Goal: Task Accomplishment & Management: Manage account settings

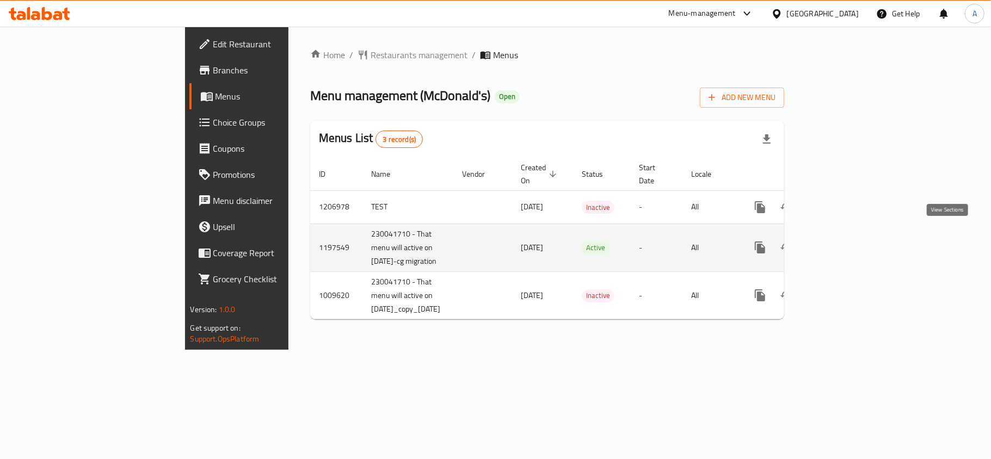
click at [845, 241] on icon "enhanced table" at bounding box center [838, 247] width 13 height 13
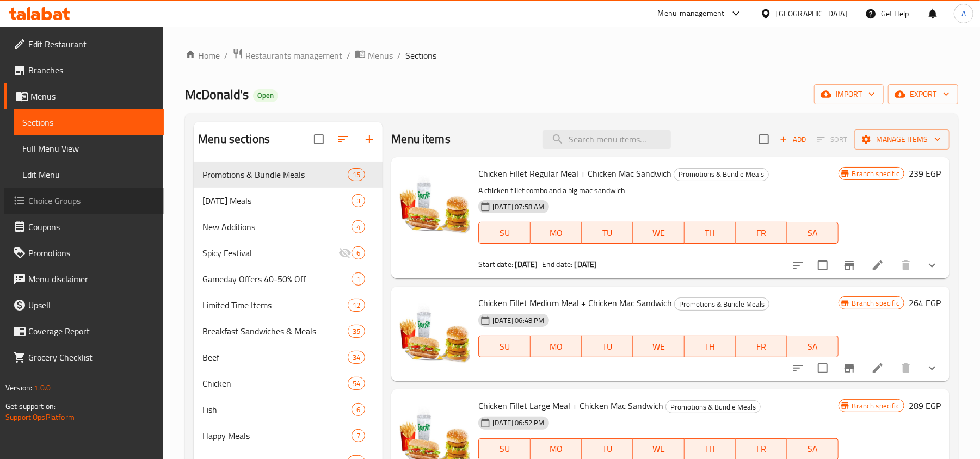
click at [76, 203] on span "Choice Groups" at bounding box center [91, 200] width 127 height 13
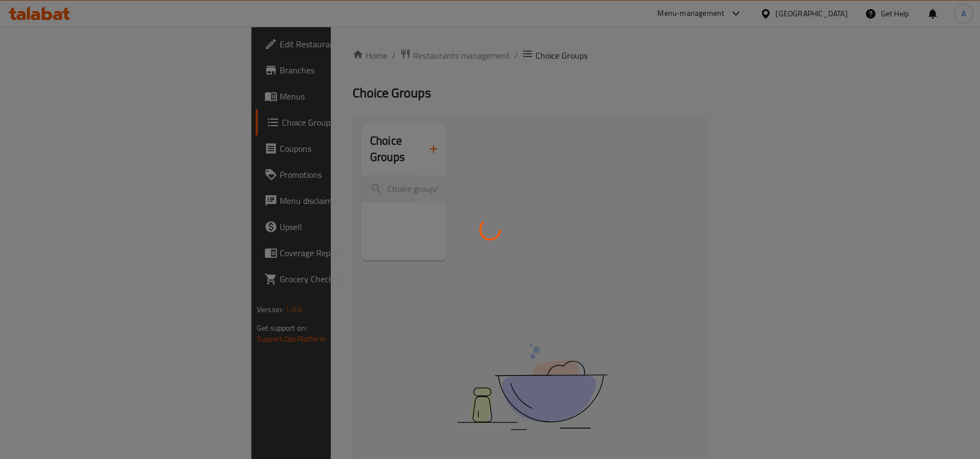
click at [514, 76] on div at bounding box center [490, 229] width 980 height 459
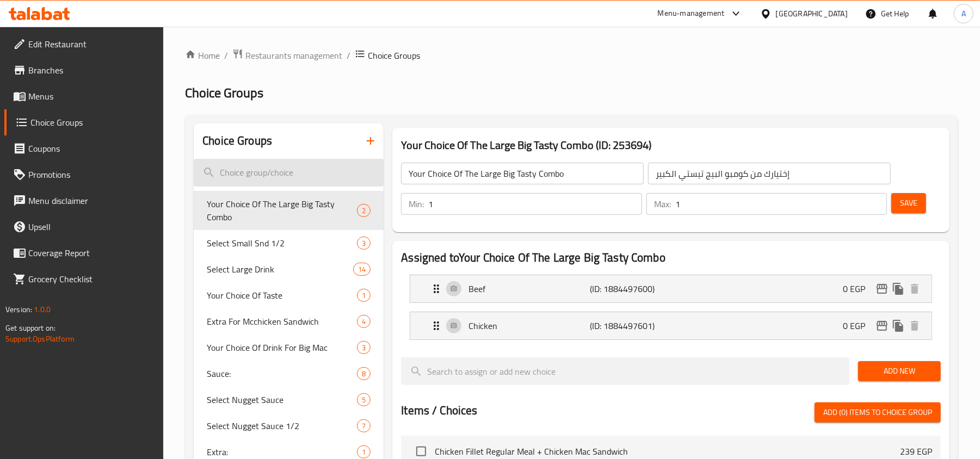
click at [313, 161] on input "search" at bounding box center [289, 173] width 190 height 28
paste input "Please Select HM Drink"
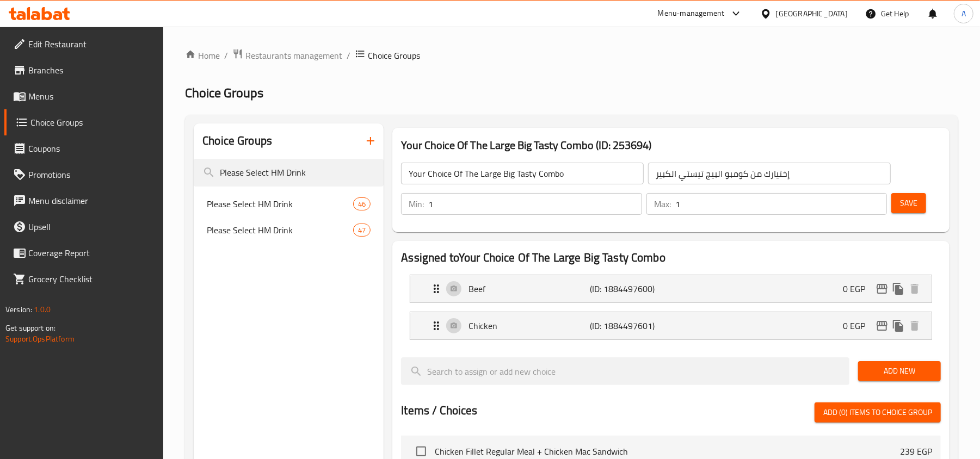
type input "Please Select HM Drink"
click at [260, 218] on div "Please Select HM Drink 47" at bounding box center [289, 230] width 190 height 26
type input "Please Select HM Drink"
type input "فضلا اختار مشروب وجبه الطفل"
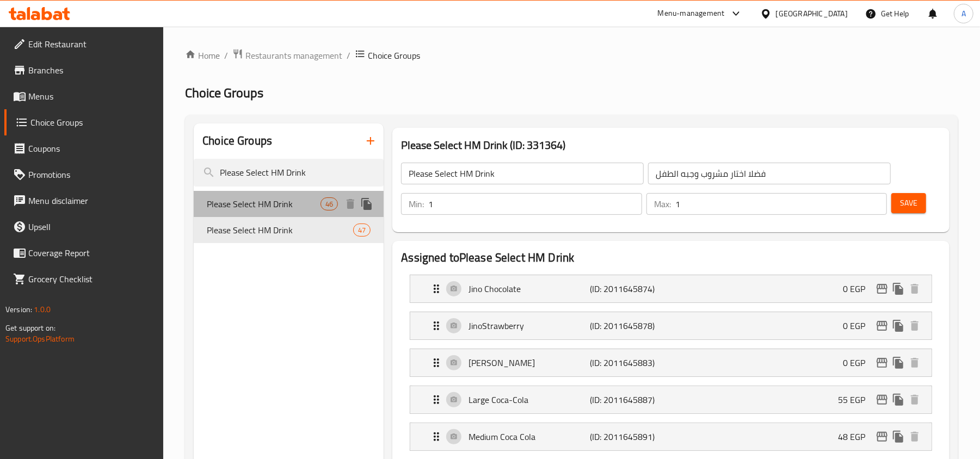
click at [269, 205] on span "Please Select HM Drink" at bounding box center [264, 204] width 114 height 13
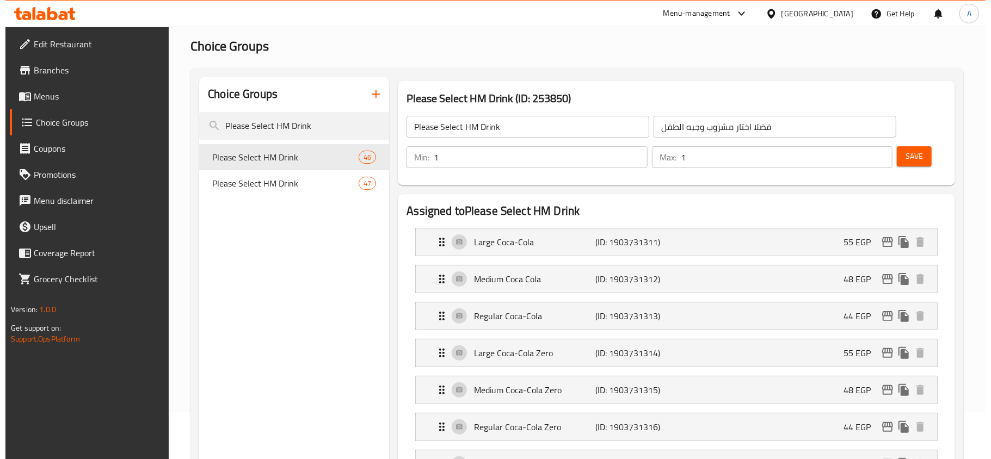
scroll to position [72, 0]
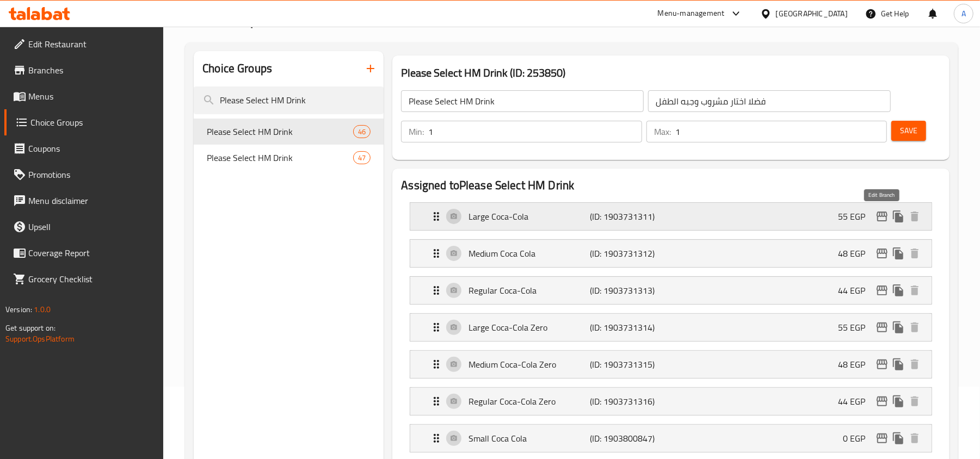
click at [880, 217] on icon "edit" at bounding box center [882, 217] width 11 height 10
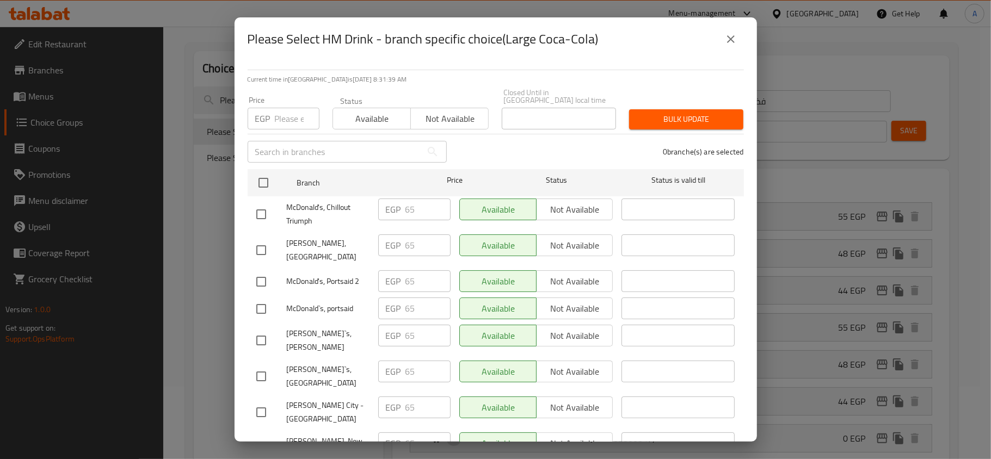
click at [723, 39] on button "close" at bounding box center [731, 39] width 26 height 26
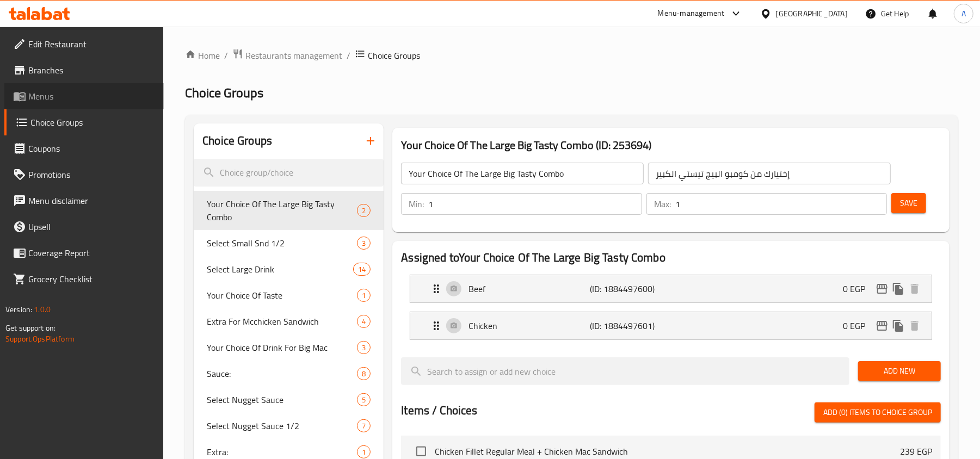
click at [55, 90] on span "Menus" at bounding box center [91, 96] width 127 height 13
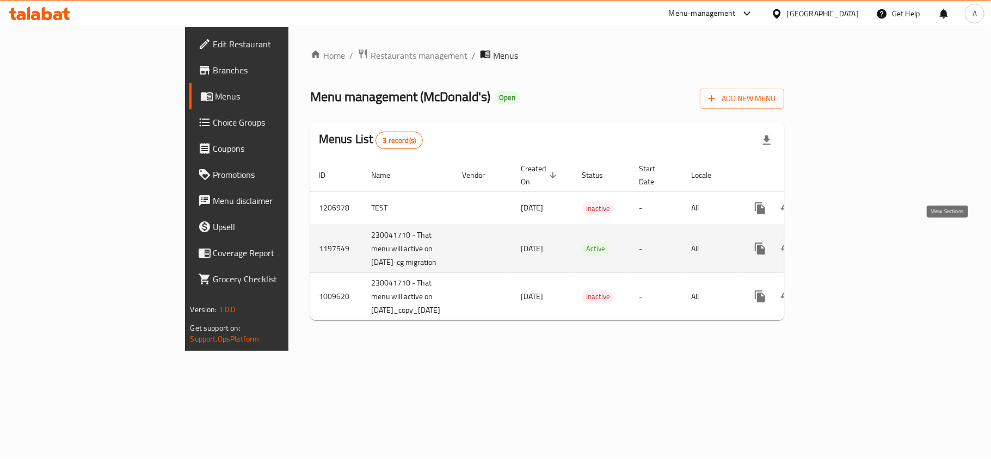
click at [845, 242] on icon "enhanced table" at bounding box center [838, 248] width 13 height 13
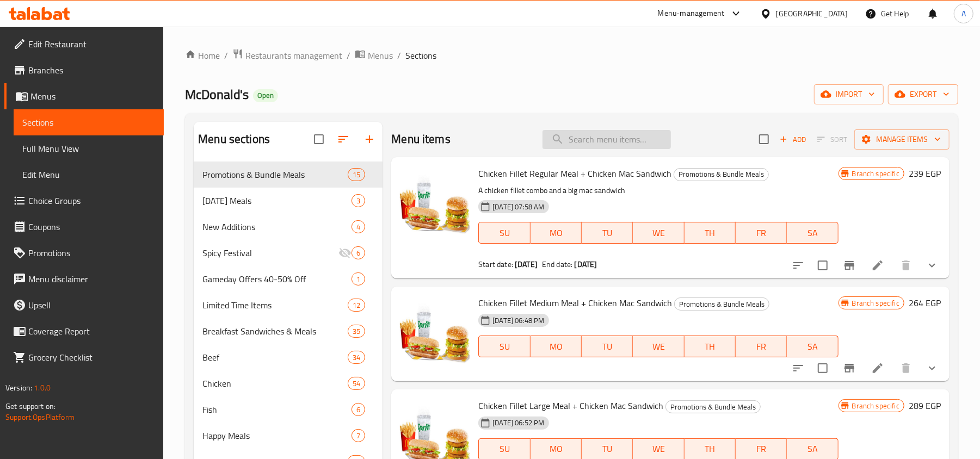
click at [602, 139] on input "search" at bounding box center [606, 139] width 128 height 19
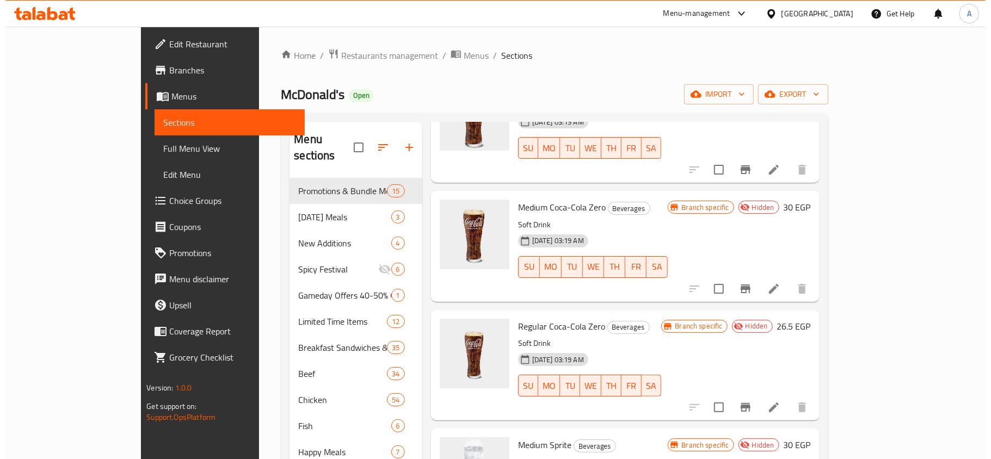
scroll to position [871, 0]
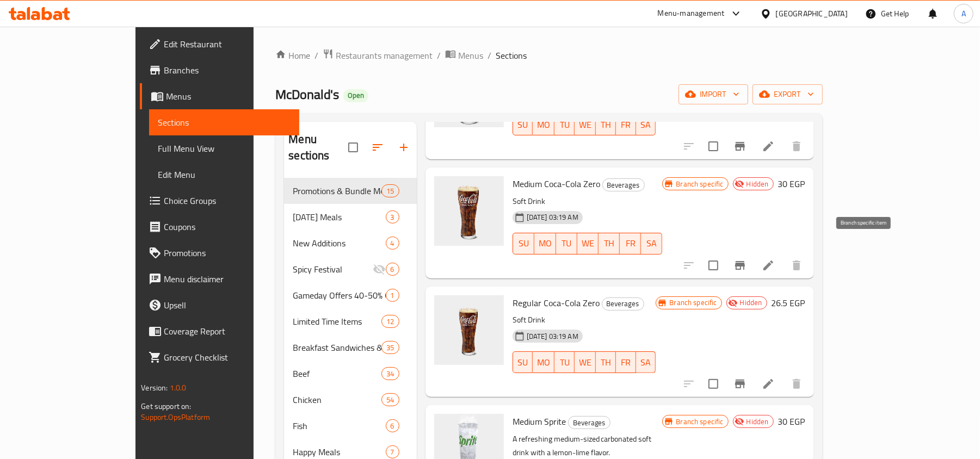
type input "soft drink"
click at [747, 259] on icon "Branch-specific-item" at bounding box center [739, 265] width 13 height 13
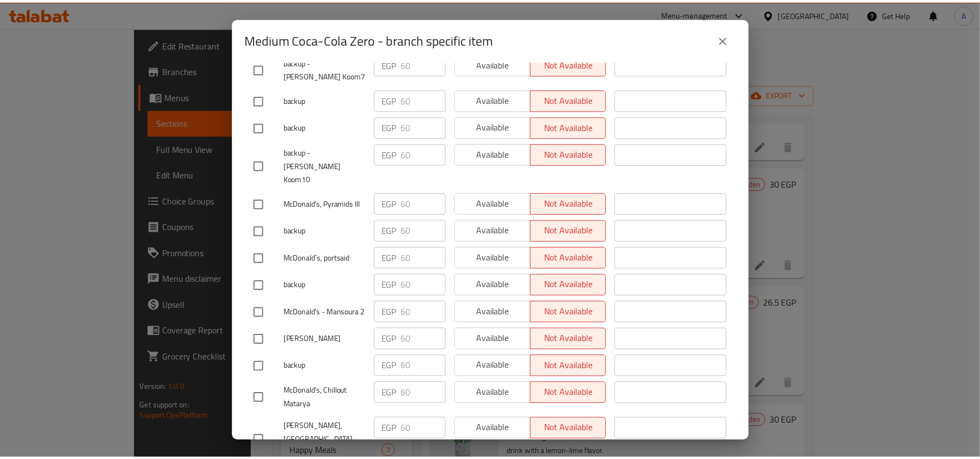
scroll to position [4216, 0]
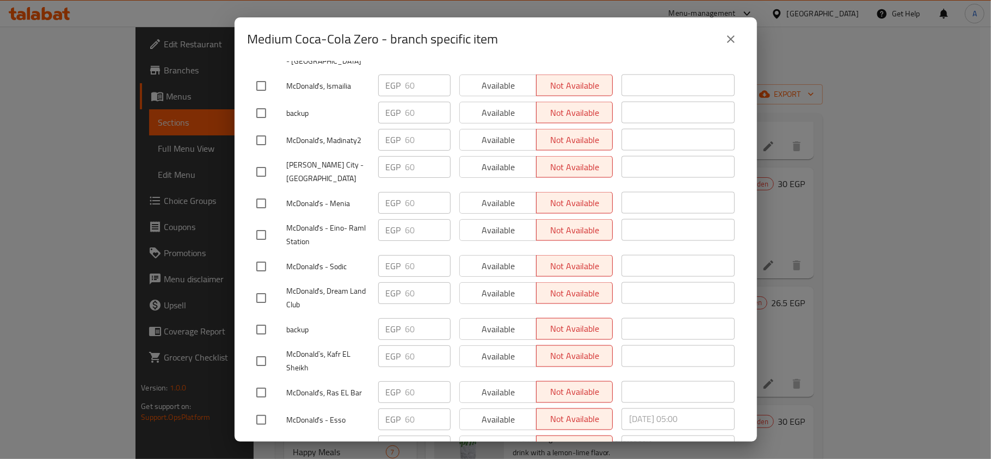
click at [617, 404] on div "2025/05/30 05:00 ​" at bounding box center [678, 420] width 122 height 32
click at [733, 45] on icon "close" at bounding box center [730, 39] width 13 height 13
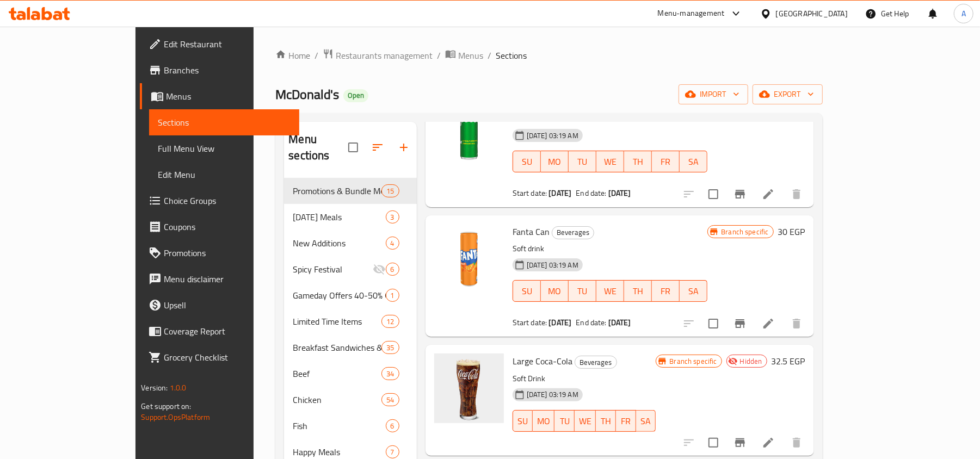
scroll to position [0, 0]
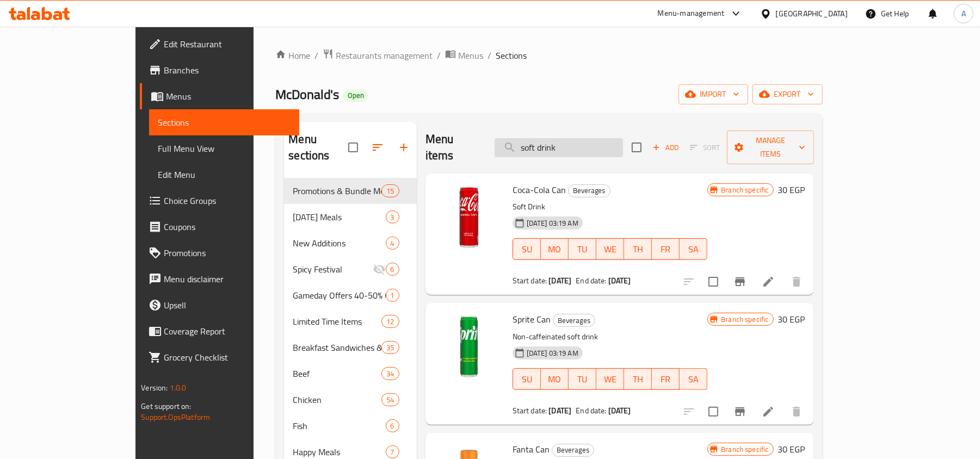
click at [593, 146] on input "soft drink" at bounding box center [559, 147] width 128 height 19
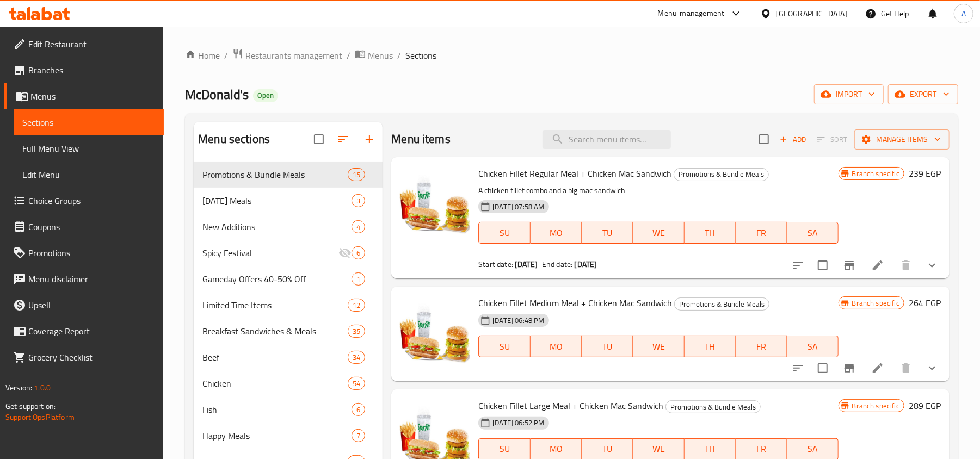
click at [526, 100] on div "McDonald's Open import export" at bounding box center [571, 94] width 773 height 20
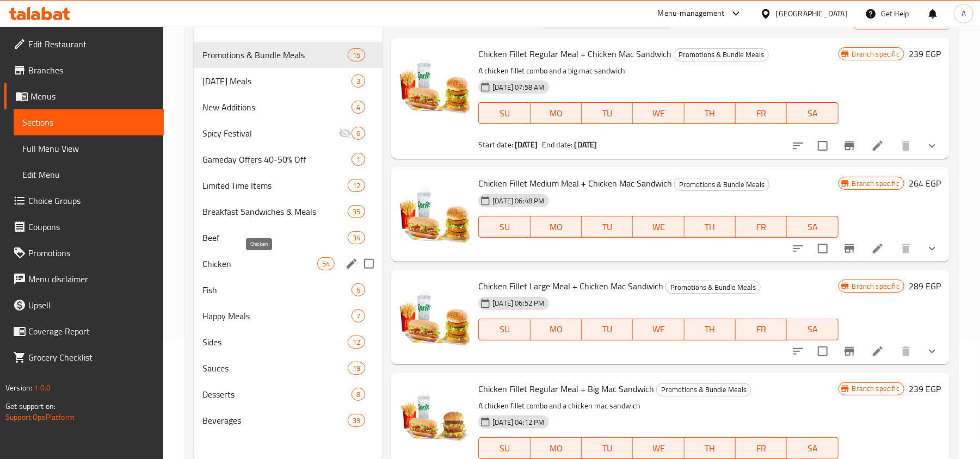
scroll to position [145, 0]
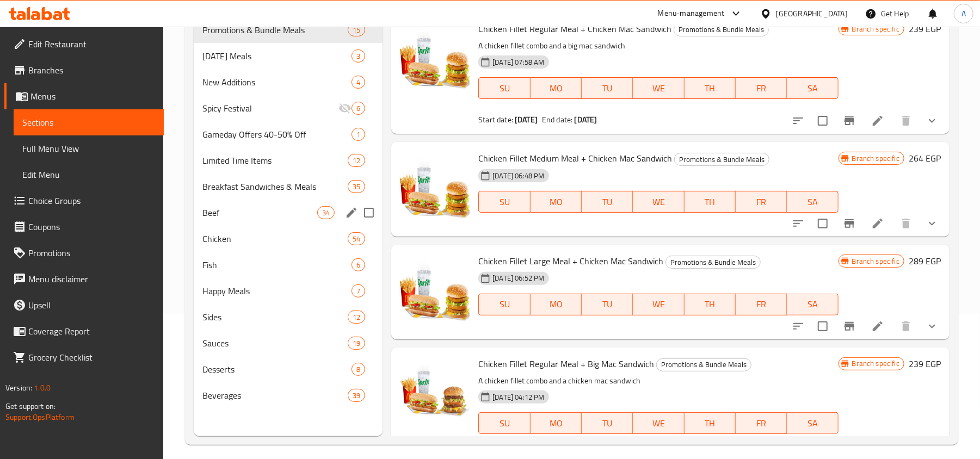
click at [238, 205] on div "Beef 34" at bounding box center [288, 213] width 189 height 26
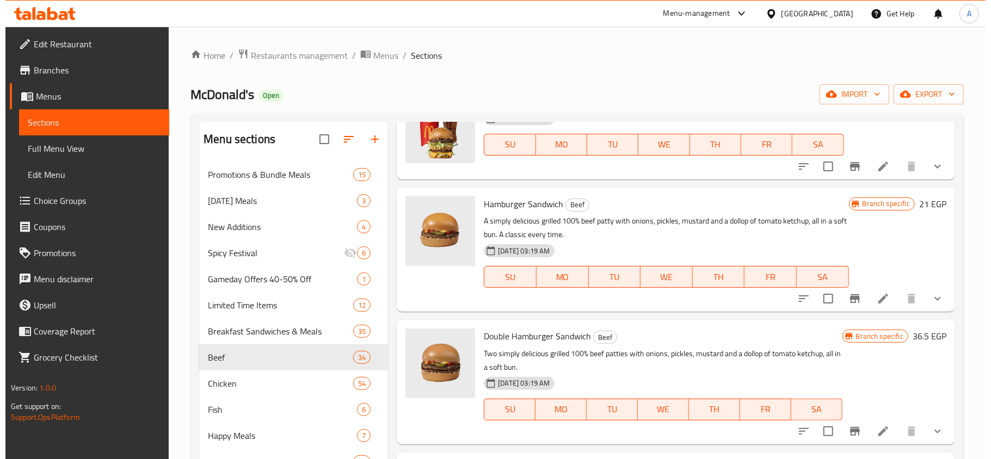
scroll to position [290, 0]
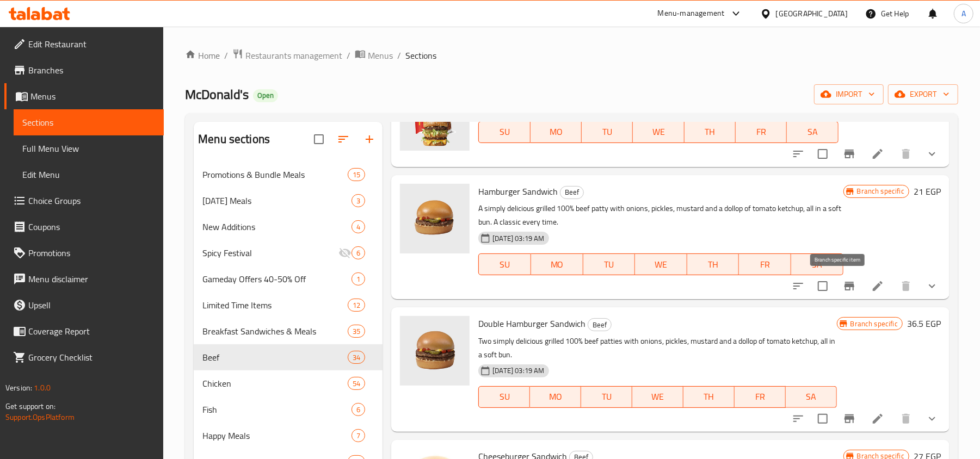
click at [843, 282] on icon "Branch-specific-item" at bounding box center [849, 286] width 13 height 13
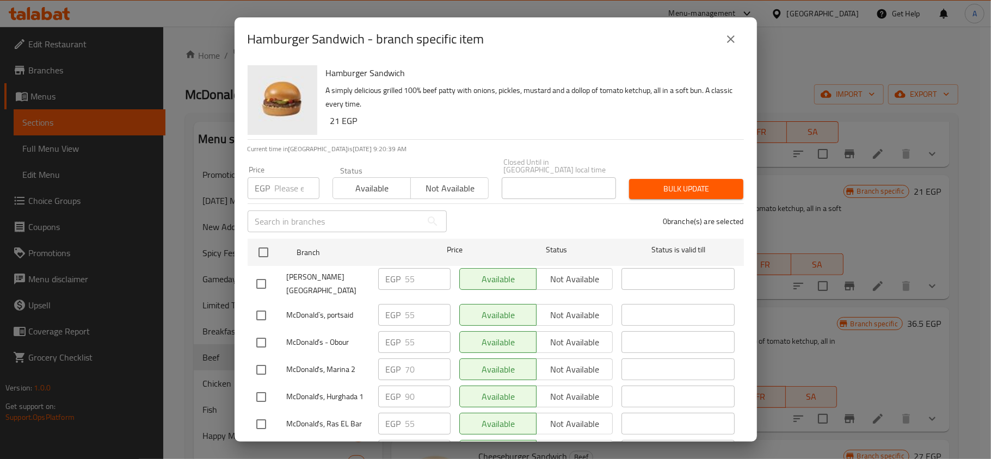
click at [527, 110] on p "A simply delicious grilled 100% beef patty with onions, pickles, mustard and a …" at bounding box center [530, 97] width 409 height 27
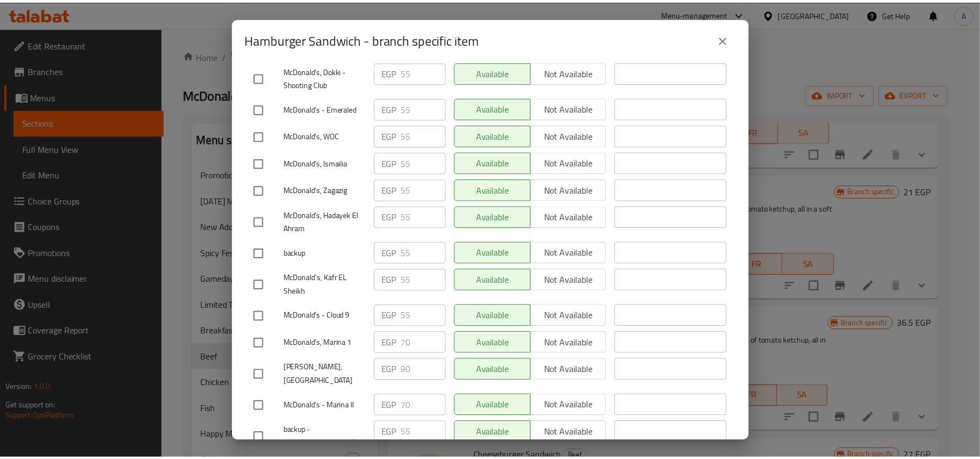
scroll to position [129, 0]
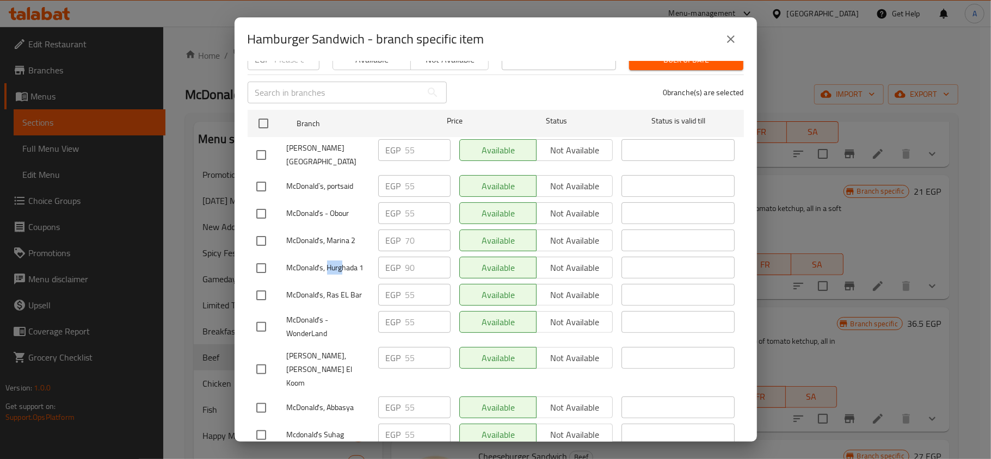
click at [731, 36] on icon "close" at bounding box center [730, 39] width 13 height 13
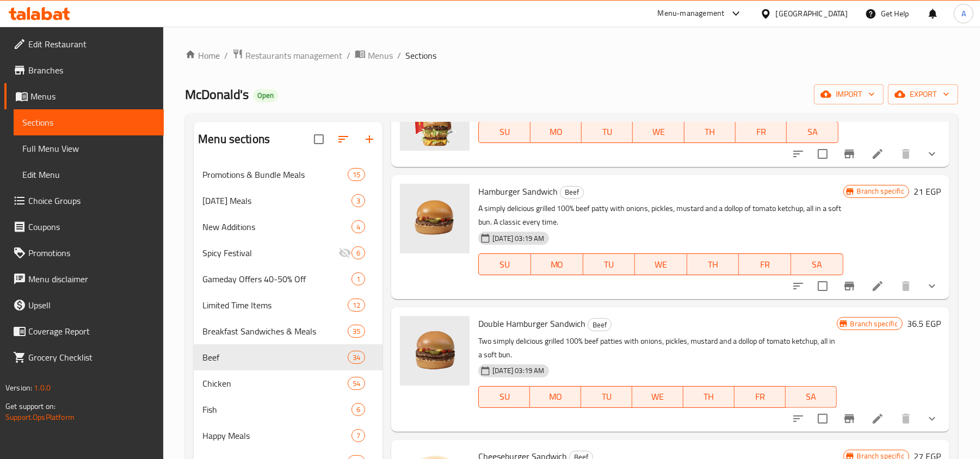
click at [966, 227] on div "Home / Restaurants management / Menus / Sections McDonald's Open import export …" at bounding box center [571, 319] width 817 height 585
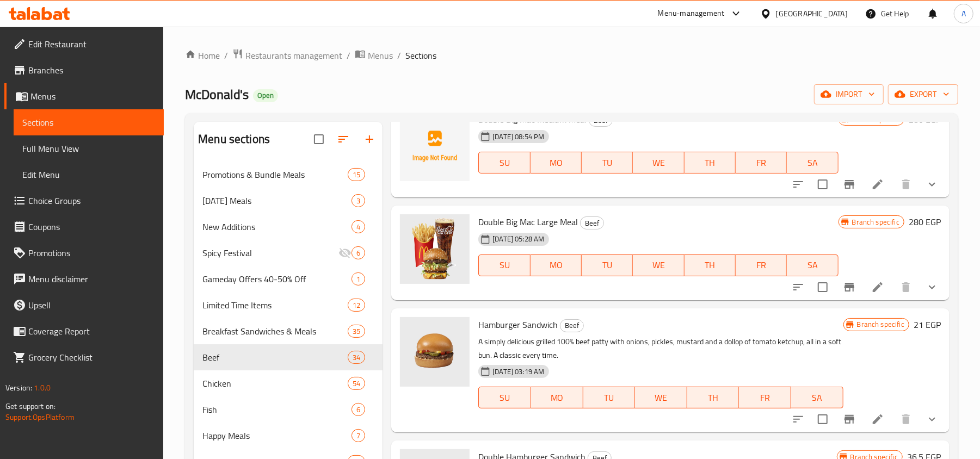
scroll to position [0, 0]
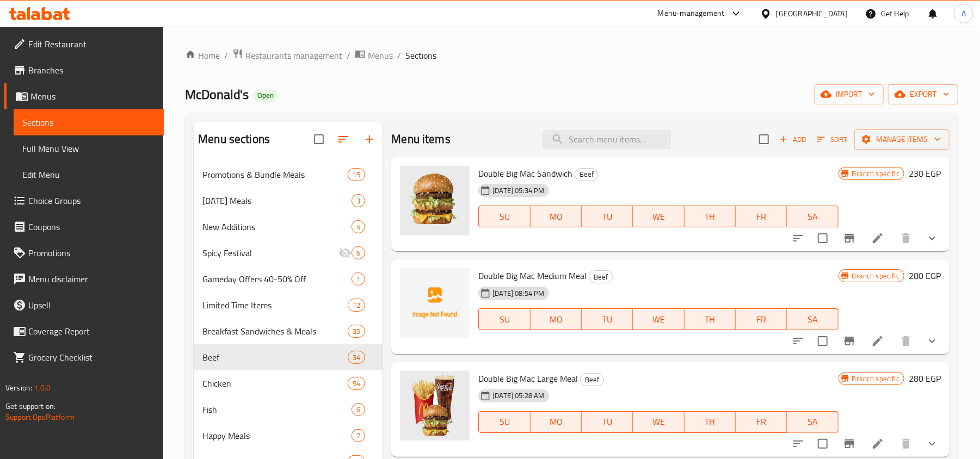
click at [525, 74] on div "Home / Restaurants management / Menus / Sections McDonald's Open import export …" at bounding box center [571, 318] width 773 height 541
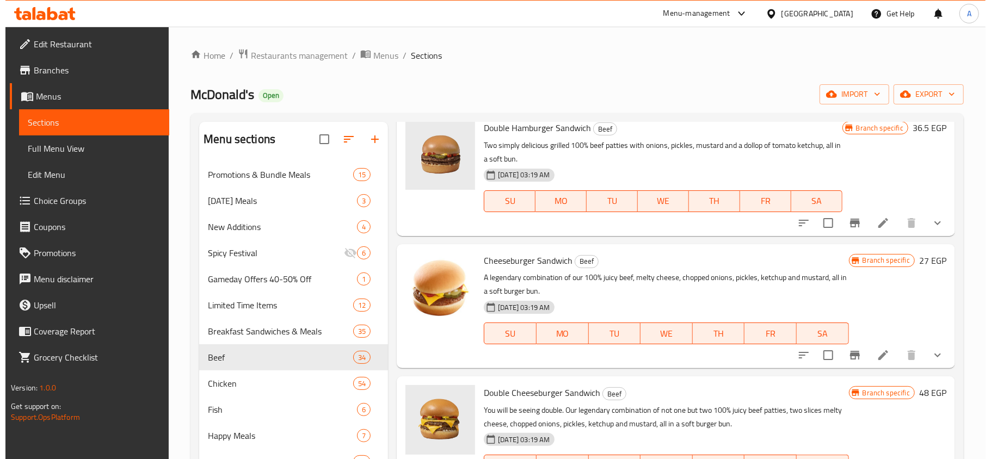
scroll to position [508, 0]
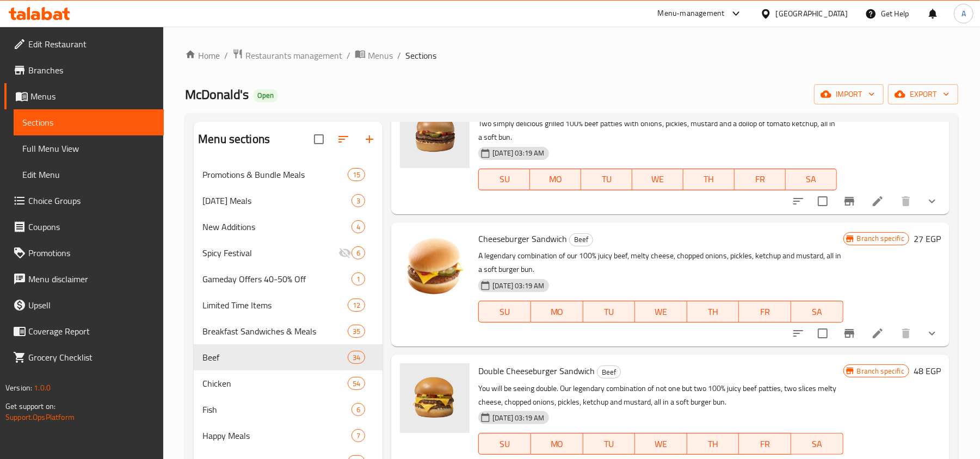
click at [843, 336] on icon "Branch-specific-item" at bounding box center [849, 333] width 13 height 13
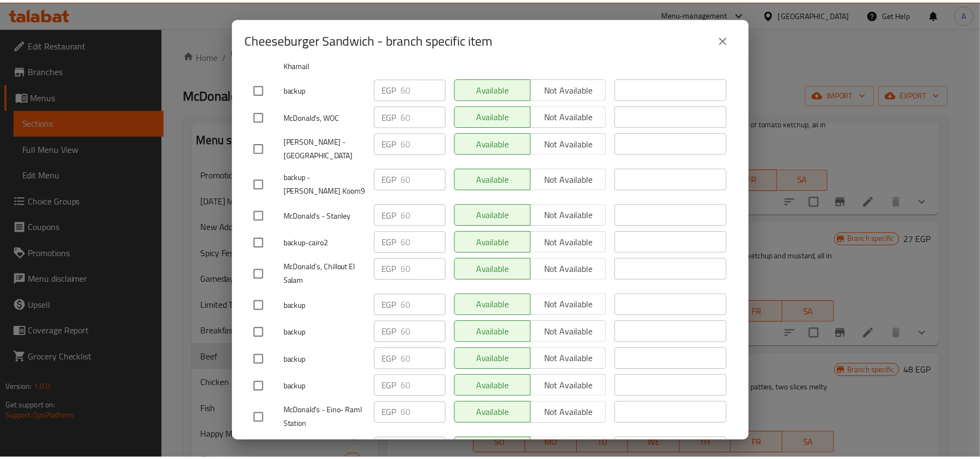
scroll to position [1156, 0]
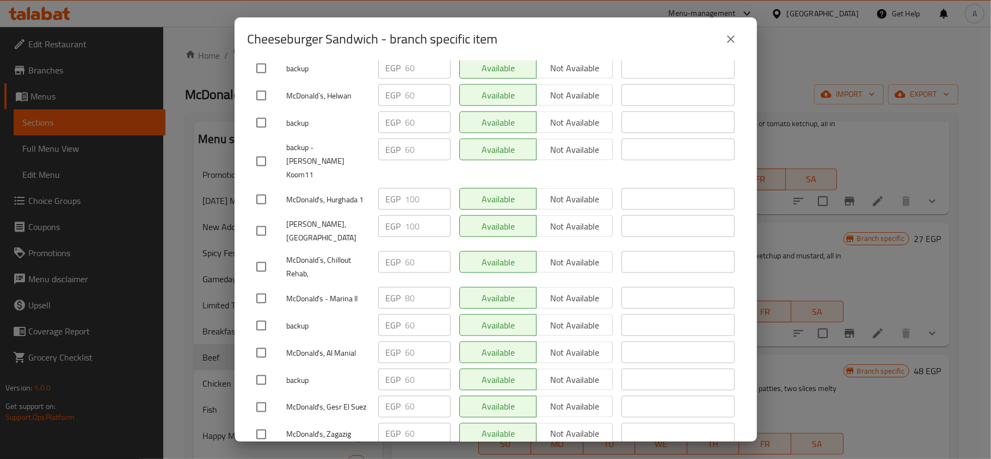
click at [721, 46] on button "close" at bounding box center [731, 39] width 26 height 26
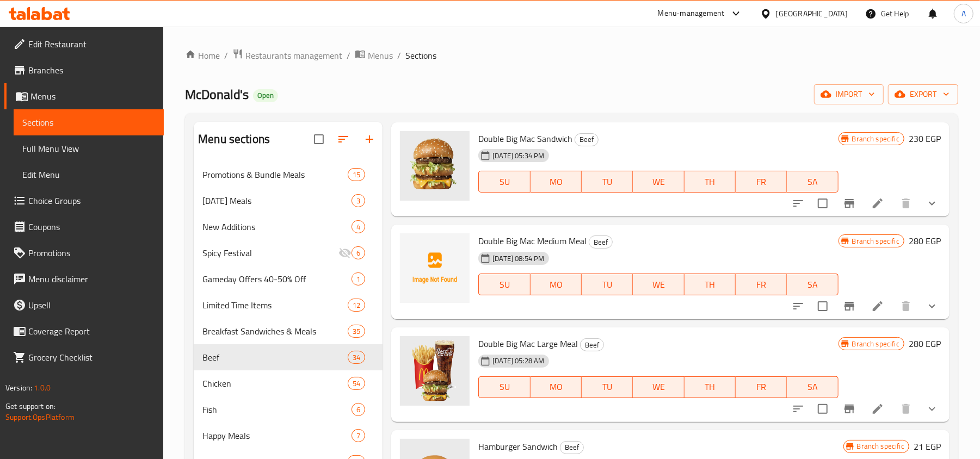
scroll to position [0, 0]
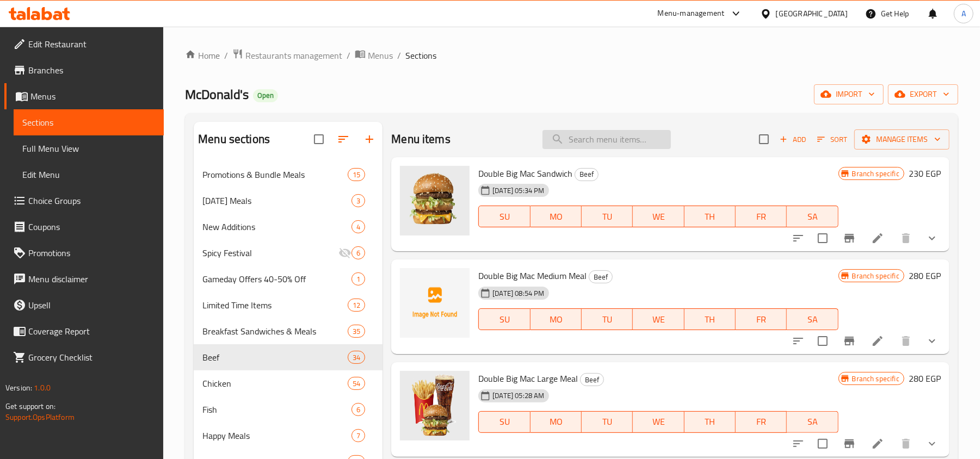
click at [580, 144] on input "search" at bounding box center [606, 139] width 128 height 19
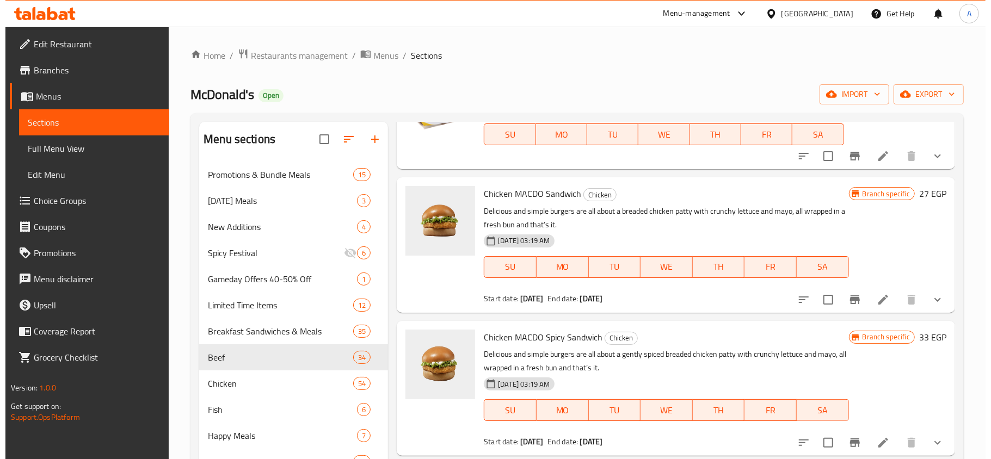
scroll to position [943, 0]
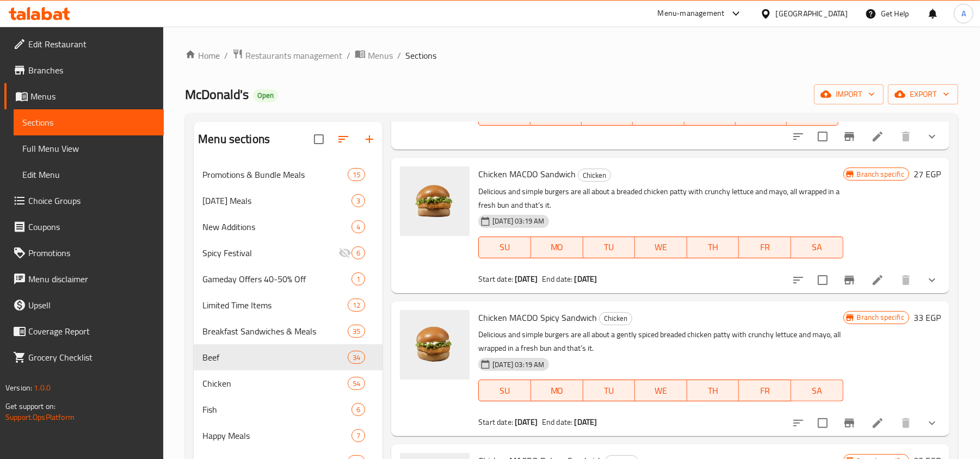
type input "chicken macdo"
click at [843, 282] on icon "Branch-specific-item" at bounding box center [849, 280] width 13 height 13
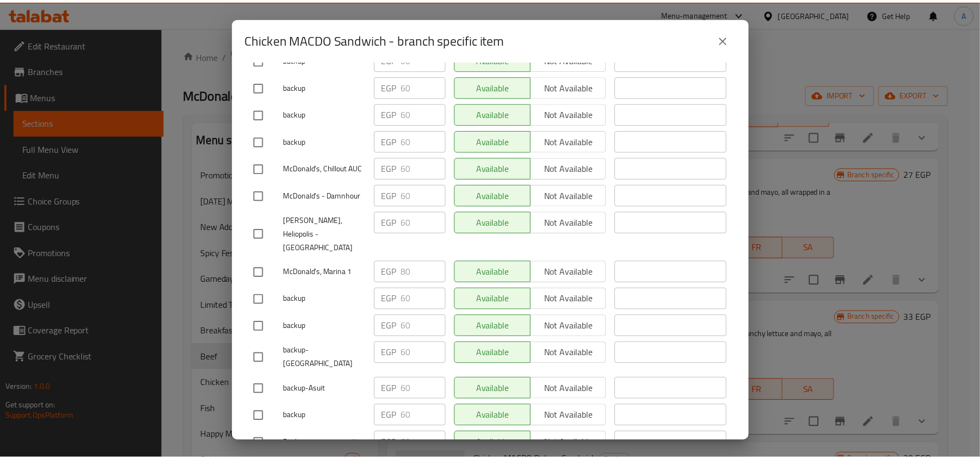
scroll to position [7439, 0]
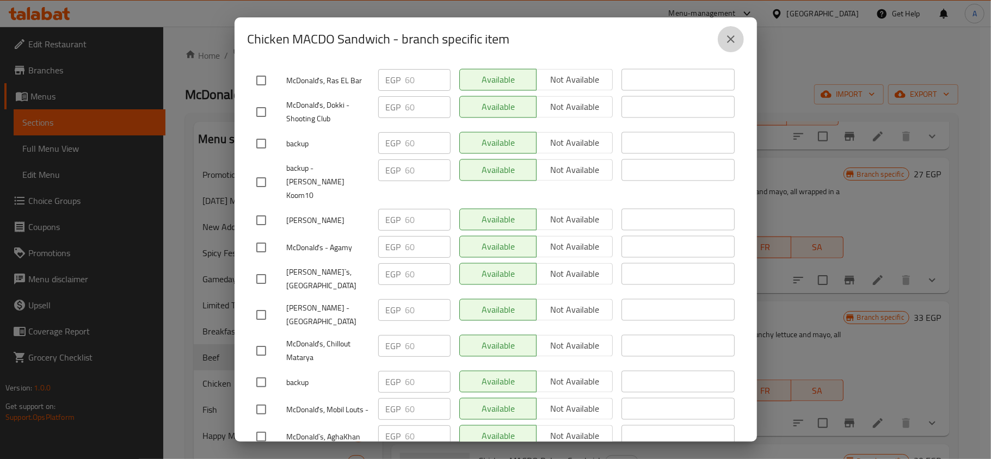
click at [734, 34] on icon "close" at bounding box center [730, 39] width 13 height 13
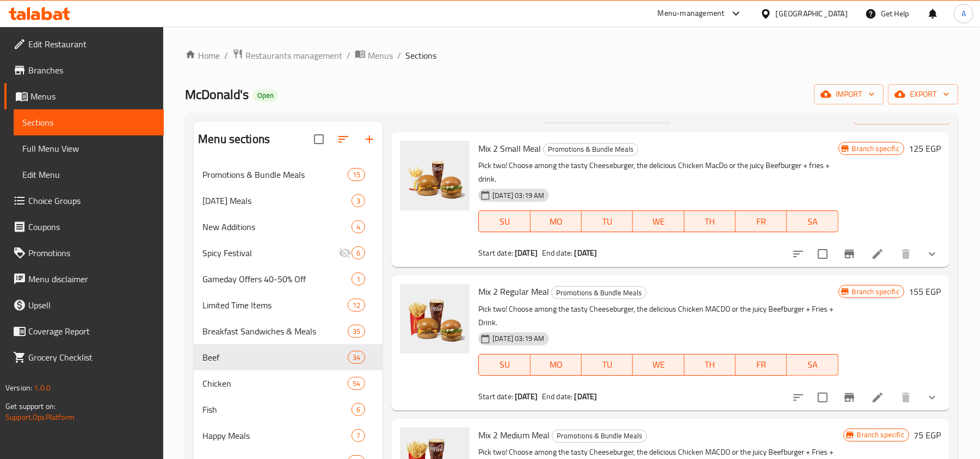
scroll to position [0, 0]
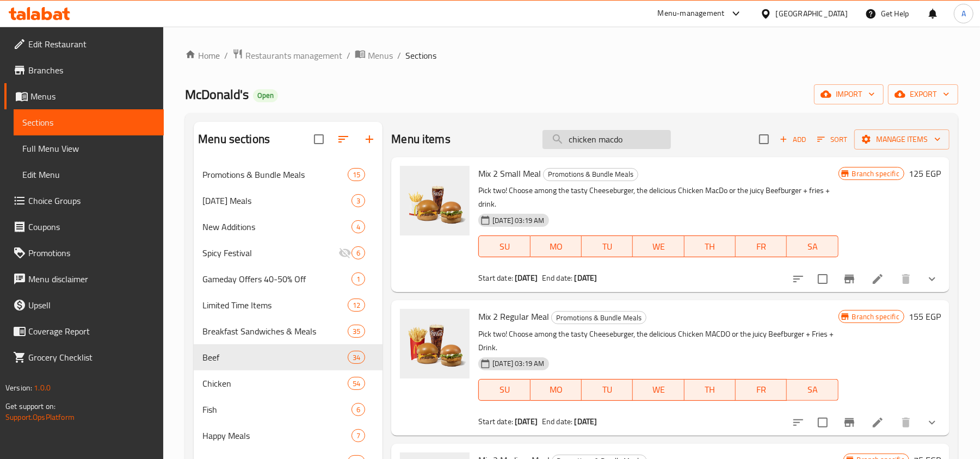
click at [596, 141] on input "chicken macdo" at bounding box center [606, 139] width 128 height 19
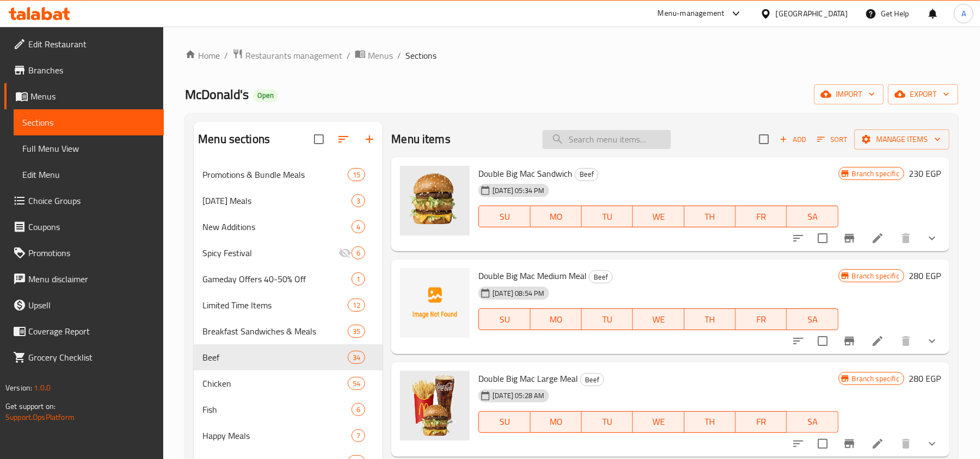
click at [614, 144] on input "search" at bounding box center [606, 139] width 128 height 19
paste input "Spicy Mcdo Deluxe Sandwich"
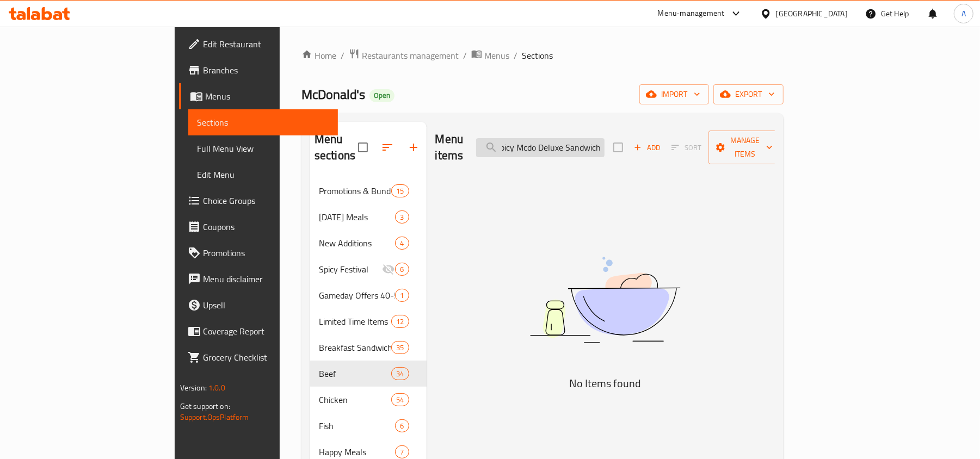
click at [590, 138] on input "Spicy Mcdo Deluxe Sandwich" at bounding box center [540, 147] width 128 height 19
click at [605, 140] on input "Spicy Macdo Deluxe Sandwich" at bounding box center [540, 147] width 128 height 19
click at [605, 141] on input "Spicy Macdo Sandwich" at bounding box center [540, 147] width 128 height 19
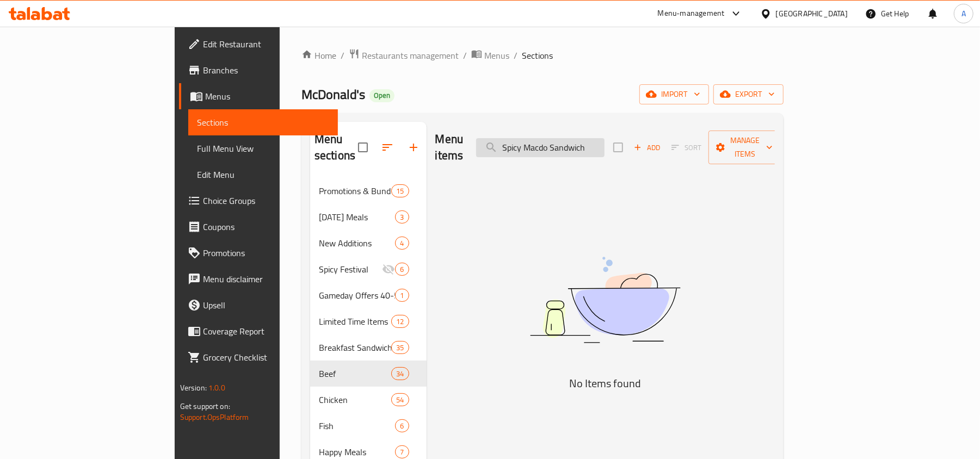
click at [605, 141] on input "Spicy Macdo Sandwich" at bounding box center [540, 147] width 128 height 19
click at [577, 140] on input "Spicy Macdo" at bounding box center [540, 147] width 128 height 19
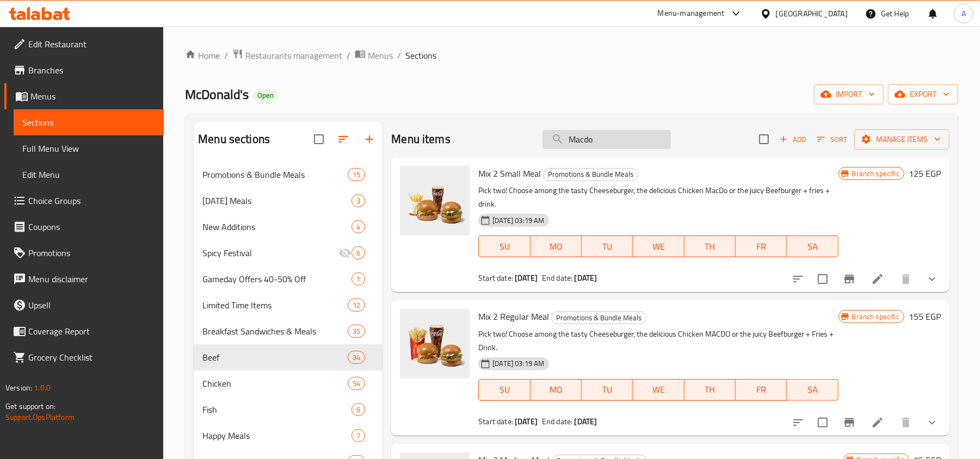
click at [595, 138] on input "Macdo" at bounding box center [606, 139] width 128 height 19
paste input "found as Chicken MACDO Deluxe Spicy Sandwich"
click at [595, 138] on input "Macdofound as Chicken MACDO Deluxe Spicy Sandwich" at bounding box center [606, 139] width 128 height 19
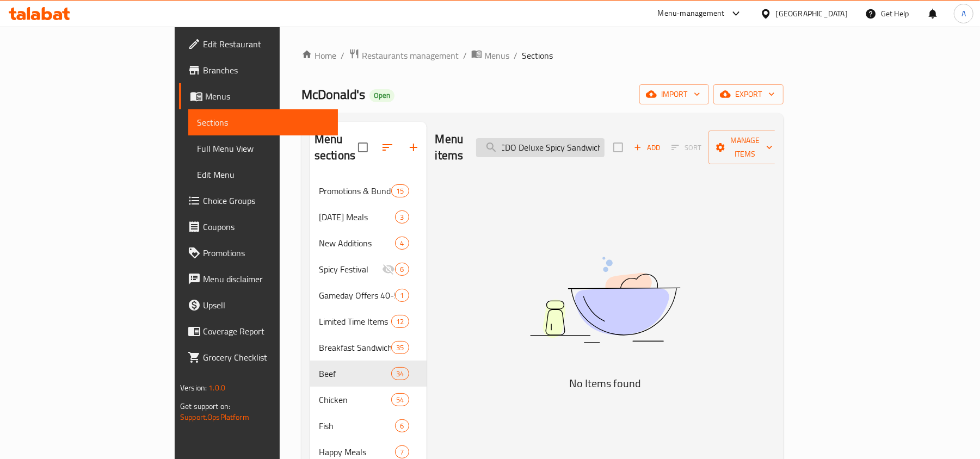
click at [595, 138] on input "Macdofound as Chicken MACDO Deluxe Spicy Sandwich" at bounding box center [540, 147] width 128 height 19
paste input "search"
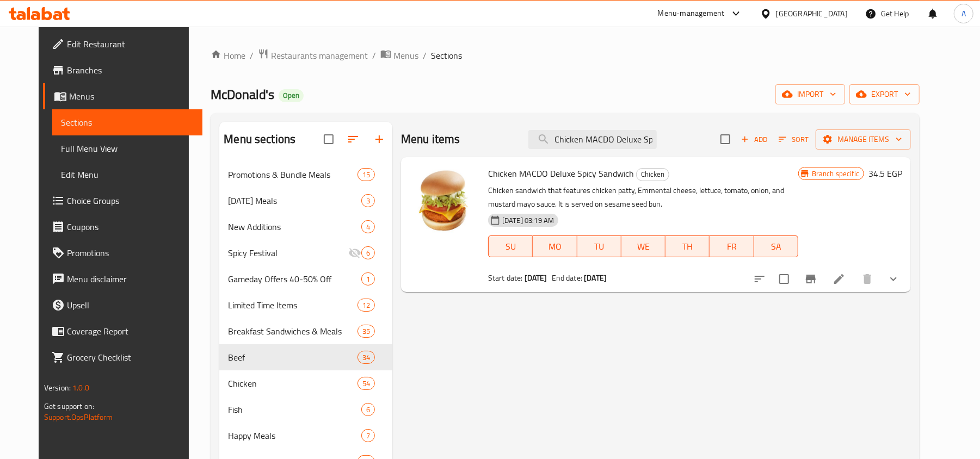
click at [816, 281] on icon "Branch-specific-item" at bounding box center [811, 279] width 10 height 9
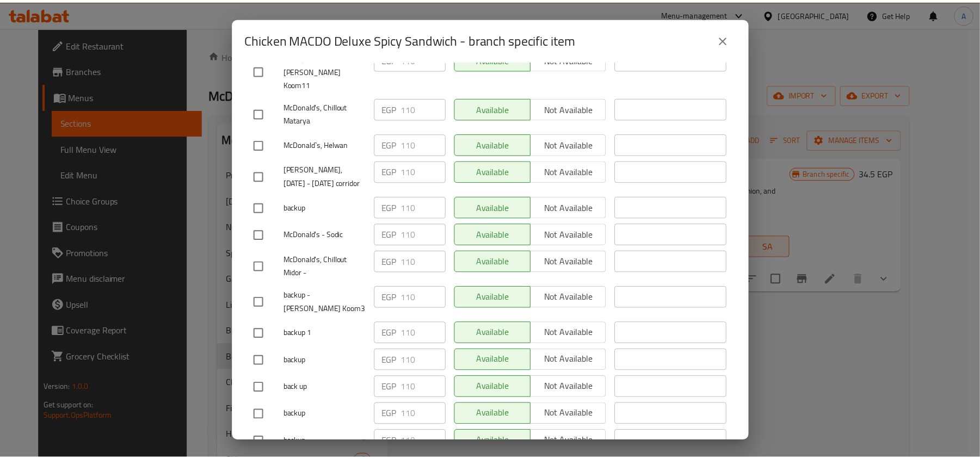
scroll to position [3936, 0]
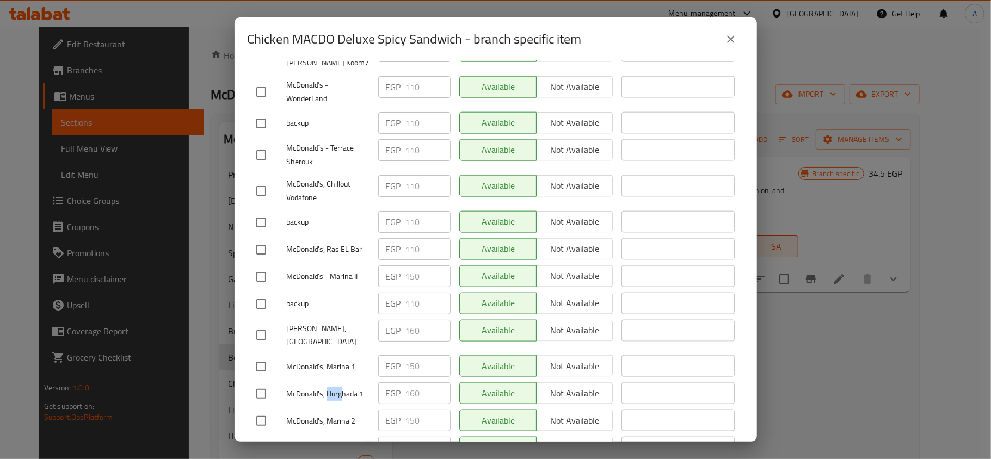
click at [725, 35] on icon "close" at bounding box center [730, 39] width 13 height 13
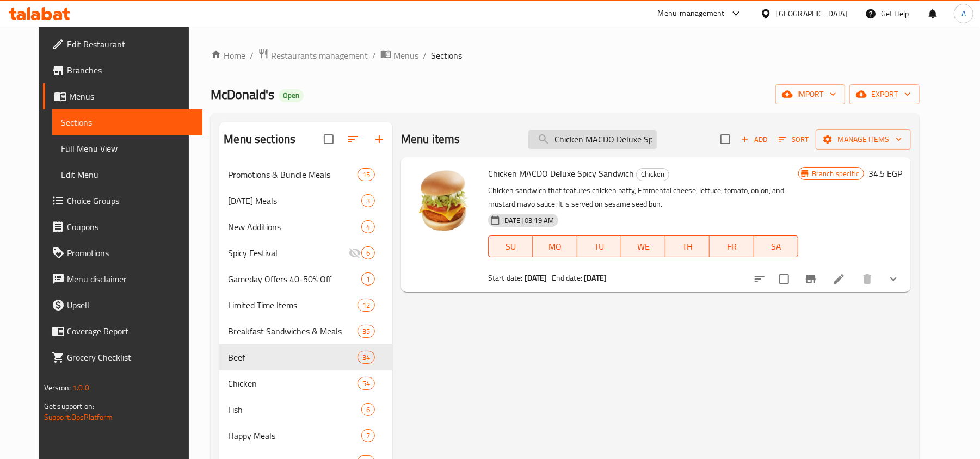
click at [599, 140] on input "Chicken MACDO Deluxe Spicy Sandwich" at bounding box center [592, 139] width 128 height 19
paste input "search"
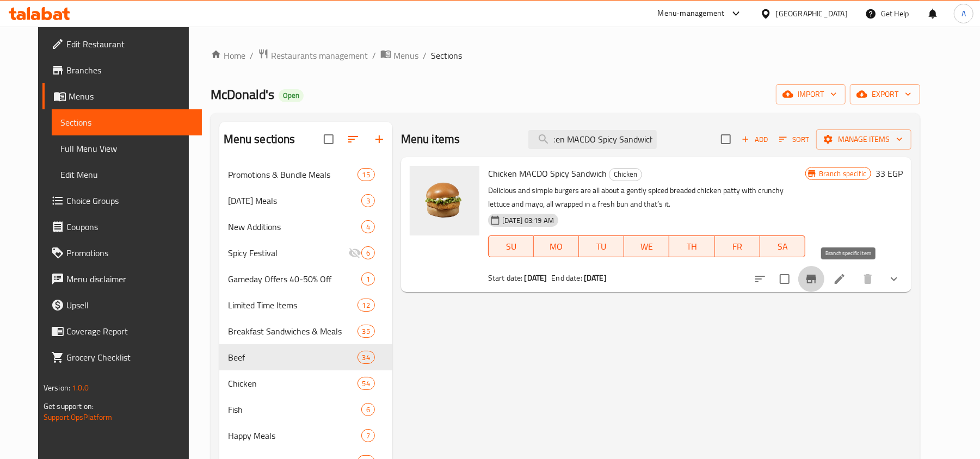
click at [824, 283] on button "Branch-specific-item" at bounding box center [811, 279] width 26 height 26
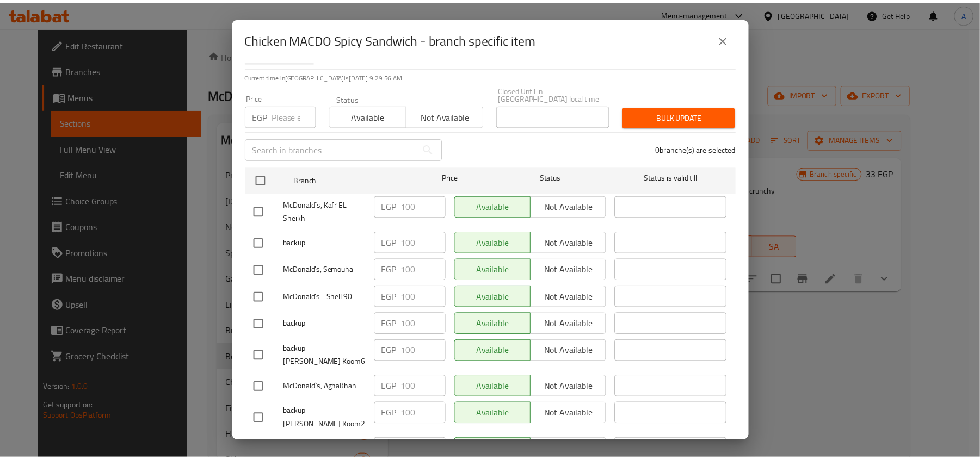
scroll to position [5833, 0]
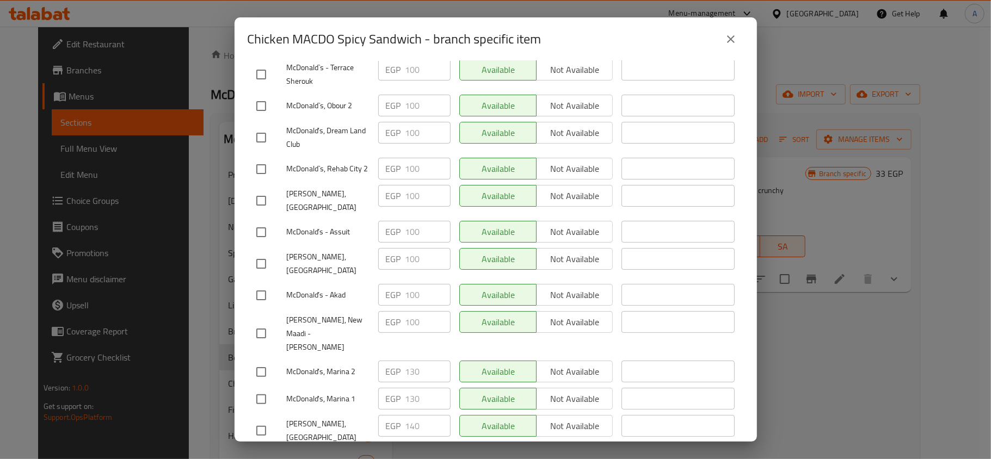
click at [726, 36] on icon "close" at bounding box center [730, 39] width 13 height 13
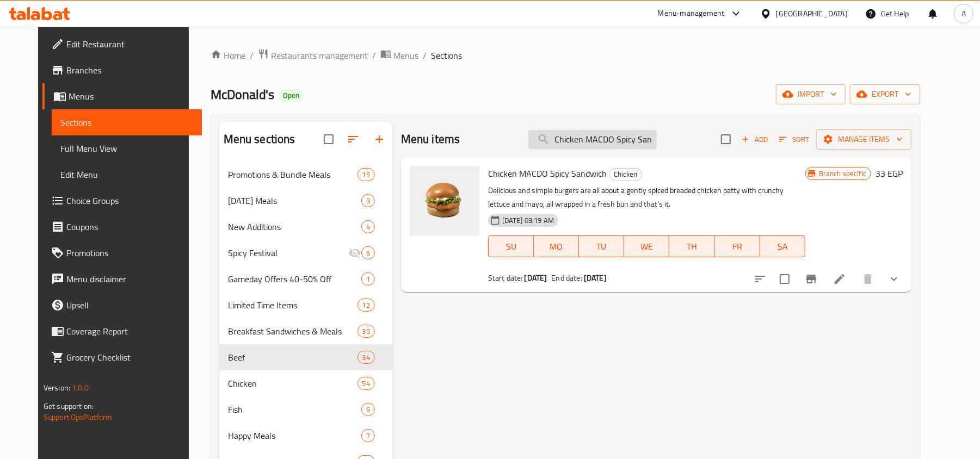
click at [577, 133] on input "Chicken MACDO Spicy Sandwich" at bounding box center [592, 139] width 128 height 19
paste input "eesburger Deluxe"
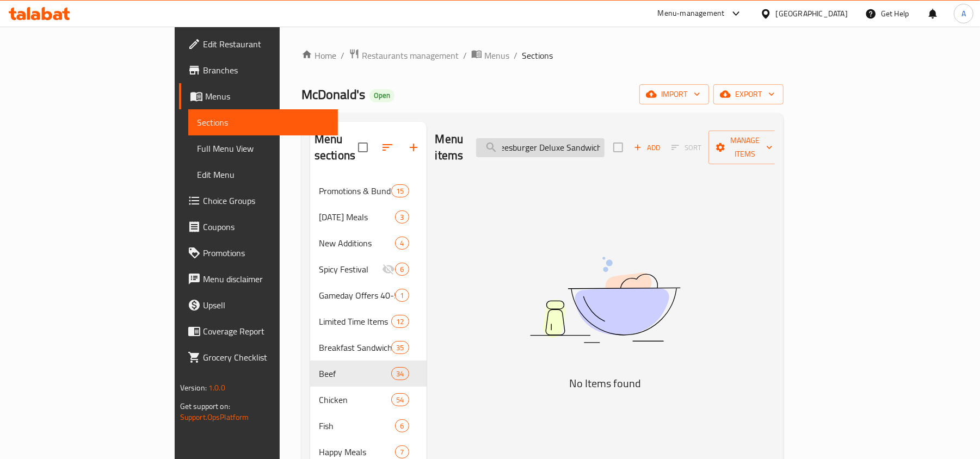
click at [579, 138] on input "Cheesburger Deluxe Sandwich" at bounding box center [540, 147] width 128 height 19
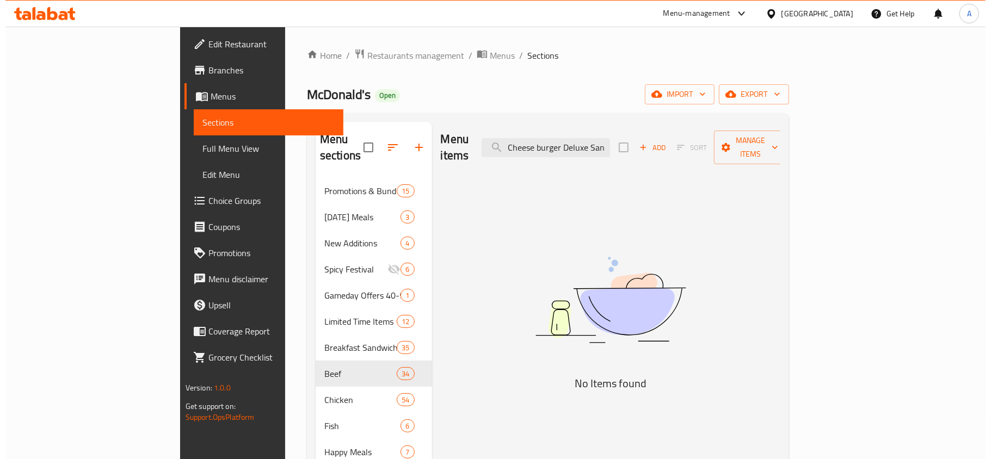
scroll to position [0, 0]
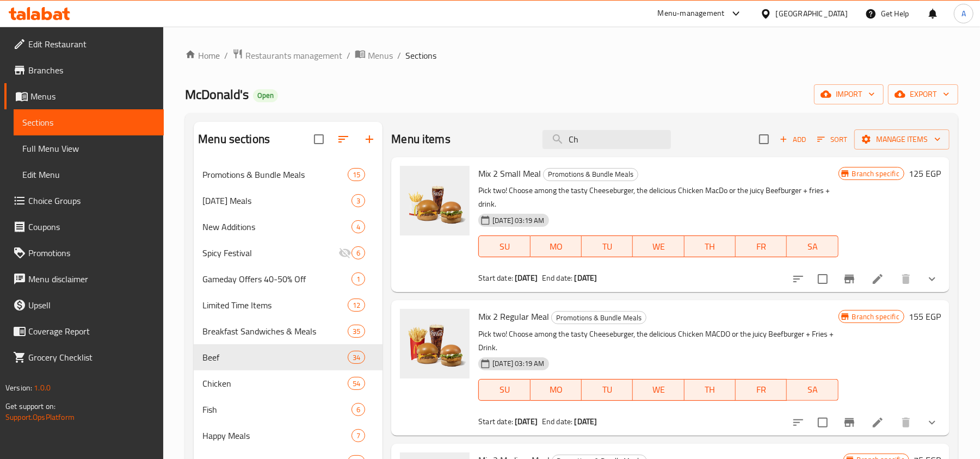
type input "C"
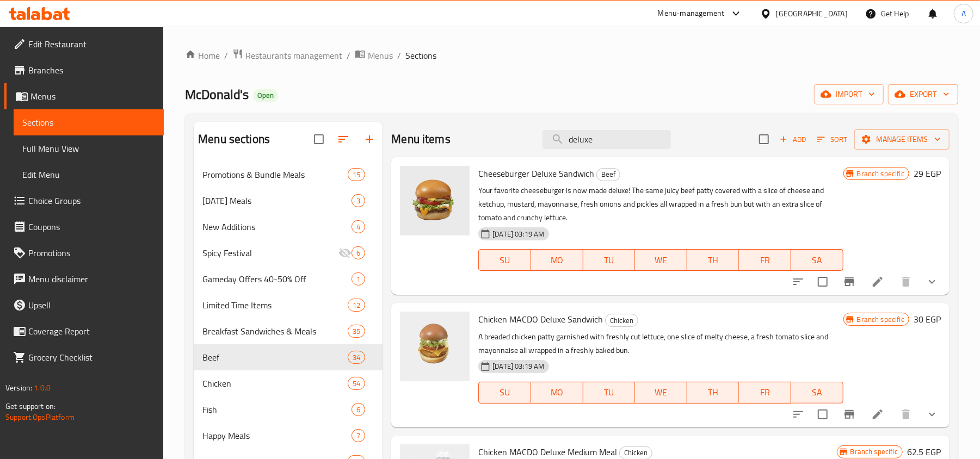
click at [843, 276] on icon "Branch-specific-item" at bounding box center [849, 281] width 13 height 13
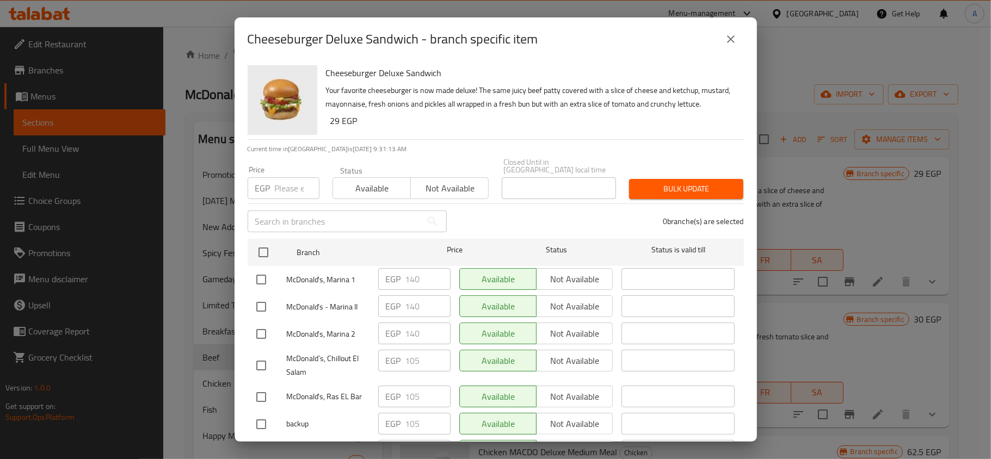
scroll to position [1180, 0]
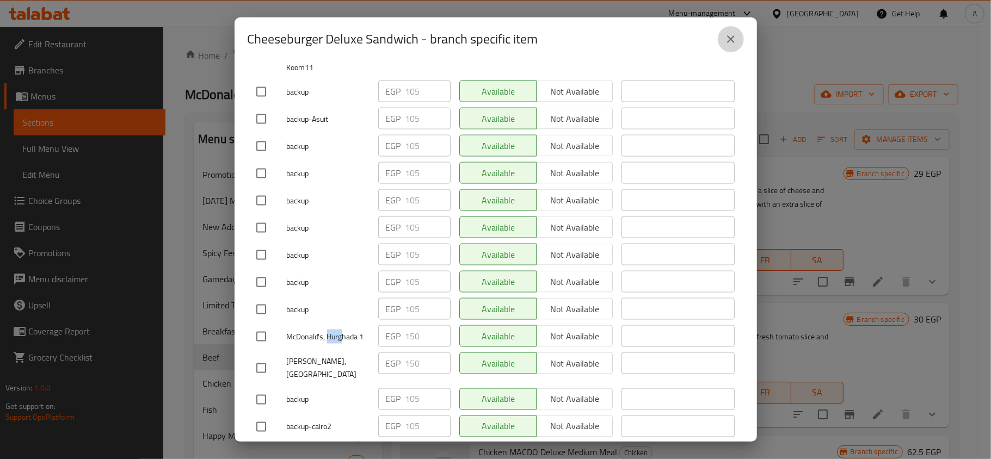
click at [736, 36] on icon "close" at bounding box center [730, 39] width 13 height 13
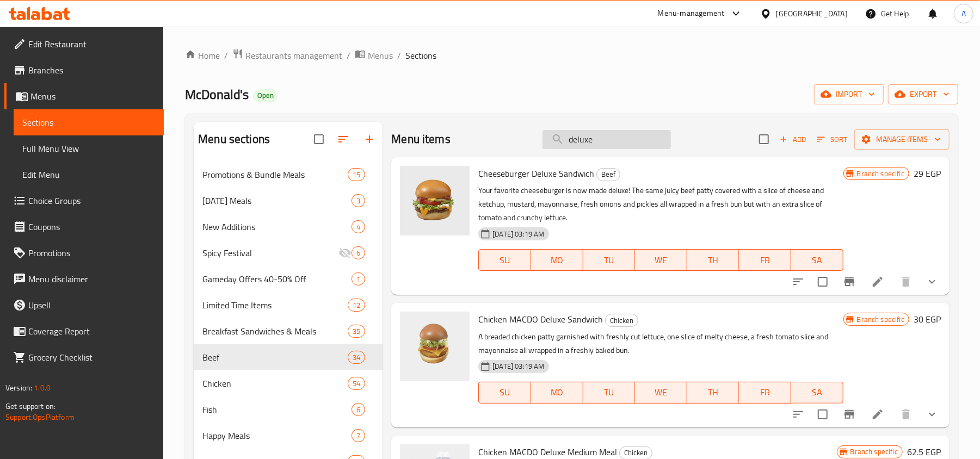
click at [608, 135] on input "deluxe" at bounding box center [606, 139] width 128 height 19
paste input "McDouble Sandwich"
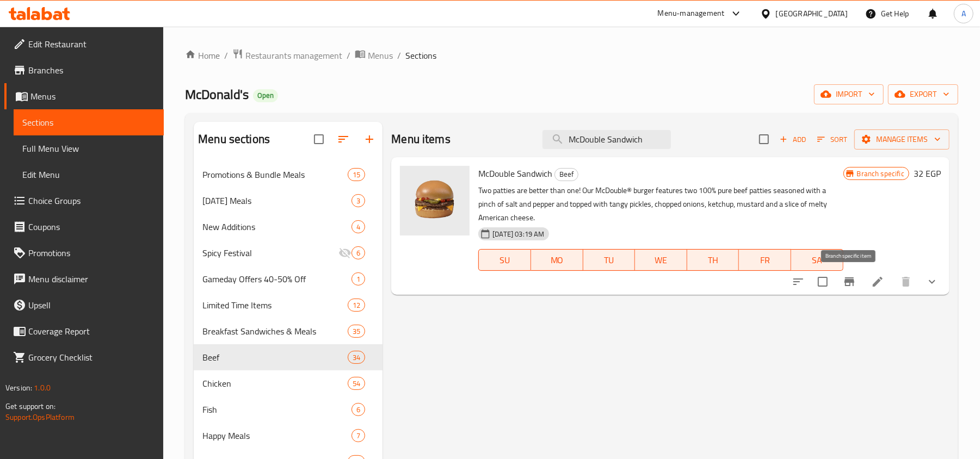
click at [850, 286] on icon "Branch-specific-item" at bounding box center [849, 281] width 10 height 9
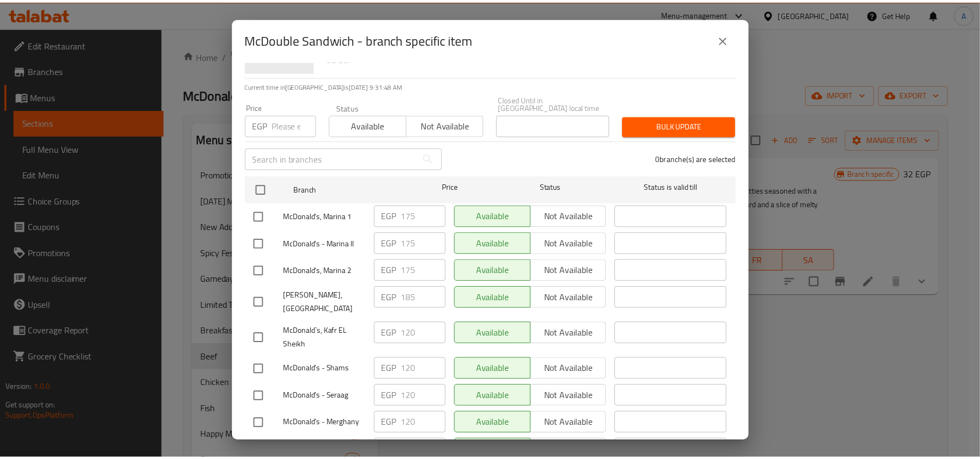
scroll to position [0, 0]
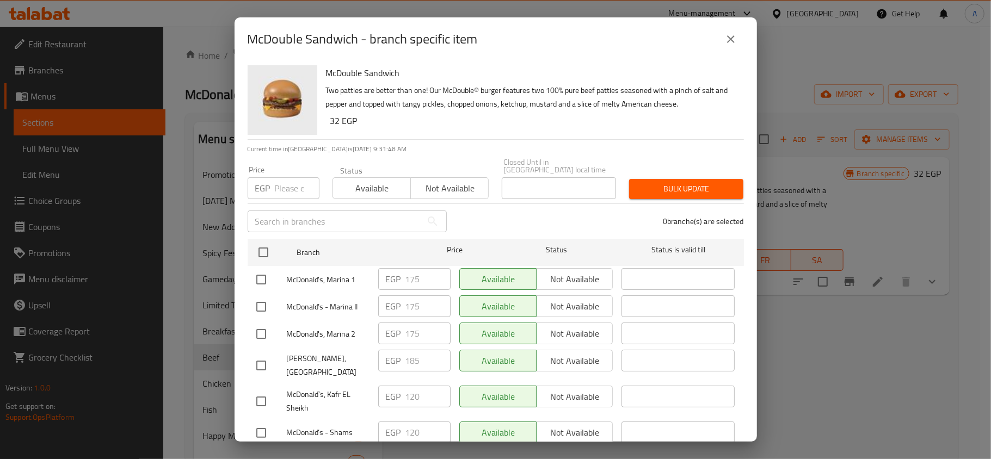
click at [732, 29] on button "close" at bounding box center [731, 39] width 26 height 26
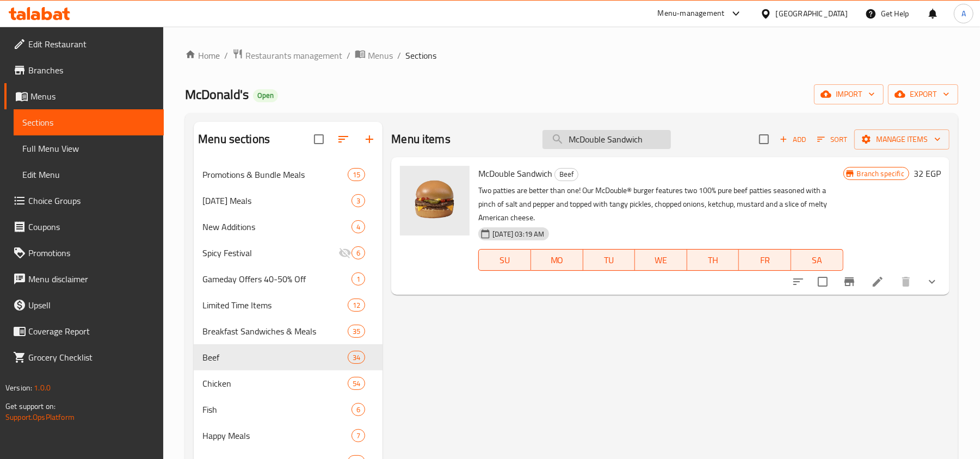
click at [584, 140] on input "McDouble Sandwich" at bounding box center [606, 139] width 128 height 19
paste input "Big Mac"
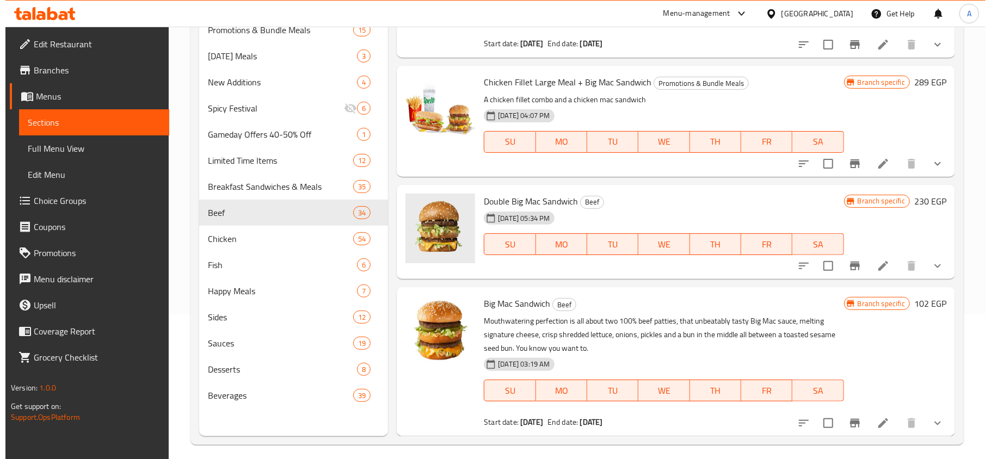
scroll to position [153, 0]
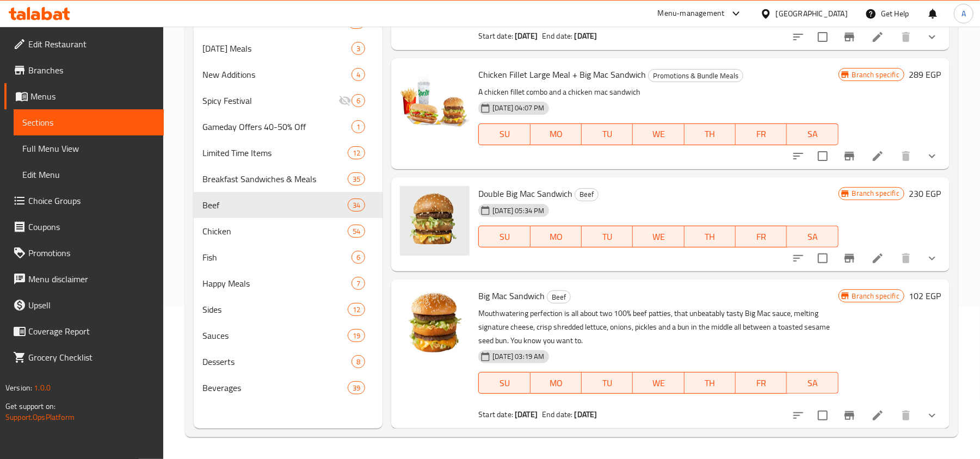
click at [844, 411] on icon "Branch-specific-item" at bounding box center [849, 415] width 10 height 9
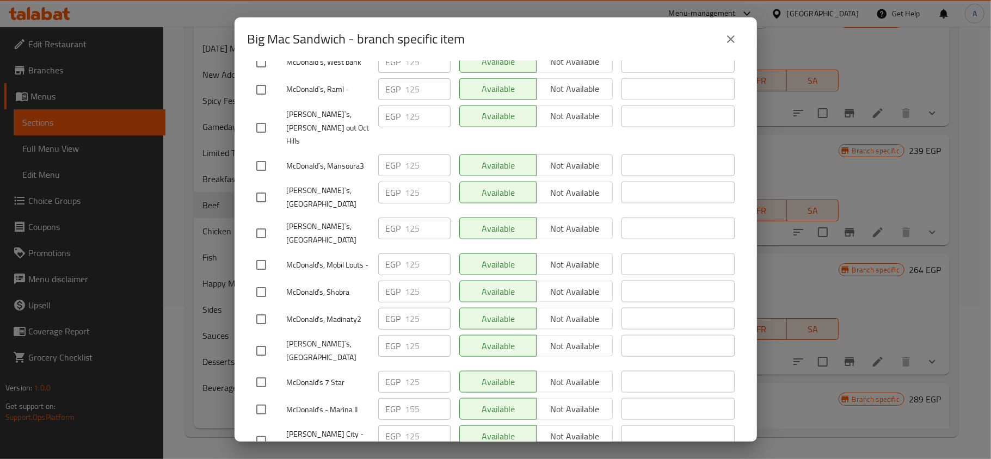
scroll to position [27, 0]
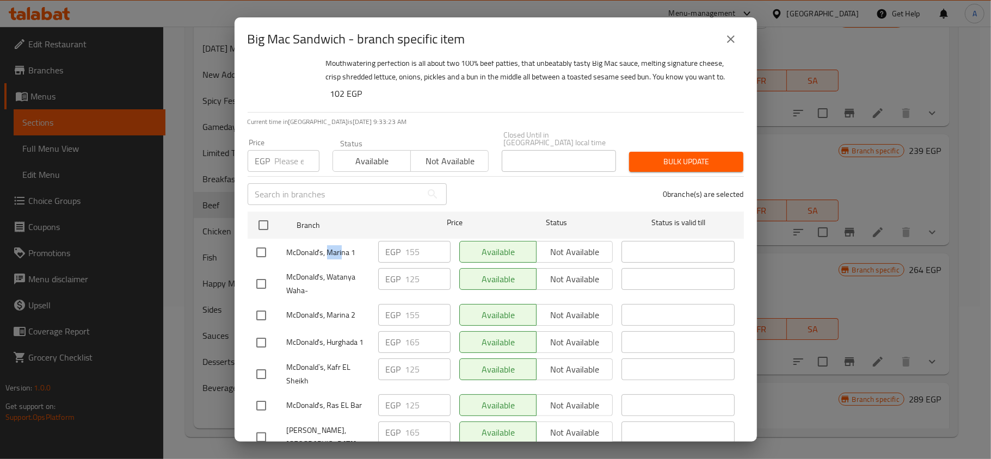
click at [732, 42] on icon "close" at bounding box center [731, 39] width 8 height 8
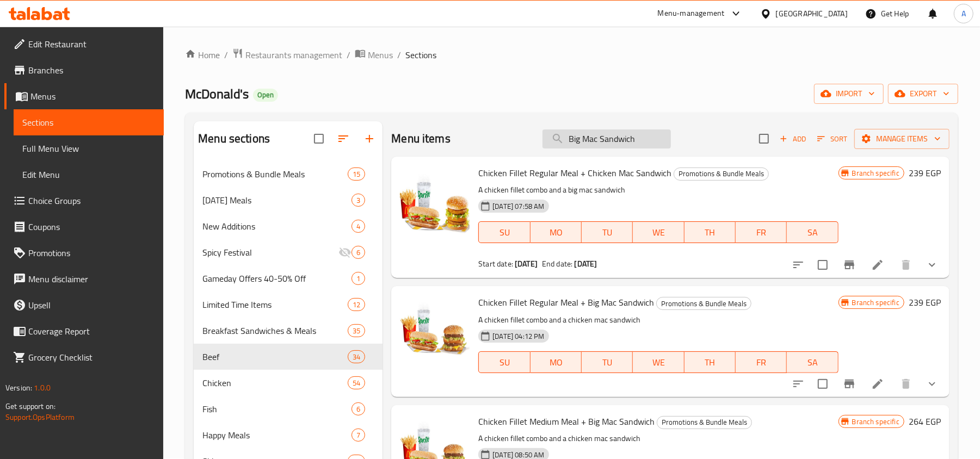
scroll to position [0, 0]
click at [612, 140] on input "Big Mac Sandwich" at bounding box center [606, 139] width 128 height 19
paste input "McChicken"
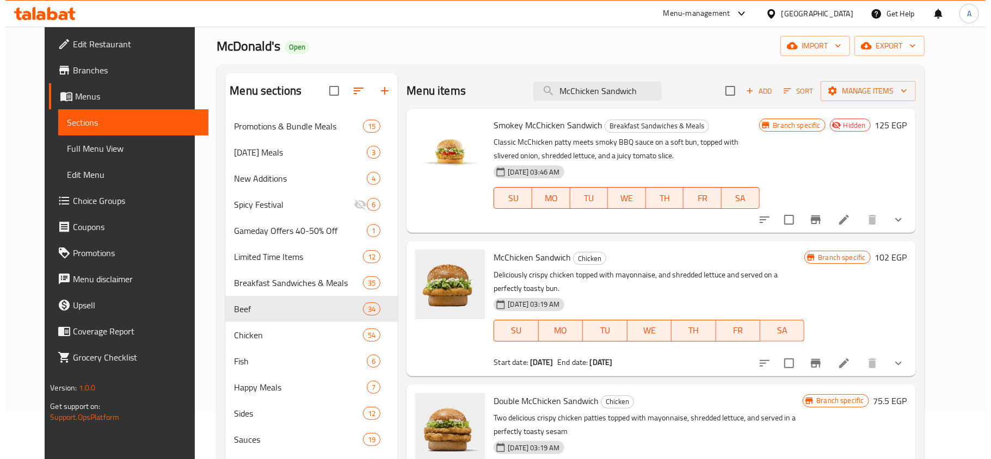
scroll to position [72, 0]
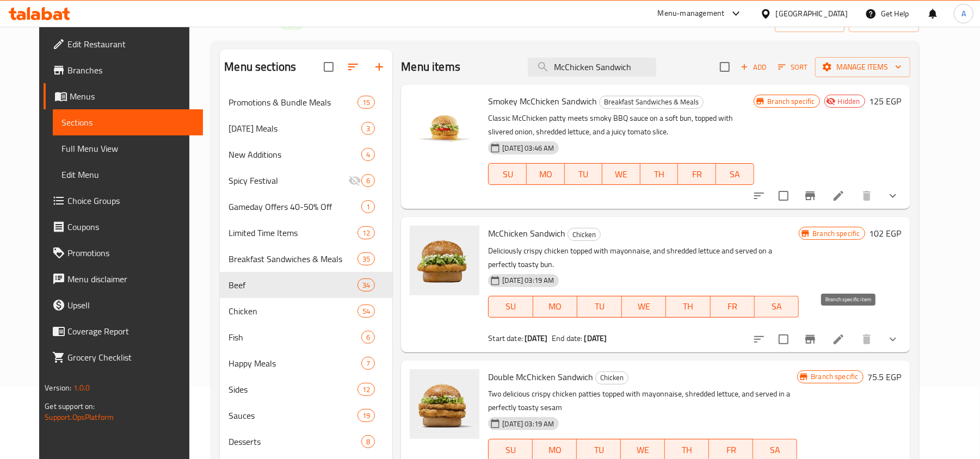
type input "McChicken Sandwich"
click at [817, 333] on icon "Branch-specific-item" at bounding box center [810, 339] width 13 height 13
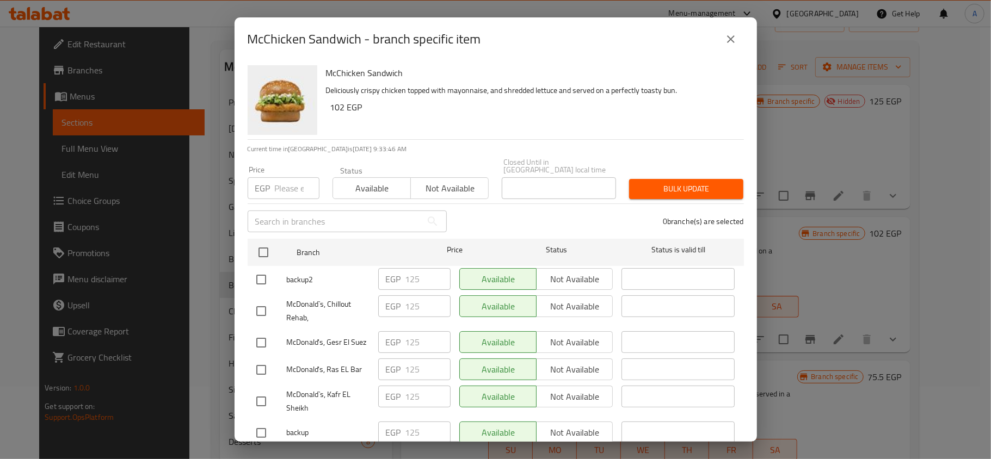
click at [490, 212] on div "0 branche(s) are selected" at bounding box center [601, 221] width 297 height 39
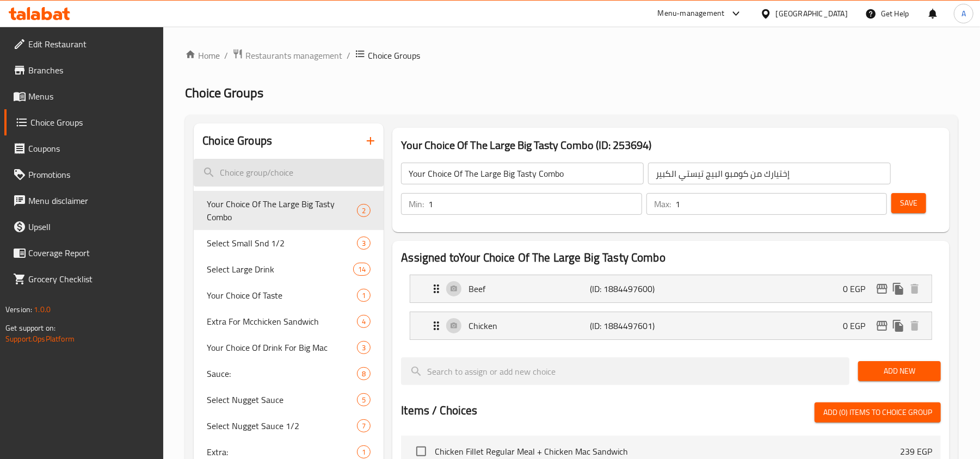
click at [313, 165] on input "search" at bounding box center [289, 173] width 190 height 28
paste input "Please Select HM Drink"
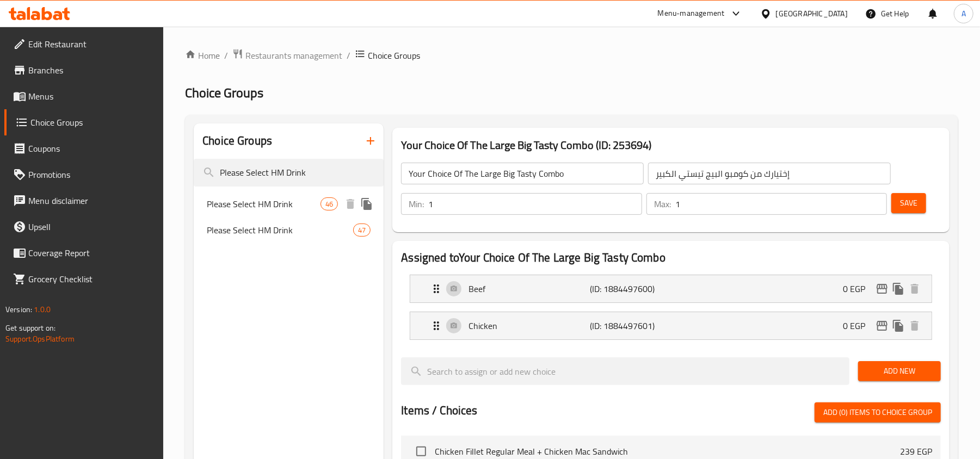
type input "Please Select HM Drink"
click at [286, 207] on span "Please Select HM Drink" at bounding box center [264, 204] width 114 height 13
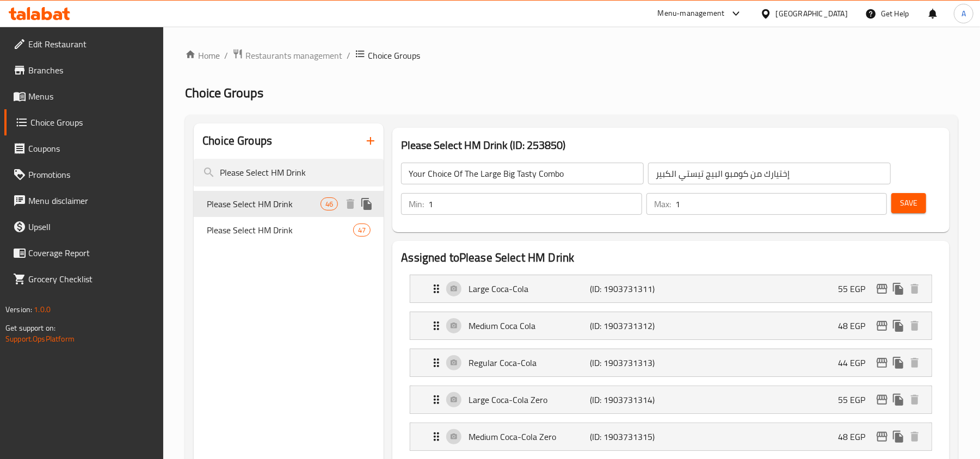
type input "Please Select HM Drink"
type input "فضلا اختار مشروب وجبه الطفل"
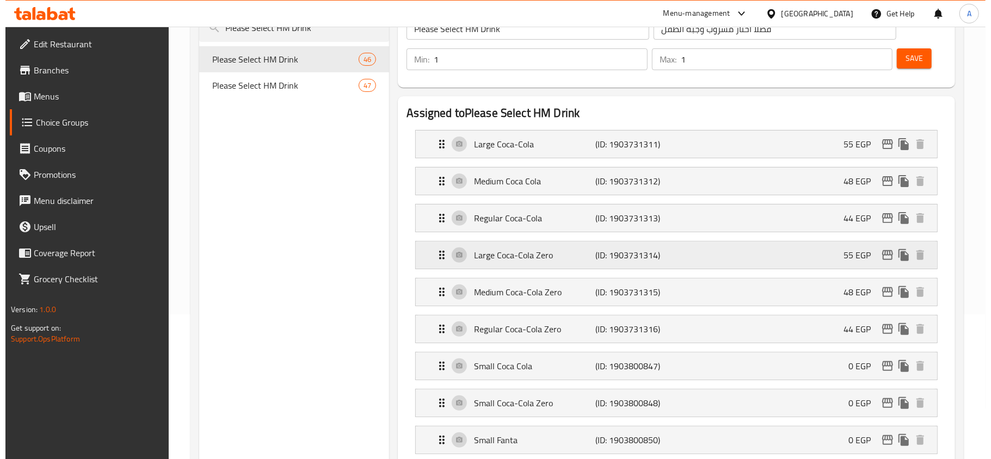
scroll to position [218, 0]
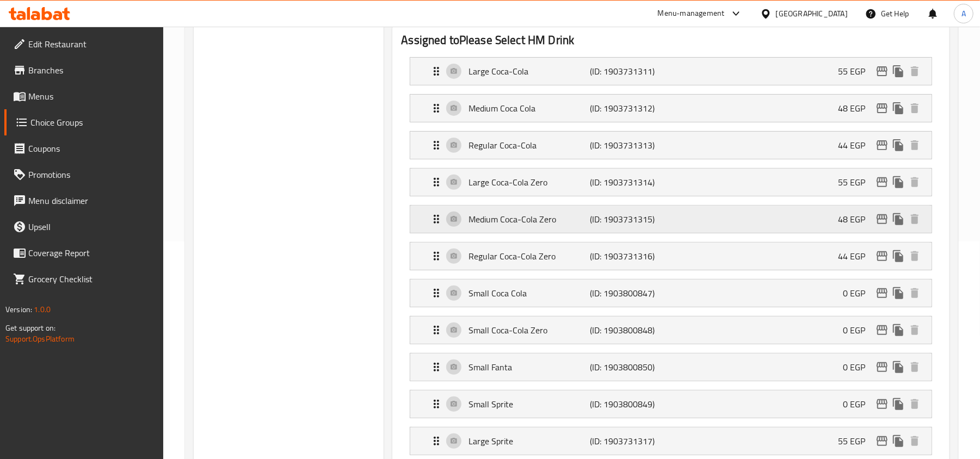
click at [881, 218] on icon "edit" at bounding box center [882, 219] width 11 height 10
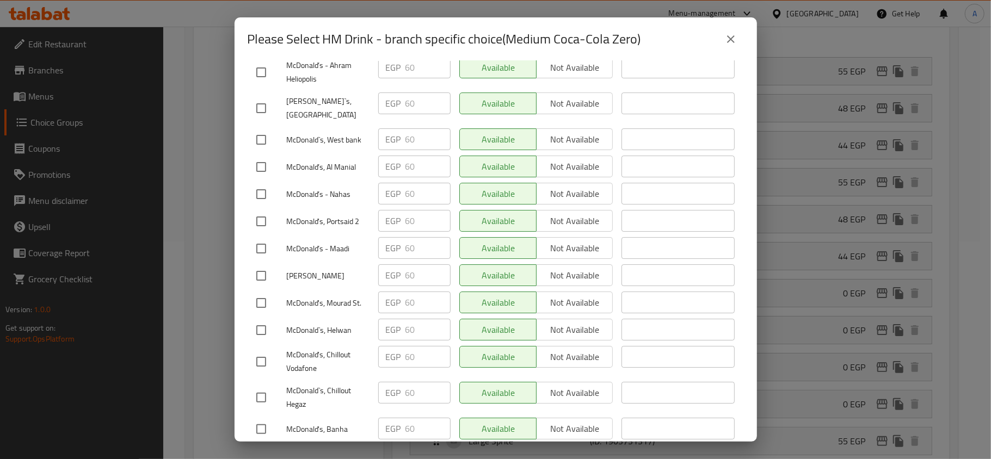
scroll to position [2521, 0]
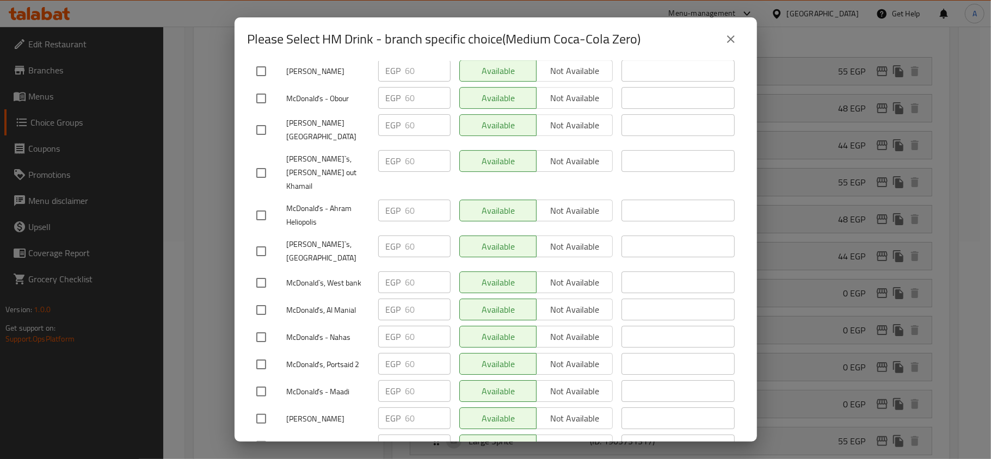
click at [739, 40] on button "close" at bounding box center [731, 39] width 26 height 26
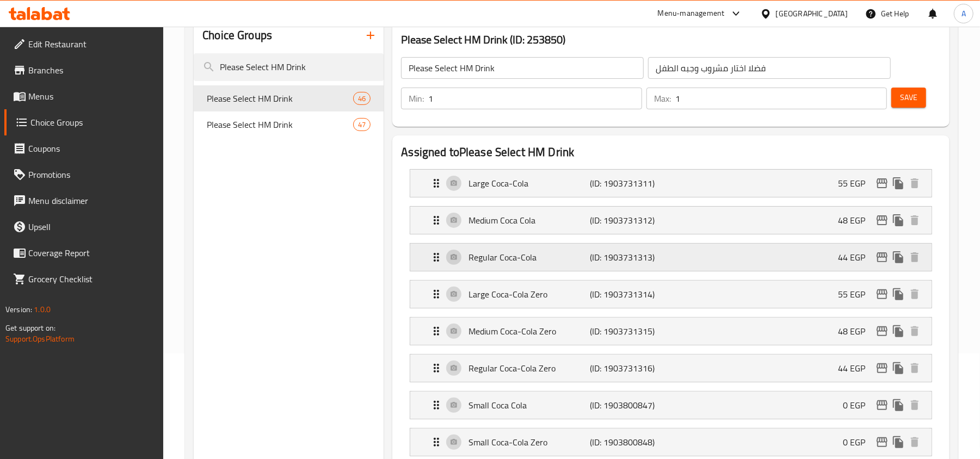
scroll to position [0, 0]
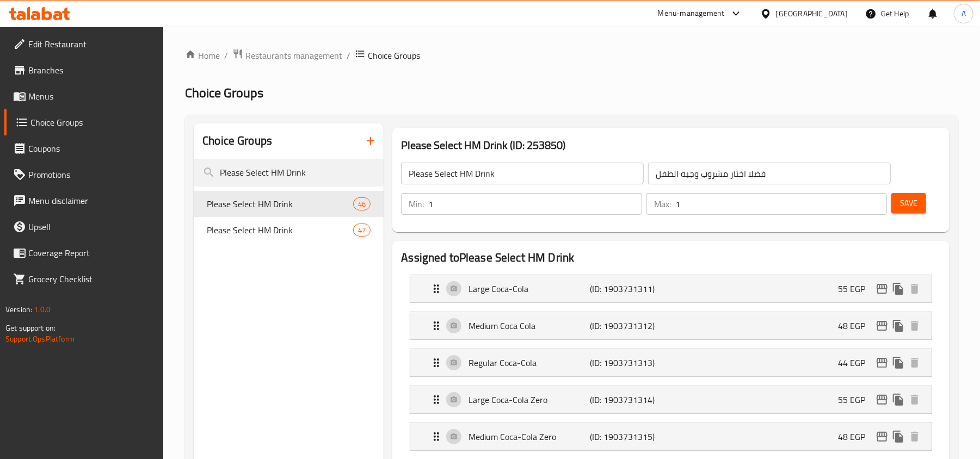
click at [626, 98] on h2 "Choice Groups" at bounding box center [571, 92] width 773 height 17
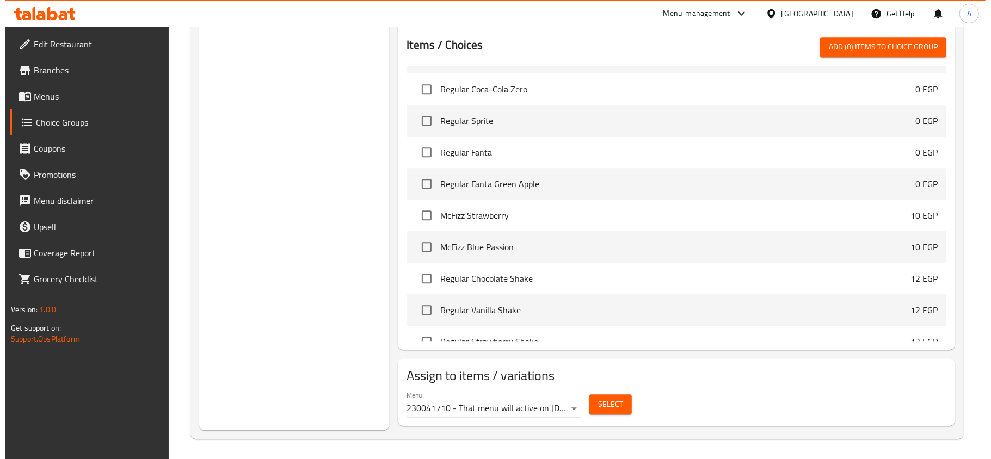
scroll to position [2012, 0]
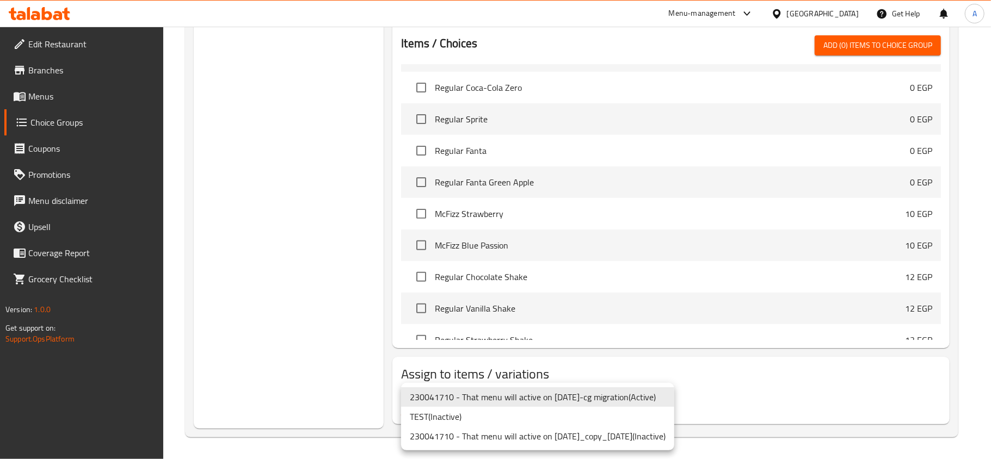
click at [596, 394] on li "230041710 - That menu will active on [DATE]-cg migration ( Active )" at bounding box center [537, 397] width 273 height 20
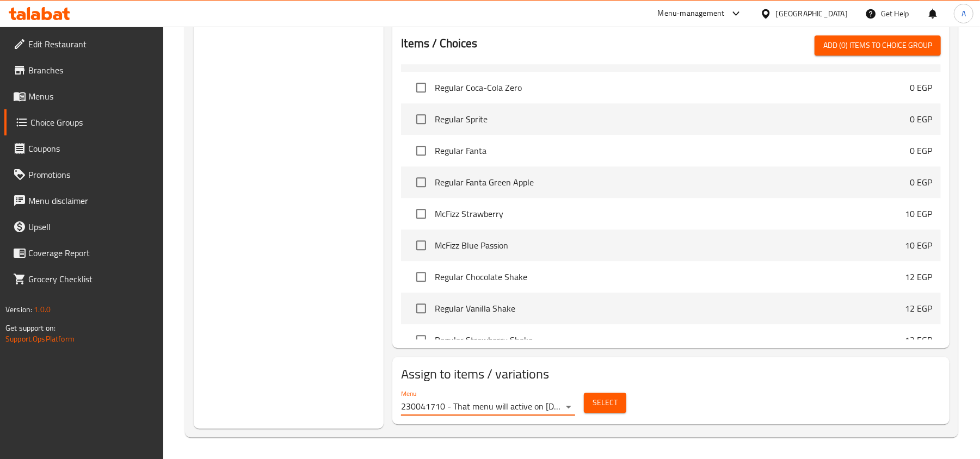
click at [614, 403] on span "Select" at bounding box center [605, 403] width 25 height 14
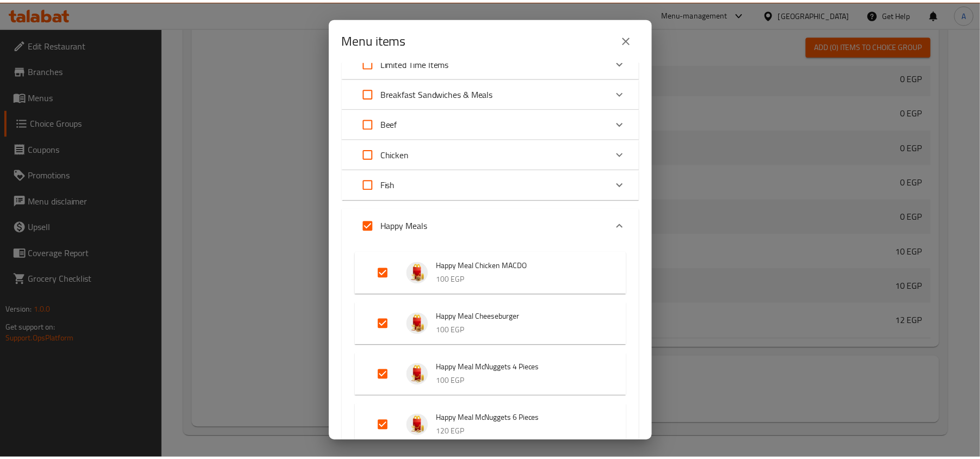
scroll to position [366, 0]
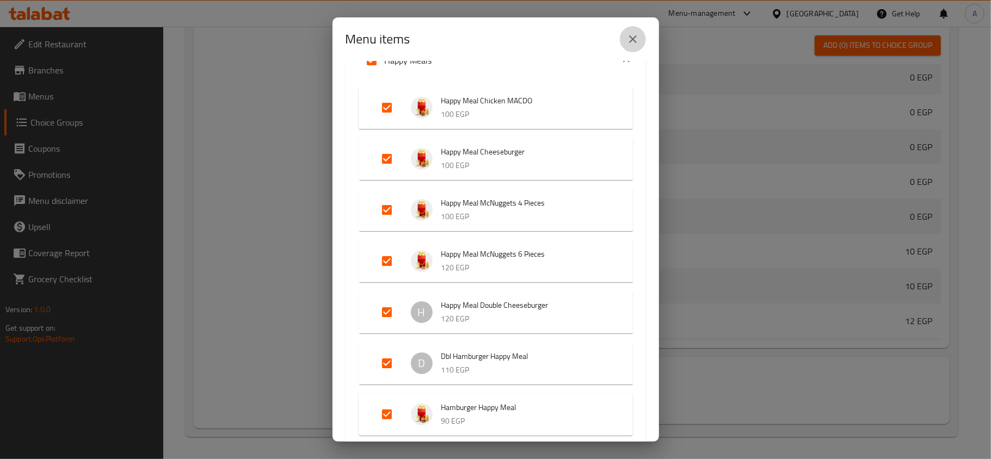
click at [632, 42] on icon "close" at bounding box center [632, 39] width 13 height 13
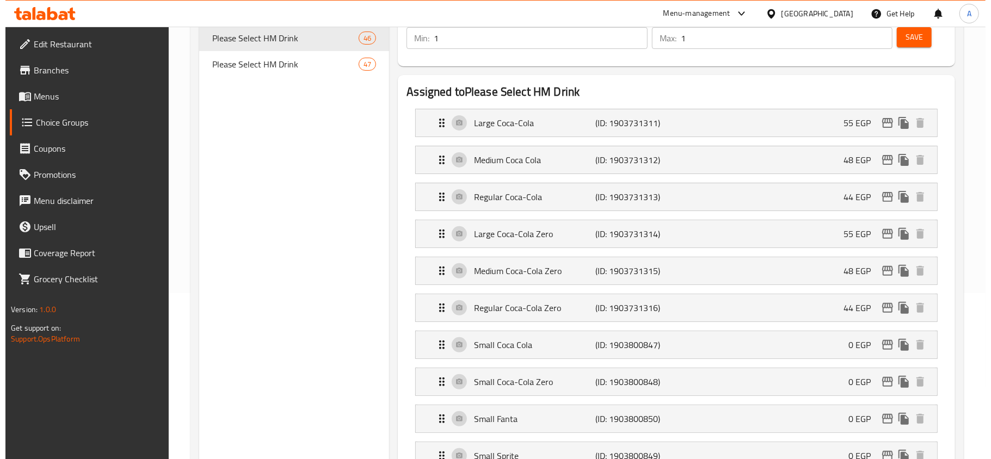
scroll to position [199, 0]
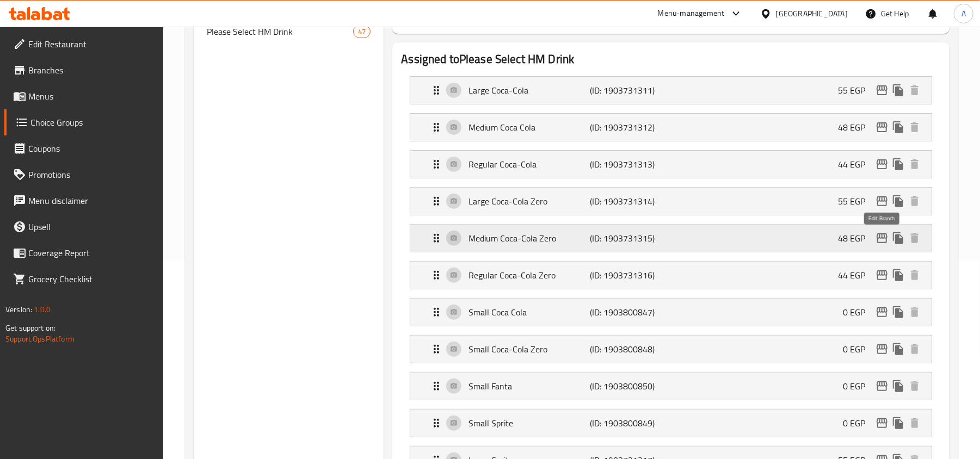
click at [877, 238] on icon "edit" at bounding box center [882, 238] width 11 height 10
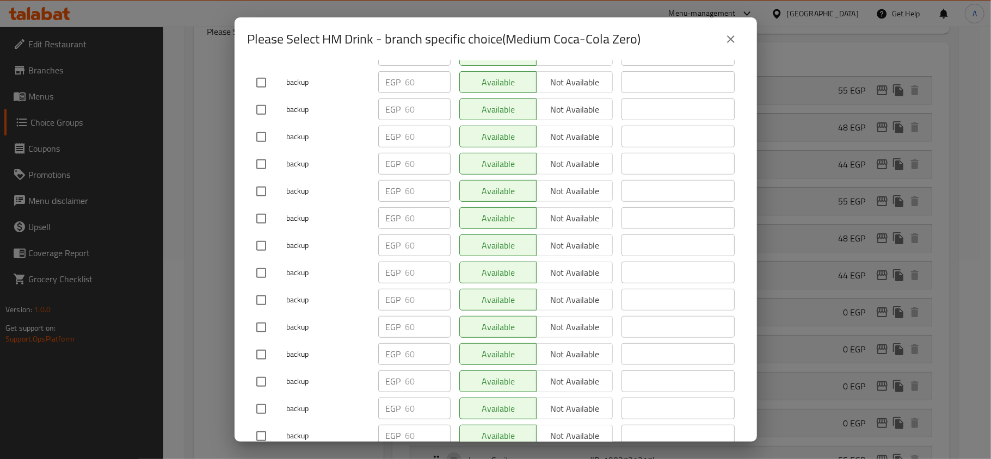
scroll to position [0, 0]
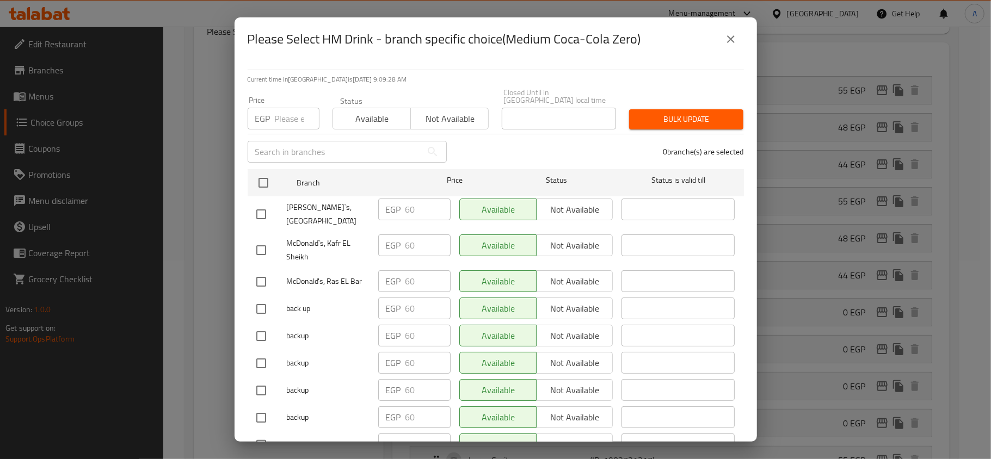
click at [732, 46] on button "close" at bounding box center [731, 39] width 26 height 26
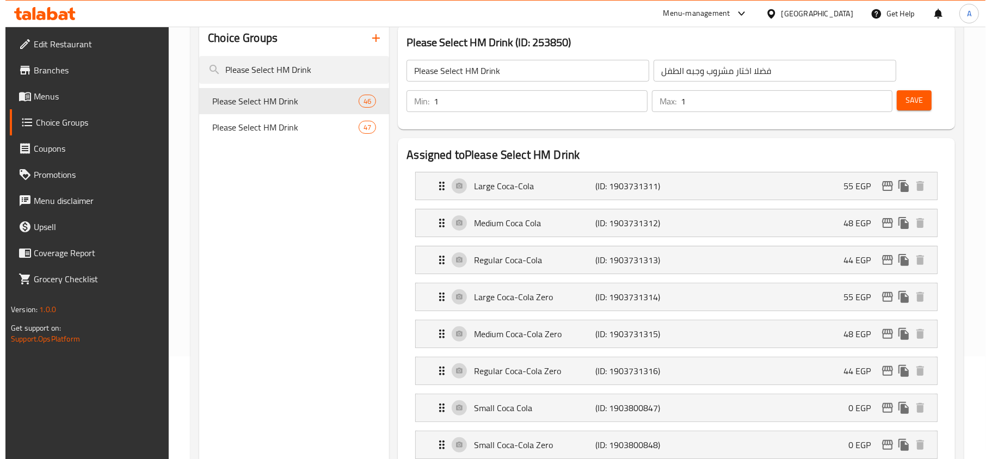
scroll to position [145, 0]
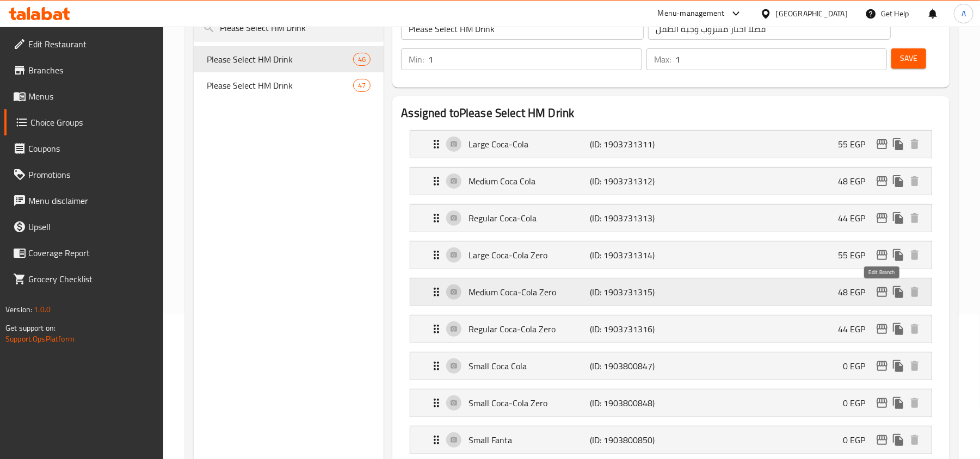
click at [886, 292] on icon "edit" at bounding box center [882, 292] width 11 height 10
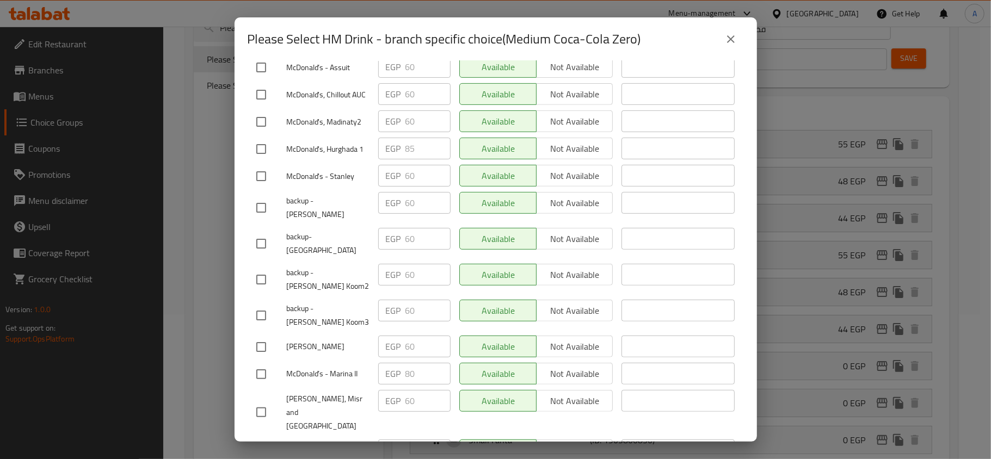
scroll to position [5890, 0]
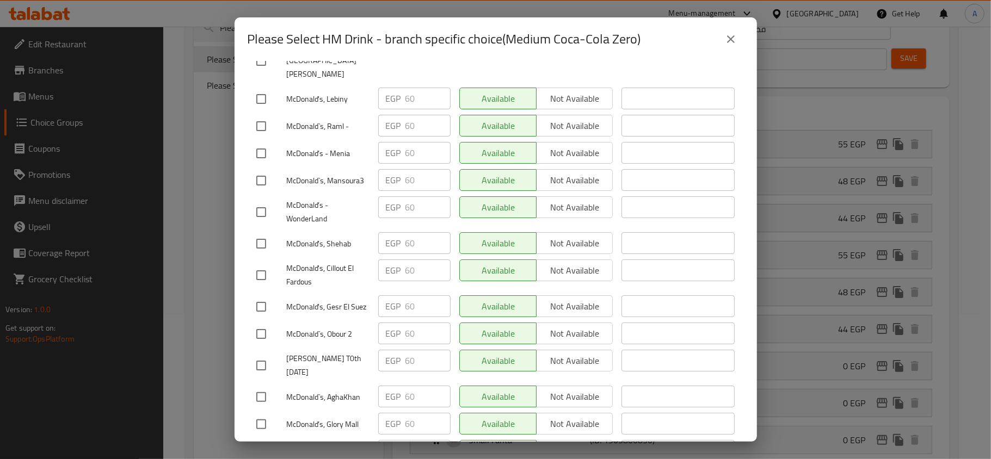
click at [737, 33] on button "close" at bounding box center [731, 39] width 26 height 26
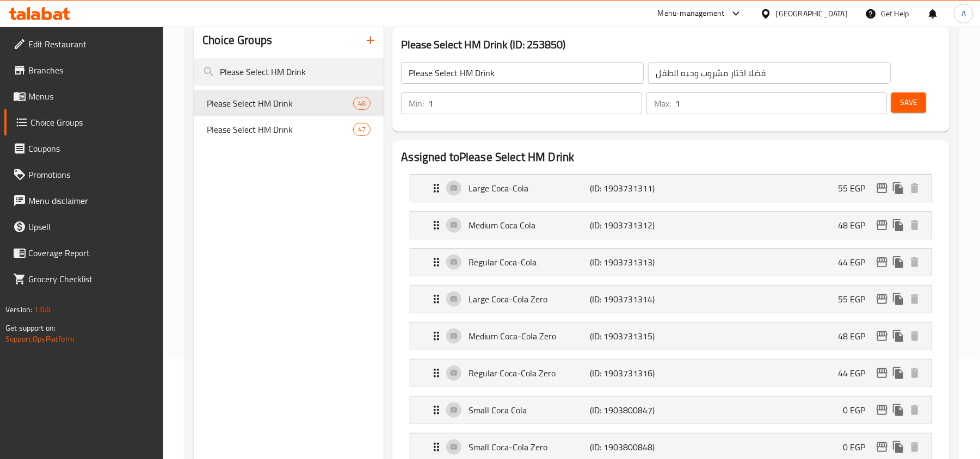
scroll to position [126, 0]
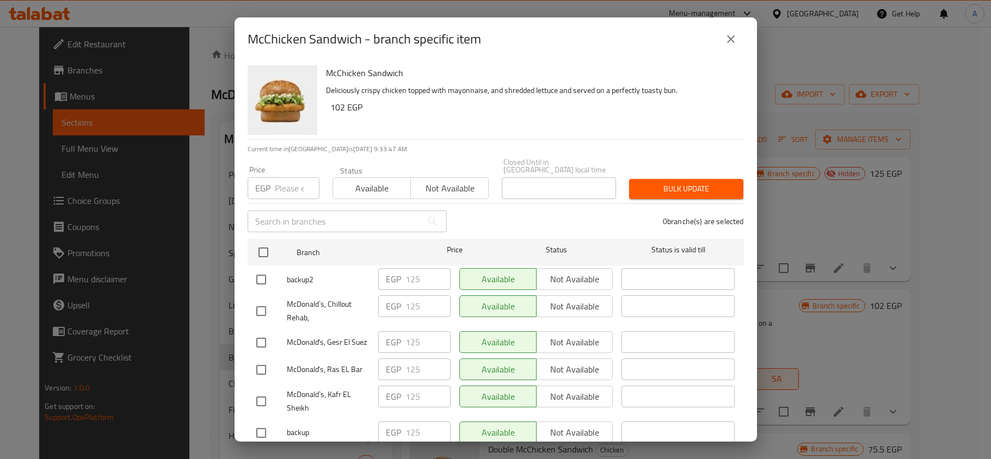
scroll to position [72, 0]
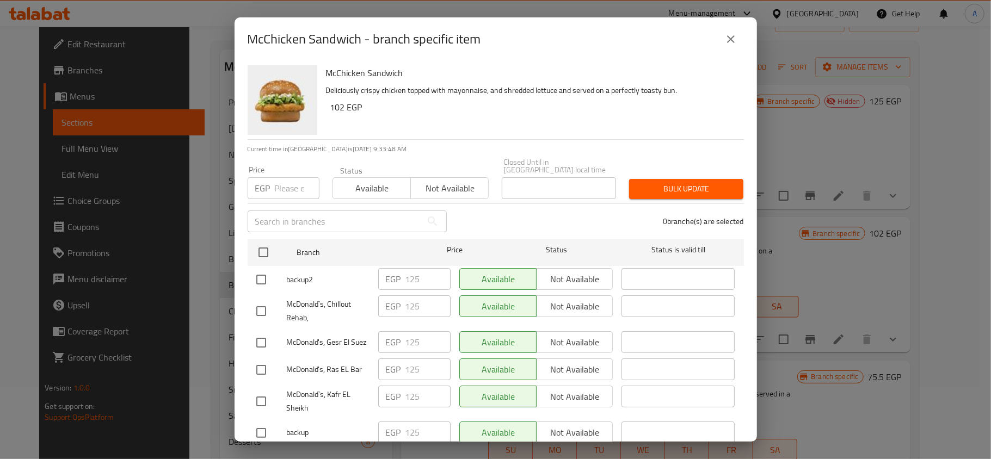
click at [490, 212] on div "0 branche(s) are selected" at bounding box center [601, 221] width 297 height 39
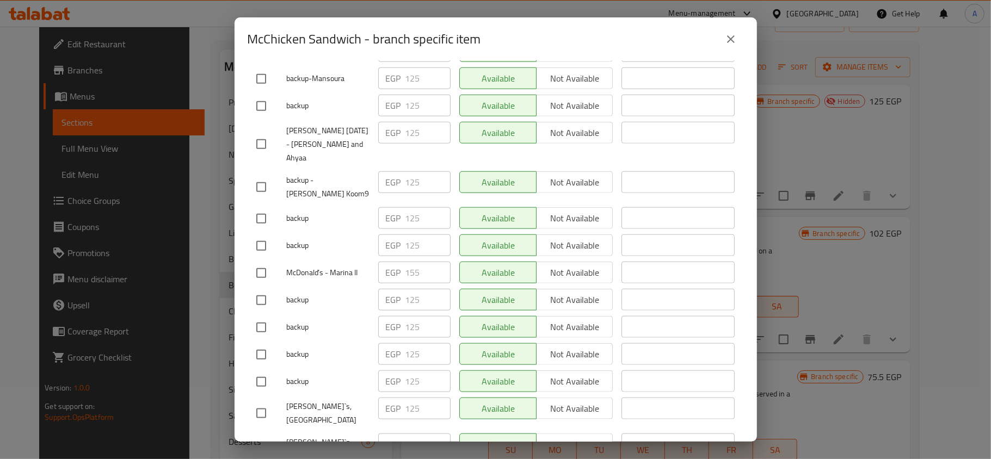
scroll to position [1873, 0]
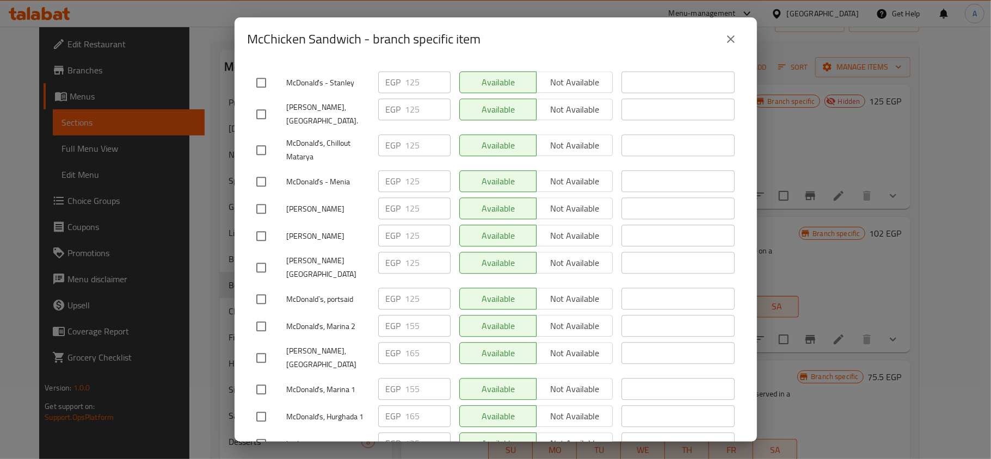
click at [317, 410] on span "McDonald's, Hurghada 1" at bounding box center [328, 417] width 83 height 14
click at [332, 344] on span "[PERSON_NAME], [GEOGRAPHIC_DATA]" at bounding box center [328, 357] width 83 height 27
click at [730, 38] on icon "close" at bounding box center [731, 39] width 8 height 8
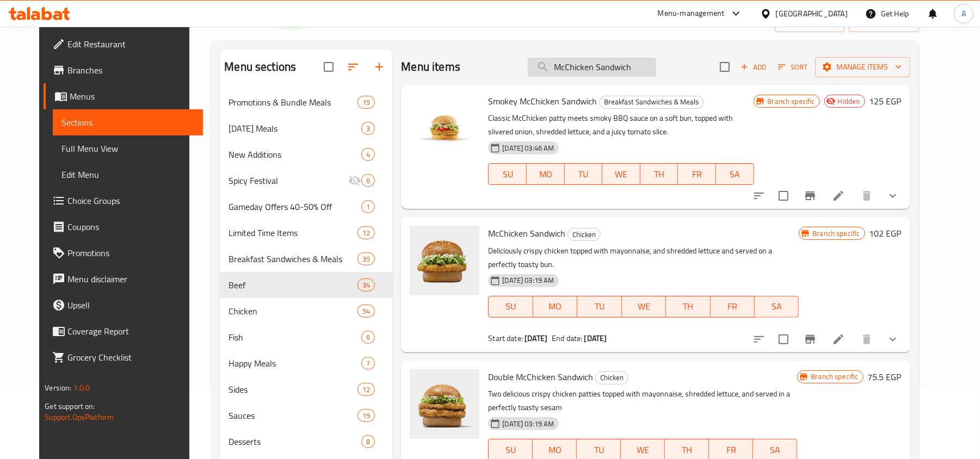
click at [577, 73] on input "McChicken Sandwich" at bounding box center [592, 67] width 128 height 19
paste input "Big Mac"
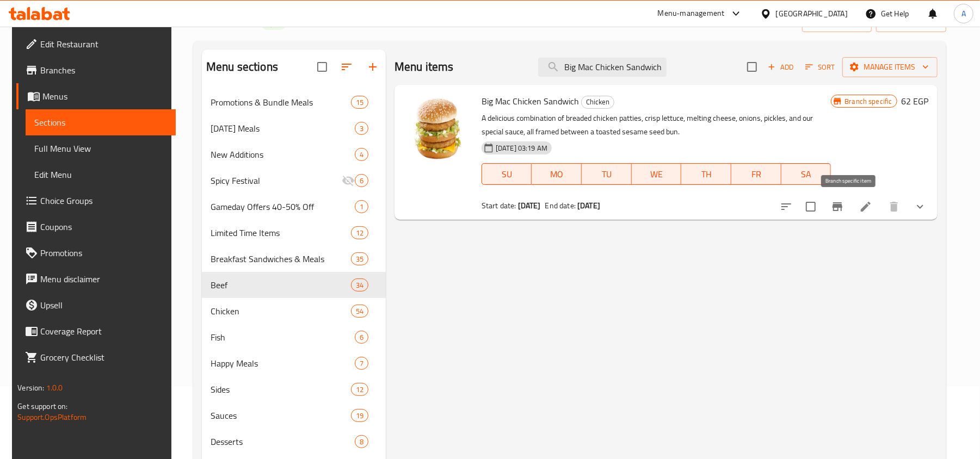
click at [843, 216] on button "Branch-specific-item" at bounding box center [837, 207] width 26 height 26
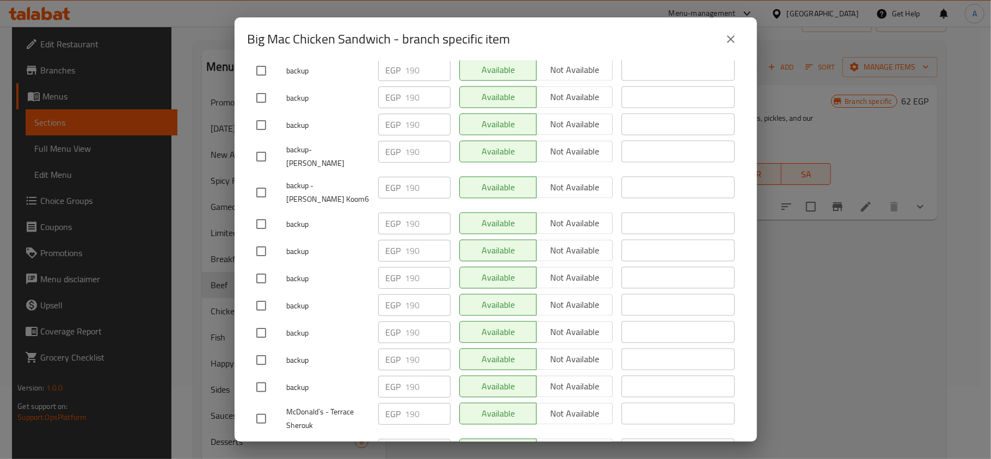
scroll to position [229, 0]
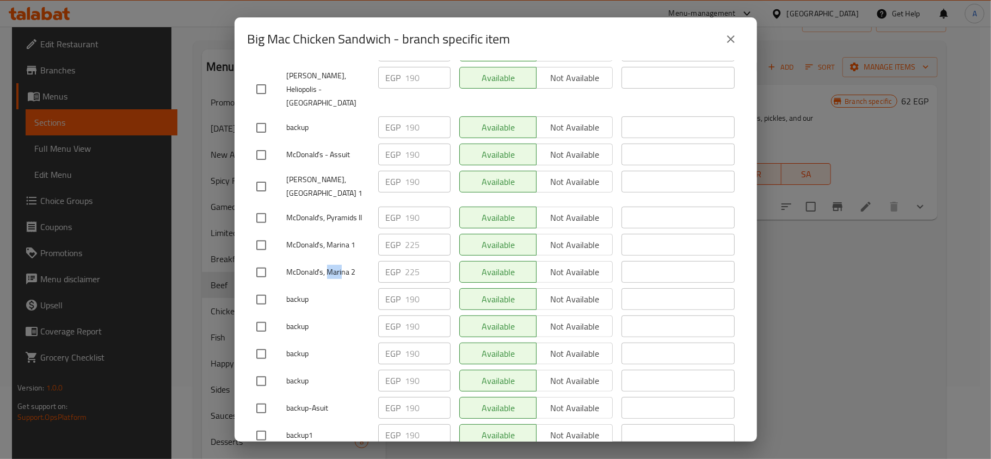
click at [732, 33] on icon "close" at bounding box center [730, 39] width 13 height 13
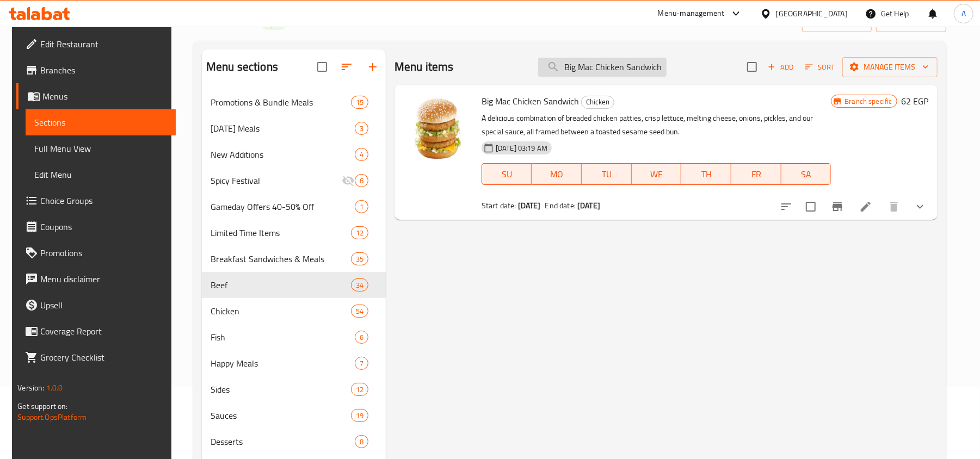
click at [625, 70] on input "Big Mac Chicken Sandwich" at bounding box center [602, 67] width 128 height 19
paste input "Chicken Fillet"
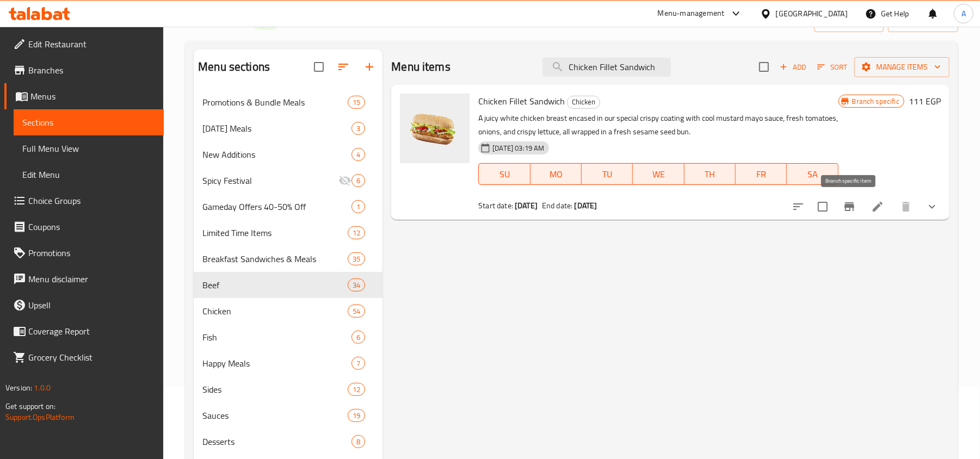
click at [846, 211] on icon "Branch-specific-item" at bounding box center [849, 206] width 10 height 9
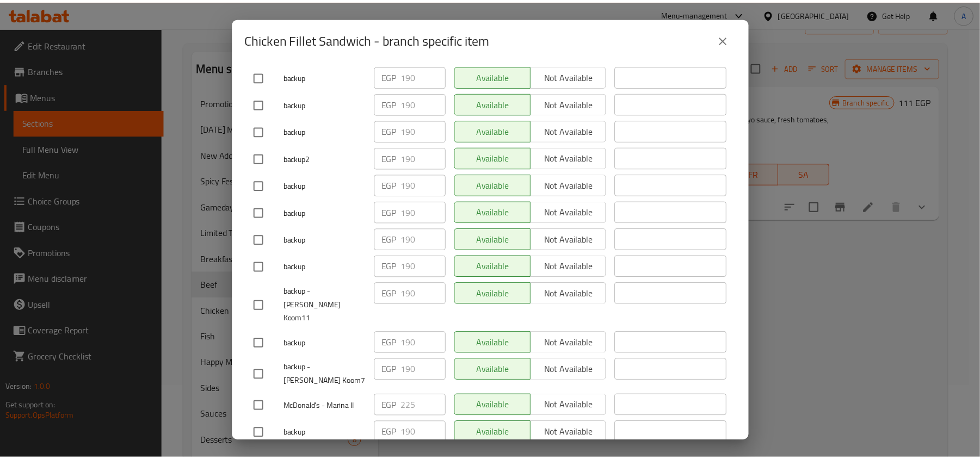
scroll to position [2405, 0]
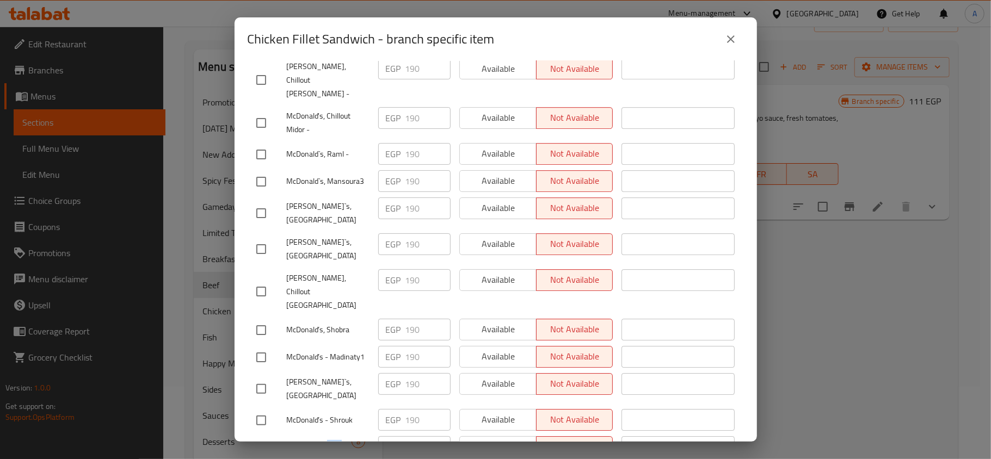
click at [736, 35] on icon "close" at bounding box center [730, 39] width 13 height 13
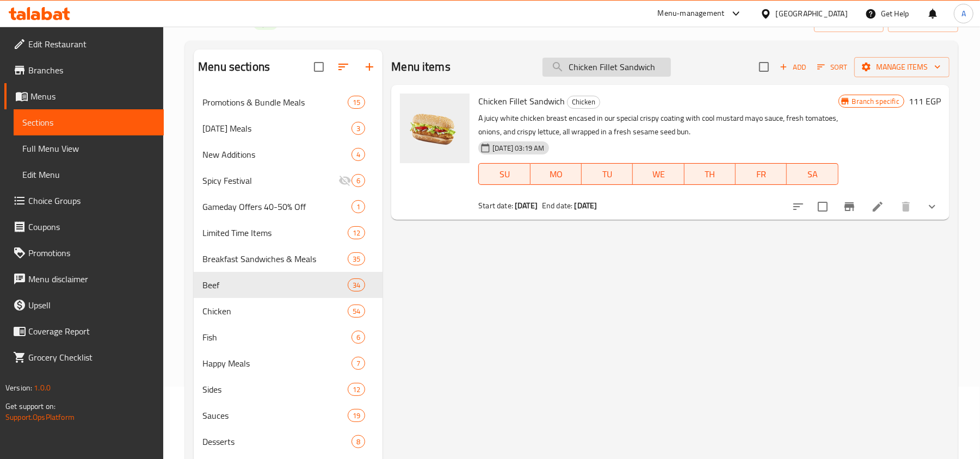
click at [608, 67] on input "Chicken Fillet Sandwich" at bounding box center [606, 67] width 128 height 19
paste input "Spicy"
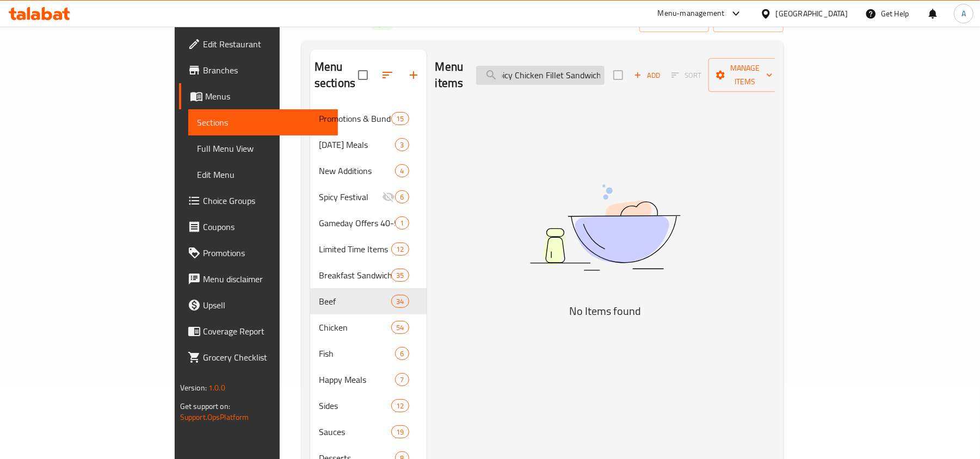
click at [600, 66] on input "Spicy Chicken Fillet Sandwich" at bounding box center [540, 75] width 128 height 19
click at [572, 70] on input "Spicy Fillet Sandwich" at bounding box center [540, 75] width 128 height 19
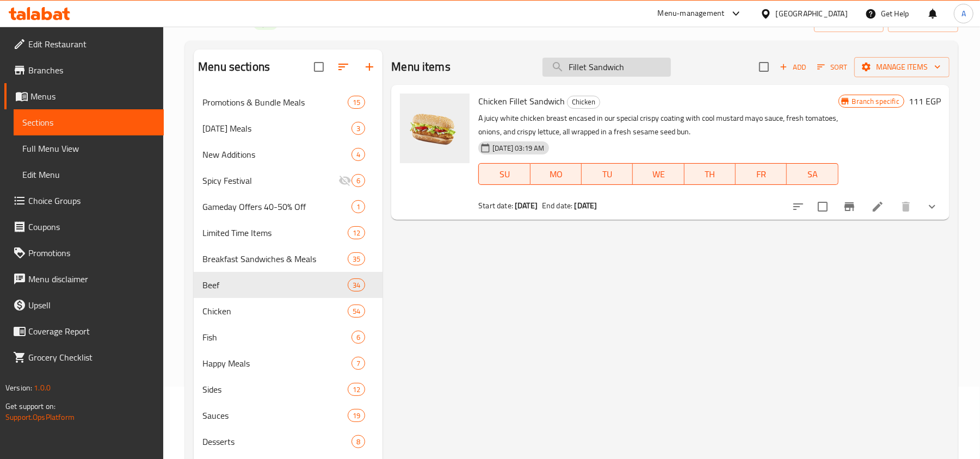
click at [604, 70] on input "Fillet Sandwich" at bounding box center [606, 67] width 128 height 19
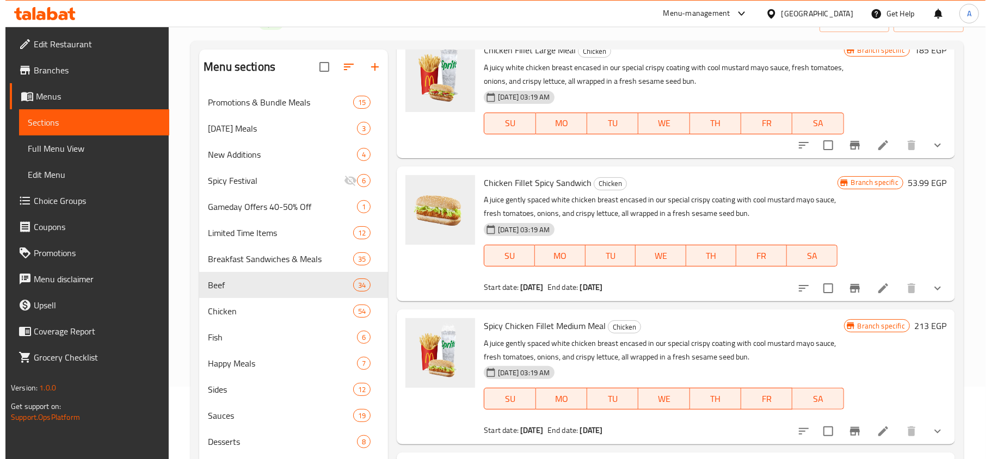
scroll to position [2176, 0]
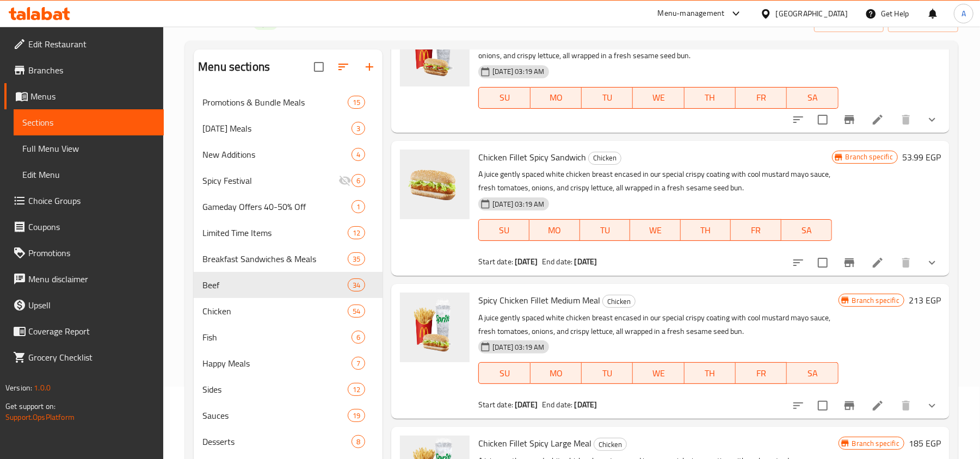
click at [844, 267] on icon "Branch-specific-item" at bounding box center [849, 262] width 10 height 9
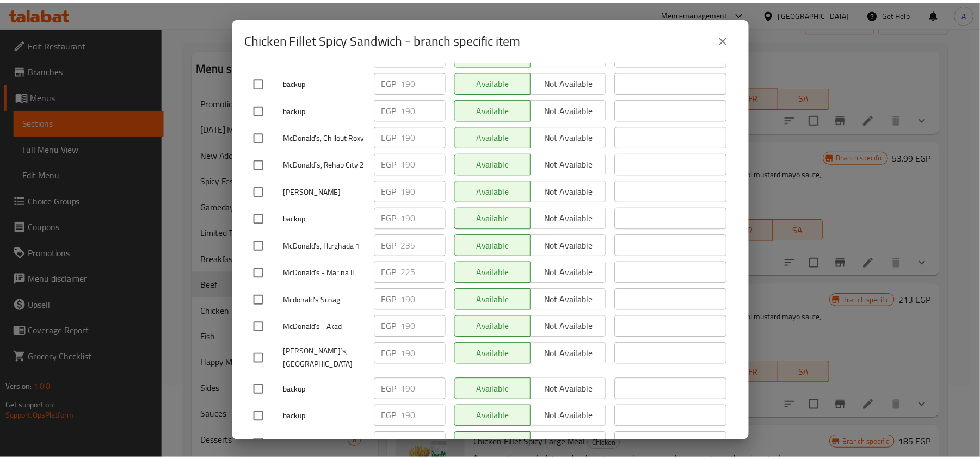
scroll to position [20, 0]
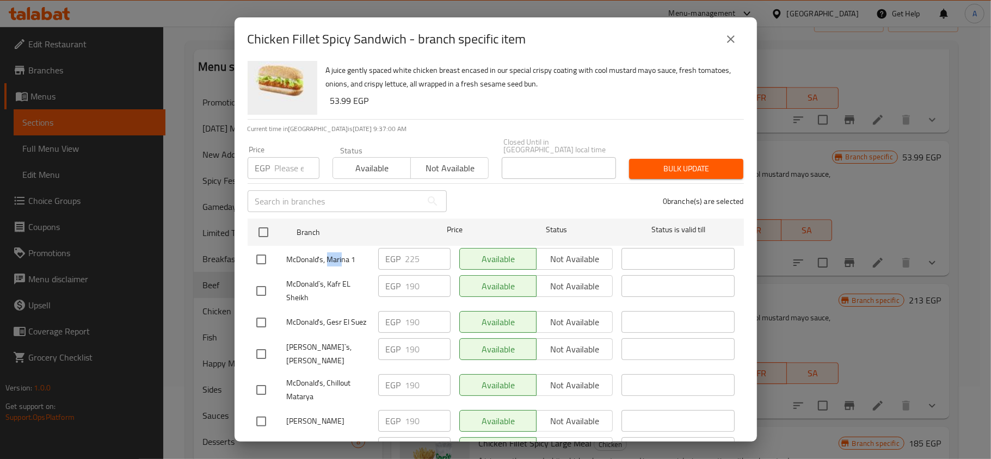
click at [729, 36] on icon "close" at bounding box center [730, 39] width 13 height 13
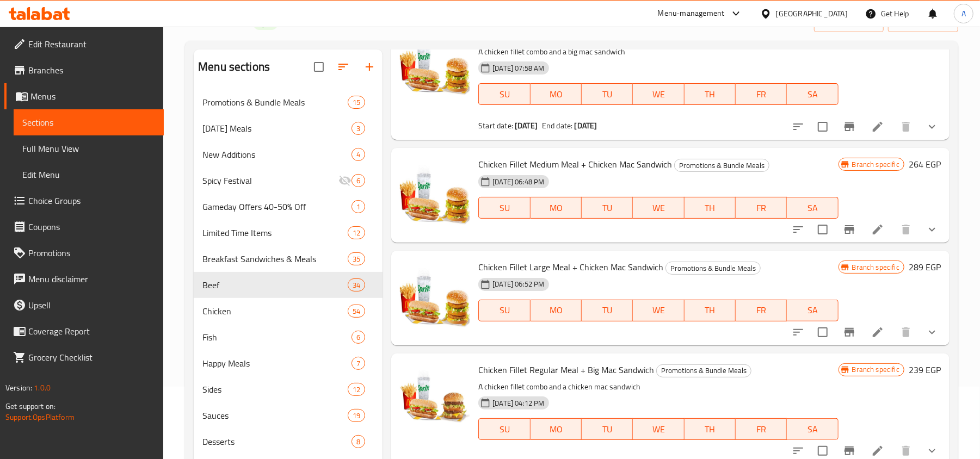
scroll to position [0, 0]
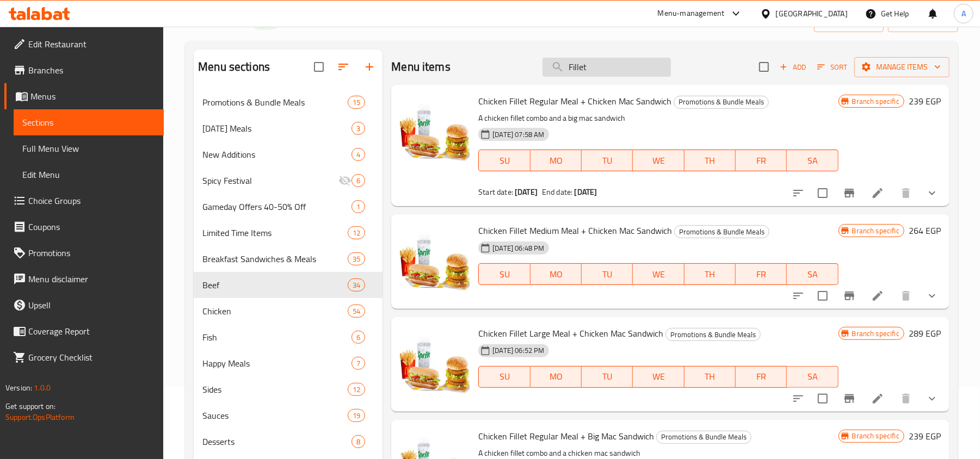
click at [602, 66] on input "Fillet" at bounding box center [606, 67] width 128 height 19
paste input "McRoyal Sandwich"
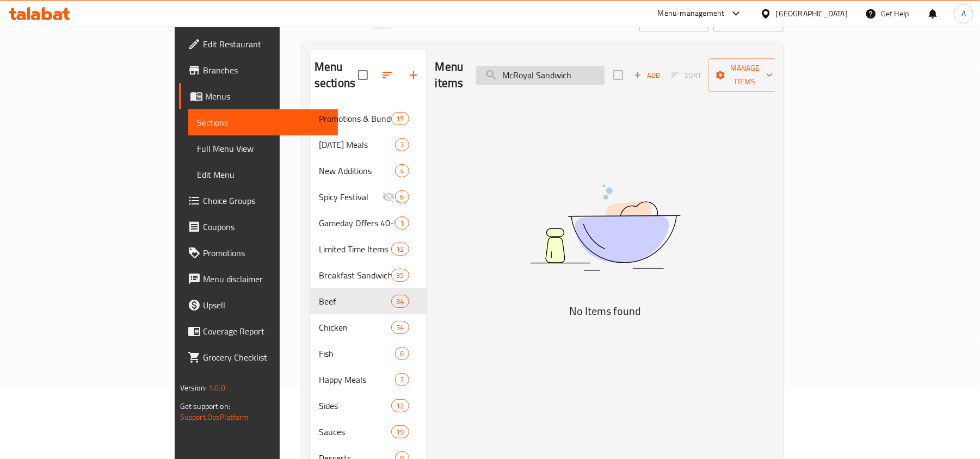
click at [579, 66] on input "McRoyal Sandwich" at bounding box center [540, 75] width 128 height 19
click at [605, 69] on input "Mc Royal Sandwich" at bounding box center [540, 75] width 128 height 19
click at [581, 66] on input "Mc Royal" at bounding box center [540, 75] width 128 height 19
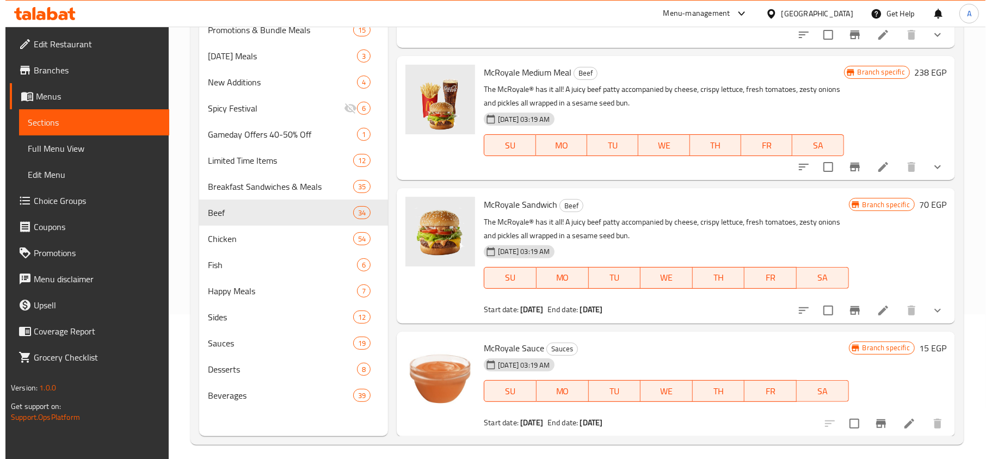
scroll to position [153, 0]
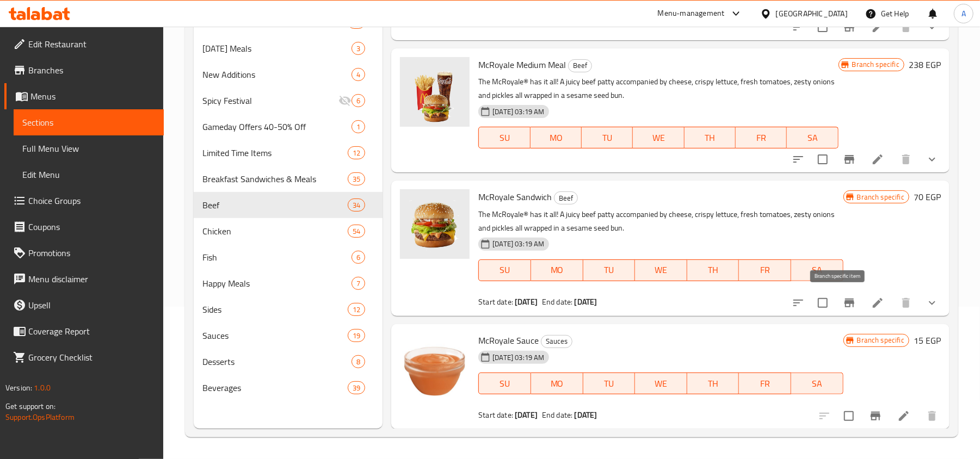
click at [844, 299] on icon "Branch-specific-item" at bounding box center [849, 303] width 10 height 9
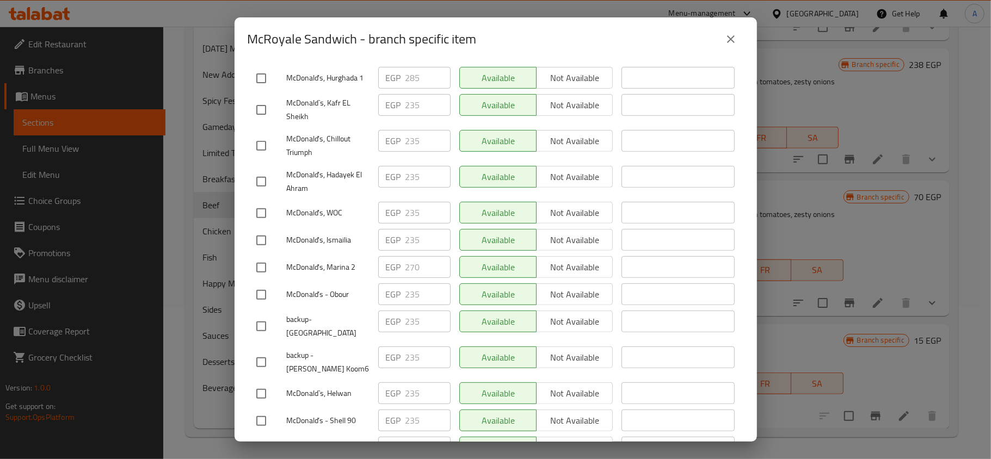
scroll to position [20, 0]
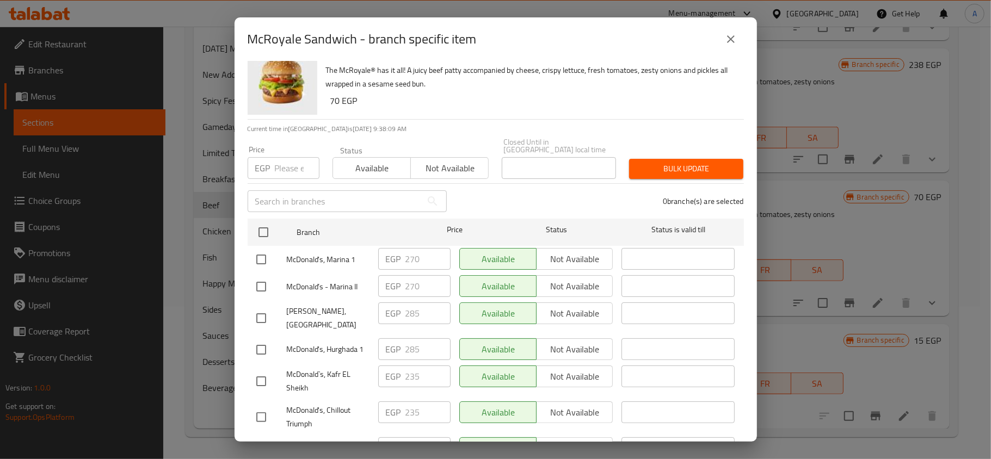
click at [488, 188] on div "0 branche(s) are selected" at bounding box center [601, 201] width 297 height 39
click at [739, 31] on button "close" at bounding box center [731, 39] width 26 height 26
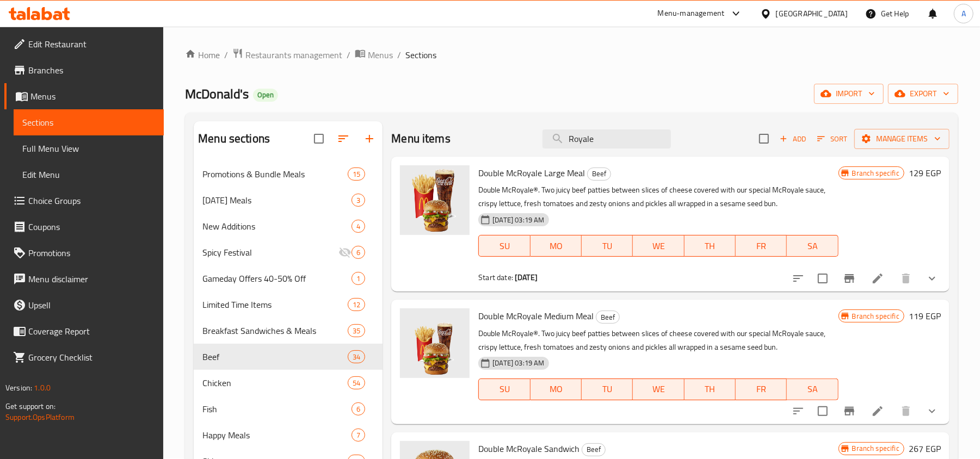
scroll to position [0, 0]
click at [610, 148] on input "Royale" at bounding box center [606, 139] width 128 height 19
click at [610, 145] on input "Royale" at bounding box center [606, 139] width 128 height 19
paste input "Big Tasty Sandwich"
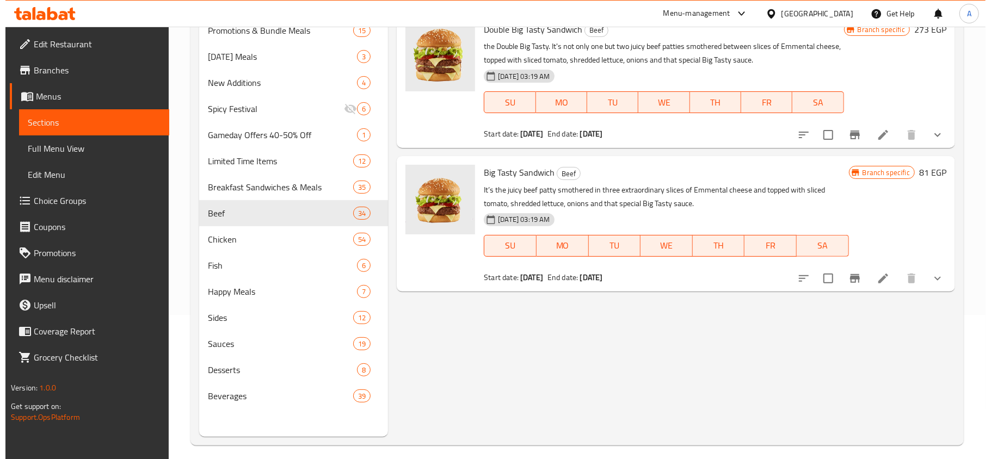
scroll to position [145, 0]
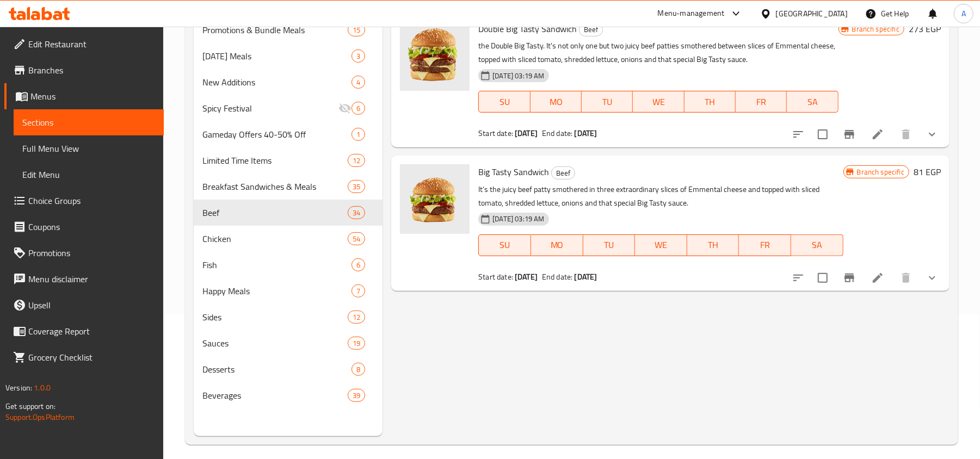
click at [848, 282] on icon "Branch-specific-item" at bounding box center [849, 278] width 10 height 9
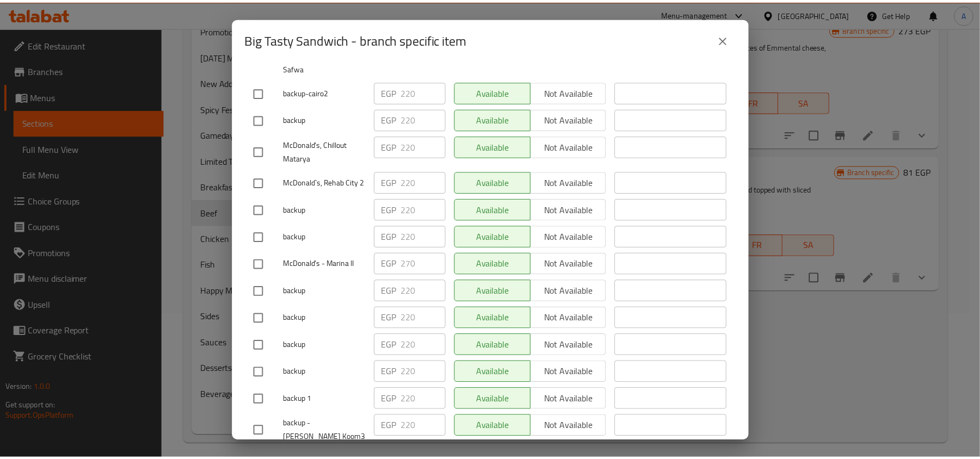
scroll to position [57, 0]
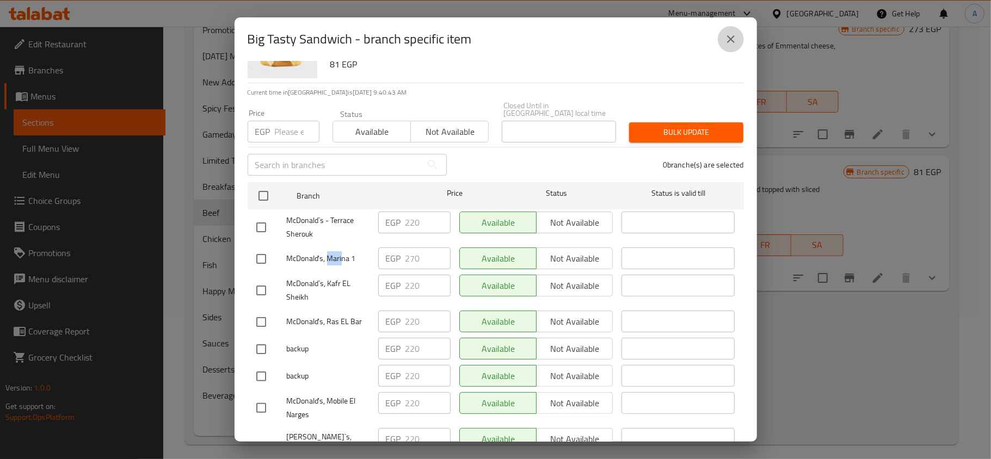
click at [730, 44] on icon "close" at bounding box center [730, 39] width 13 height 13
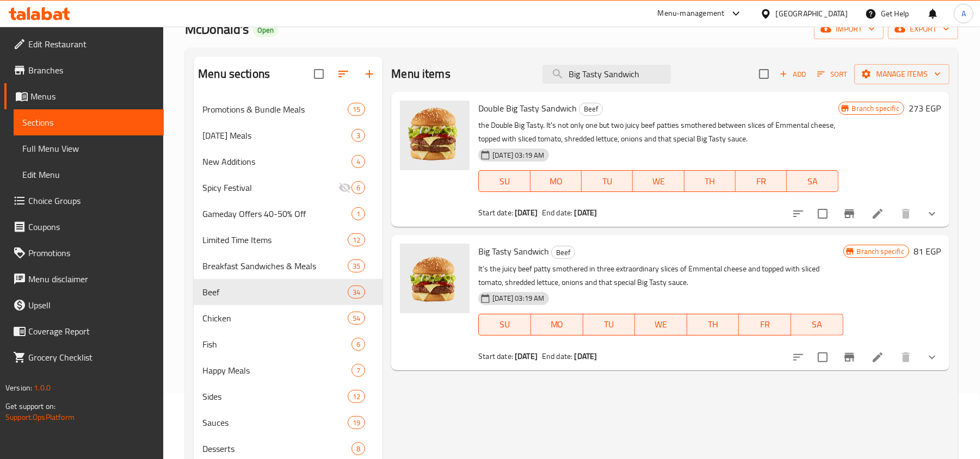
scroll to position [0, 0]
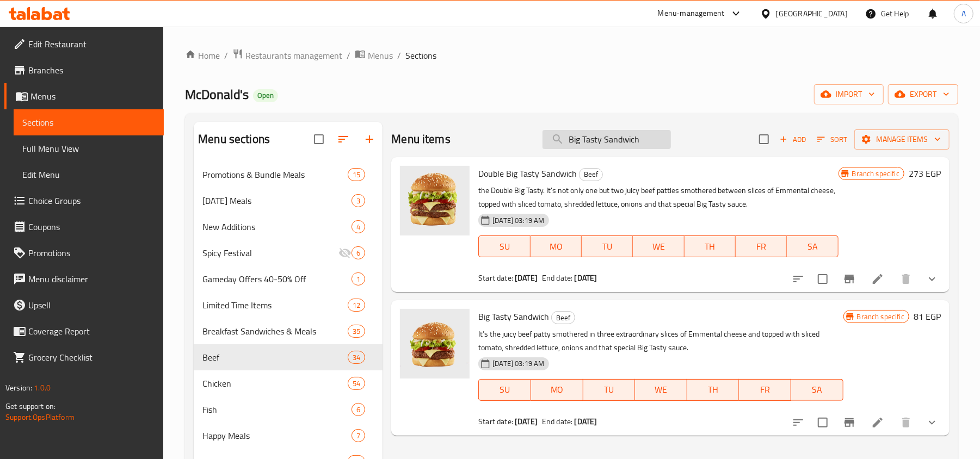
click at [605, 140] on input "Big Tasty Sandwich" at bounding box center [606, 139] width 128 height 19
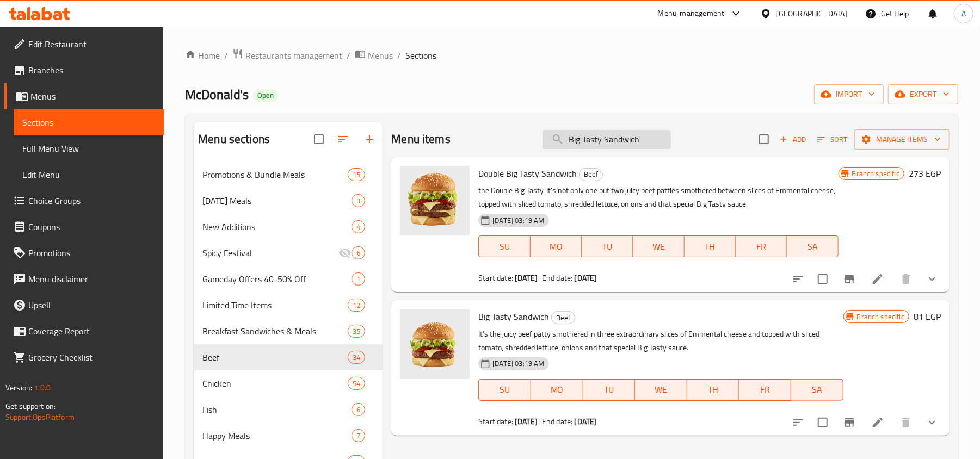
click at [605, 140] on input "Big Tasty Sandwich" at bounding box center [606, 139] width 128 height 19
paste input "Chicken"
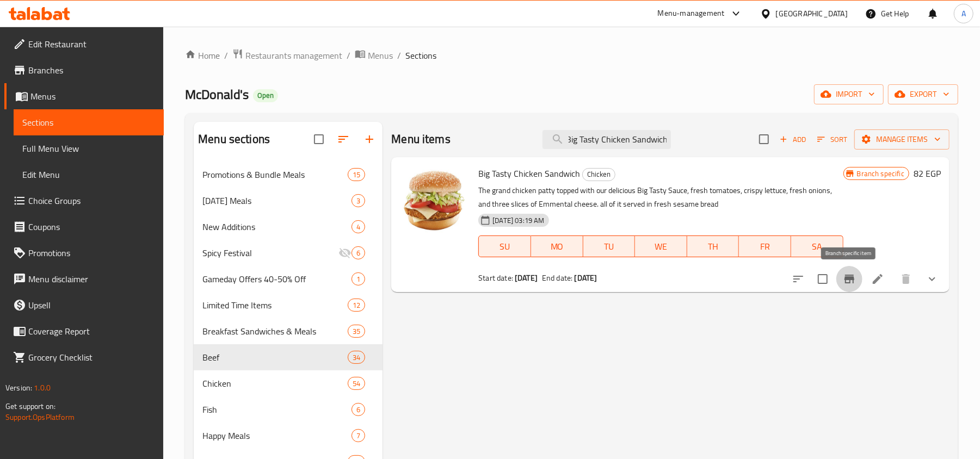
click at [849, 281] on icon "Branch-specific-item" at bounding box center [849, 279] width 10 height 9
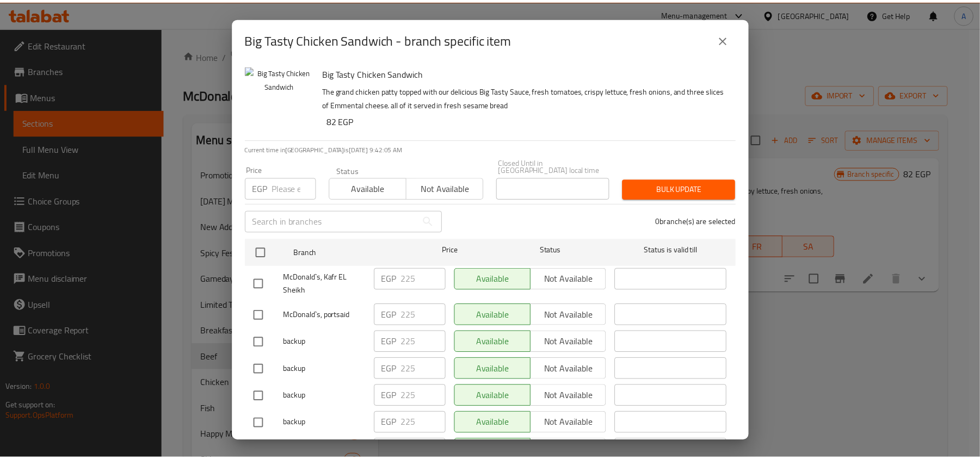
scroll to position [4587, 0]
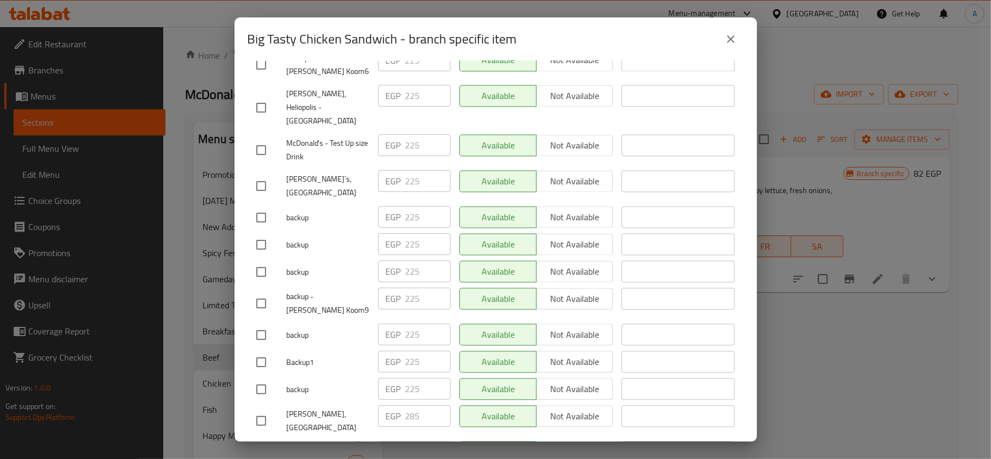
click at [736, 193] on div "Big Tasty Chicken Sandwich The grand chicken patty topped with our delicious Bi…" at bounding box center [496, 251] width 522 height 381
click at [727, 39] on icon "close" at bounding box center [730, 39] width 13 height 13
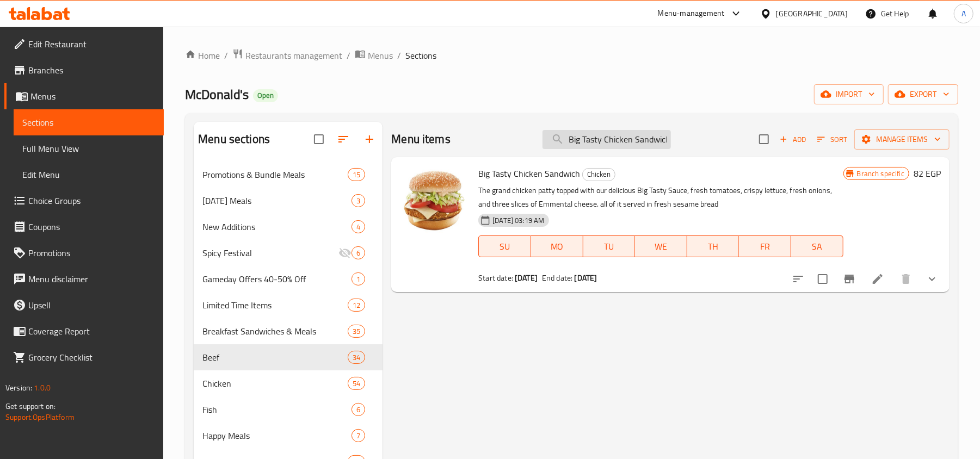
click at [625, 135] on input "Big Tasty Chicken Sandwich" at bounding box center [606, 139] width 128 height 19
paste input "Grand"
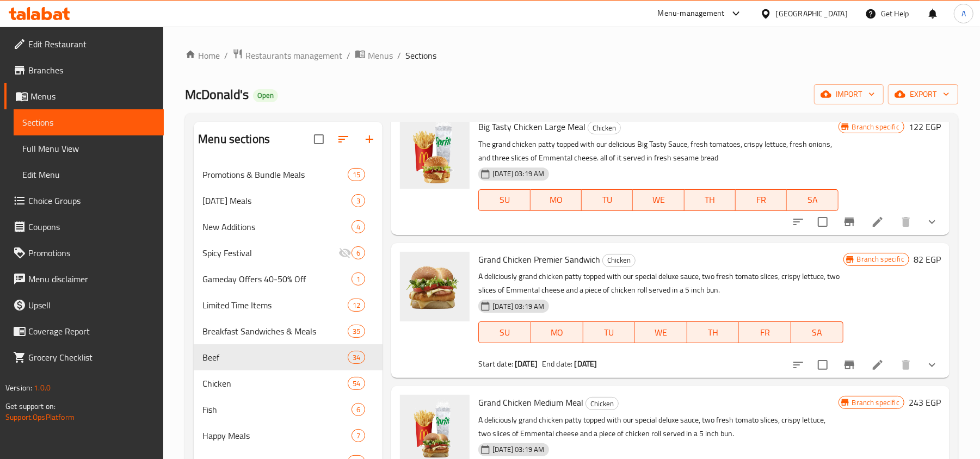
scroll to position [754, 0]
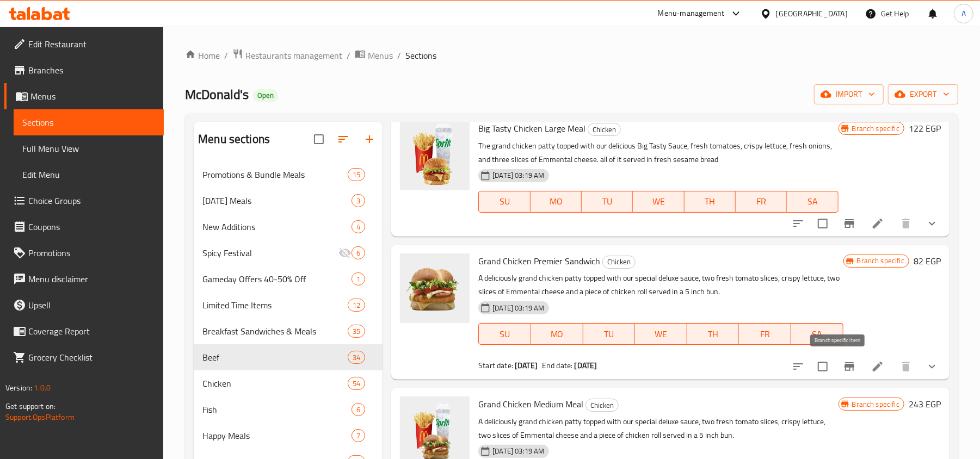
click at [843, 362] on icon "Branch-specific-item" at bounding box center [849, 366] width 13 height 13
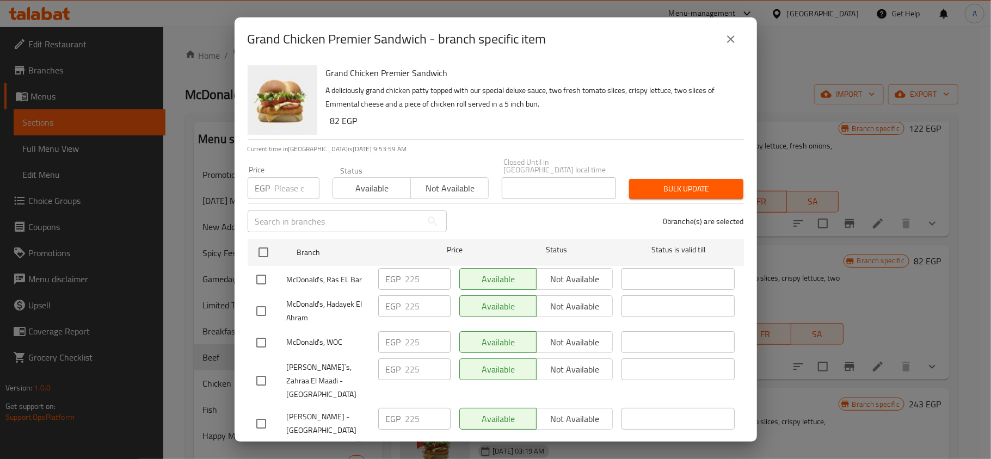
click at [721, 36] on button "close" at bounding box center [731, 39] width 26 height 26
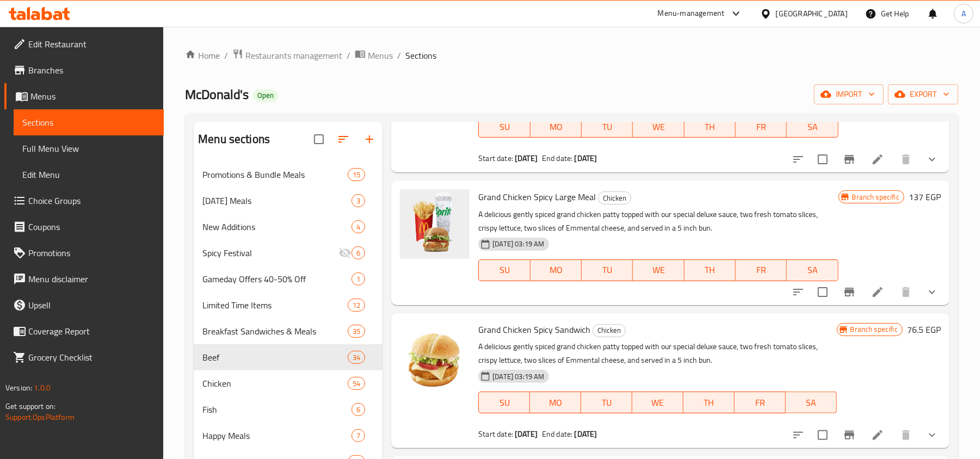
scroll to position [0, 0]
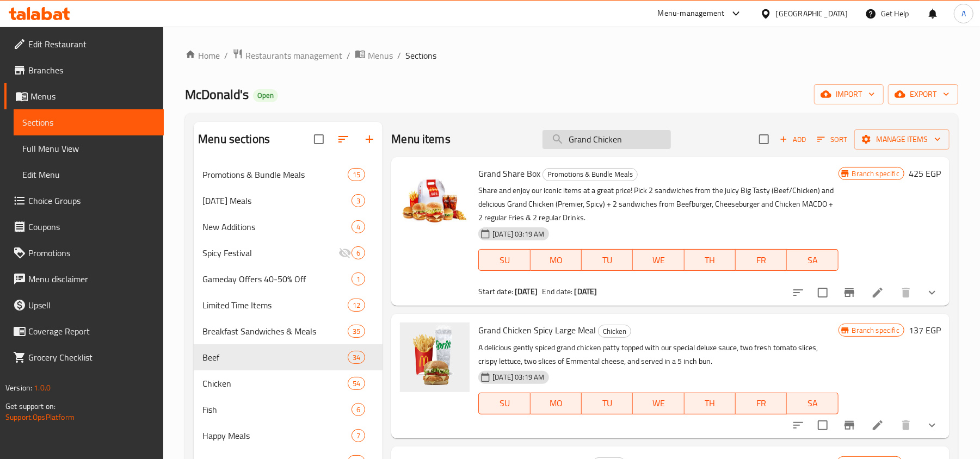
click at [599, 144] on input "Grand Chicken" at bounding box center [606, 139] width 128 height 19
paste input "Hamburger Happy Meal®"
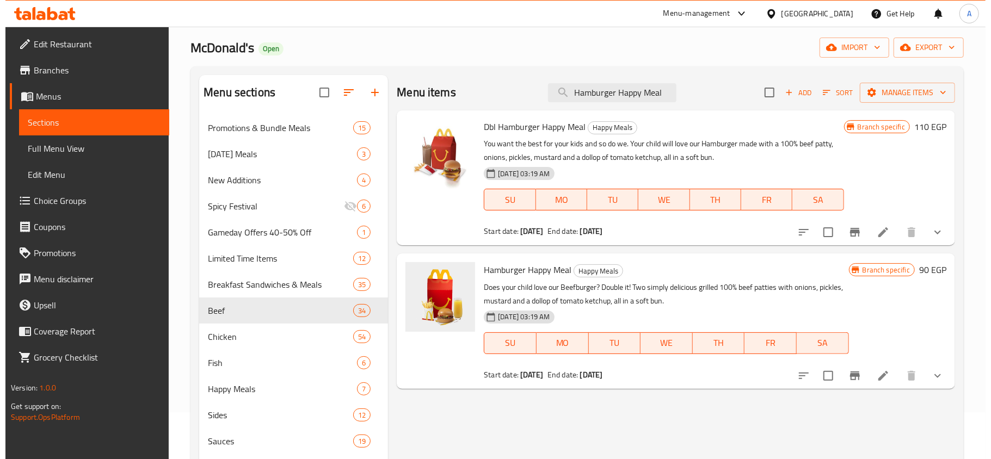
scroll to position [72, 0]
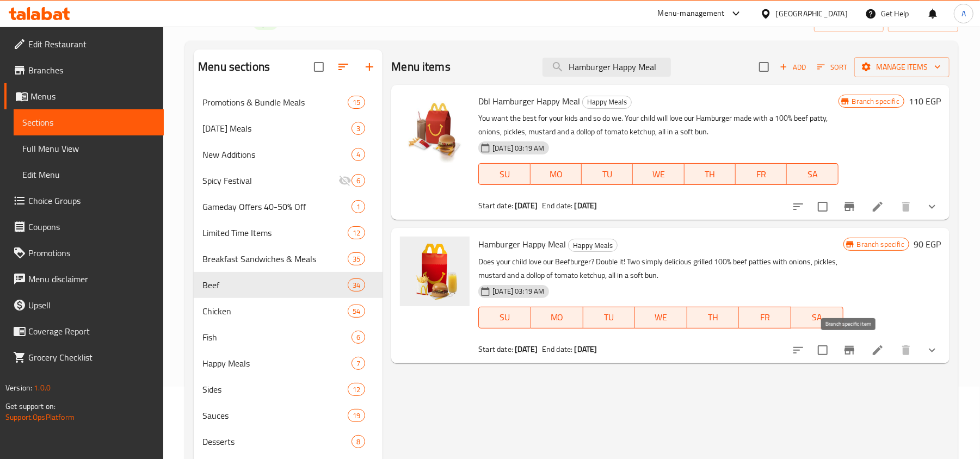
click at [853, 342] on button "Branch-specific-item" at bounding box center [849, 350] width 26 height 26
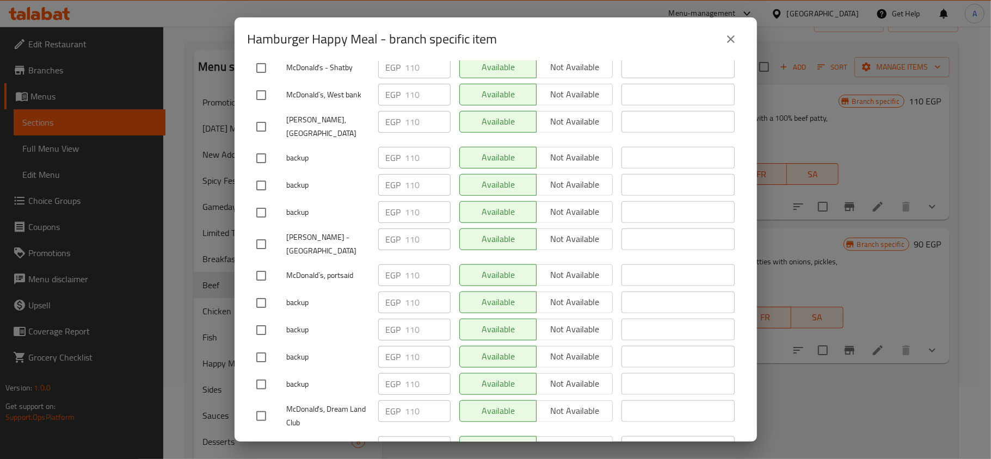
scroll to position [20, 0]
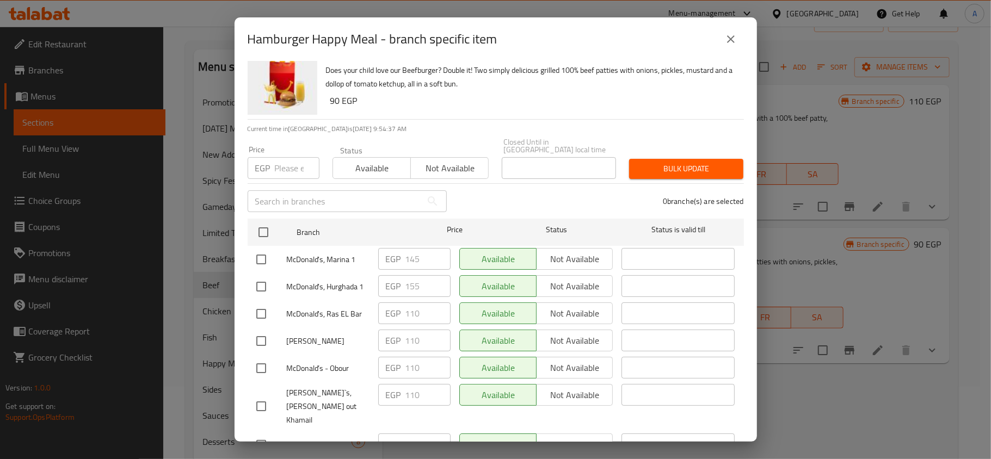
click at [492, 190] on div "0 branche(s) are selected" at bounding box center [601, 201] width 297 height 39
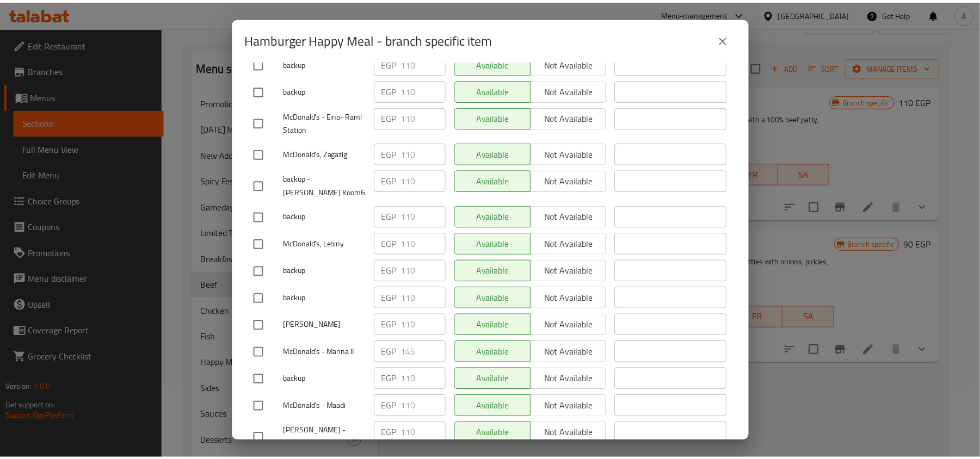
scroll to position [2627, 0]
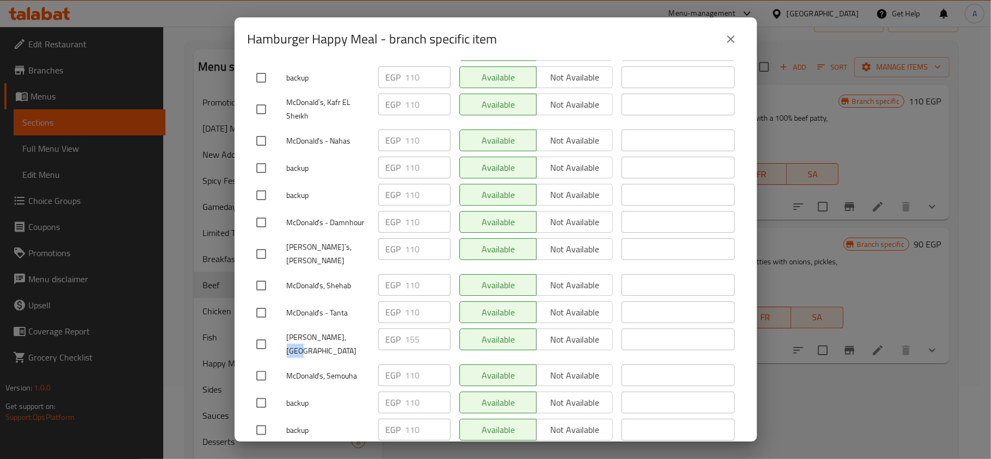
click at [726, 41] on icon "close" at bounding box center [730, 39] width 13 height 13
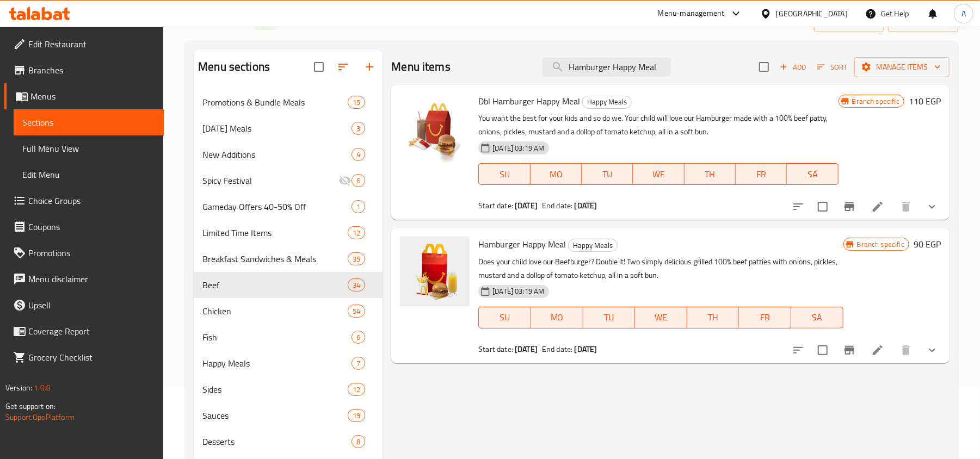
scroll to position [0, 0]
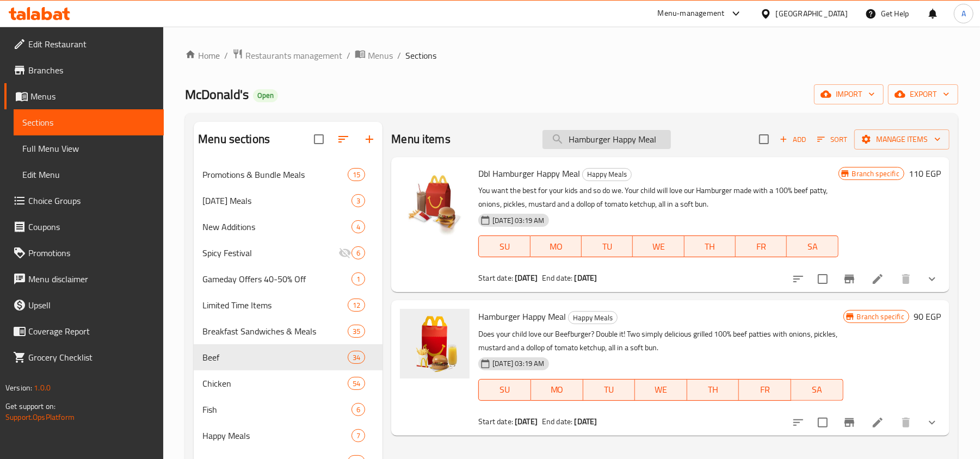
click at [631, 140] on input "Hamburger Happy Meal" at bounding box center [606, 139] width 128 height 19
paste input "Cheeseburger Happy Meal®"
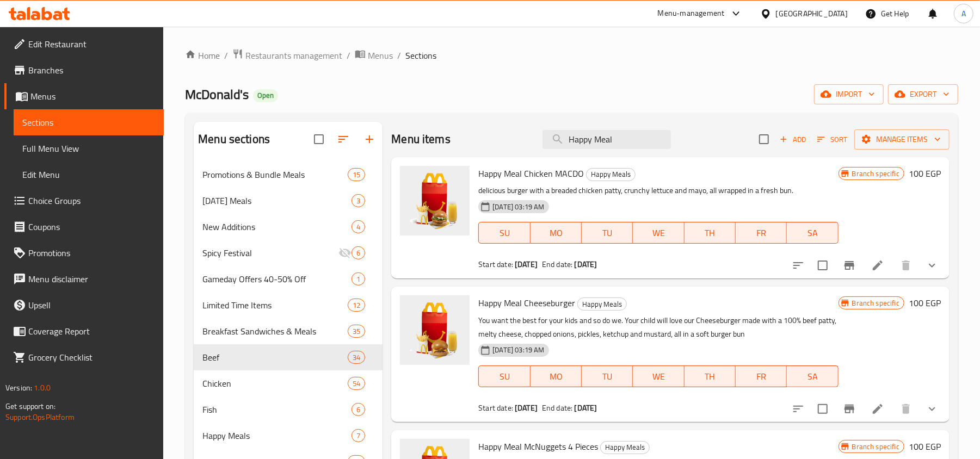
click at [625, 77] on div "Home / Restaurants management / Menus / Sections McDonald's Open import export …" at bounding box center [571, 318] width 773 height 541
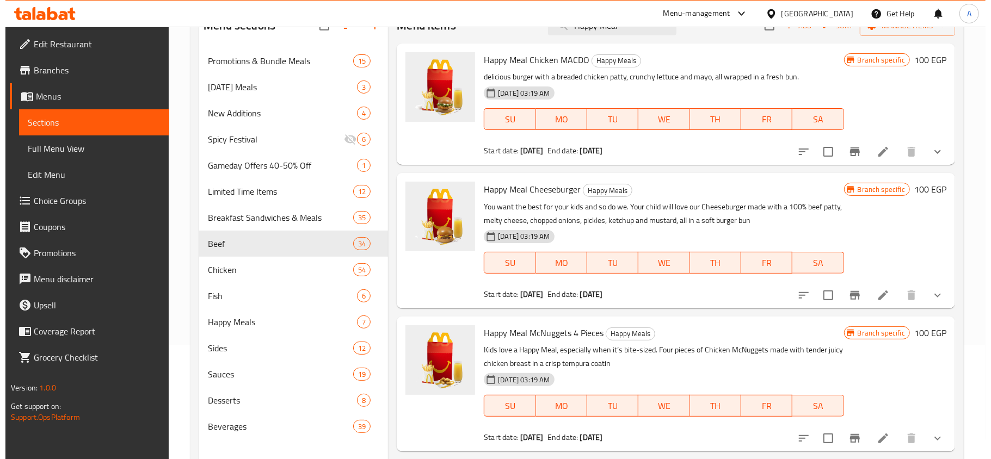
scroll to position [81, 0]
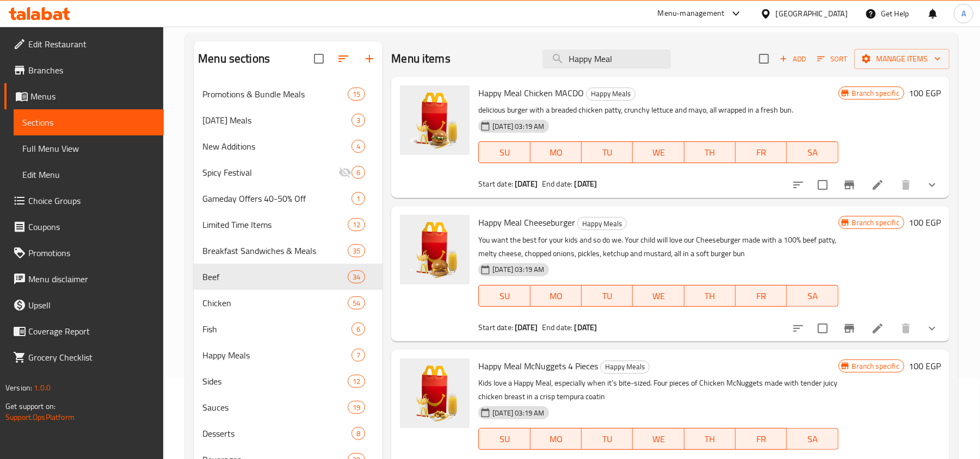
click at [844, 332] on icon "Branch-specific-item" at bounding box center [849, 328] width 10 height 9
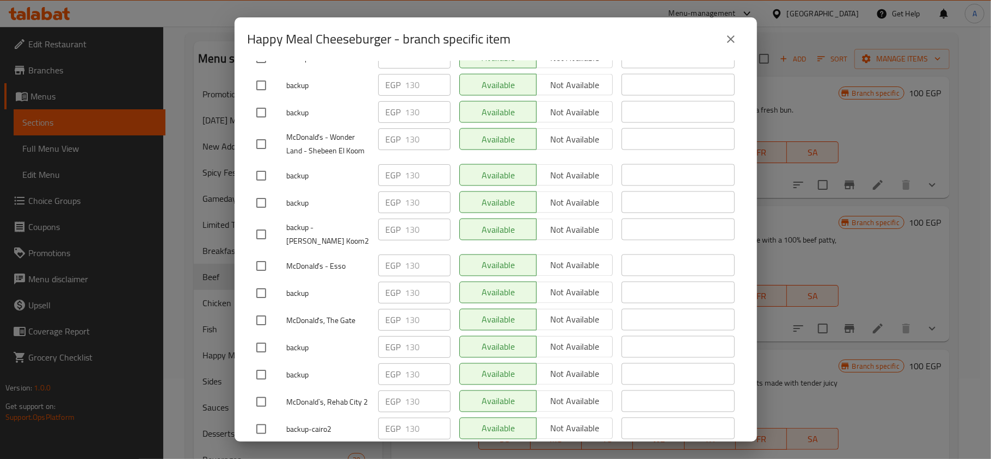
scroll to position [3564, 0]
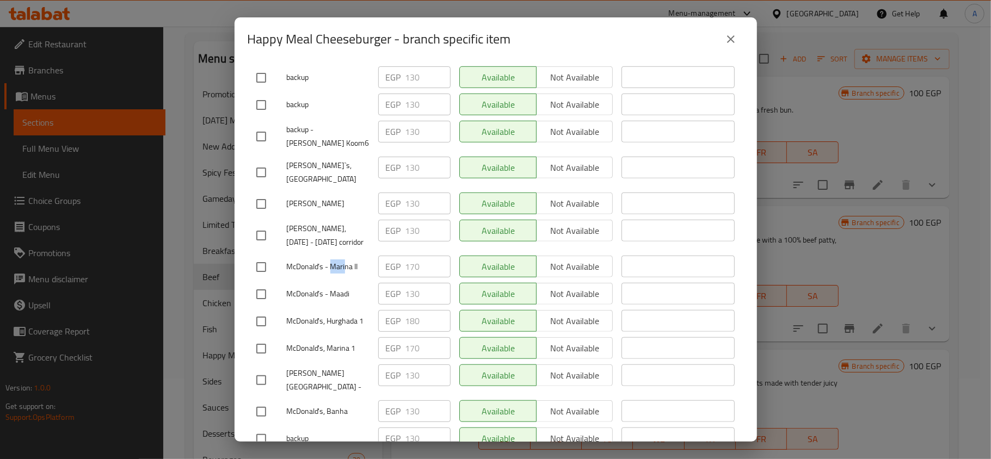
click at [724, 40] on icon "close" at bounding box center [730, 39] width 13 height 13
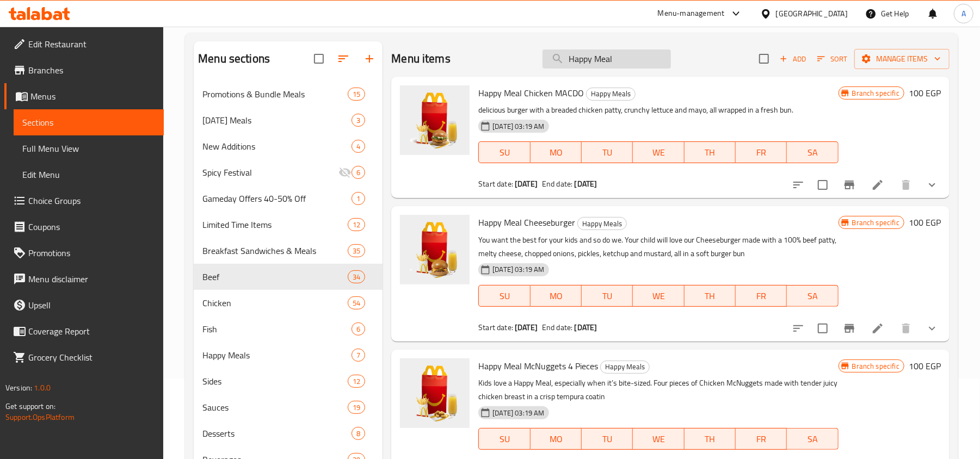
click at [595, 53] on input "Happy Meal" at bounding box center [606, 59] width 128 height 19
paste input "McChicken Medium"
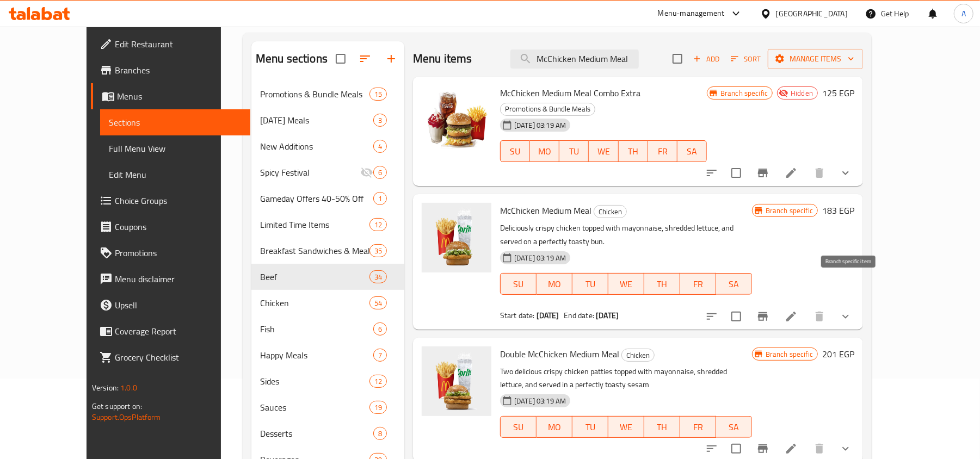
click at [776, 304] on button "Branch-specific-item" at bounding box center [763, 317] width 26 height 26
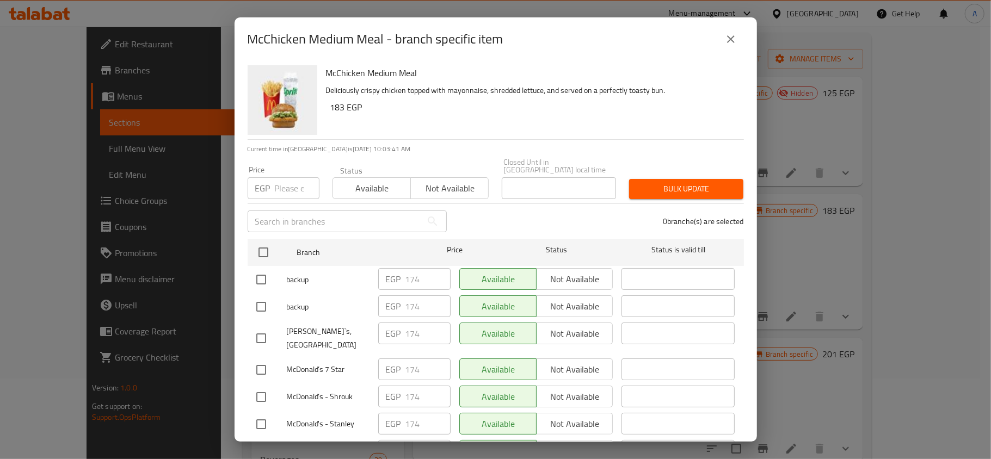
scroll to position [5230, 0]
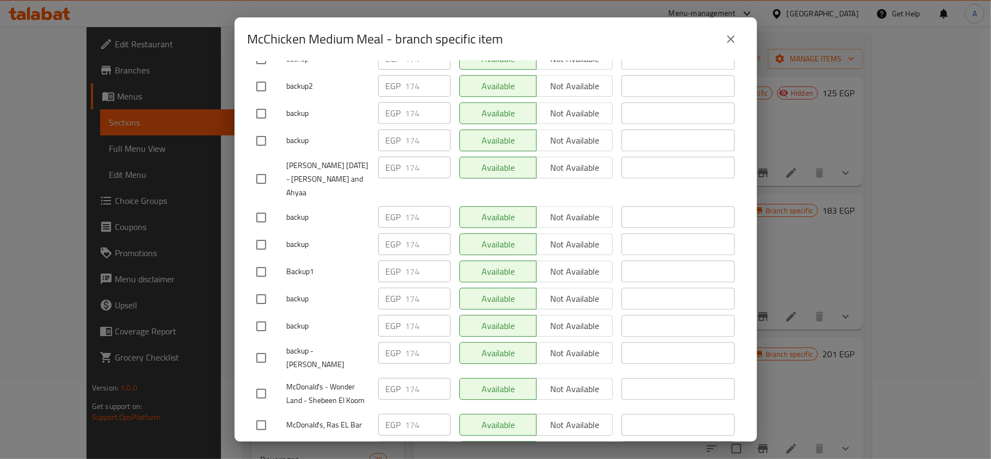
click at [727, 34] on icon "close" at bounding box center [730, 39] width 13 height 13
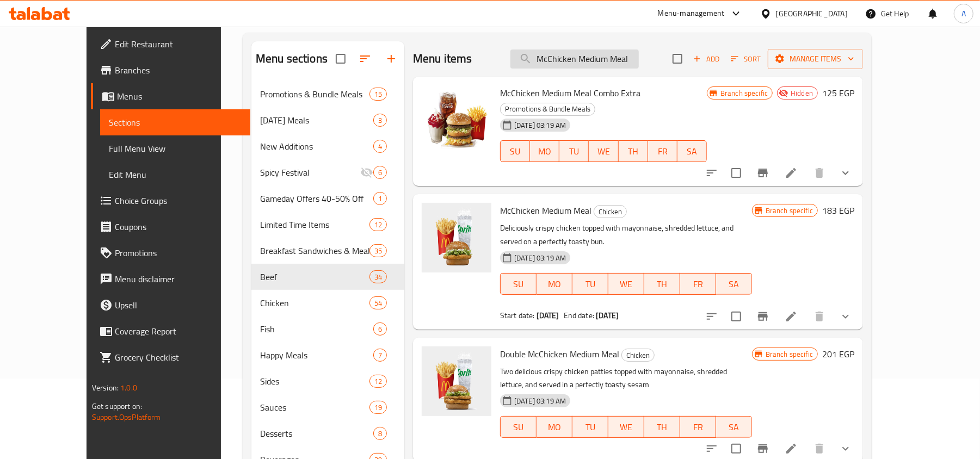
click at [578, 57] on input "McChicken Medium Meal" at bounding box center [574, 59] width 128 height 19
paste input "Royal"
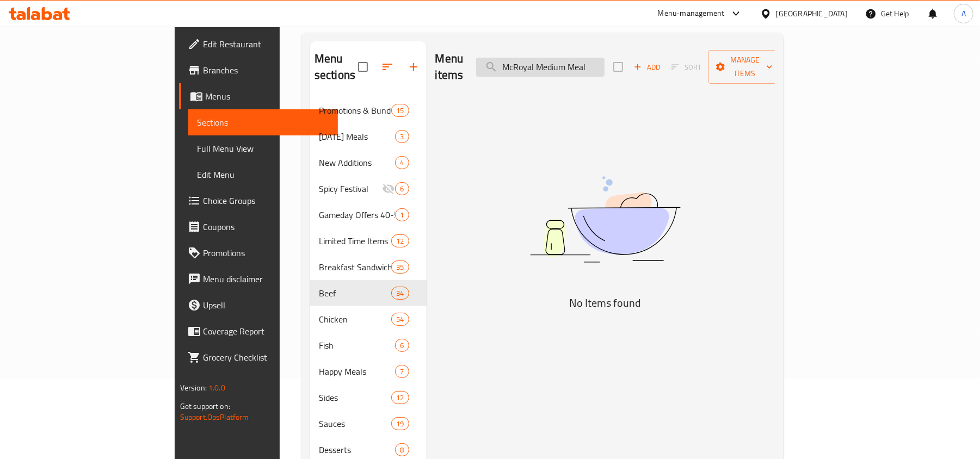
click at [599, 59] on input "McRoyal Medium Meal" at bounding box center [540, 67] width 128 height 19
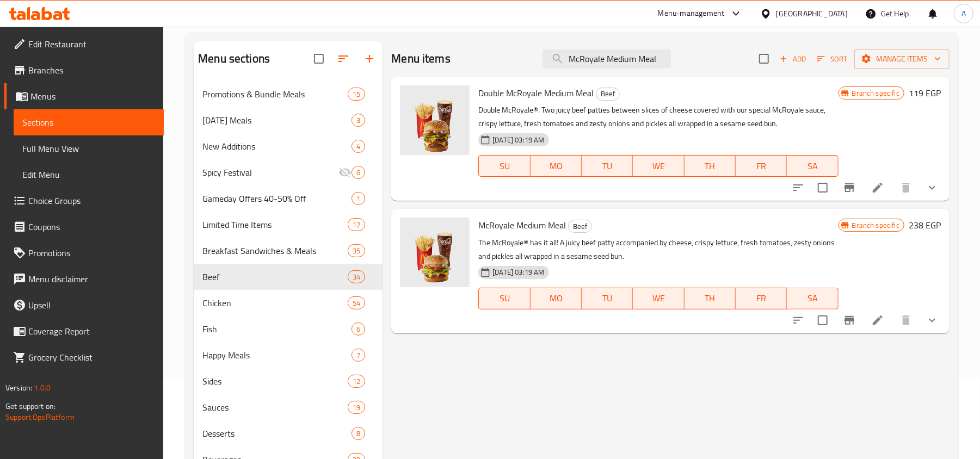
click at [854, 318] on icon "Branch-specific-item" at bounding box center [849, 320] width 10 height 9
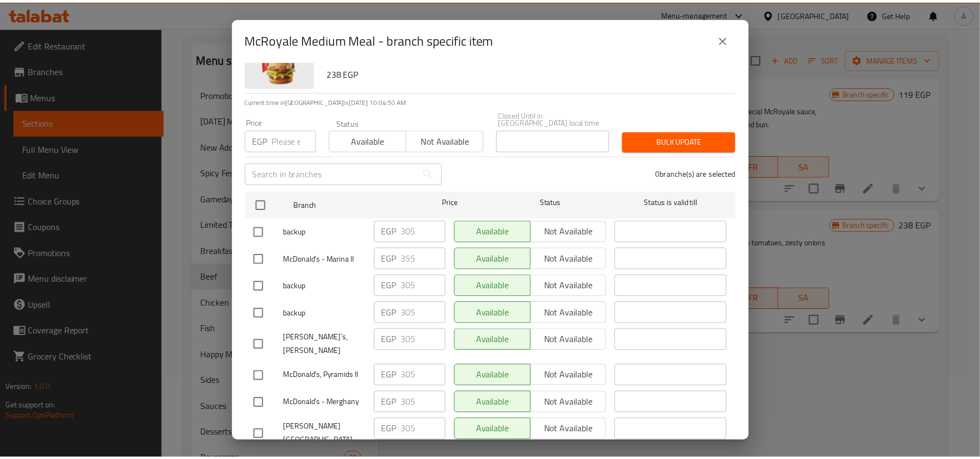
scroll to position [5337, 0]
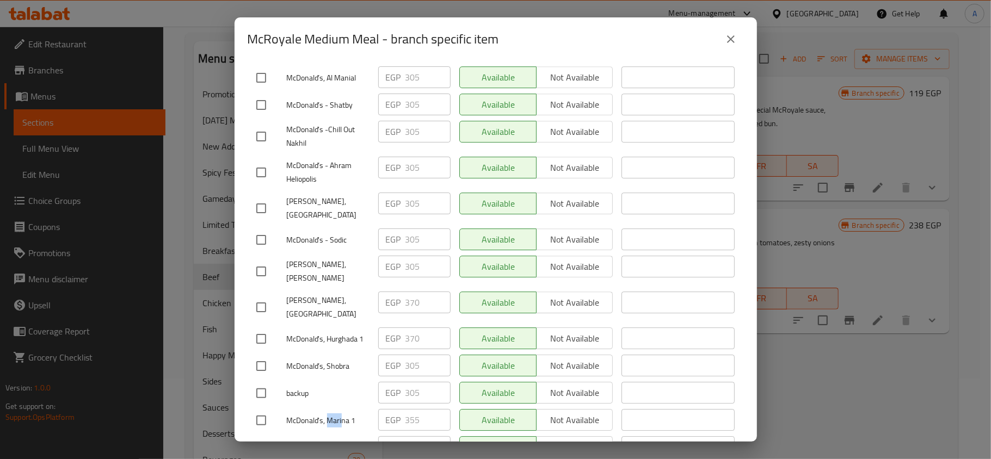
click at [735, 36] on icon "close" at bounding box center [730, 39] width 13 height 13
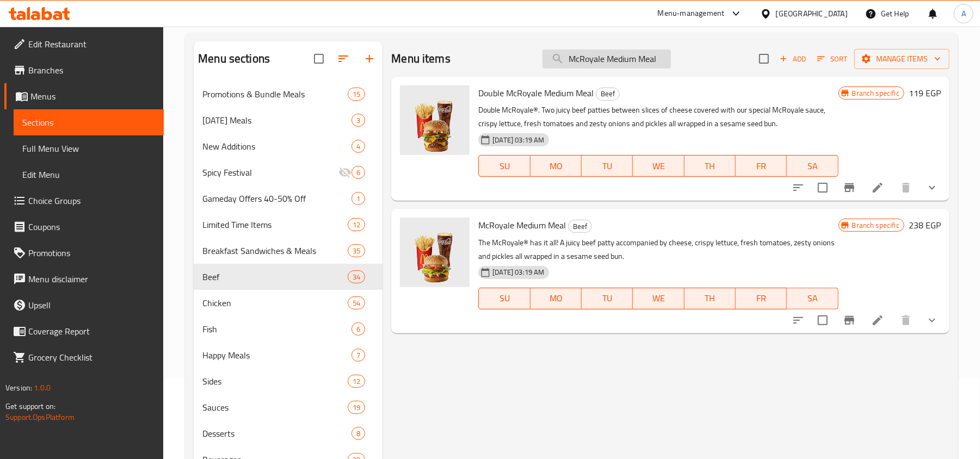
click at [595, 63] on input "McRoyale Medium Meal" at bounding box center [606, 59] width 128 height 19
paste input "Big Tasty Chicken"
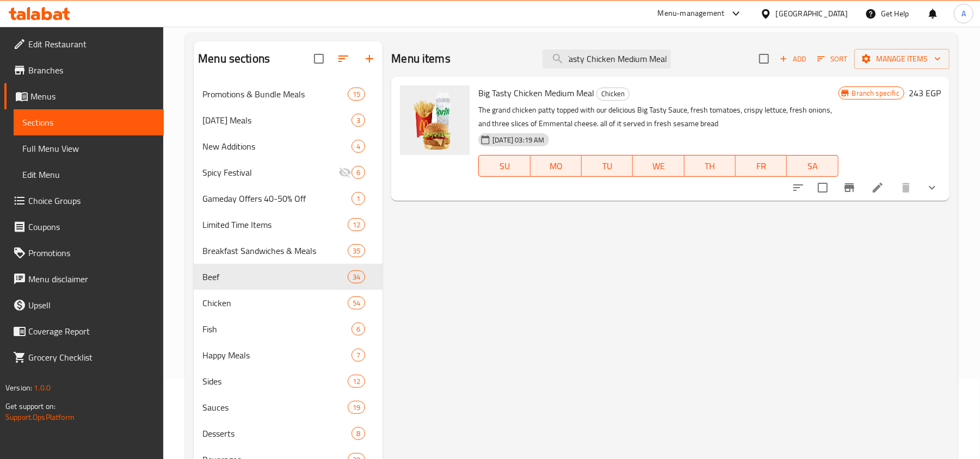
click at [849, 187] on icon "Branch-specific-item" at bounding box center [849, 187] width 10 height 9
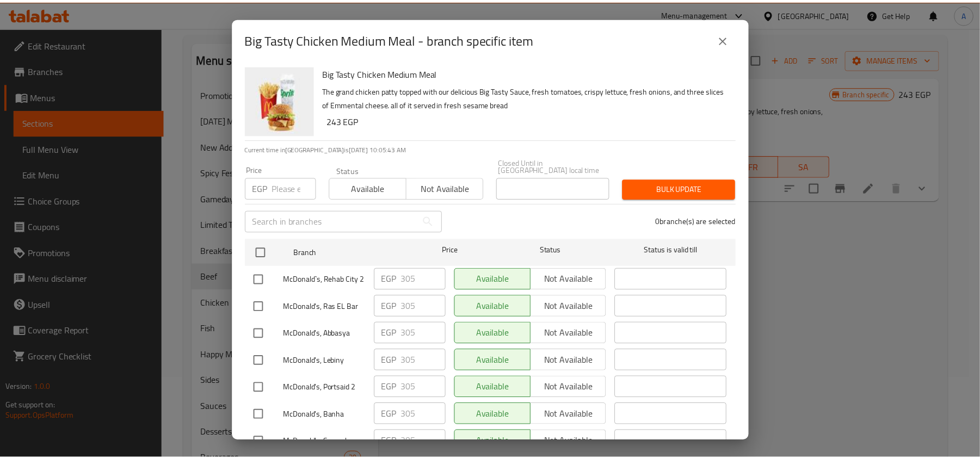
scroll to position [7115, 0]
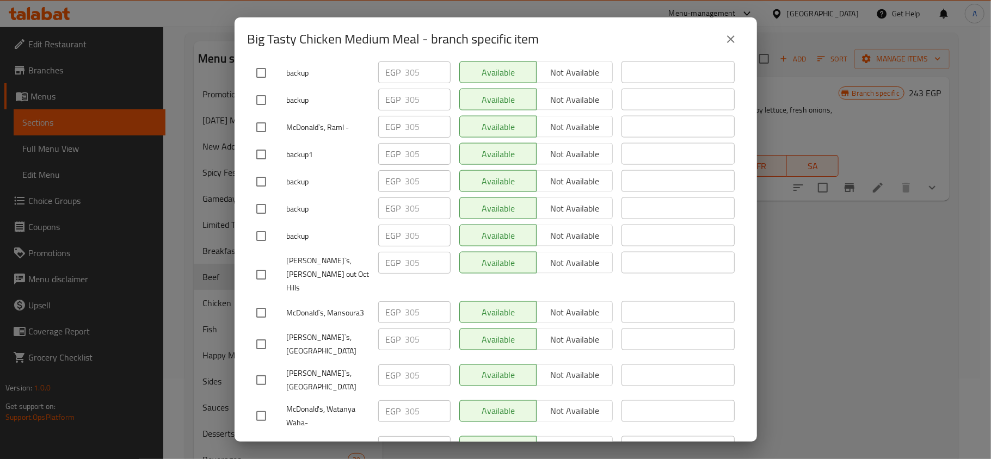
click at [732, 41] on icon "close" at bounding box center [731, 39] width 8 height 8
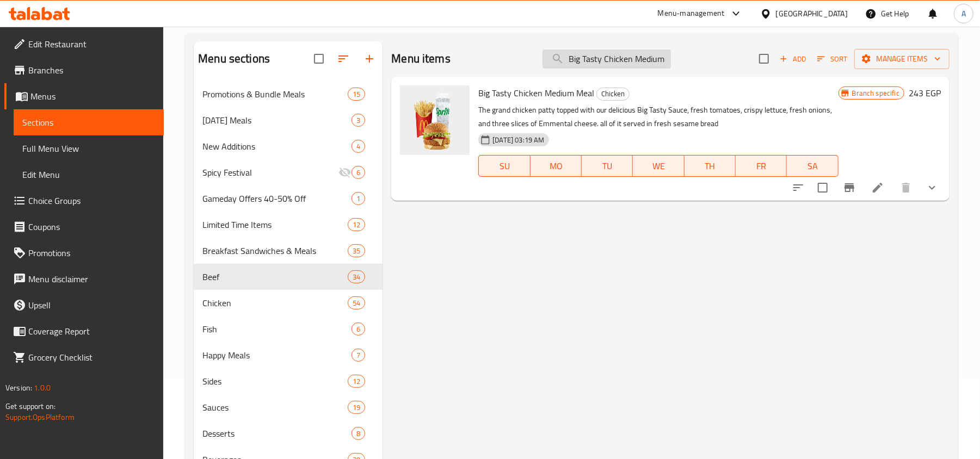
click at [606, 53] on input "Big Tasty Chicken Medium Meal" at bounding box center [606, 59] width 128 height 19
paste input "Medium Meal"
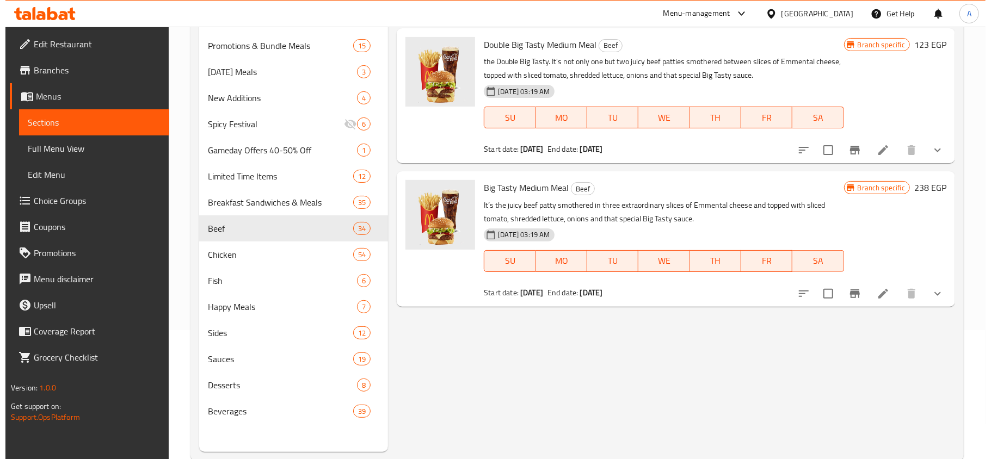
scroll to position [153, 0]
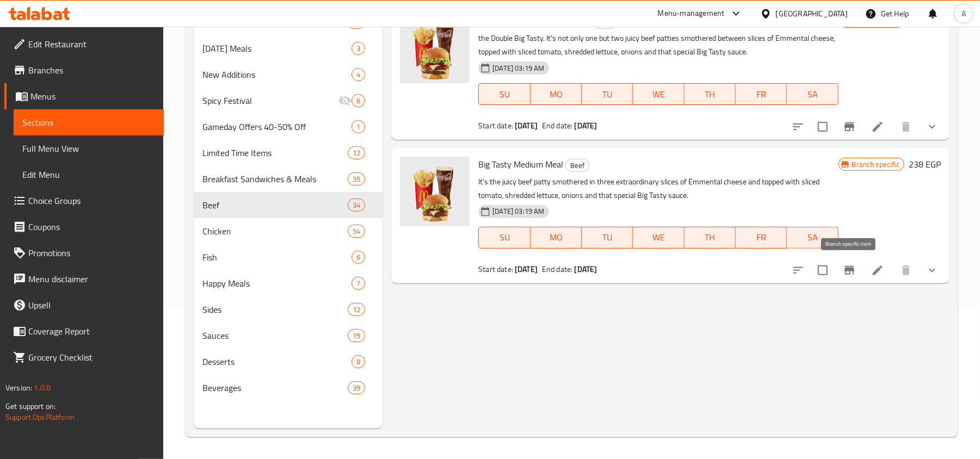
click at [849, 270] on icon "Branch-specific-item" at bounding box center [849, 270] width 10 height 9
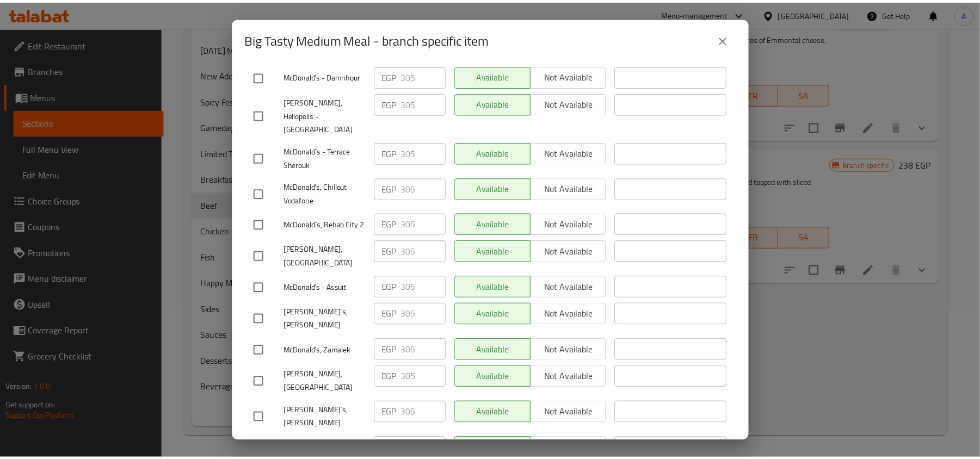
scroll to position [6145, 0]
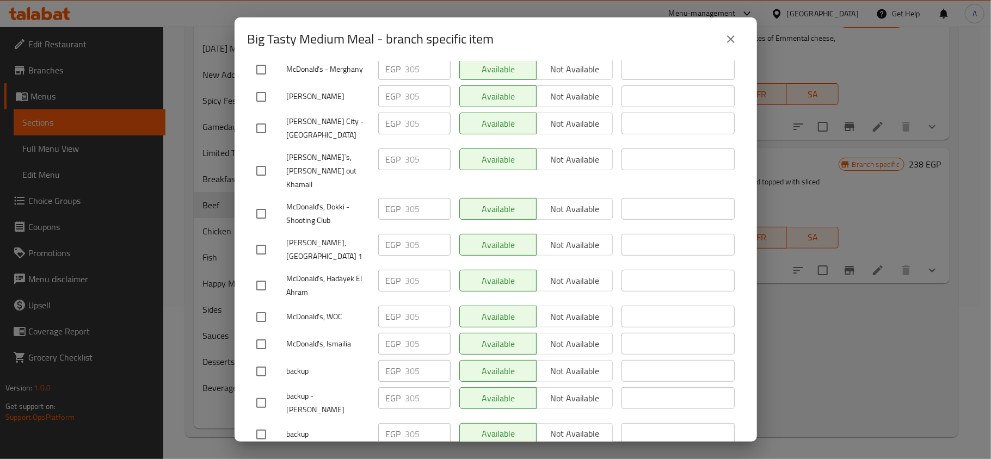
click at [727, 30] on button "close" at bounding box center [731, 39] width 26 height 26
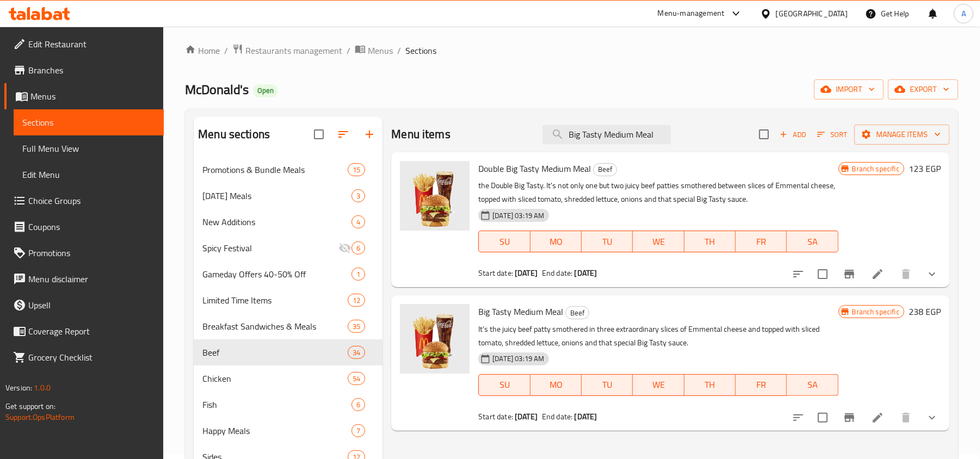
scroll to position [0, 0]
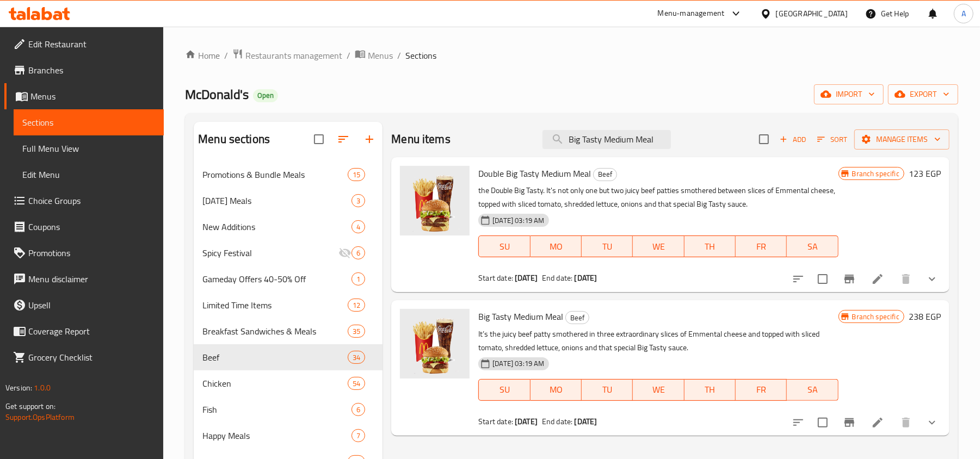
click at [551, 78] on div "Home / Restaurants management / Menus / Sections McDonald's Open import export …" at bounding box center [571, 318] width 773 height 541
click at [638, 140] on input "Big Tasty Medium Meal" at bounding box center [606, 139] width 128 height 19
paste input "Grand Chicken"
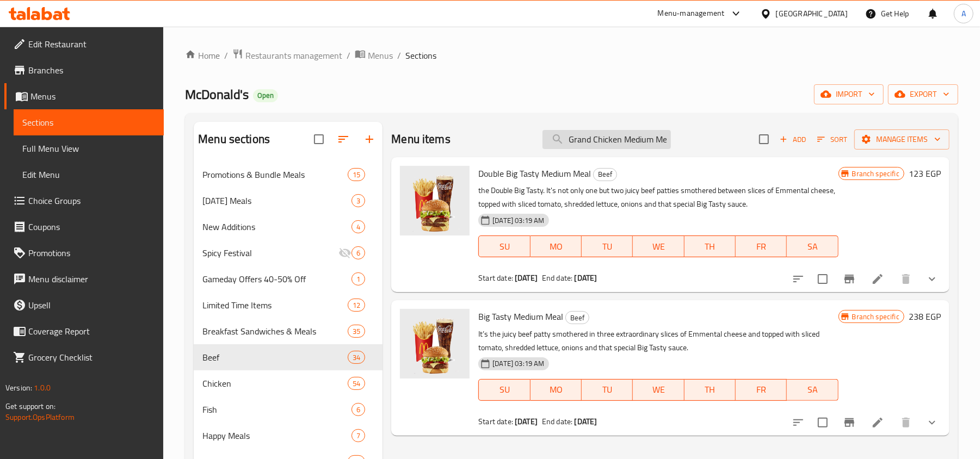
scroll to position [0, 7]
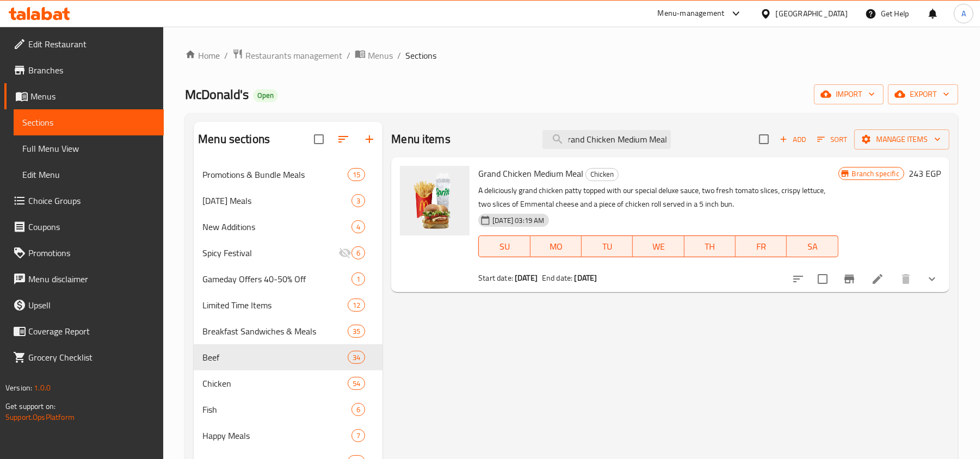
click at [854, 282] on icon "Branch-specific-item" at bounding box center [849, 279] width 13 height 13
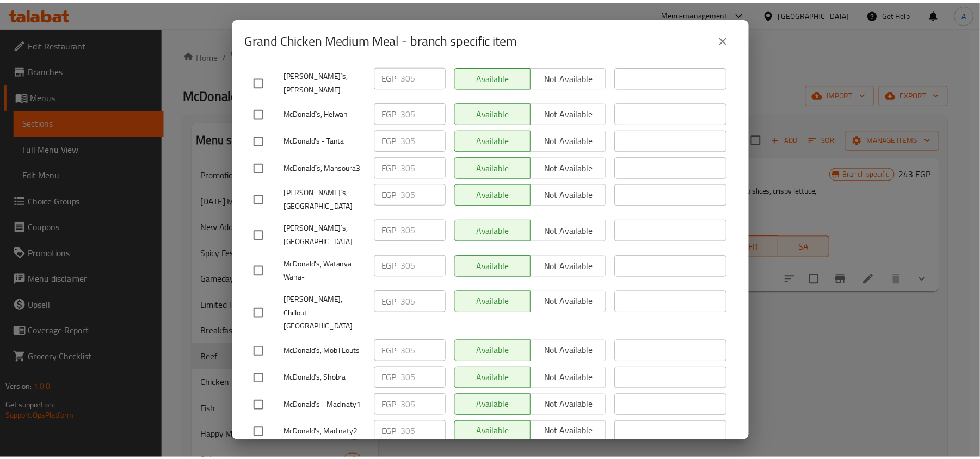
scroll to position [3668, 0]
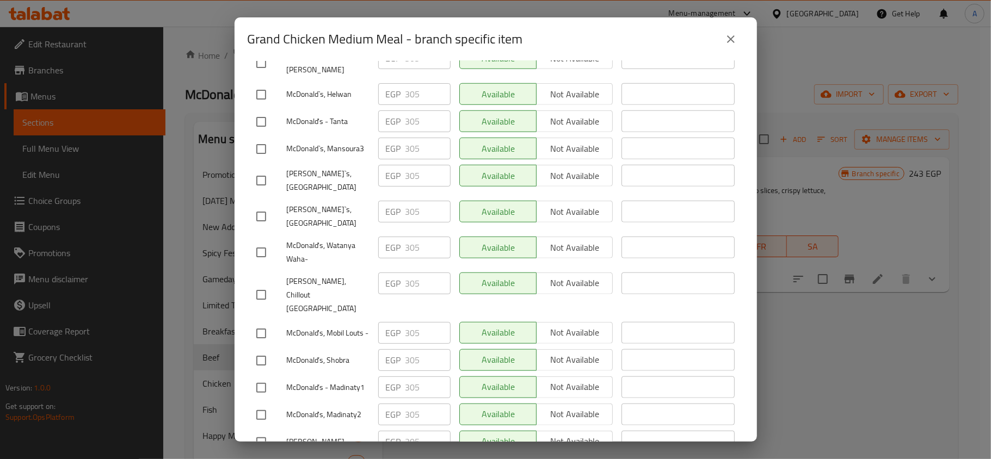
click at [727, 35] on icon "close" at bounding box center [730, 39] width 13 height 13
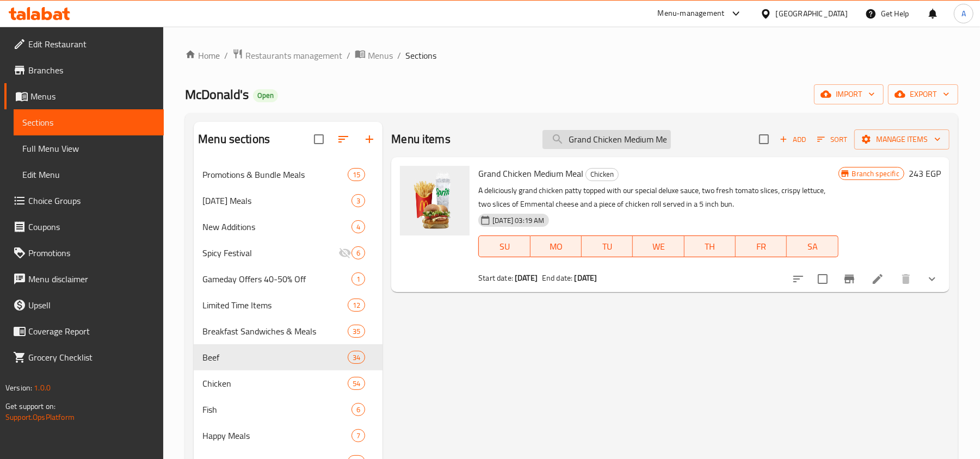
click at [626, 138] on input "Grand Chicken Medium Meal" at bounding box center [606, 139] width 128 height 19
paste input "Spicy"
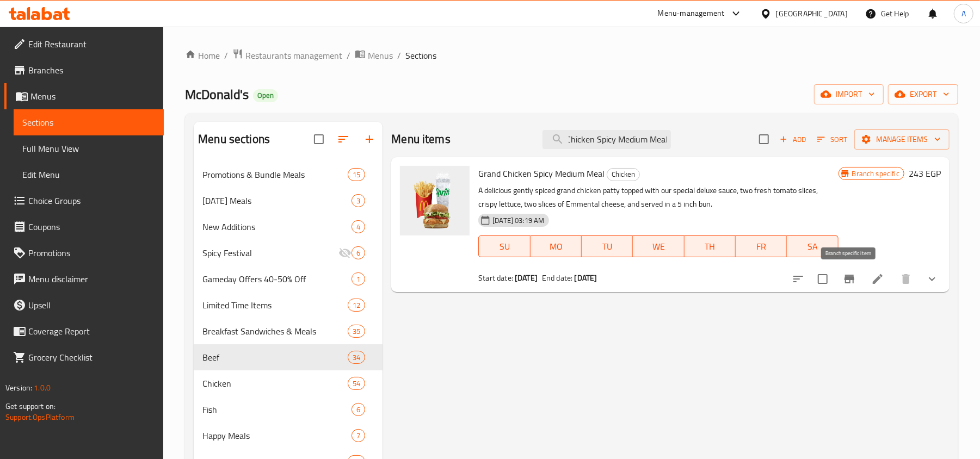
click at [852, 281] on icon "Branch-specific-item" at bounding box center [849, 279] width 10 height 9
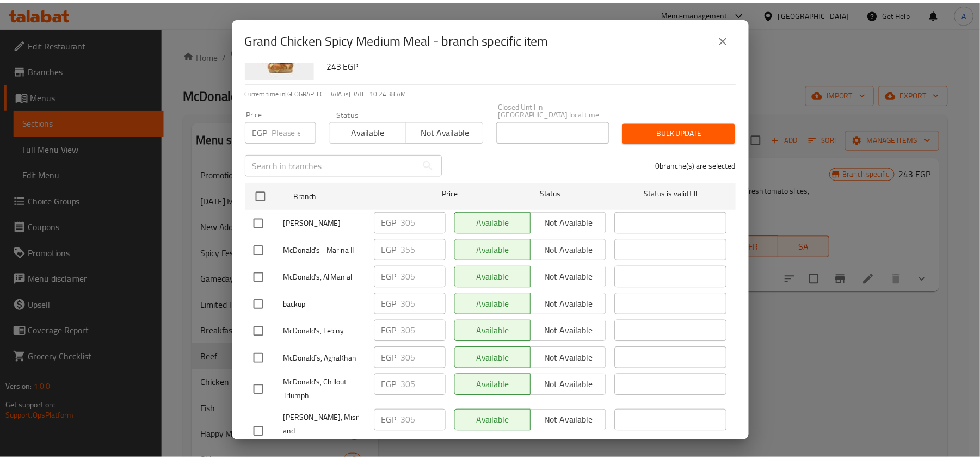
scroll to position [3576, 0]
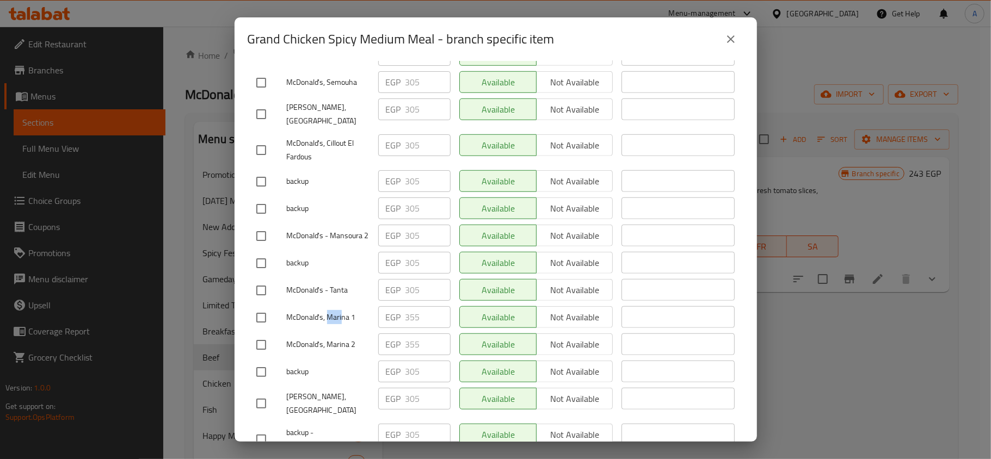
click at [731, 40] on icon "close" at bounding box center [731, 39] width 8 height 8
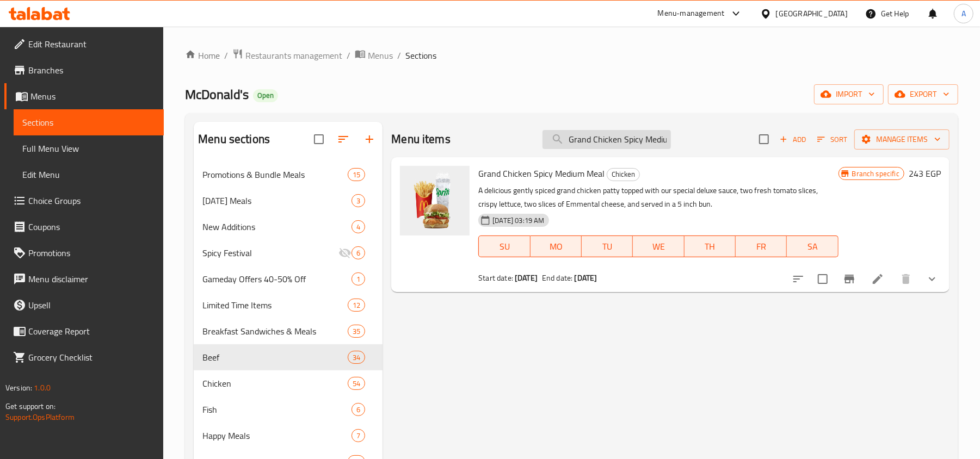
click at [622, 139] on input "Grand Chicken Spicy Medium Meal" at bounding box center [606, 139] width 128 height 19
paste input "Double Hamburger"
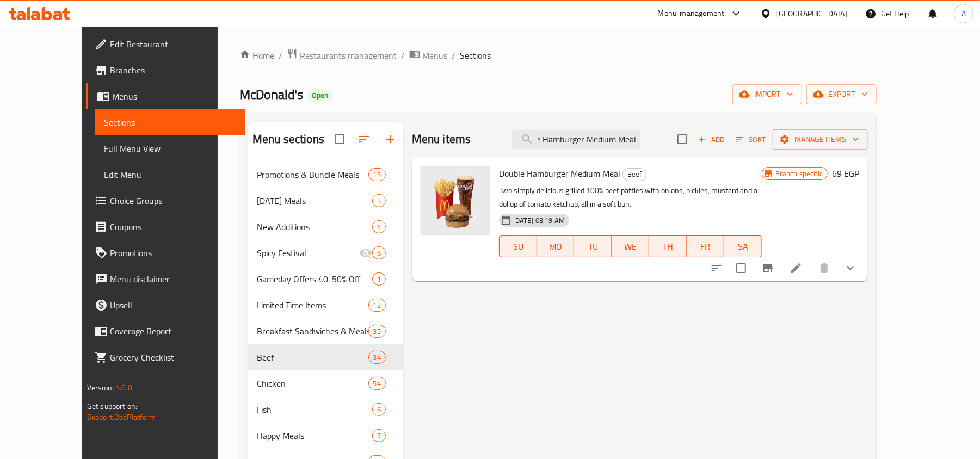
click at [781, 270] on button "Branch-specific-item" at bounding box center [768, 268] width 26 height 26
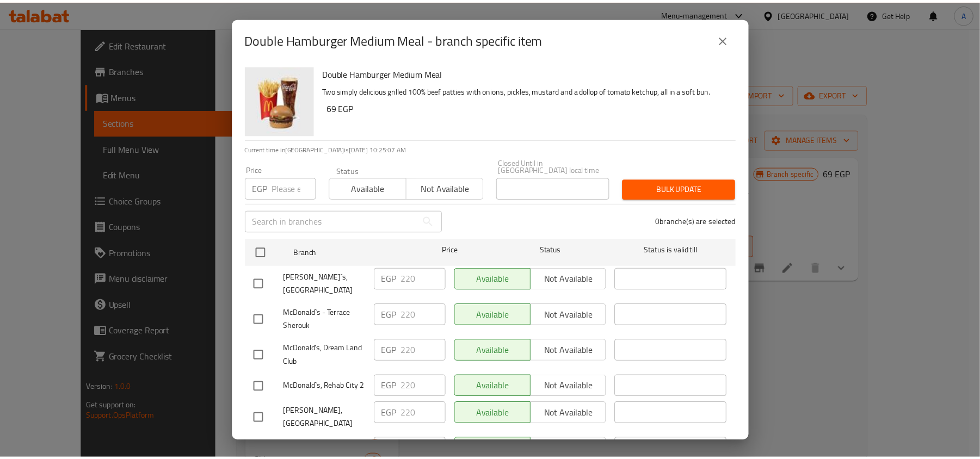
scroll to position [3191, 0]
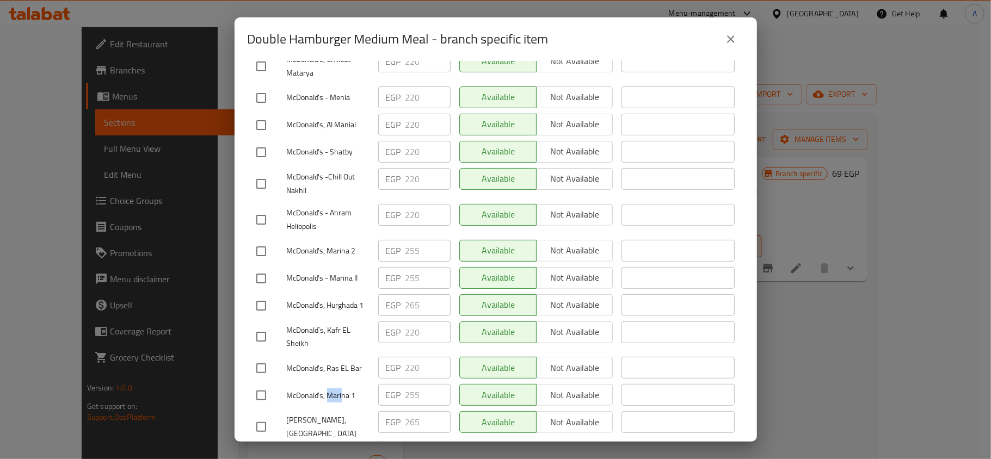
click at [733, 32] on button "close" at bounding box center [731, 39] width 26 height 26
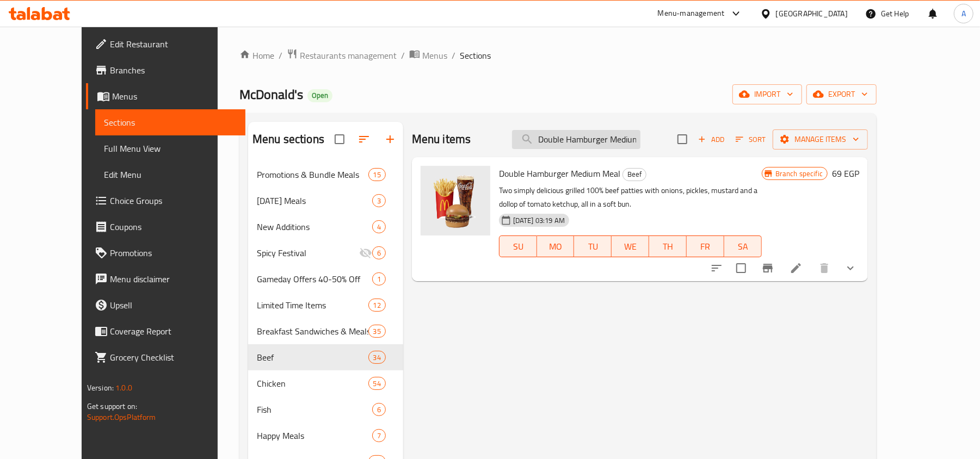
click at [632, 136] on input "Double Hamburger Medium Meal" at bounding box center [576, 139] width 128 height 19
paste input "Cheese"
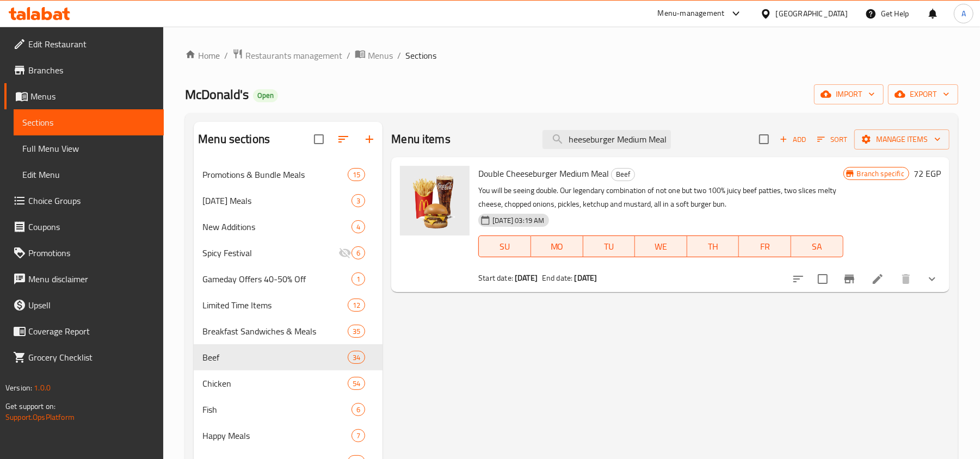
click at [849, 284] on icon "Branch-specific-item" at bounding box center [849, 279] width 13 height 13
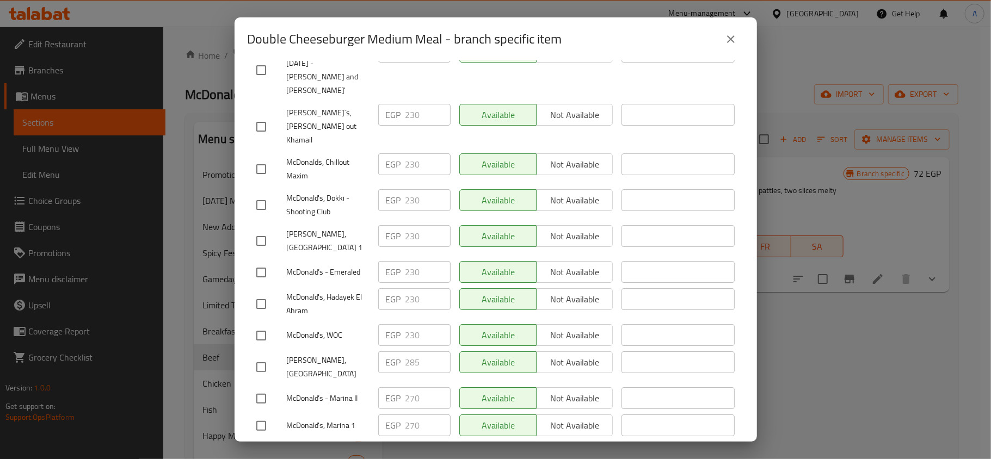
scroll to position [5688, 0]
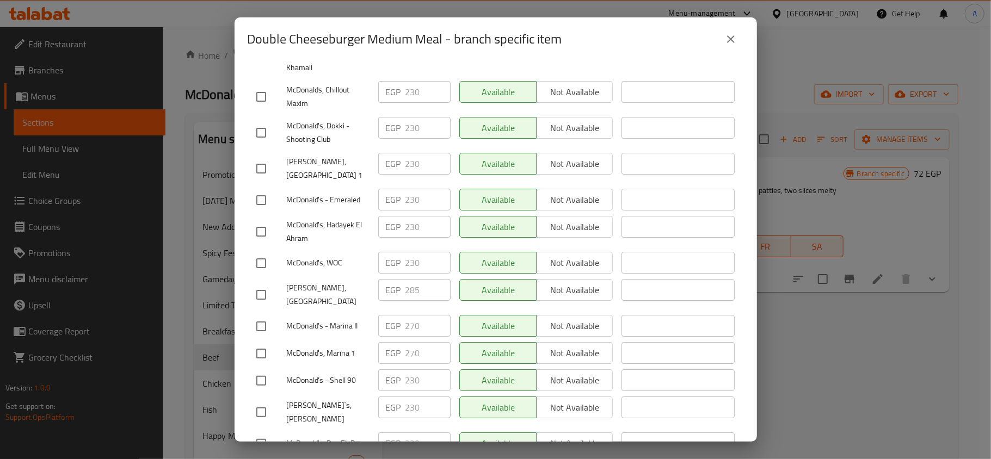
click at [733, 39] on icon "close" at bounding box center [730, 39] width 13 height 13
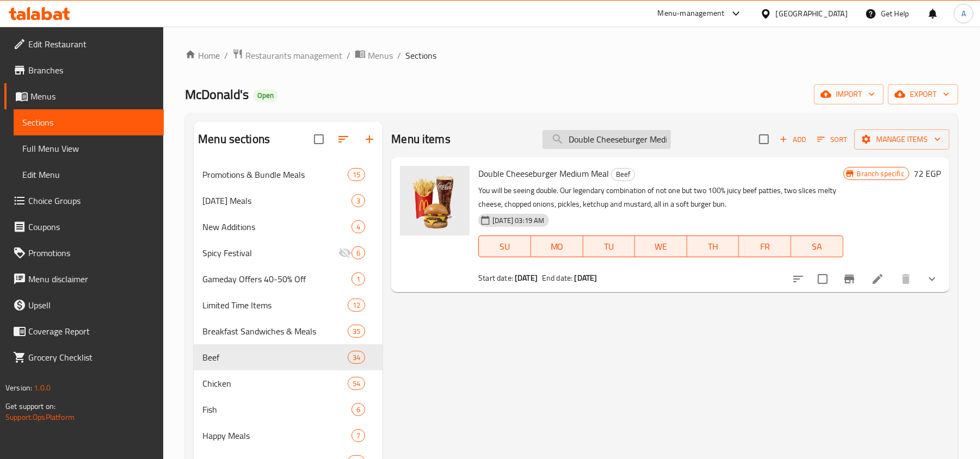
click at [603, 142] on input "Double Cheeseburger Medium Meal" at bounding box center [606, 139] width 128 height 19
paste input "Little Tasty"
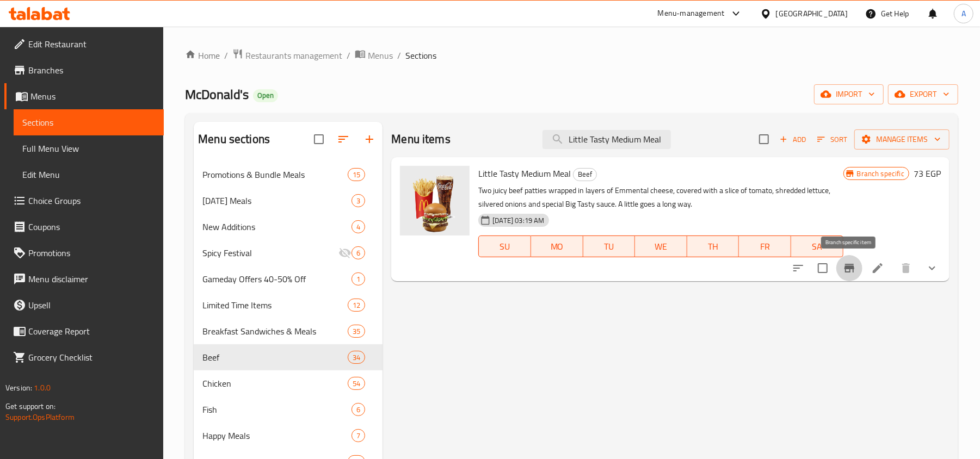
click at [853, 270] on icon "Branch-specific-item" at bounding box center [849, 268] width 10 height 9
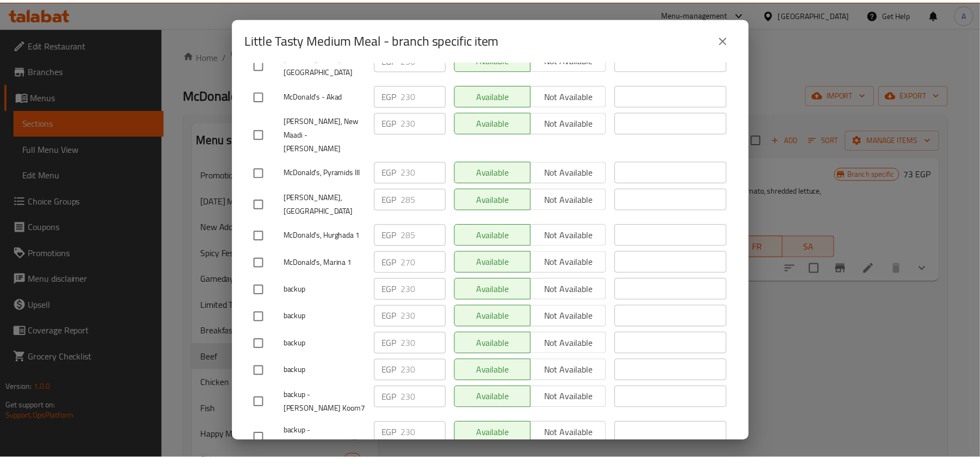
scroll to position [5766, 0]
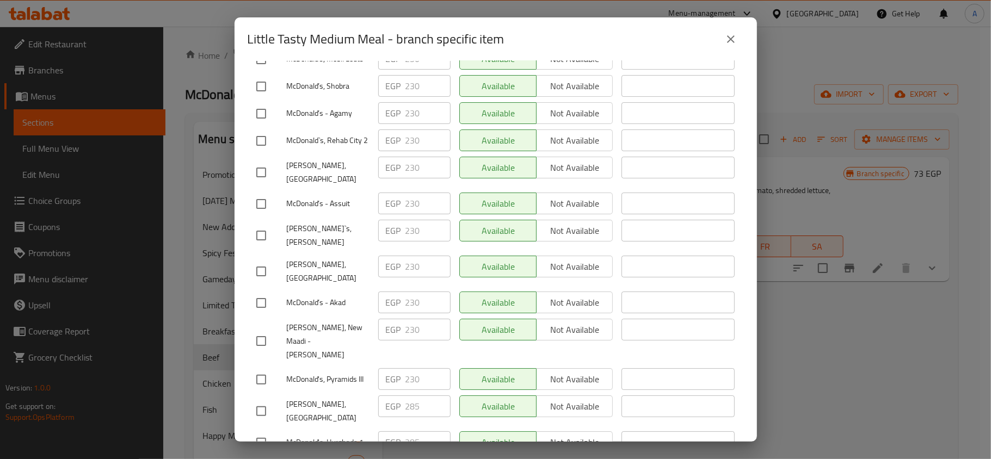
click at [732, 35] on icon "close" at bounding box center [730, 39] width 13 height 13
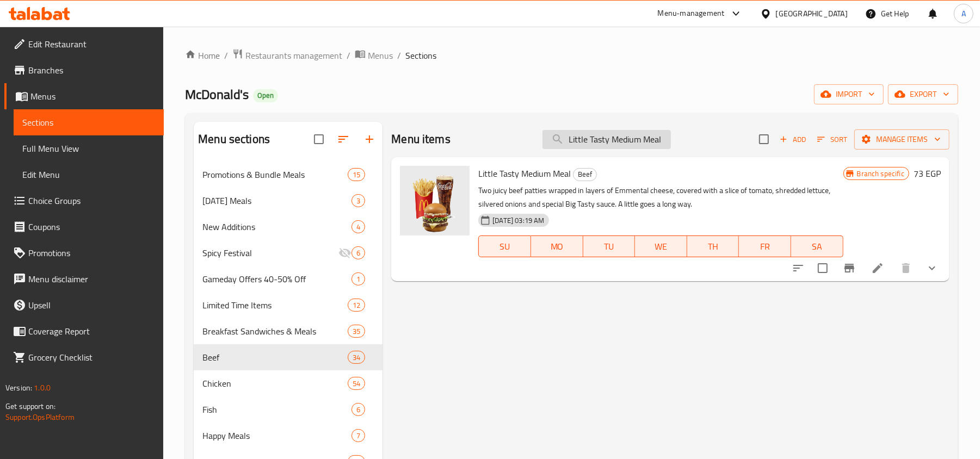
click at [630, 140] on input "Little Tasty Medium Meal" at bounding box center [606, 139] width 128 height 19
paste input "McNuggets 6 pieces"
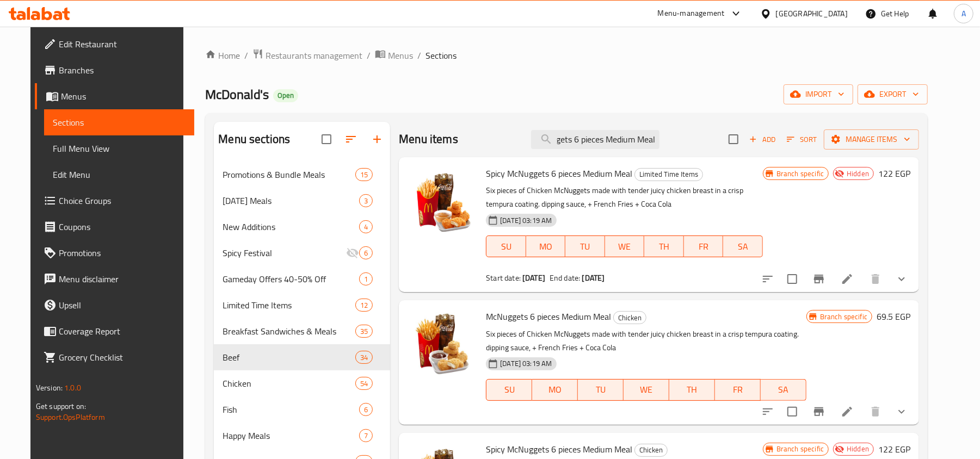
scroll to position [72, 0]
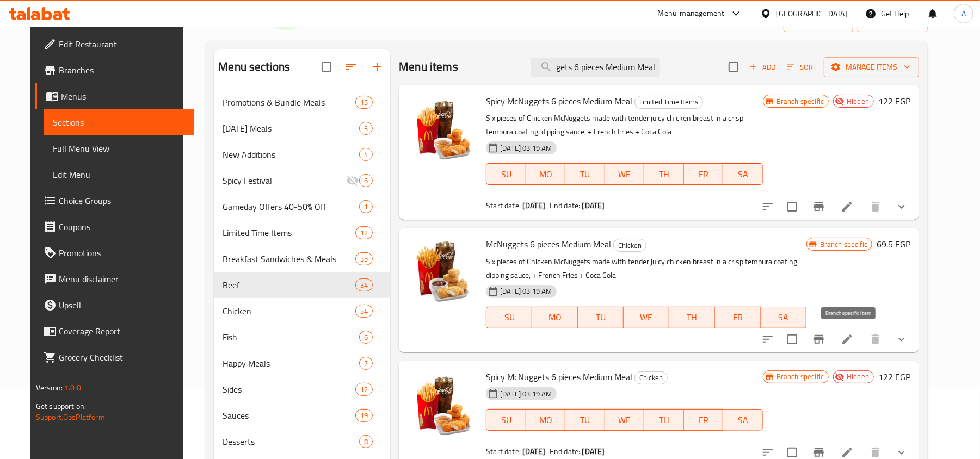
click at [824, 344] on icon "Branch-specific-item" at bounding box center [819, 339] width 10 height 9
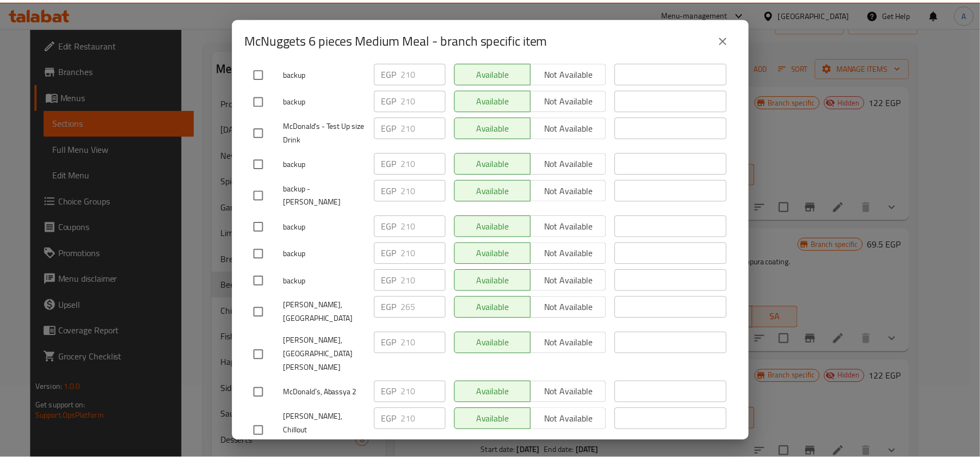
scroll to position [6972, 0]
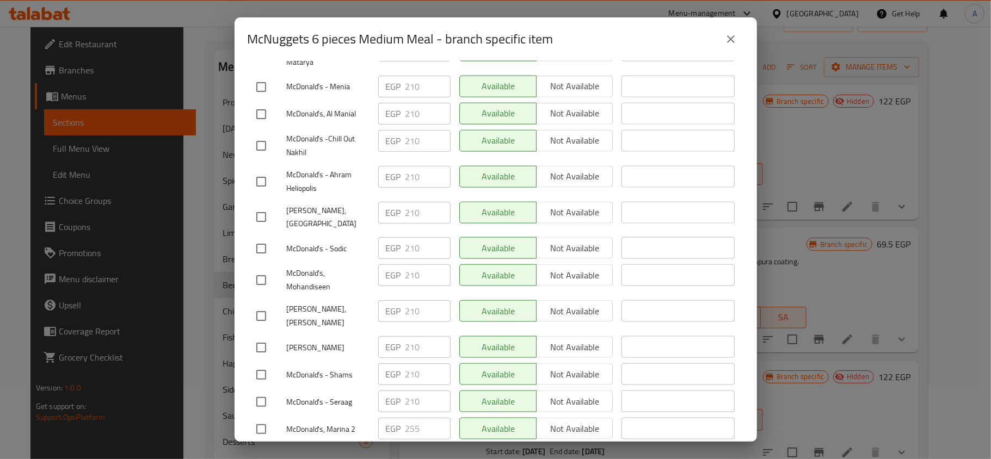
click at [732, 30] on button "close" at bounding box center [731, 39] width 26 height 26
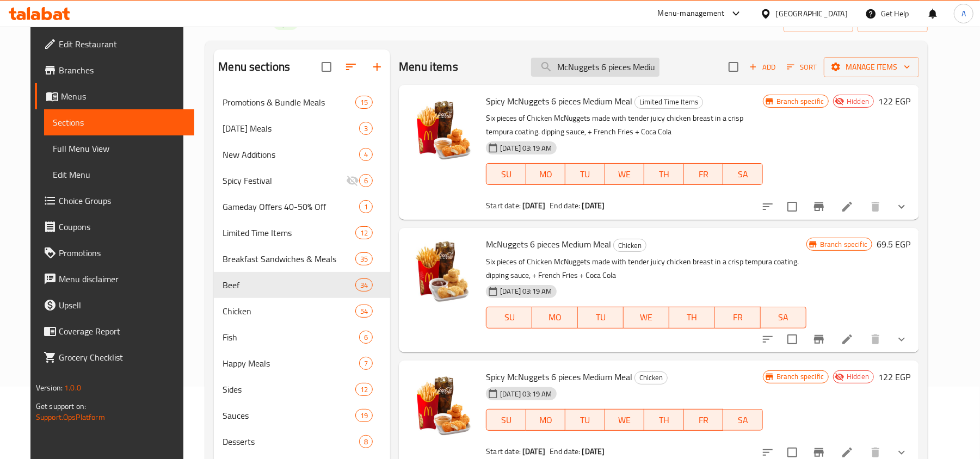
click at [597, 75] on input "McNuggets 6 pieces Medium Meal" at bounding box center [595, 67] width 128 height 19
paste input "9 P"
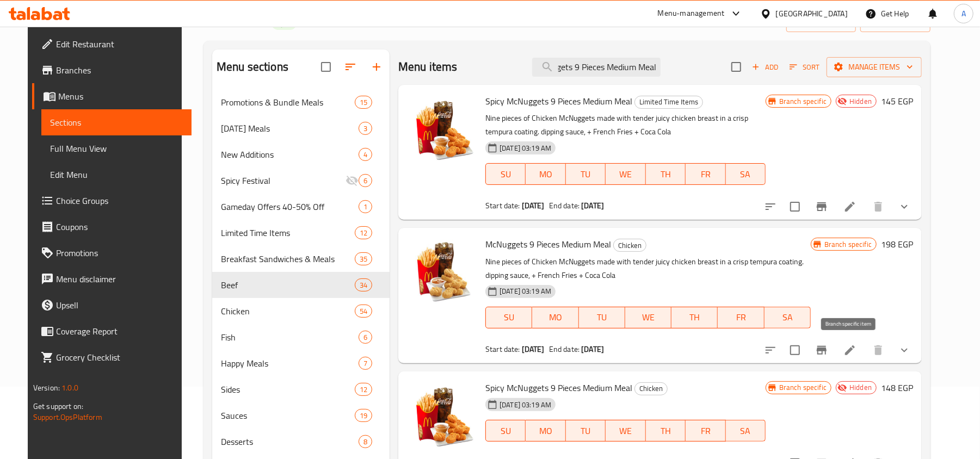
click at [826, 353] on icon "Branch-specific-item" at bounding box center [822, 350] width 10 height 9
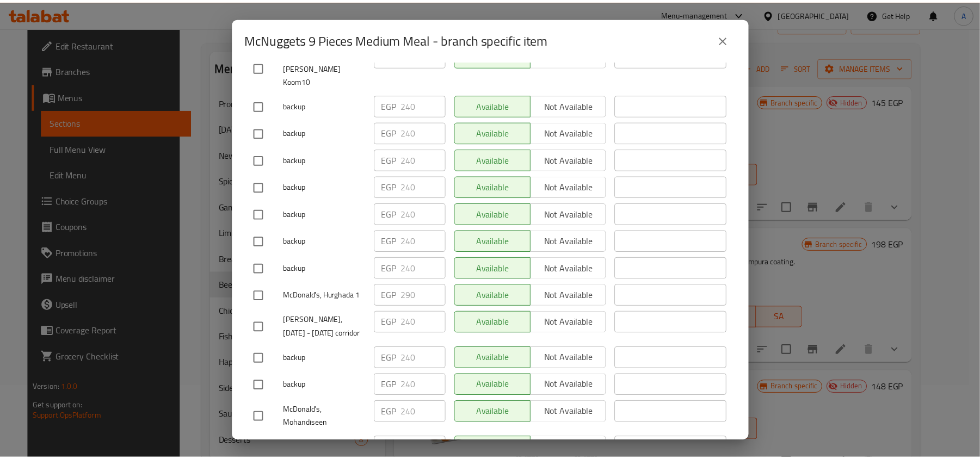
scroll to position [4091, 0]
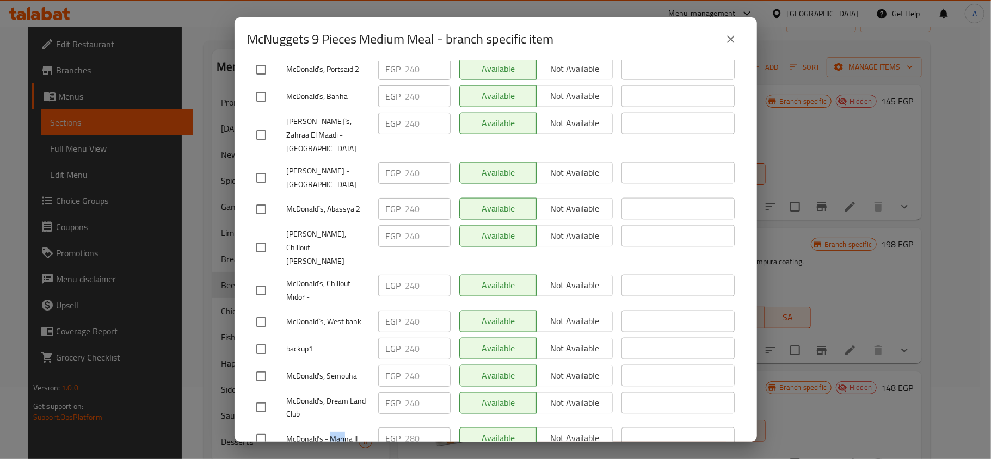
click at [719, 40] on button "close" at bounding box center [731, 39] width 26 height 26
click at [726, 39] on icon "close" at bounding box center [730, 39] width 13 height 13
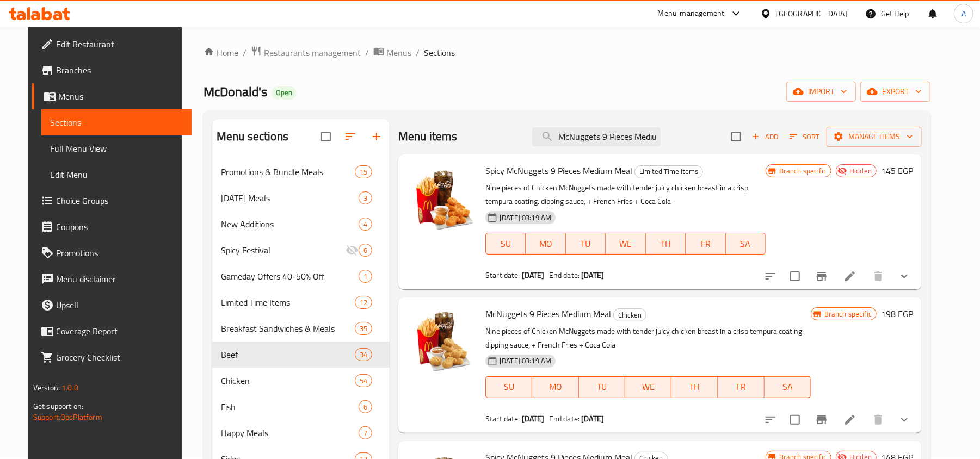
scroll to position [0, 0]
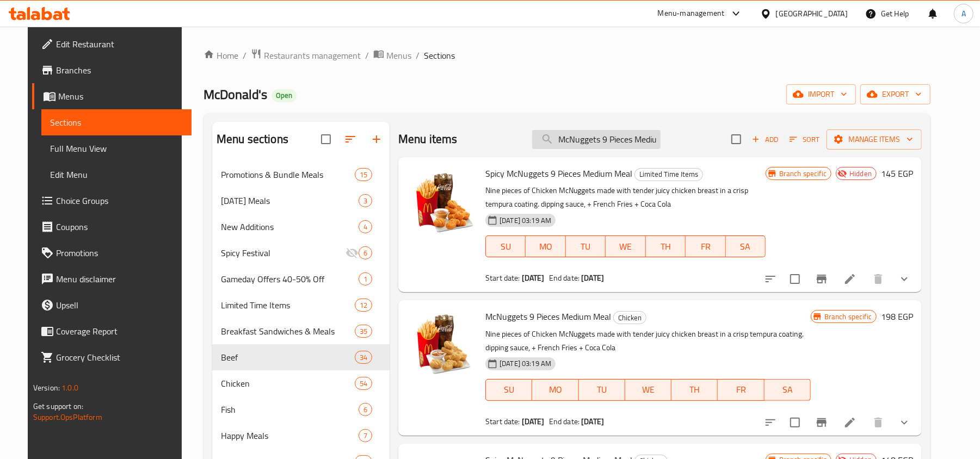
click at [612, 148] on input "McNuggets 9 Pieces Medium Meal" at bounding box center [596, 139] width 128 height 19
paste input "Chicken MACDO Deluxe"
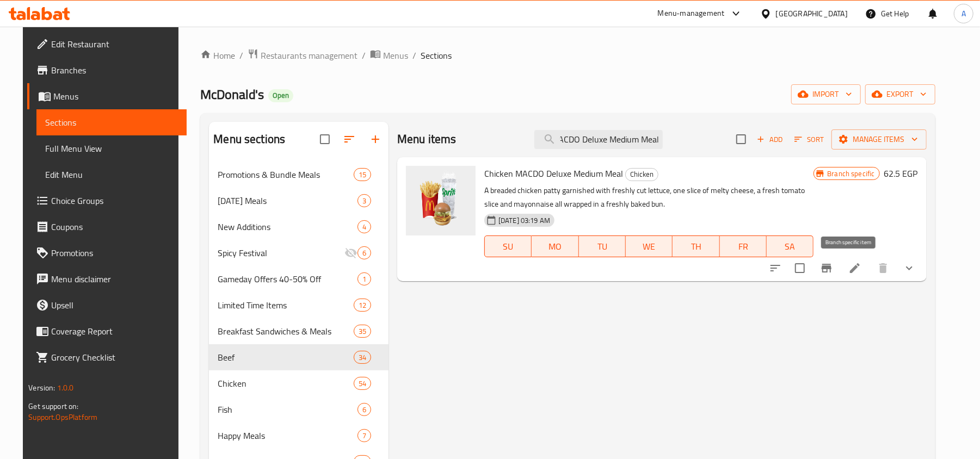
click at [840, 273] on button "Branch-specific-item" at bounding box center [826, 268] width 26 height 26
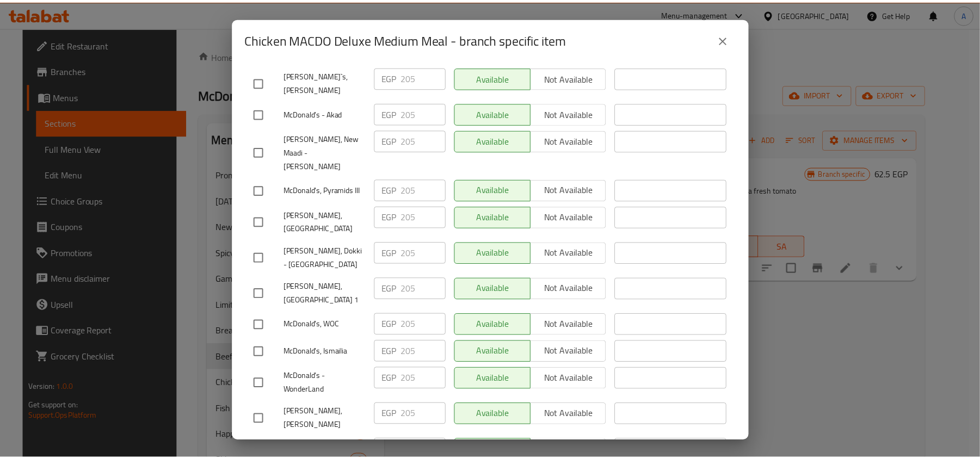
scroll to position [1901, 0]
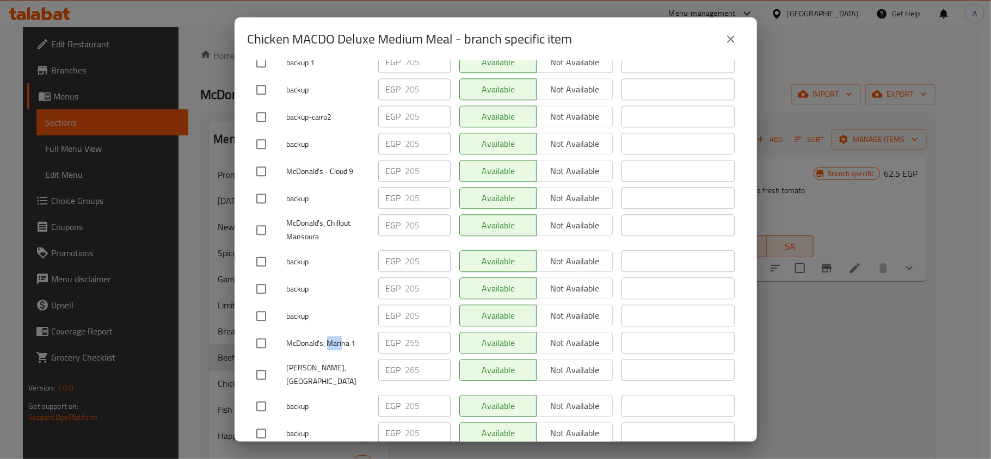
click at [719, 44] on button "close" at bounding box center [731, 39] width 26 height 26
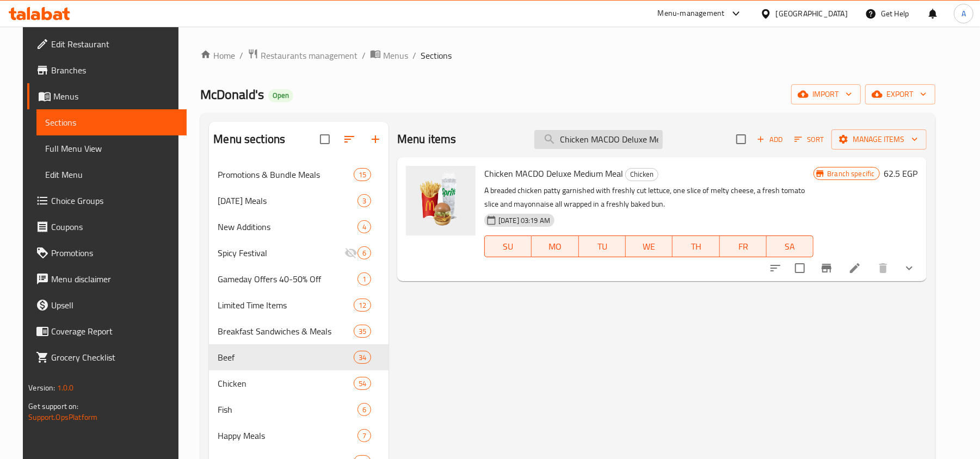
click at [601, 144] on input "Chicken MACDO Deluxe Medium Meal" at bounding box center [598, 139] width 128 height 19
paste input "Double Big Mac"
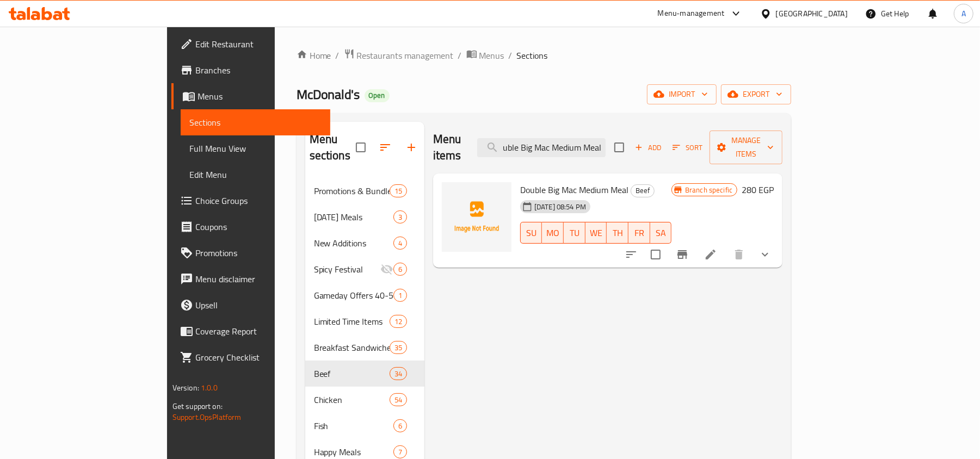
click at [695, 247] on button "Branch-specific-item" at bounding box center [682, 255] width 26 height 26
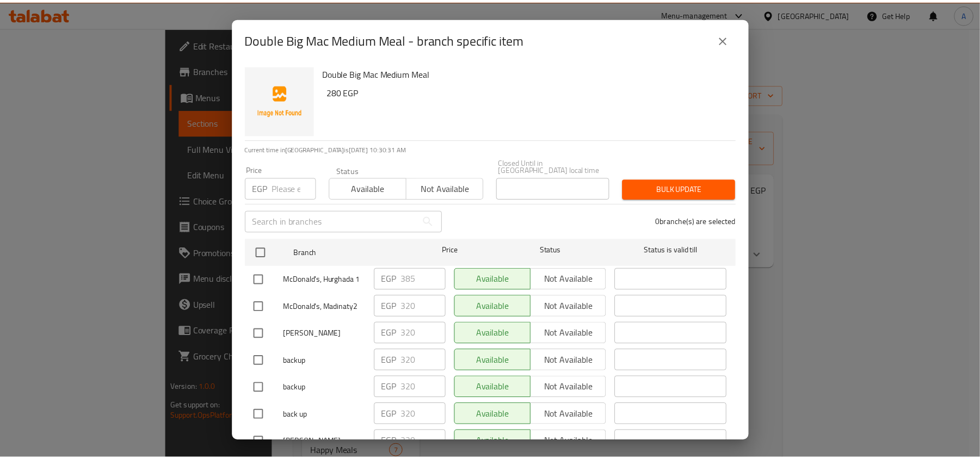
scroll to position [3348, 0]
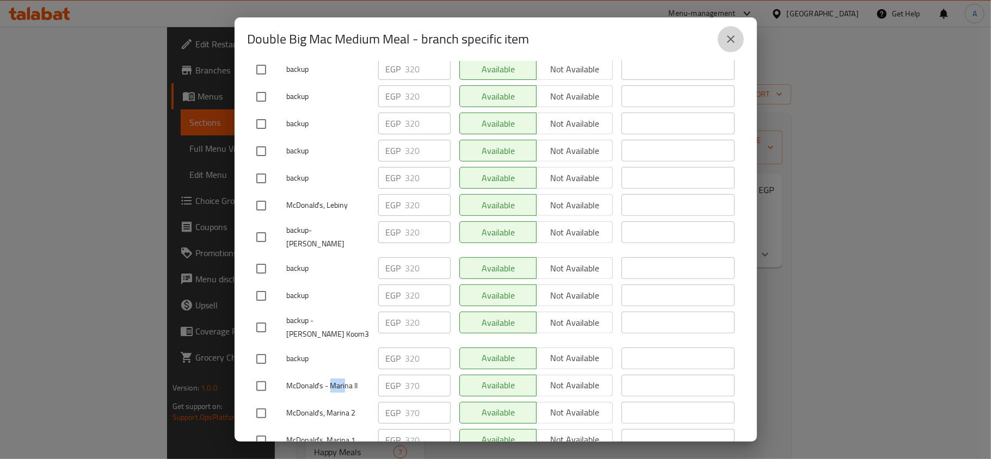
click at [724, 38] on icon "close" at bounding box center [730, 39] width 13 height 13
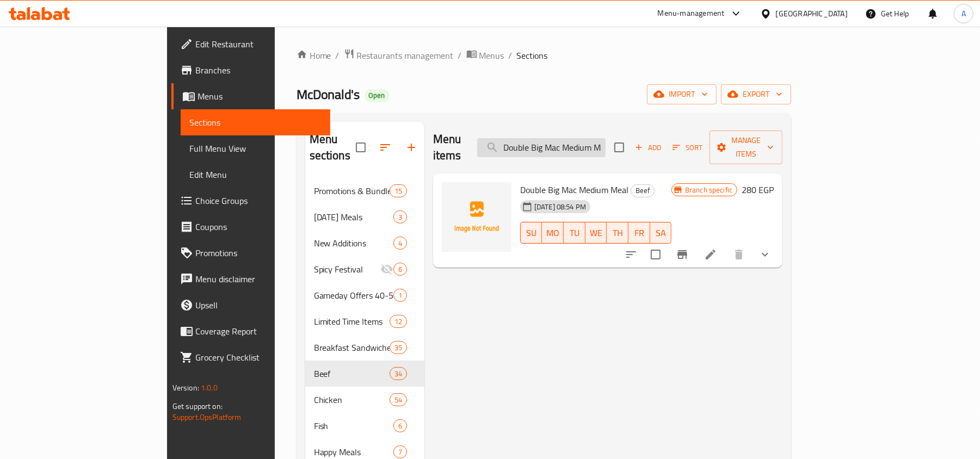
click at [600, 144] on input "Double Big Mac Medium Meal" at bounding box center [541, 147] width 128 height 19
paste input "McChicken"
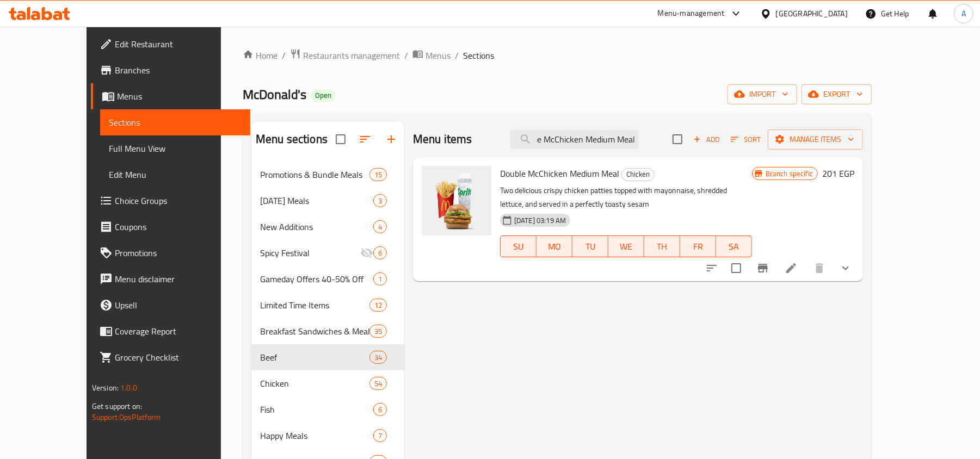
click at [769, 275] on icon "Branch-specific-item" at bounding box center [762, 268] width 13 height 13
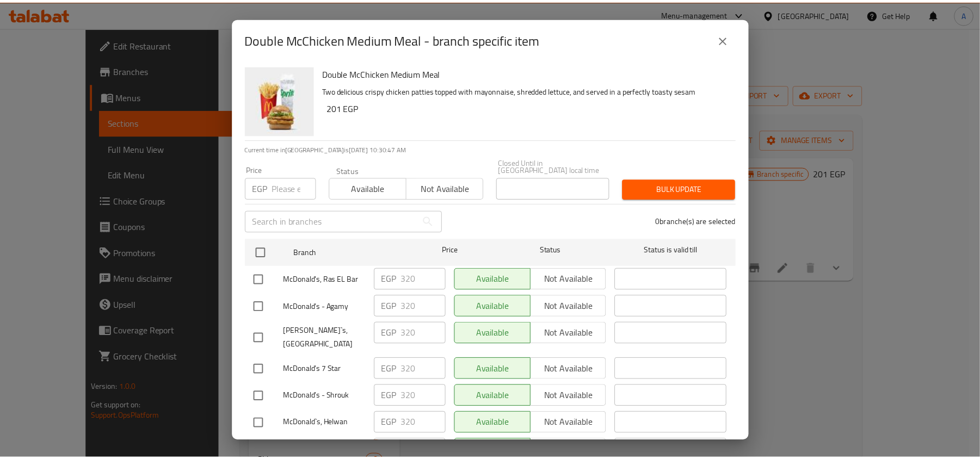
scroll to position [6701, 0]
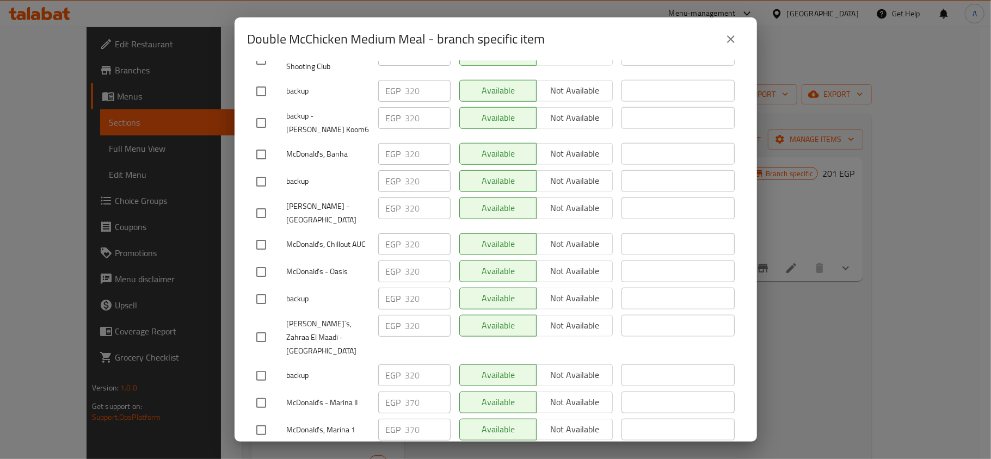
click at [723, 40] on button "close" at bounding box center [731, 39] width 26 height 26
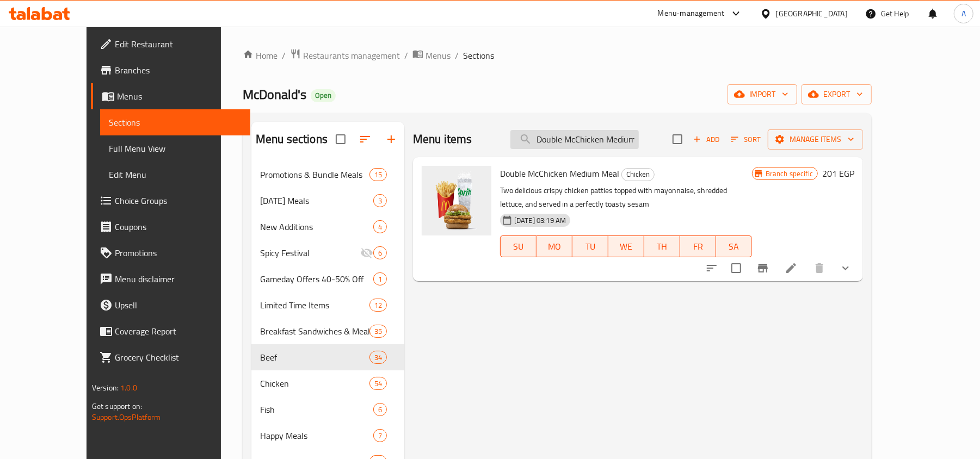
click at [639, 149] on input "Double McChicken Medium Meal" at bounding box center [574, 139] width 128 height 19
paste input "Royale"
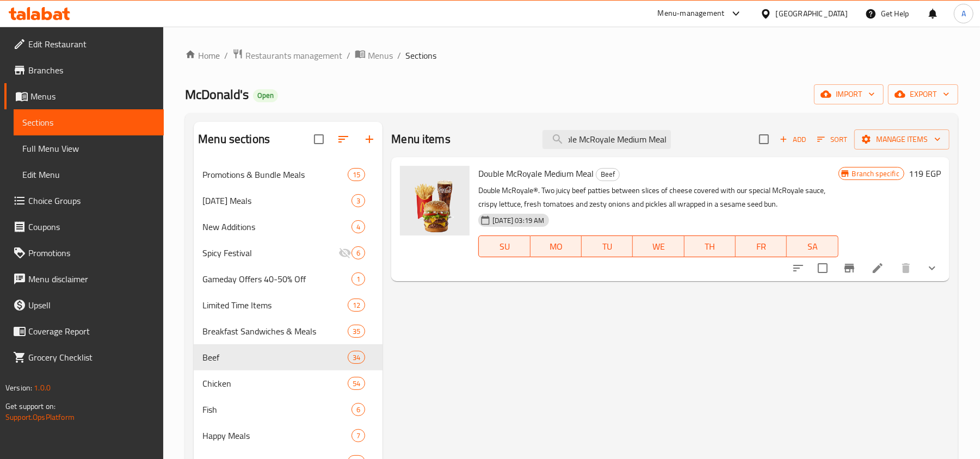
type input "Double McRoyale Medium Meal"
click at [847, 273] on icon "Branch-specific-item" at bounding box center [849, 268] width 13 height 13
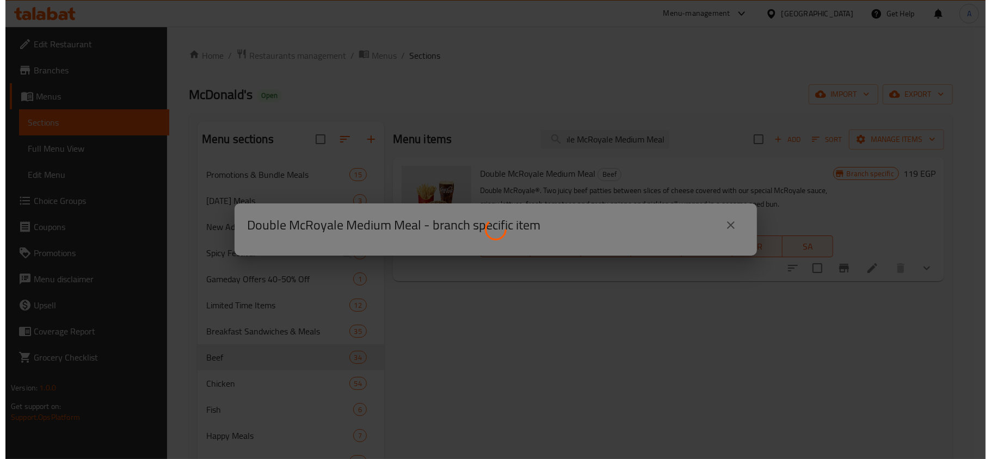
scroll to position [0, 0]
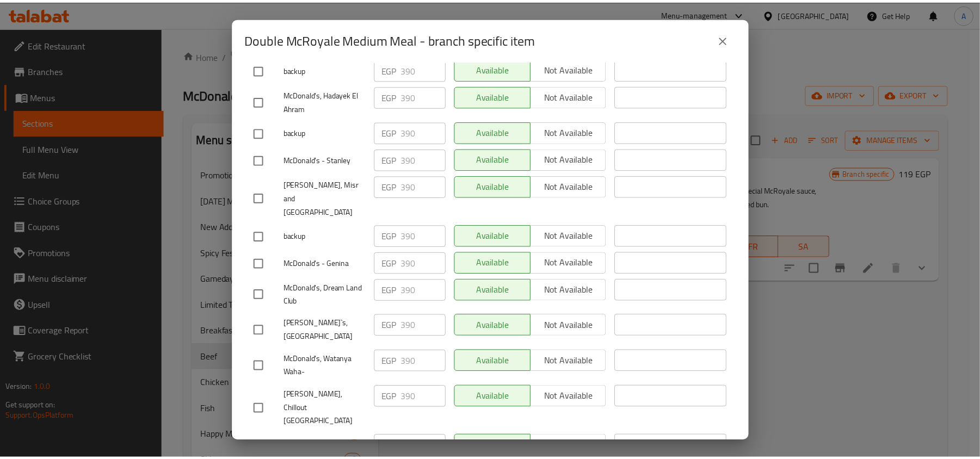
scroll to position [7311, 0]
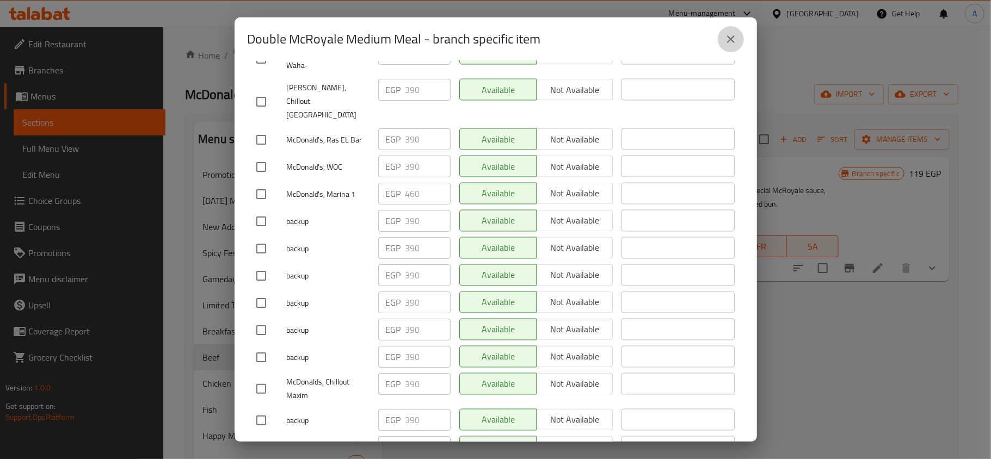
click at [740, 35] on button "close" at bounding box center [731, 39] width 26 height 26
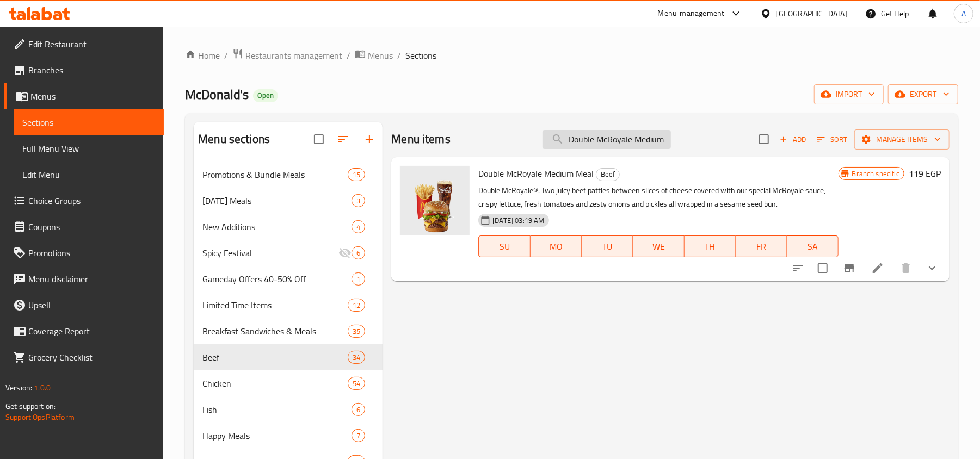
click at [587, 142] on input "Double McRoyale Medium Meal" at bounding box center [606, 139] width 128 height 19
paste input "Big Tasty"
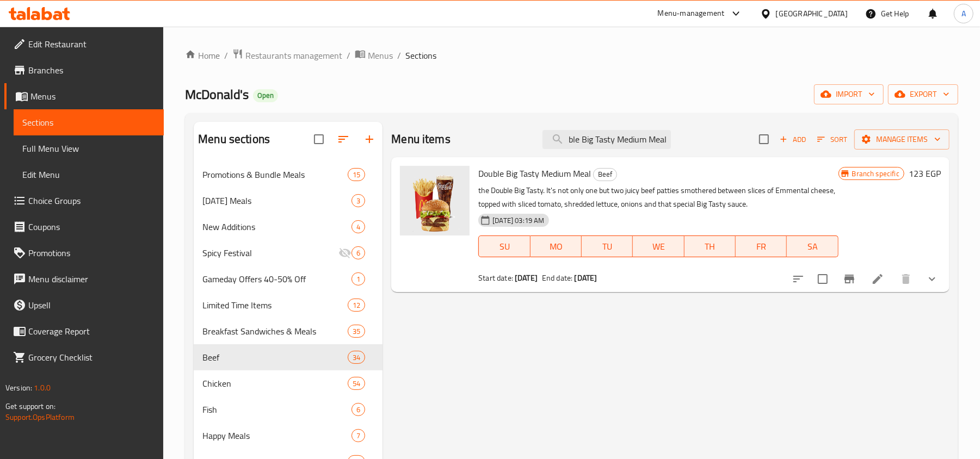
click at [843, 283] on icon "Branch-specific-item" at bounding box center [849, 279] width 13 height 13
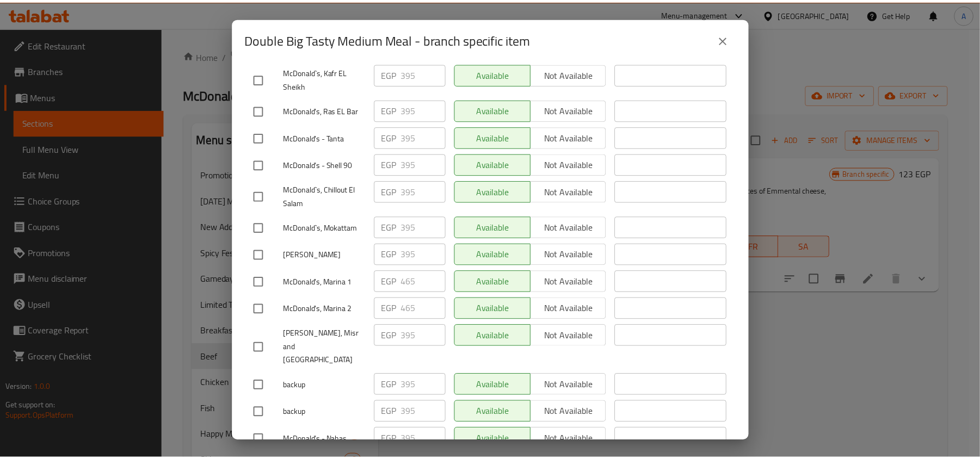
scroll to position [2543, 0]
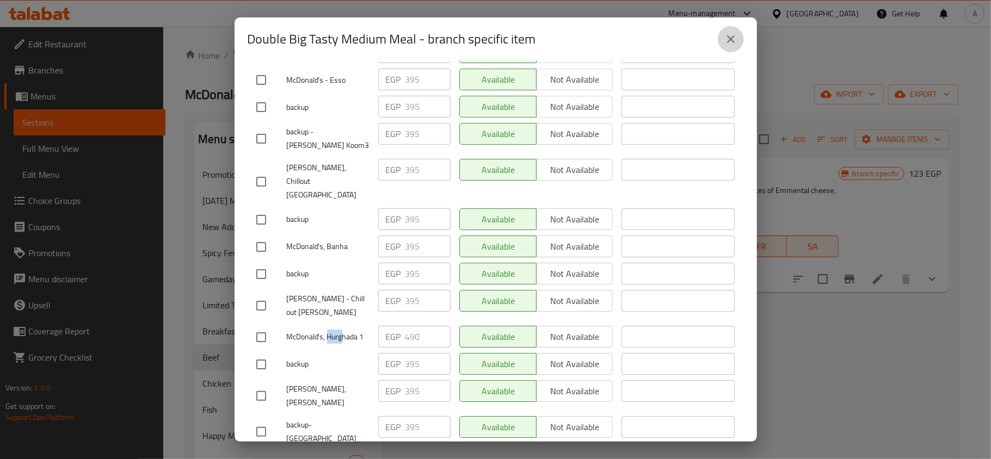
click at [728, 36] on icon "close" at bounding box center [731, 39] width 8 height 8
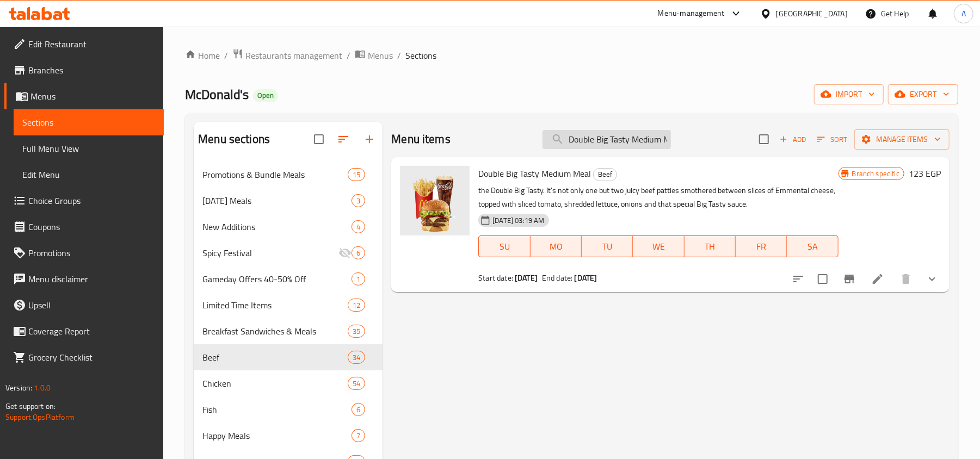
click at [629, 144] on input "Double Big Tasty Medium Meal" at bounding box center [606, 139] width 128 height 19
paste input "Big Mac Large"
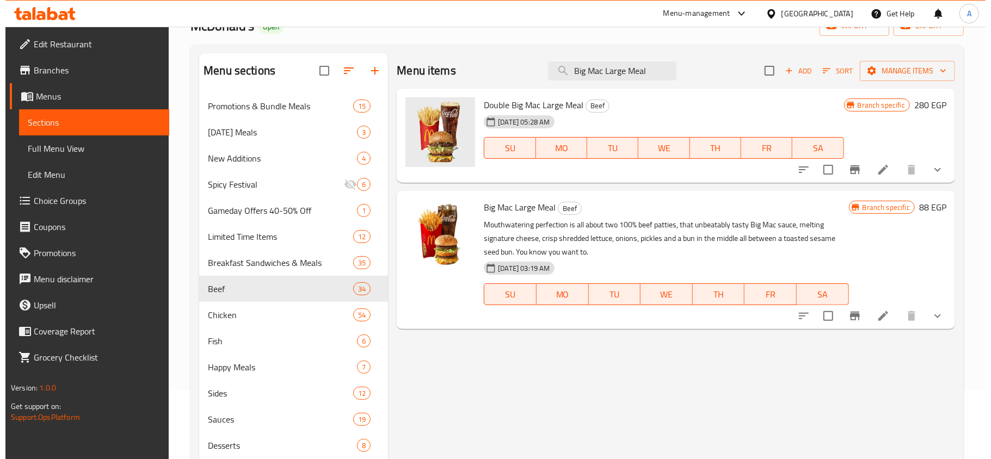
scroll to position [145, 0]
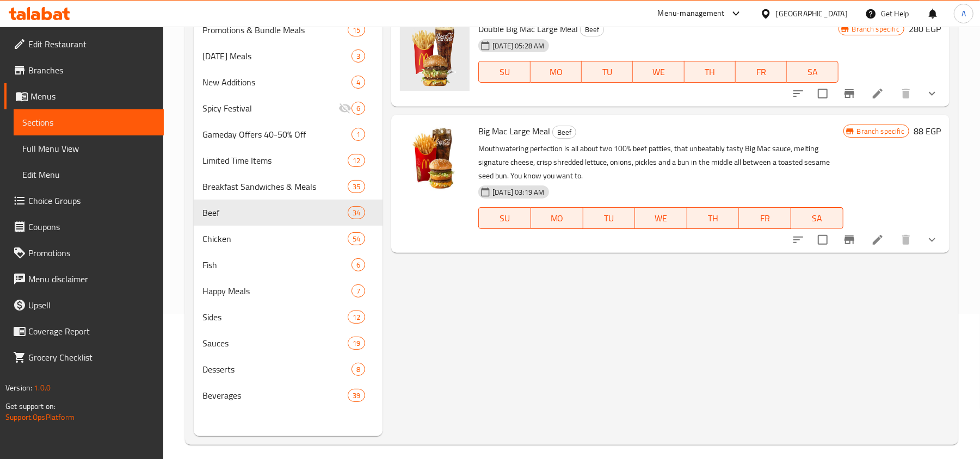
click at [858, 250] on div at bounding box center [865, 240] width 160 height 26
click at [853, 240] on icon "Branch-specific-item" at bounding box center [849, 240] width 10 height 9
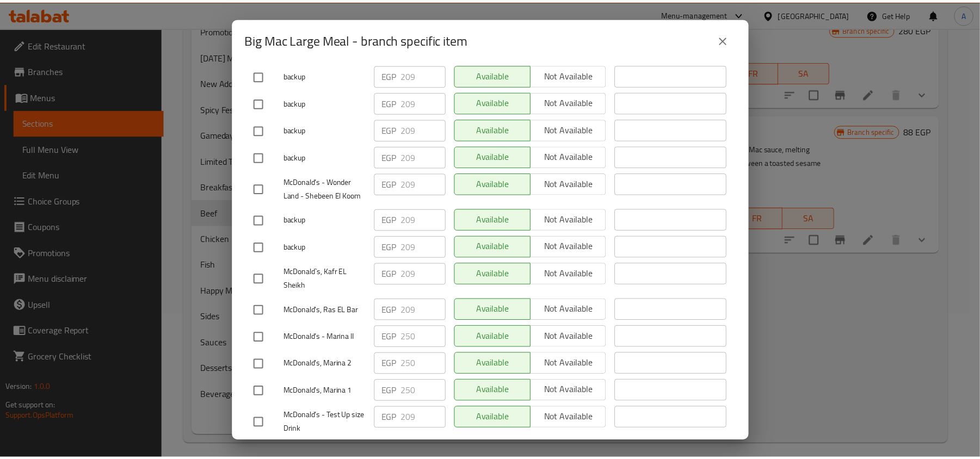
scroll to position [6731, 0]
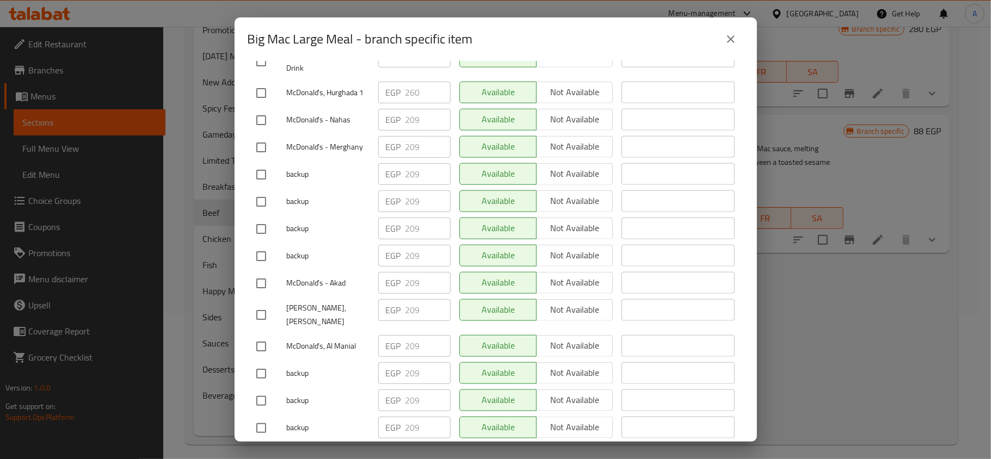
click at [725, 39] on icon "close" at bounding box center [730, 39] width 13 height 13
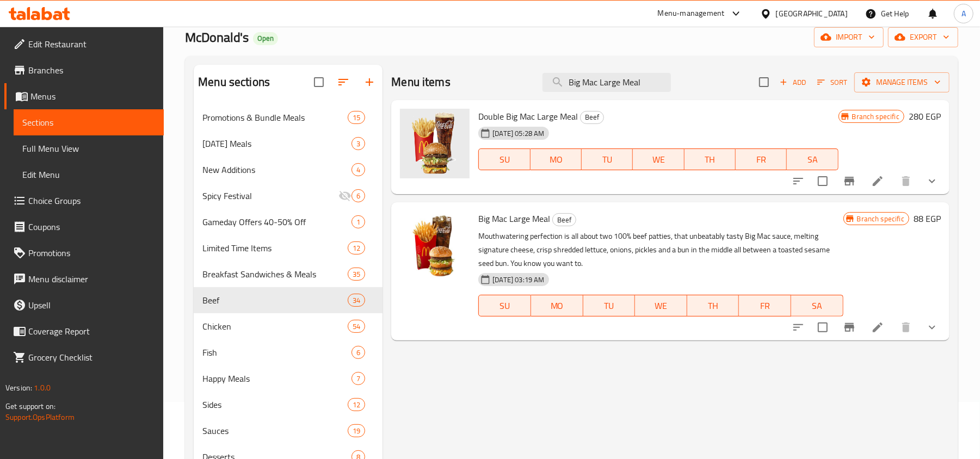
scroll to position [0, 0]
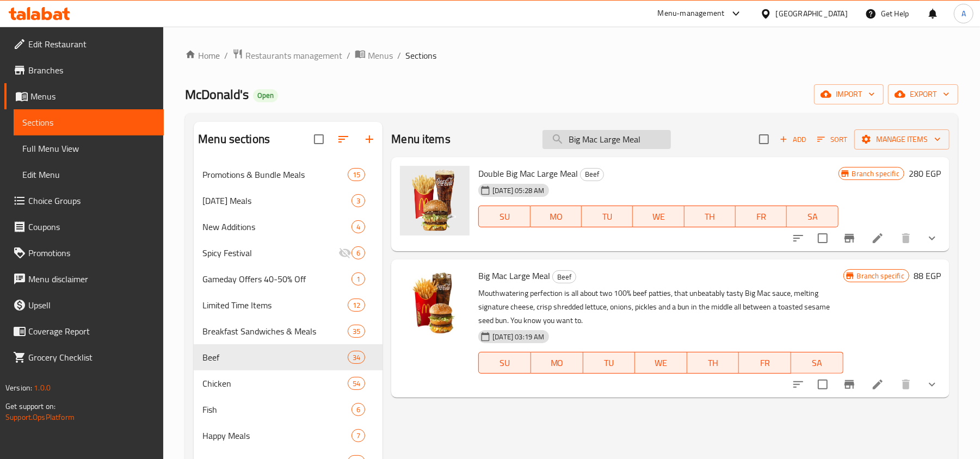
click at [592, 141] on input "Big Mac Large Meal" at bounding box center [606, 139] width 128 height 19
paste input "McChicken"
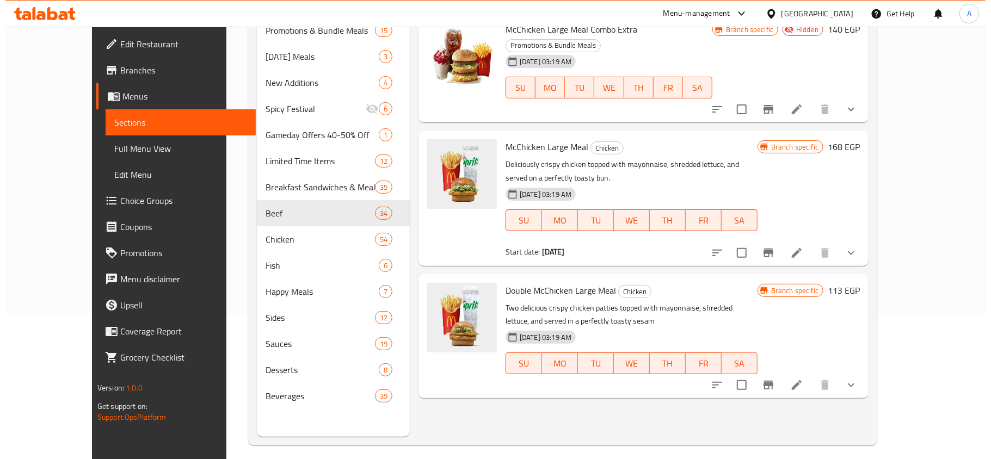
scroll to position [145, 0]
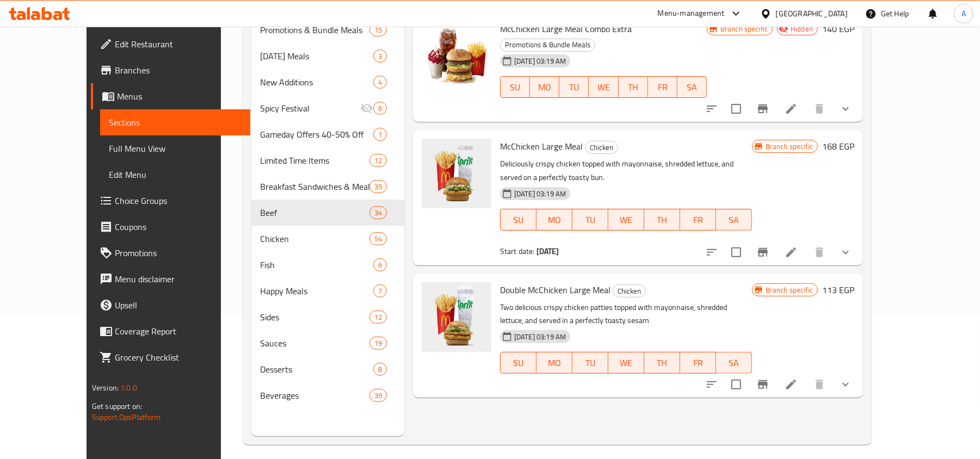
click at [768, 248] on icon "Branch-specific-item" at bounding box center [763, 252] width 10 height 9
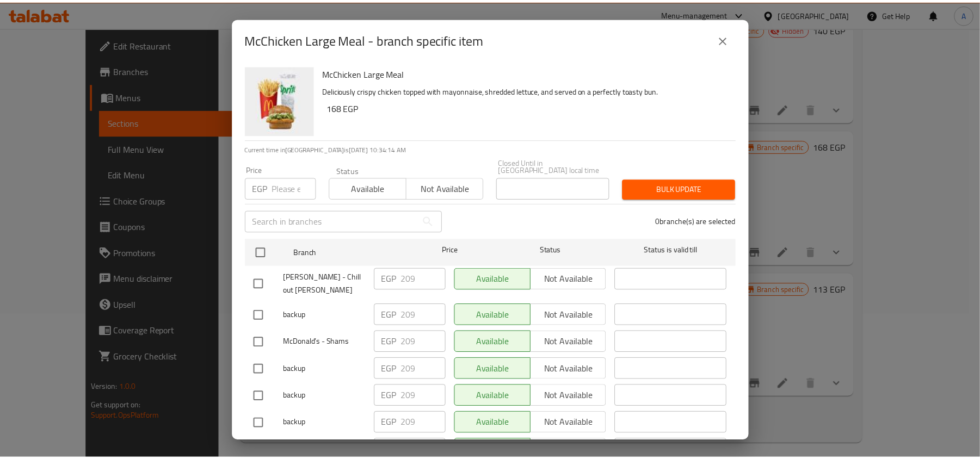
scroll to position [6236, 0]
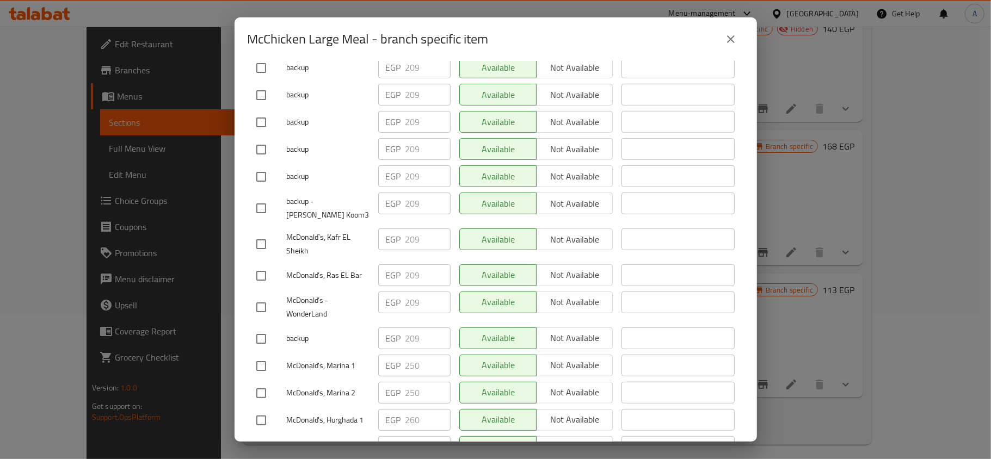
click at [730, 44] on icon "close" at bounding box center [730, 39] width 13 height 13
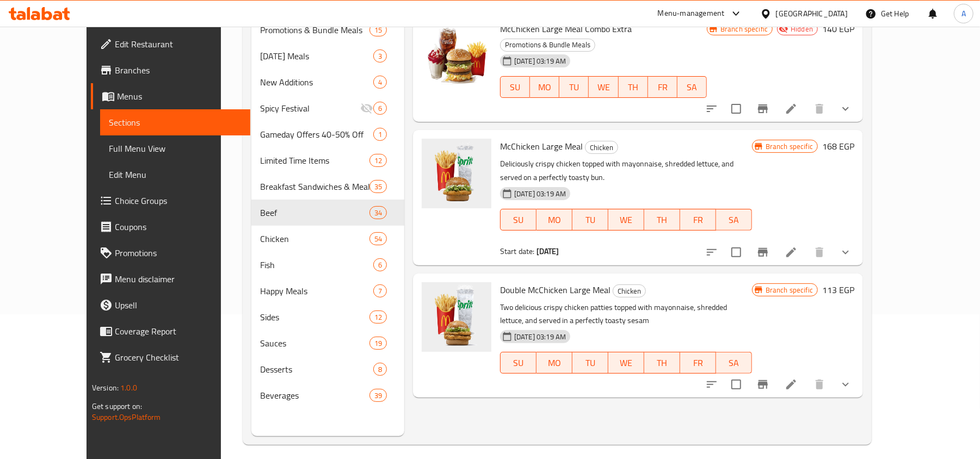
scroll to position [0, 0]
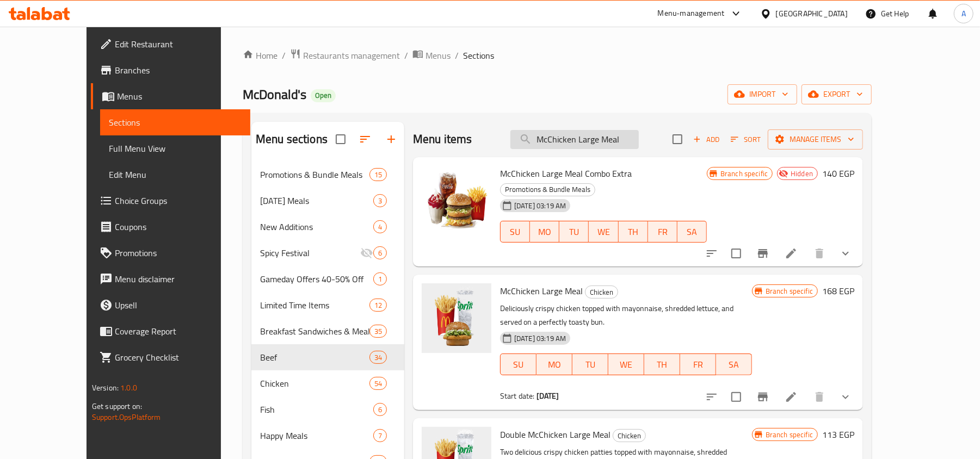
click at [616, 139] on input "McChicken Large Meal" at bounding box center [574, 139] width 128 height 19
paste input "Big Mac"
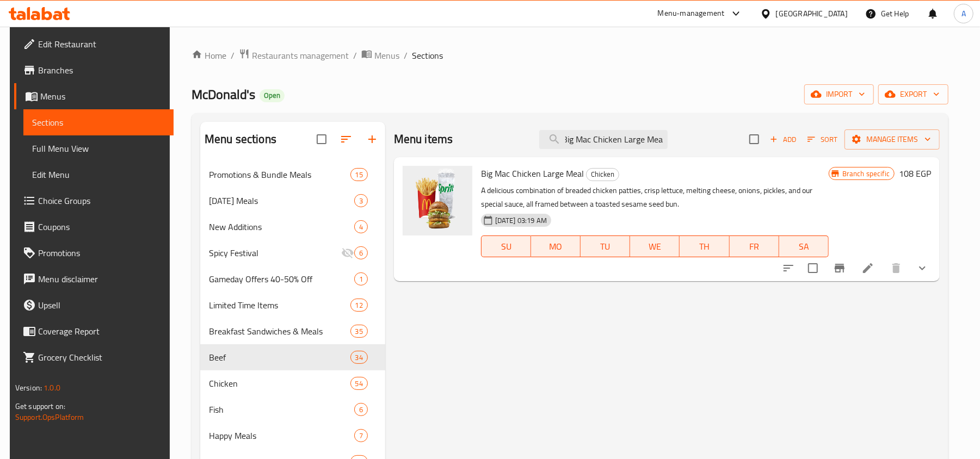
click at [844, 268] on icon "Branch-specific-item" at bounding box center [840, 268] width 10 height 9
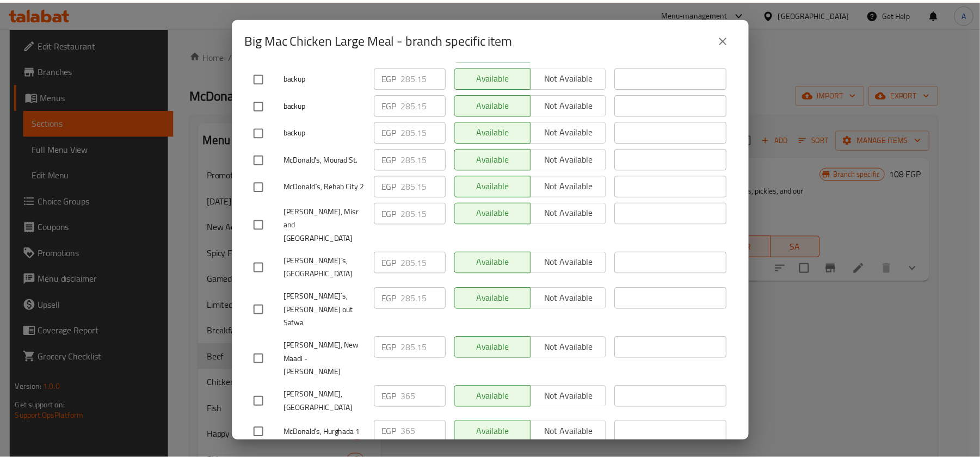
scroll to position [6282, 0]
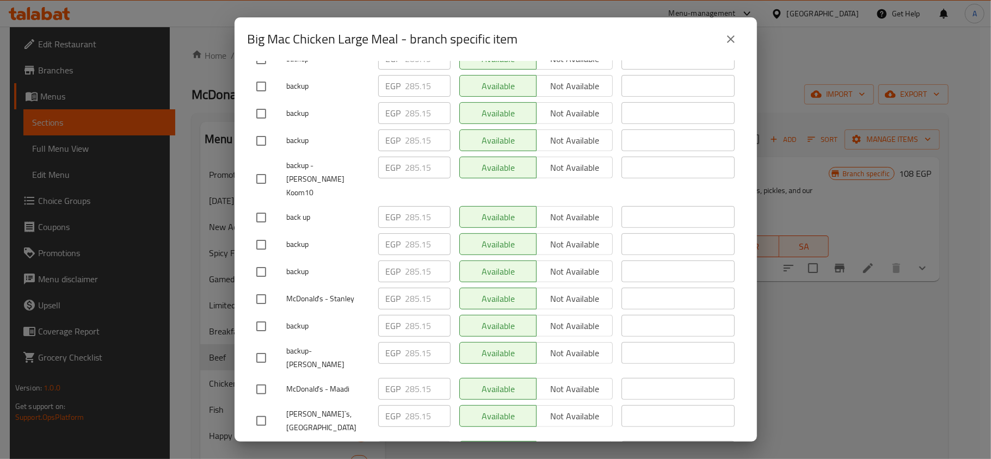
click at [731, 35] on icon "close" at bounding box center [730, 39] width 13 height 13
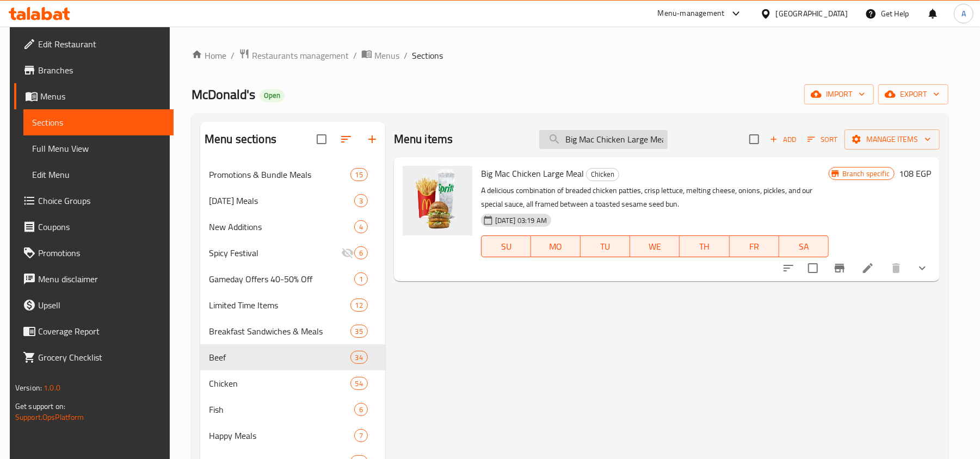
click at [597, 141] on input "Big Mac Chicken Large Meal" at bounding box center [603, 139] width 128 height 19
paste input "Chicken Fillet"
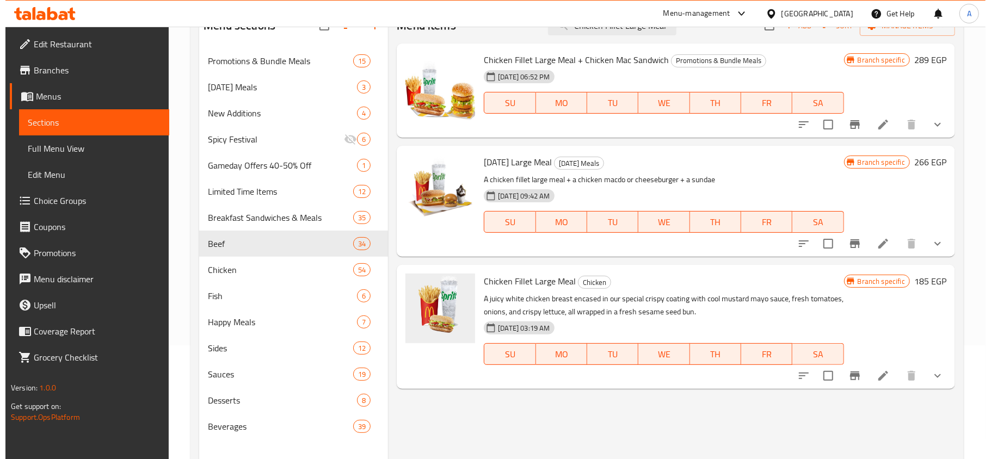
scroll to position [153, 0]
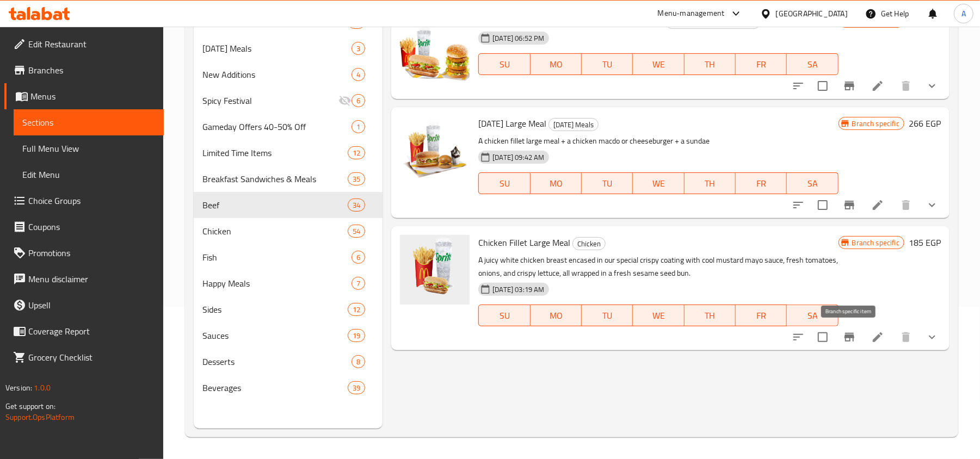
click at [851, 342] on icon "Branch-specific-item" at bounding box center [849, 337] width 13 height 13
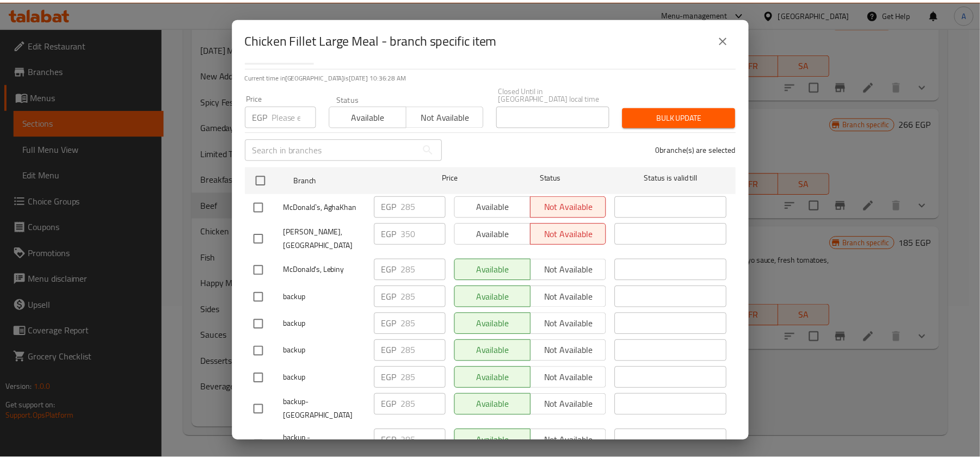
scroll to position [5628, 0]
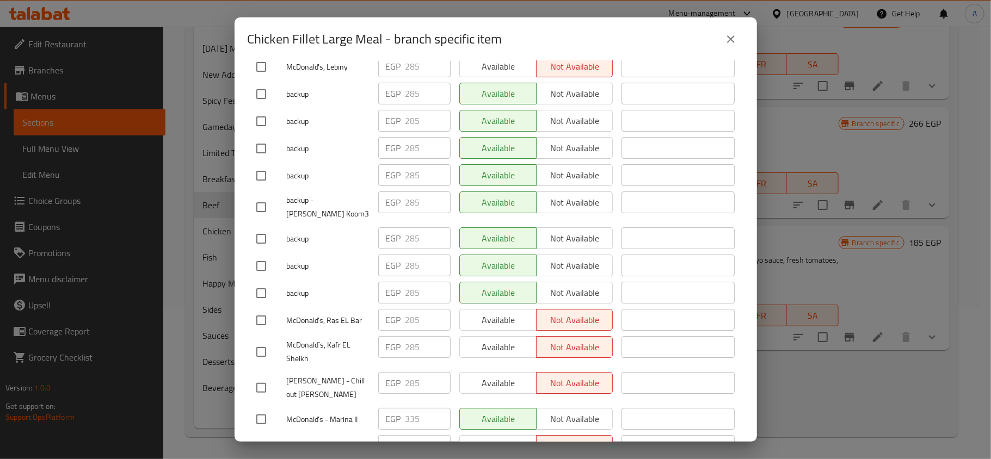
click at [721, 34] on button "close" at bounding box center [731, 39] width 26 height 26
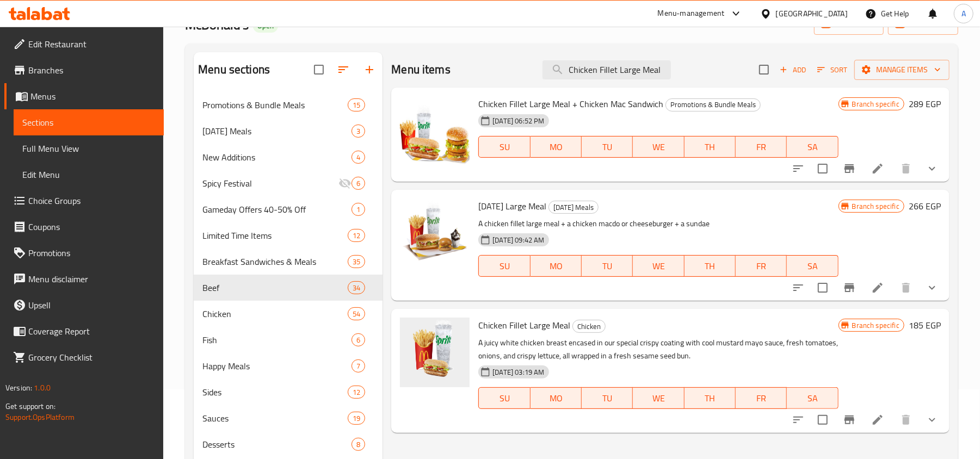
scroll to position [0, 0]
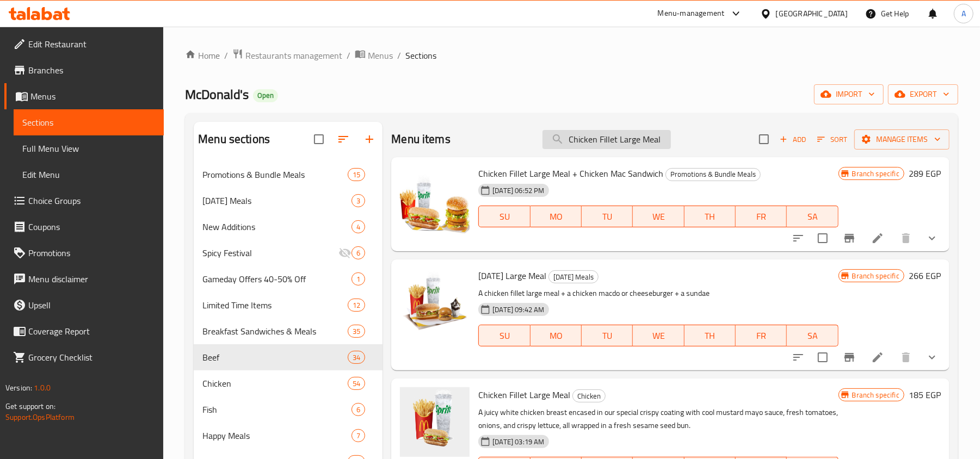
click at [591, 136] on input "Chicken Fillet Large Meal" at bounding box center [606, 139] width 128 height 19
paste input "Spicy"
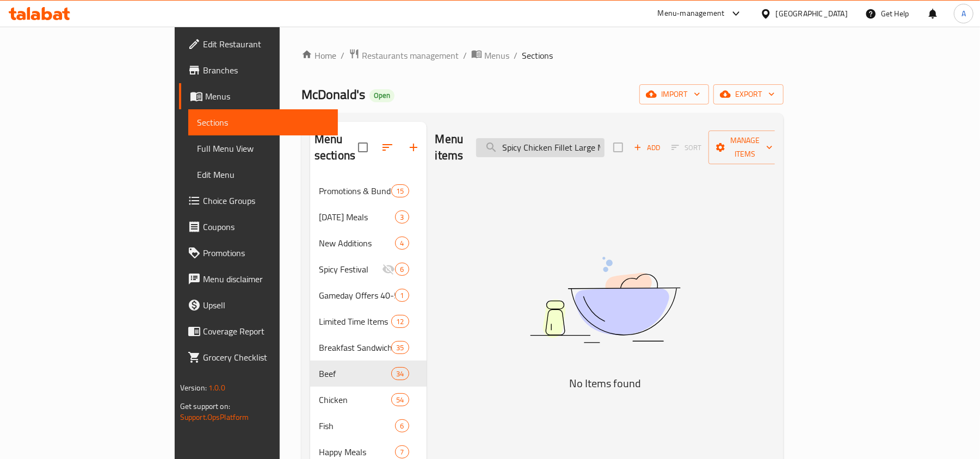
click at [605, 143] on input "Spicy Chicken Fillet Large Meal" at bounding box center [540, 147] width 128 height 19
paste input "Chicken Fillet Spicy"
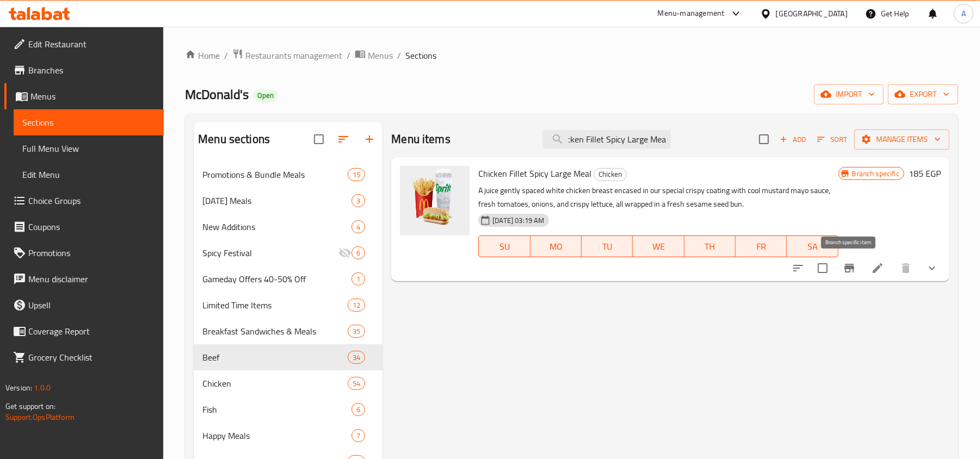
click at [844, 271] on icon "Branch-specific-item" at bounding box center [849, 268] width 13 height 13
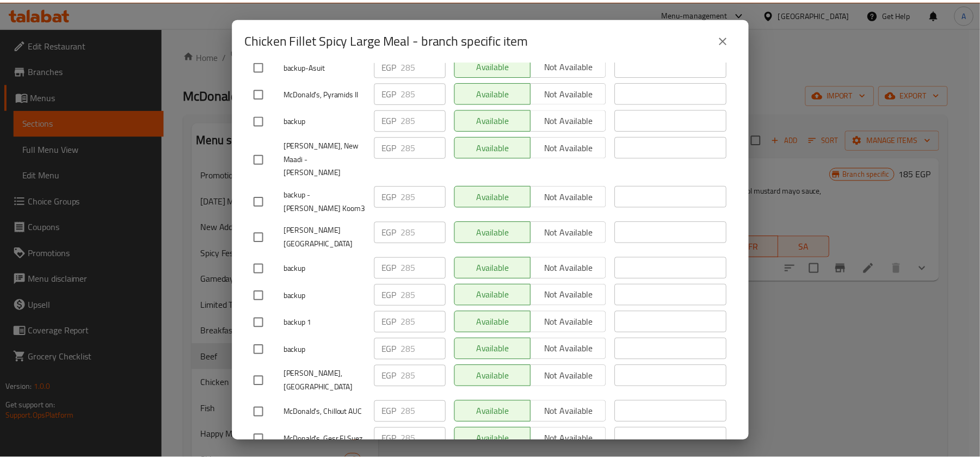
scroll to position [6514, 0]
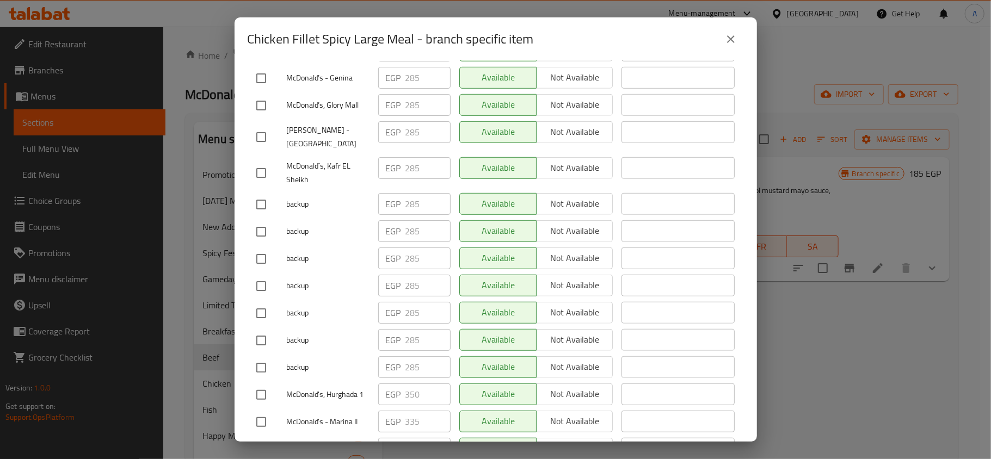
click at [740, 38] on button "close" at bounding box center [731, 39] width 26 height 26
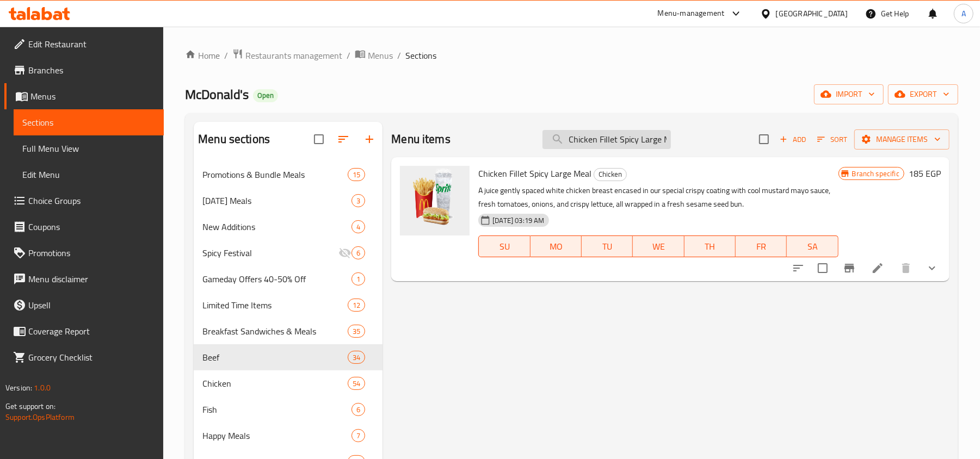
click at [621, 140] on input "Chicken Fillet Spicy Large Meal" at bounding box center [606, 139] width 128 height 19
paste input "McRoyal"
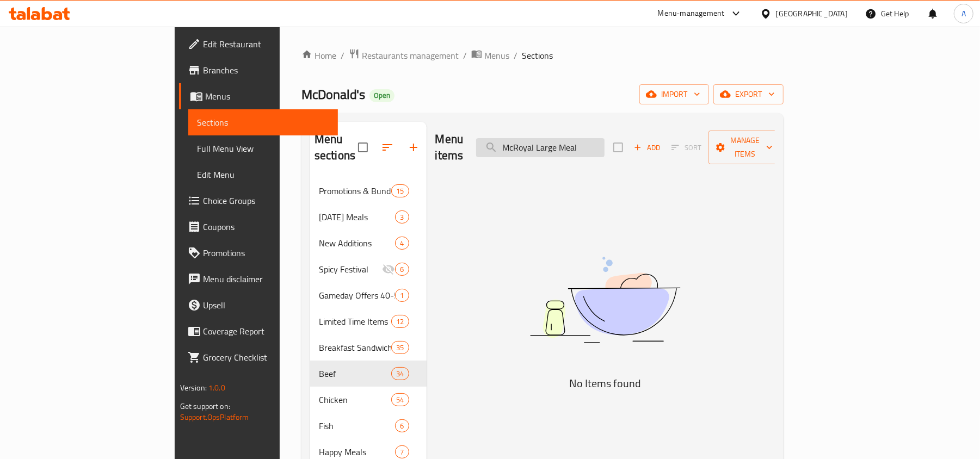
click at [603, 138] on input "McRoyal Large Meal" at bounding box center [540, 147] width 128 height 19
paste input "e"
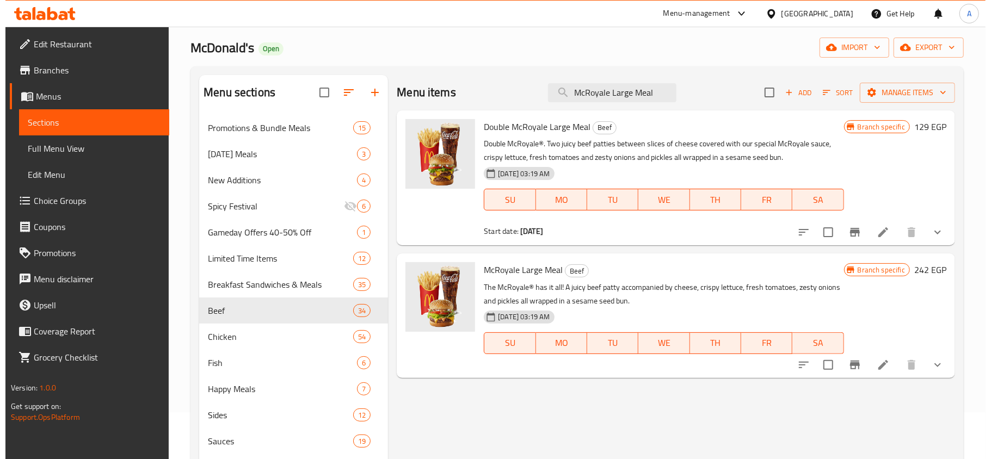
scroll to position [72, 0]
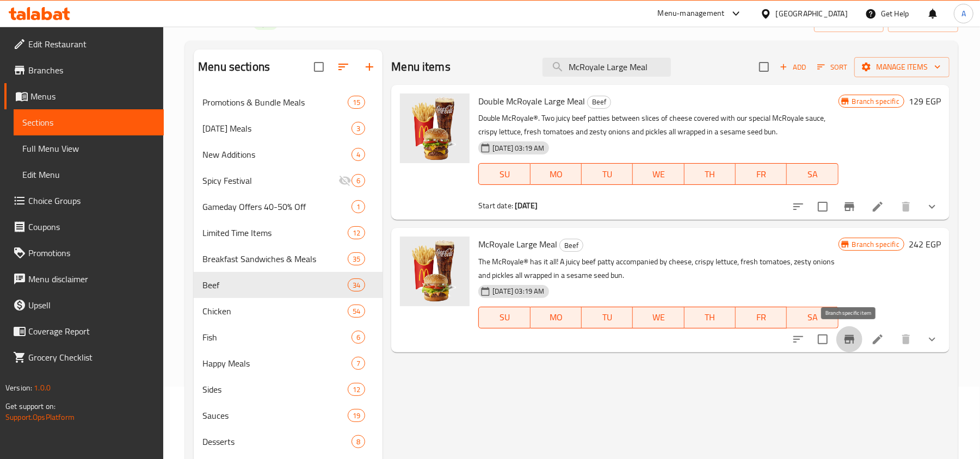
click at [851, 340] on icon "Branch-specific-item" at bounding box center [849, 339] width 10 height 9
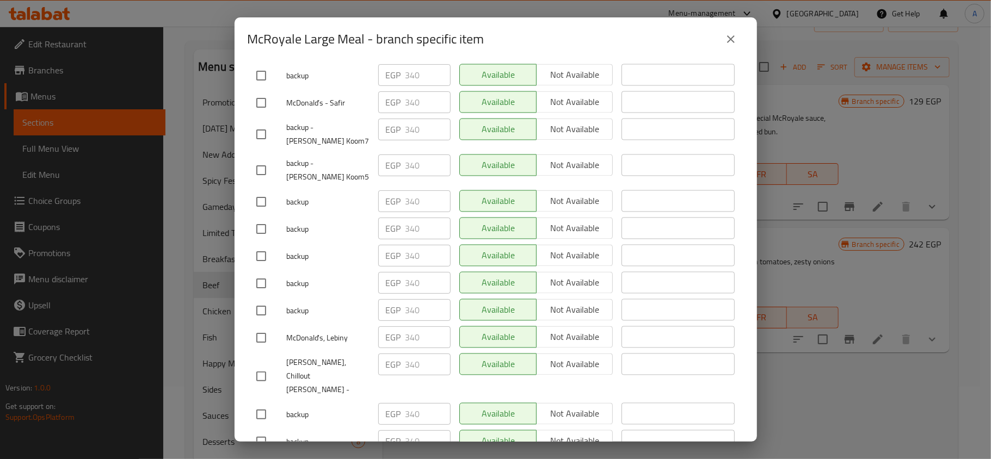
scroll to position [5868, 0]
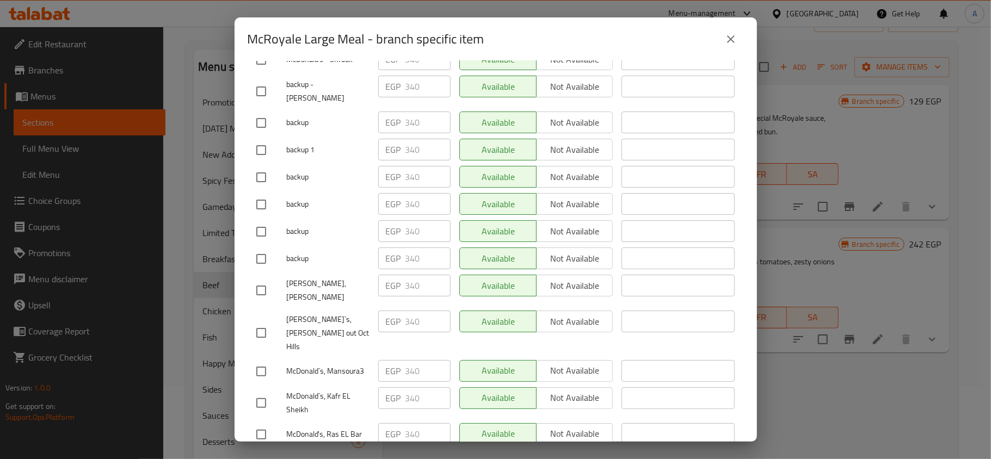
drag, startPoint x: 330, startPoint y: 306, endPoint x: 344, endPoint y: 305, distance: 14.7
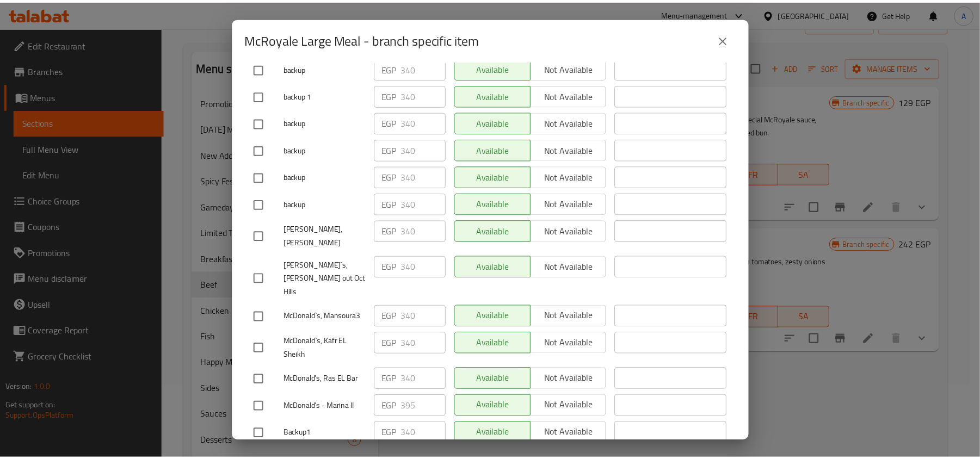
scroll to position [987, 0]
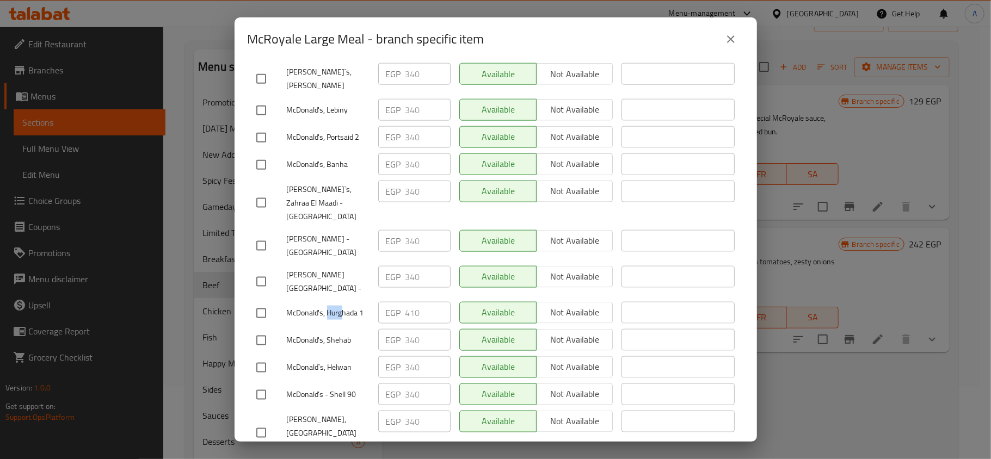
click at [725, 41] on icon "close" at bounding box center [730, 39] width 13 height 13
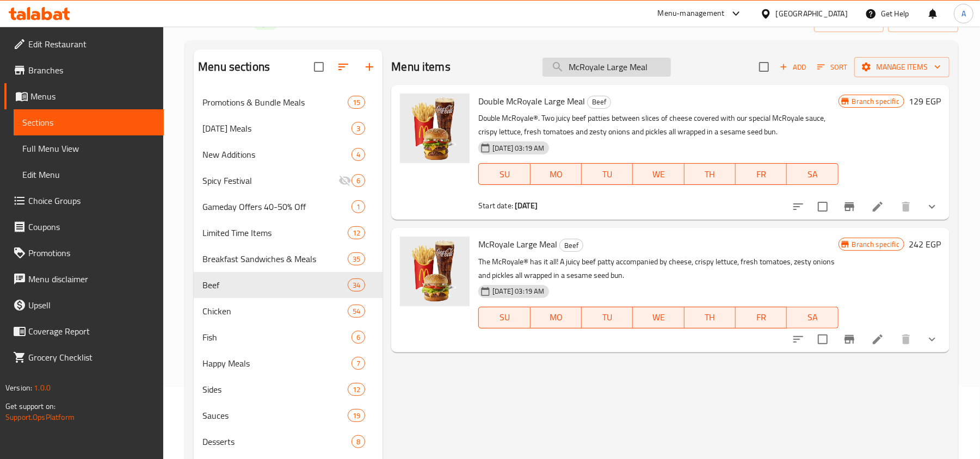
click at [576, 67] on input "McRoyale Large Meal" at bounding box center [606, 67] width 128 height 19
paste input "Big Tasty Chicken"
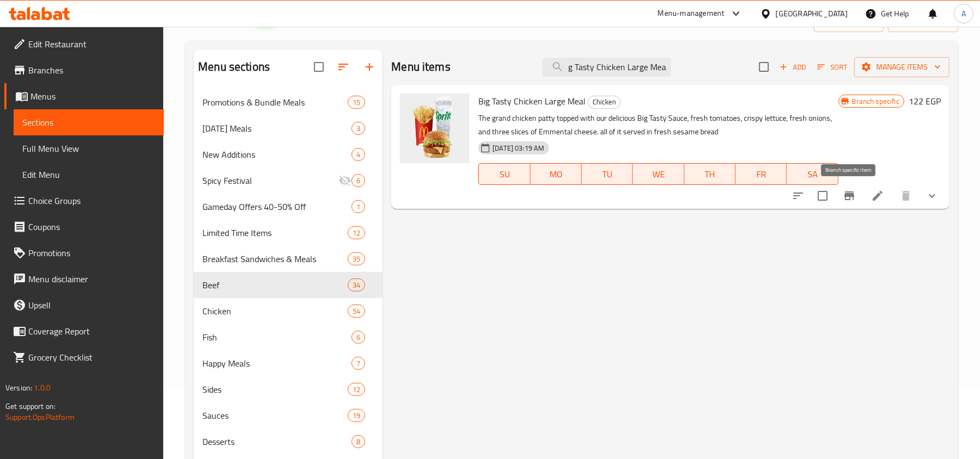
click at [843, 192] on icon "Branch-specific-item" at bounding box center [849, 195] width 13 height 13
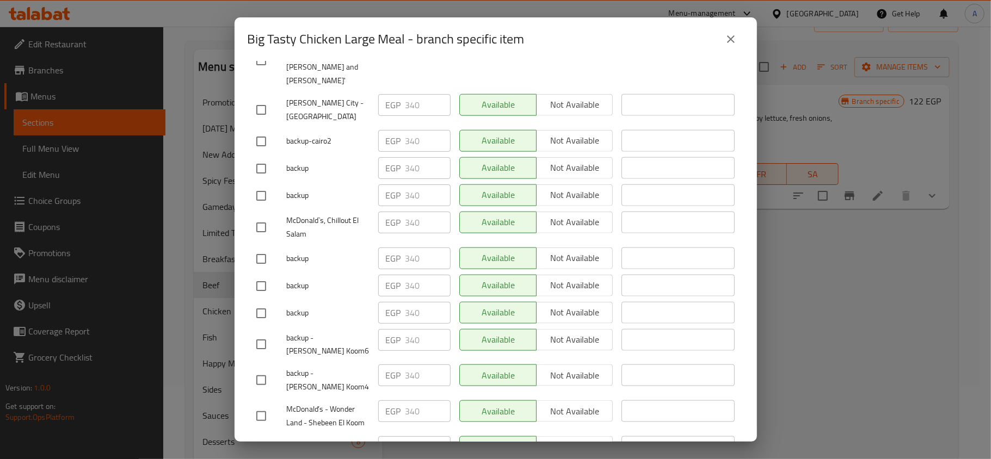
scroll to position [7071, 0]
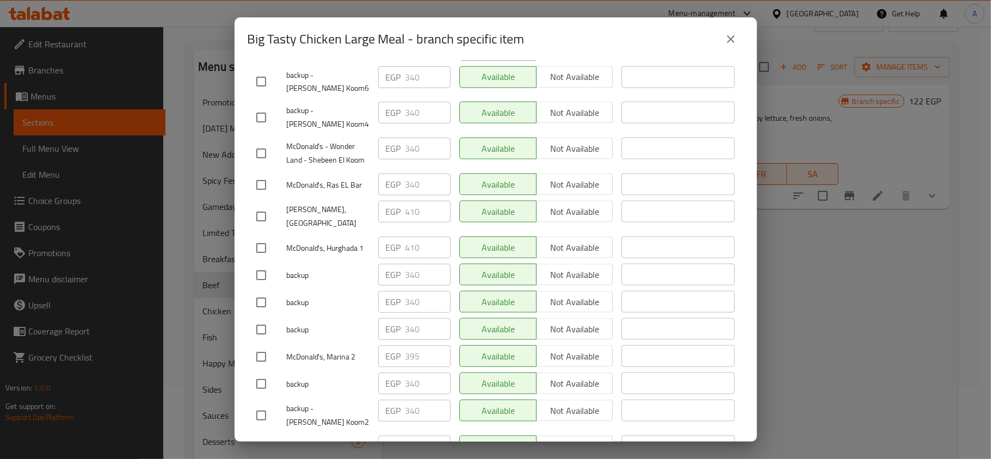
click at [727, 38] on icon "close" at bounding box center [730, 39] width 13 height 13
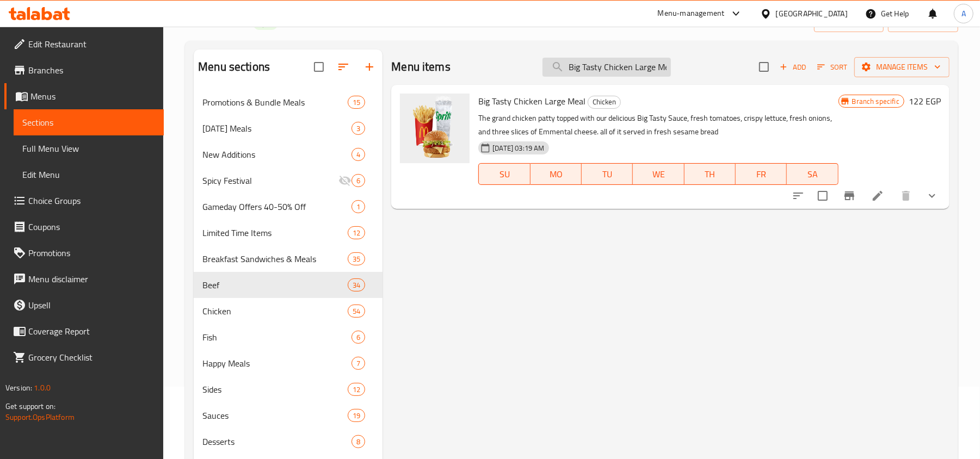
click at [600, 60] on input "Big Tasty Chicken Large Meal" at bounding box center [606, 67] width 128 height 19
paste input "search"
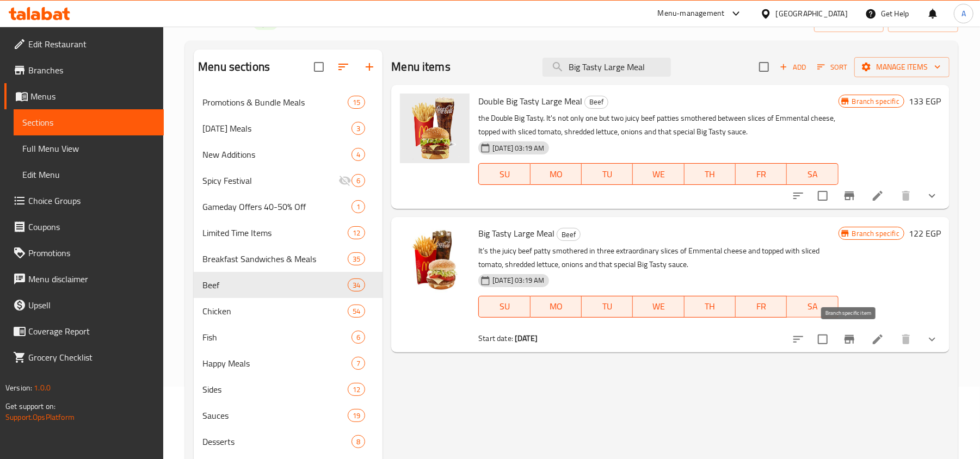
click at [845, 340] on icon "Branch-specific-item" at bounding box center [849, 339] width 10 height 9
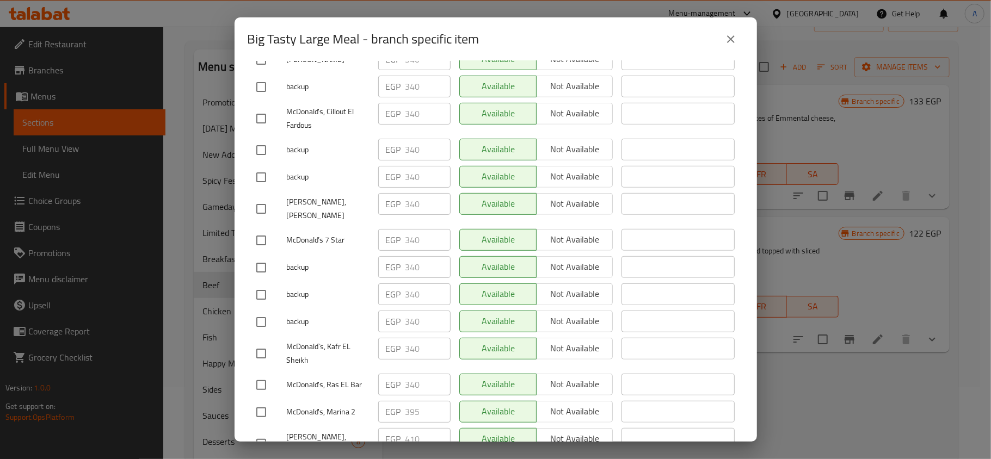
scroll to position [6756, 0]
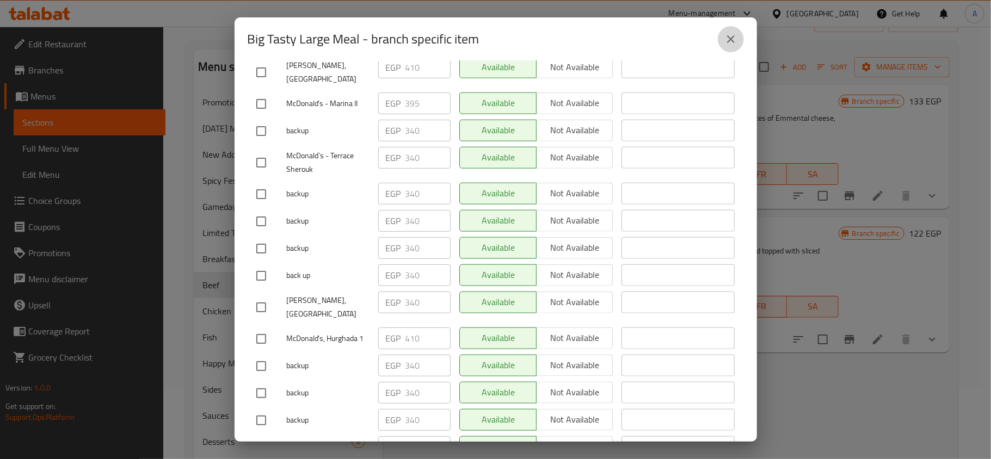
click at [737, 41] on button "close" at bounding box center [731, 39] width 26 height 26
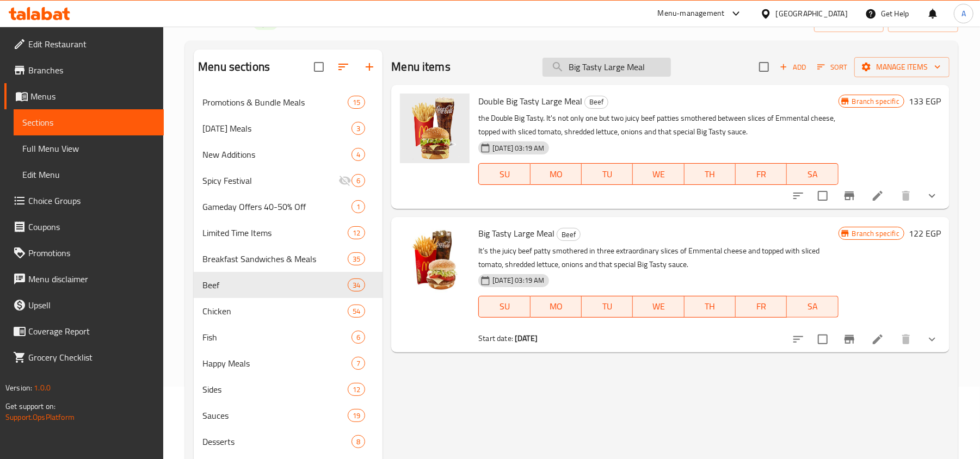
click at [582, 74] on input "Big Tasty Large Meal" at bounding box center [606, 67] width 128 height 19
paste input "Grand Chicken"
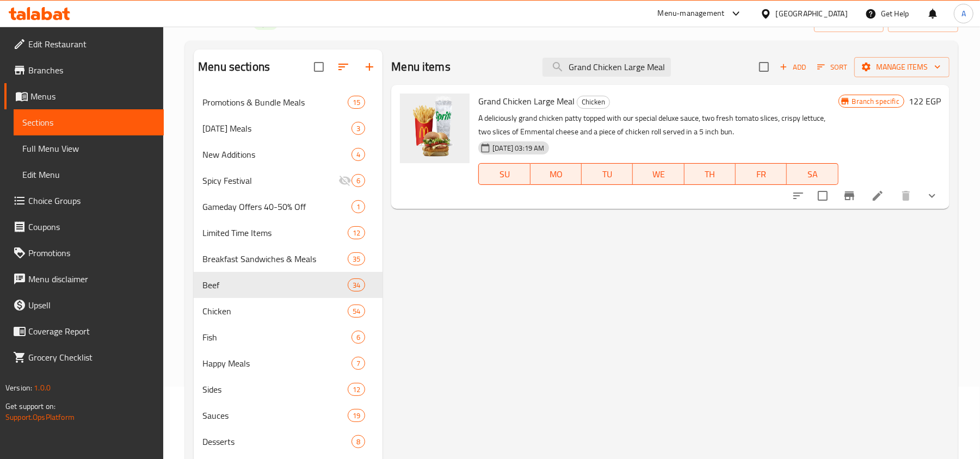
click at [845, 198] on icon "Branch-specific-item" at bounding box center [849, 196] width 10 height 9
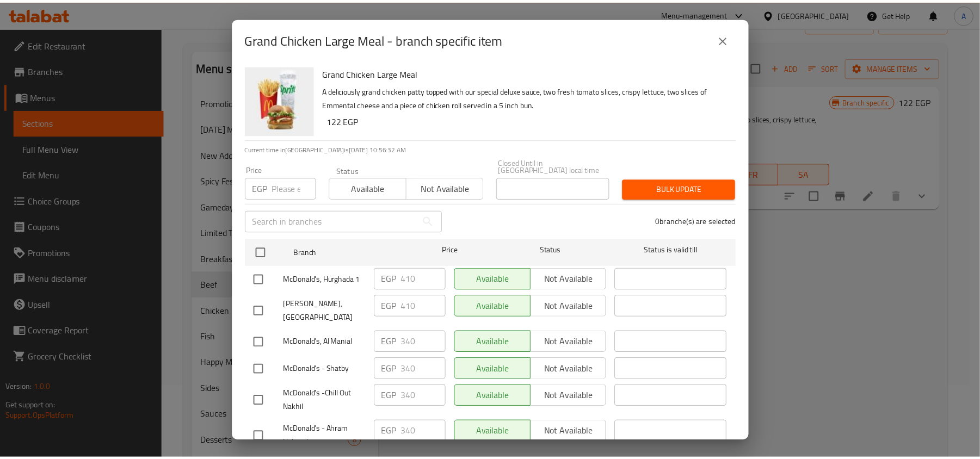
scroll to position [7252, 0]
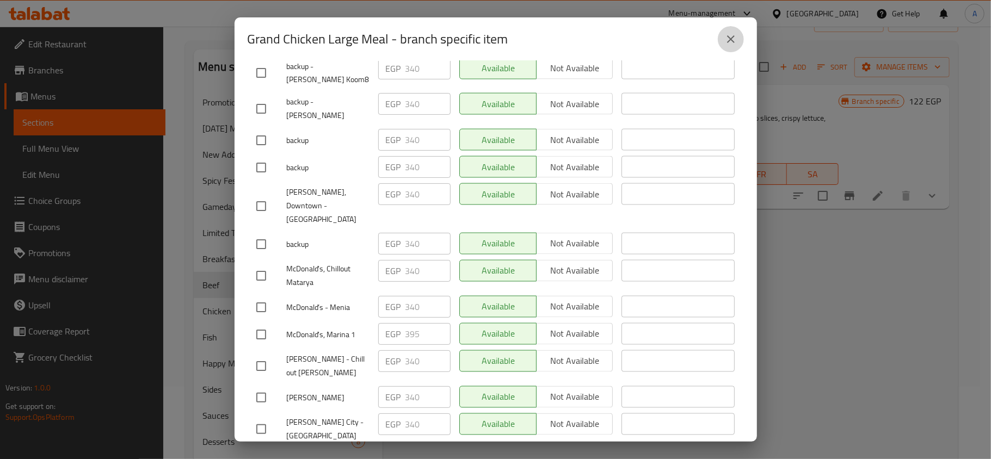
click at [736, 38] on icon "close" at bounding box center [730, 39] width 13 height 13
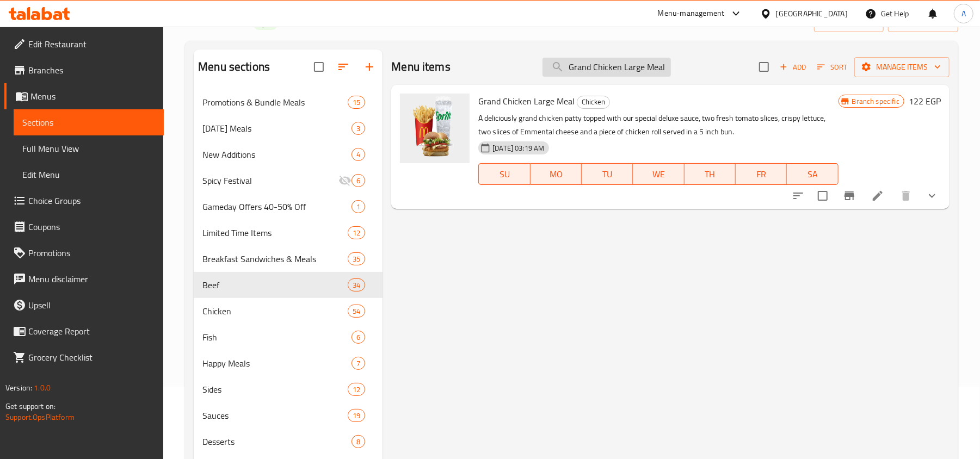
click at [587, 64] on input "Grand Chicken Large Meal" at bounding box center [606, 67] width 128 height 19
paste input "Spicy"
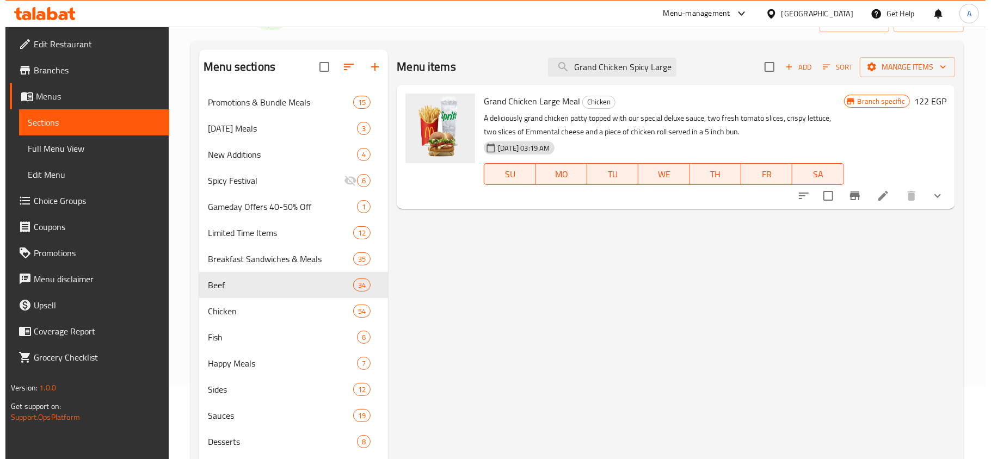
scroll to position [0, 18]
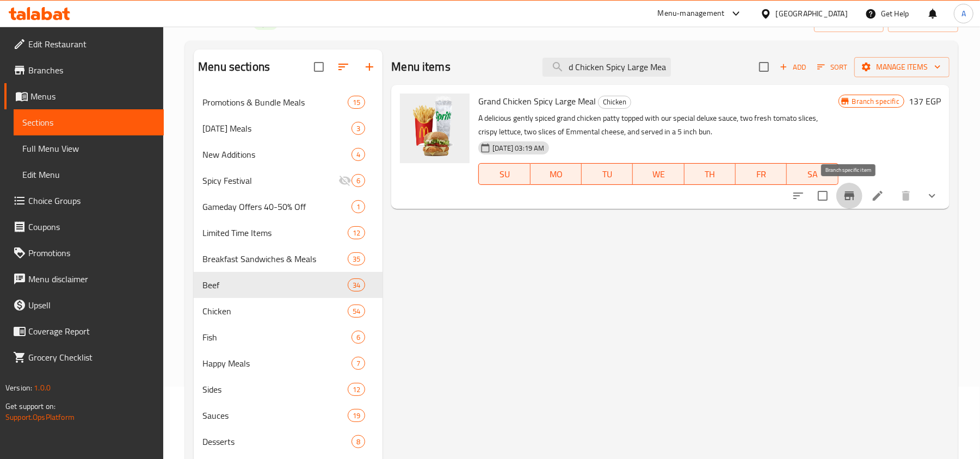
click at [847, 195] on icon "Branch-specific-item" at bounding box center [849, 196] width 10 height 9
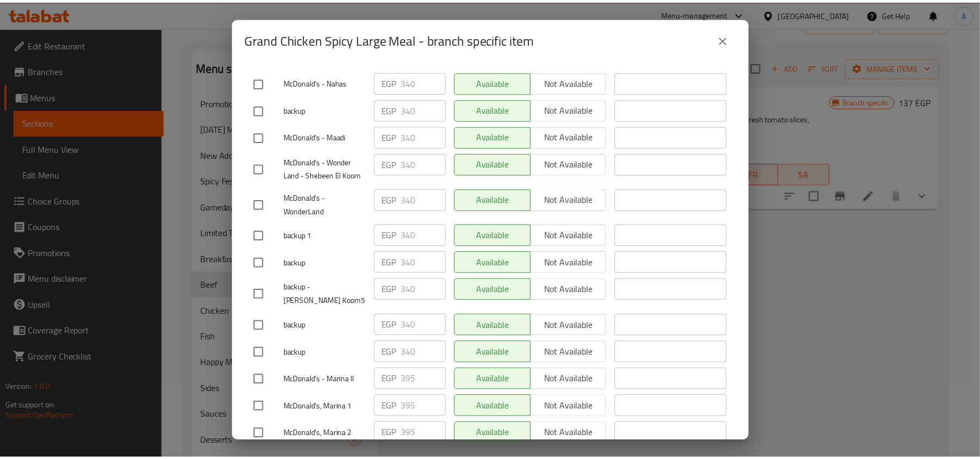
scroll to position [571, 0]
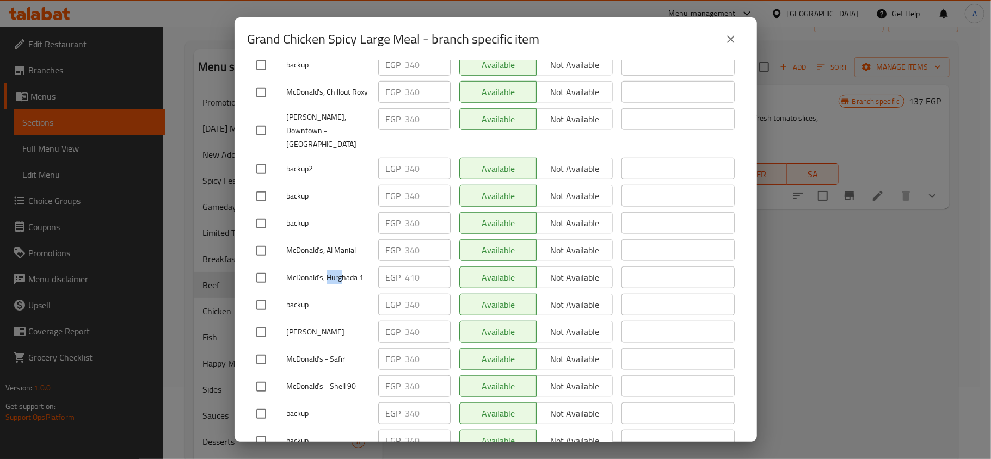
click at [726, 41] on icon "close" at bounding box center [730, 39] width 13 height 13
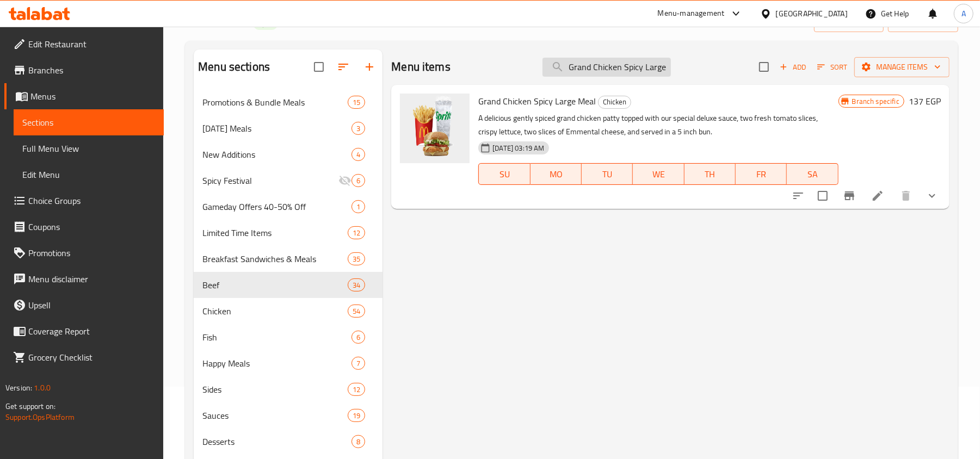
click at [599, 73] on input "Grand Chicken Spicy Large Meal" at bounding box center [606, 67] width 128 height 19
paste input "Double Hamburger"
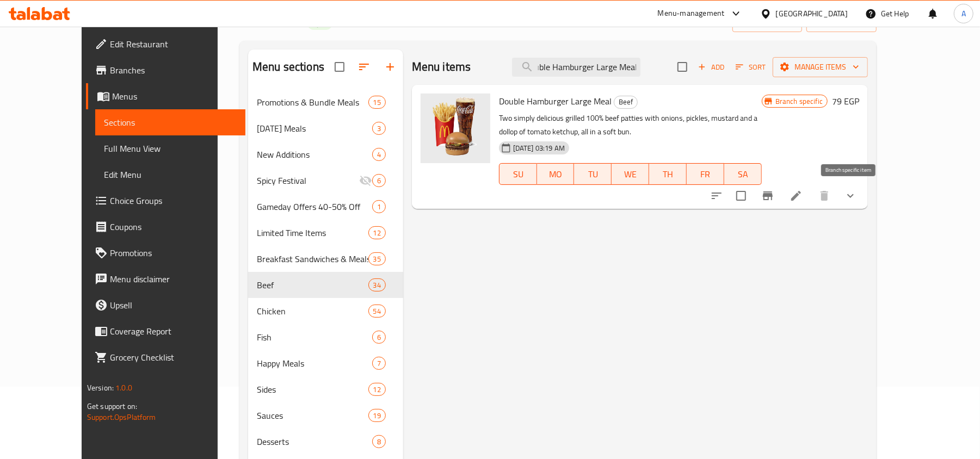
click at [774, 202] on icon "Branch-specific-item" at bounding box center [767, 195] width 13 height 13
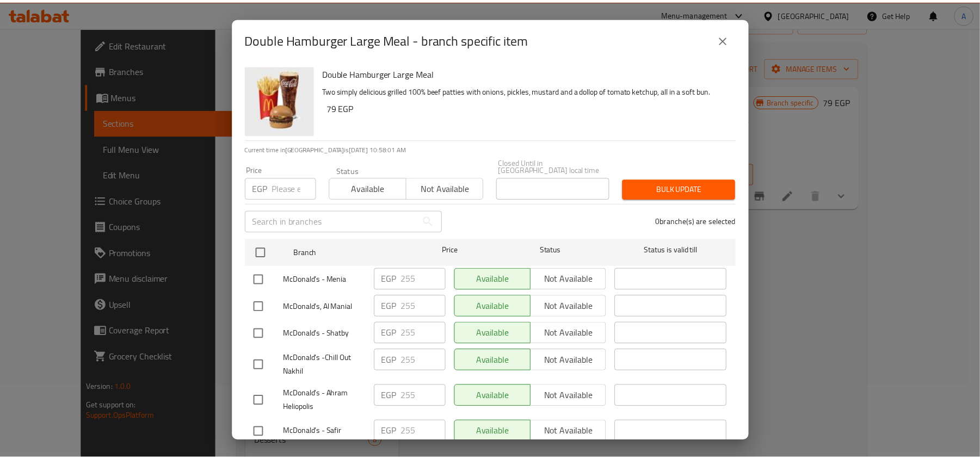
scroll to position [3724, 0]
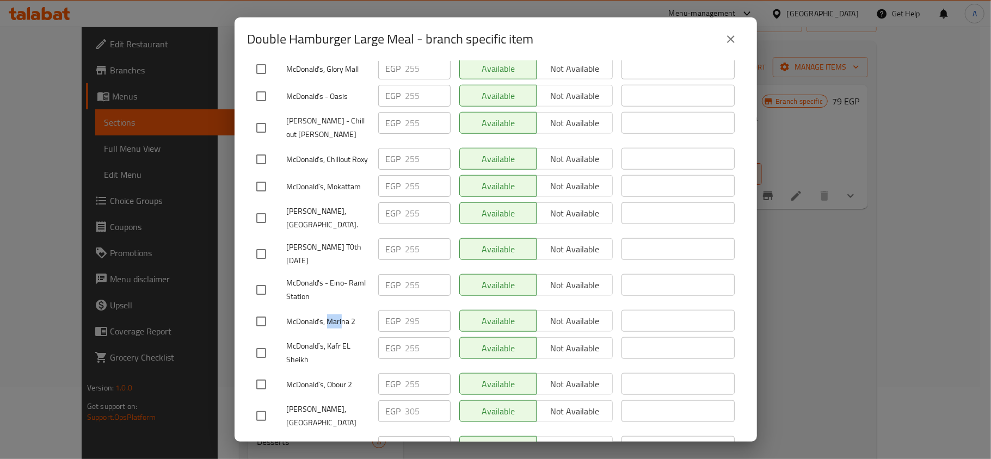
click at [724, 40] on icon "close" at bounding box center [730, 39] width 13 height 13
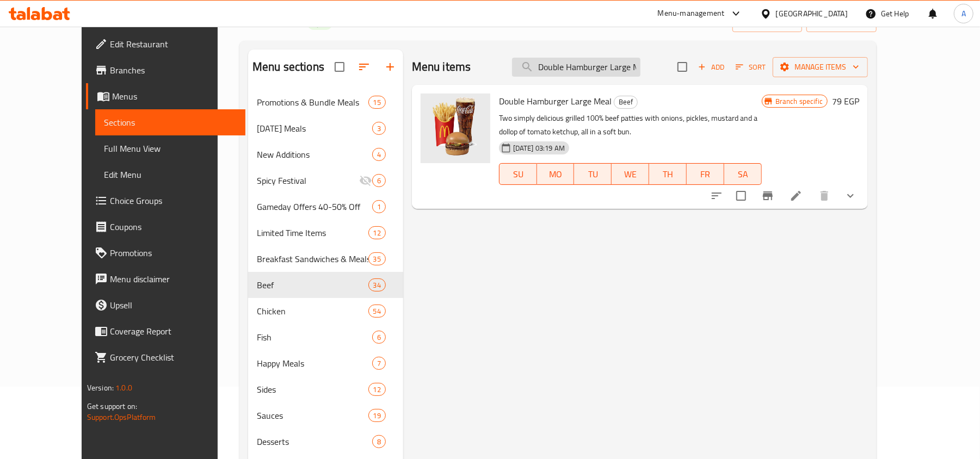
click at [608, 70] on input "Double Hamburger Large Meal" at bounding box center [576, 67] width 128 height 19
paste input "Cheese"
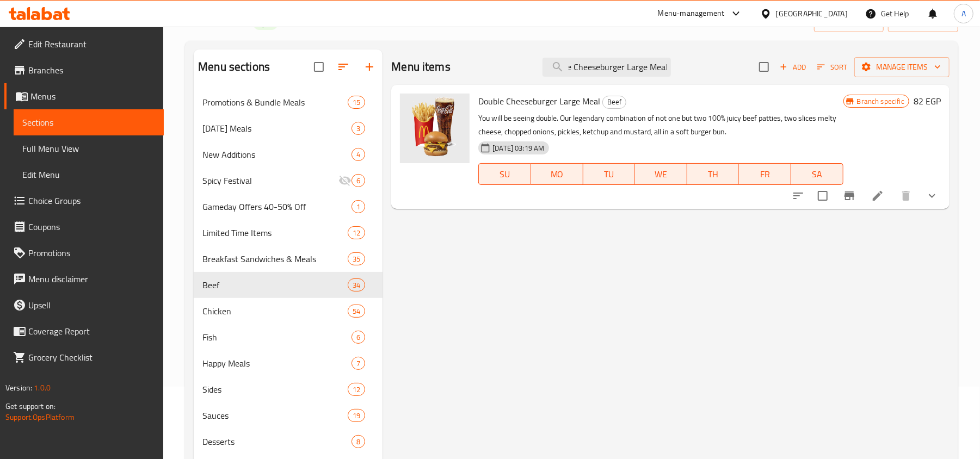
click at [853, 195] on icon "Branch-specific-item" at bounding box center [849, 196] width 10 height 9
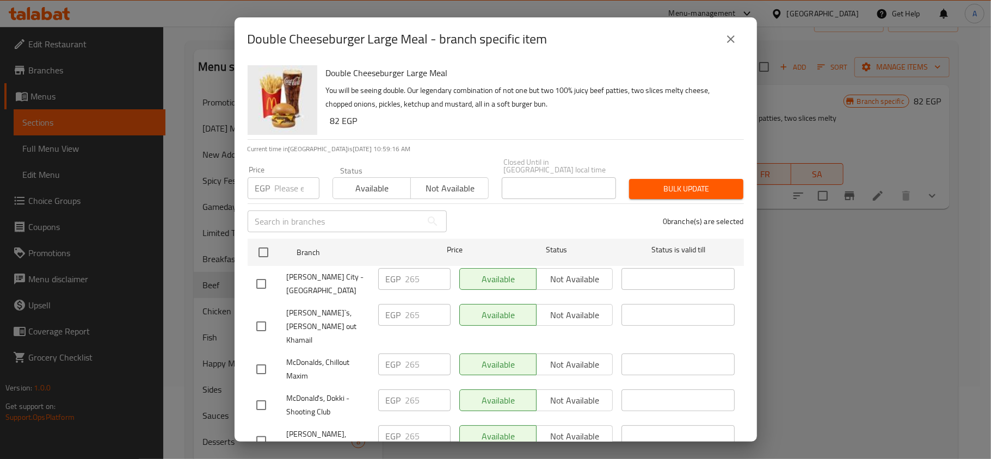
scroll to position [7439, 0]
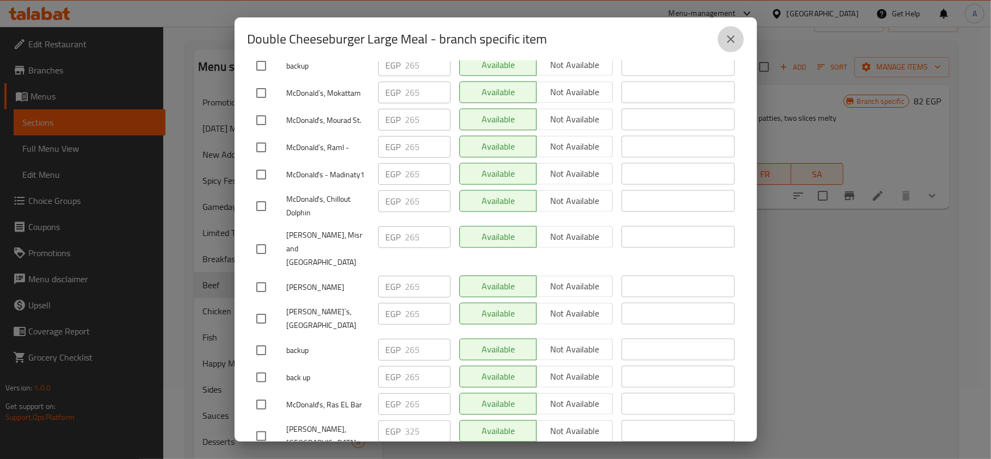
click at [720, 34] on button "close" at bounding box center [731, 39] width 26 height 26
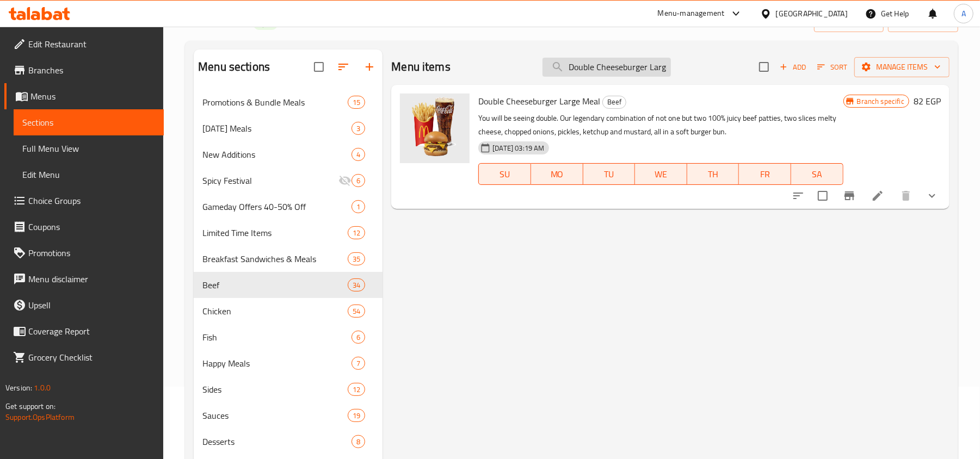
click at [600, 66] on input "Double Cheeseburger Large Meal" at bounding box center [606, 67] width 128 height 19
paste input "Little Tasty"
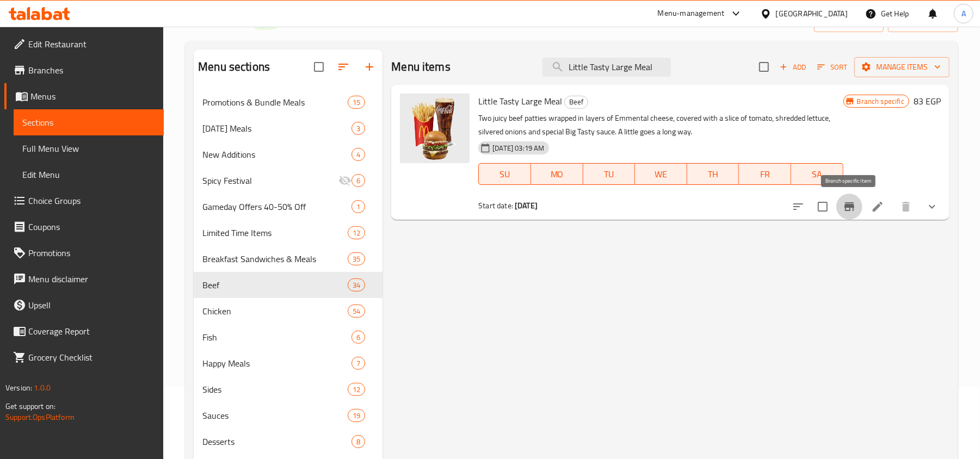
click at [848, 205] on icon "Branch-specific-item" at bounding box center [849, 206] width 13 height 13
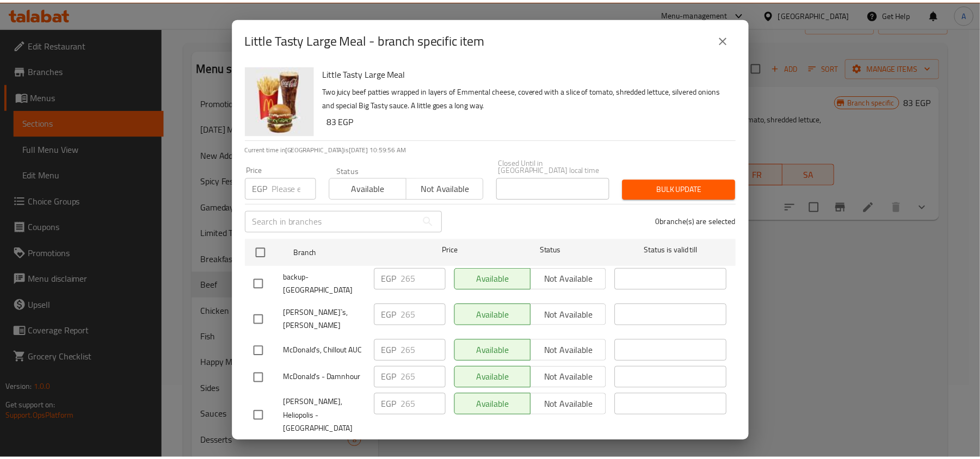
scroll to position [7244, 0]
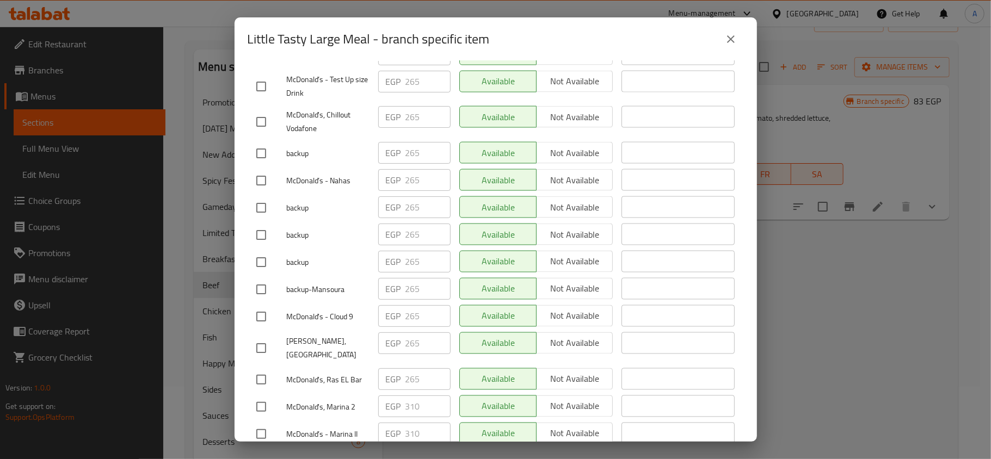
click at [730, 37] on icon "close" at bounding box center [730, 39] width 13 height 13
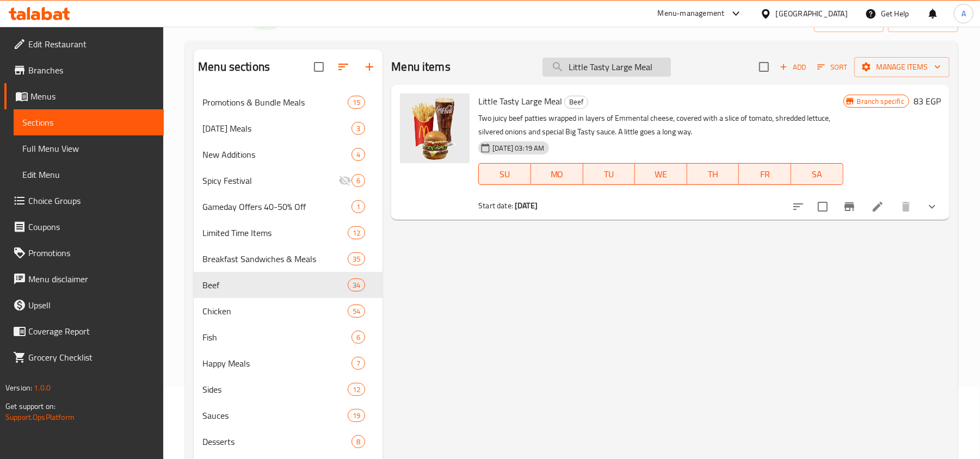
click at [594, 64] on input "Little Tasty Large Meal" at bounding box center [606, 67] width 128 height 19
paste input "6 pcs McNuggets"
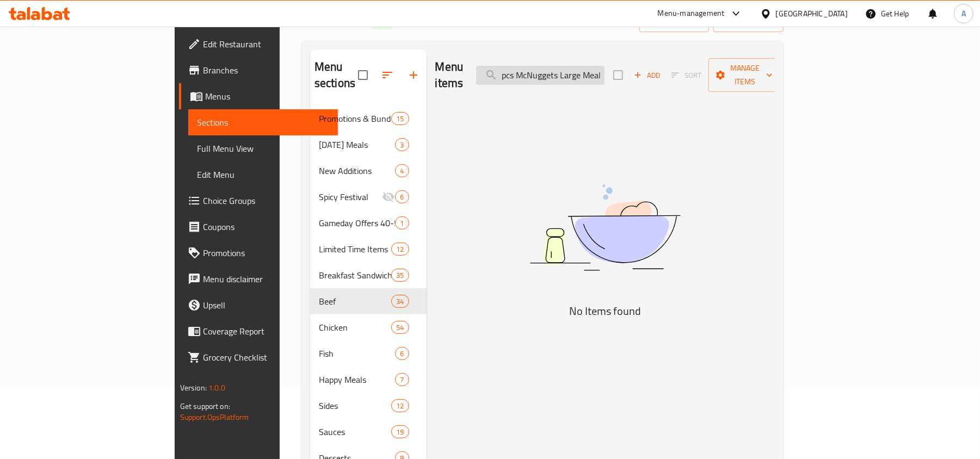
click at [593, 67] on input "6 pcs McNuggets Large Meal" at bounding box center [540, 75] width 128 height 19
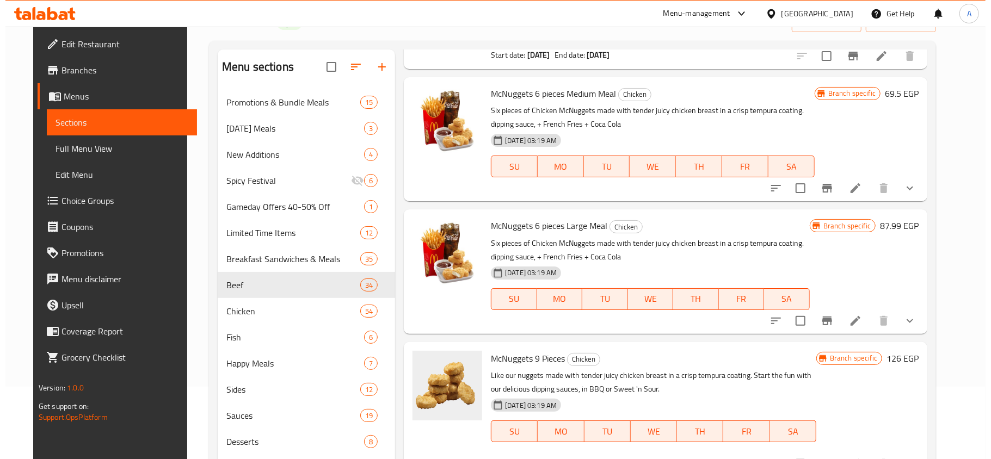
scroll to position [1161, 0]
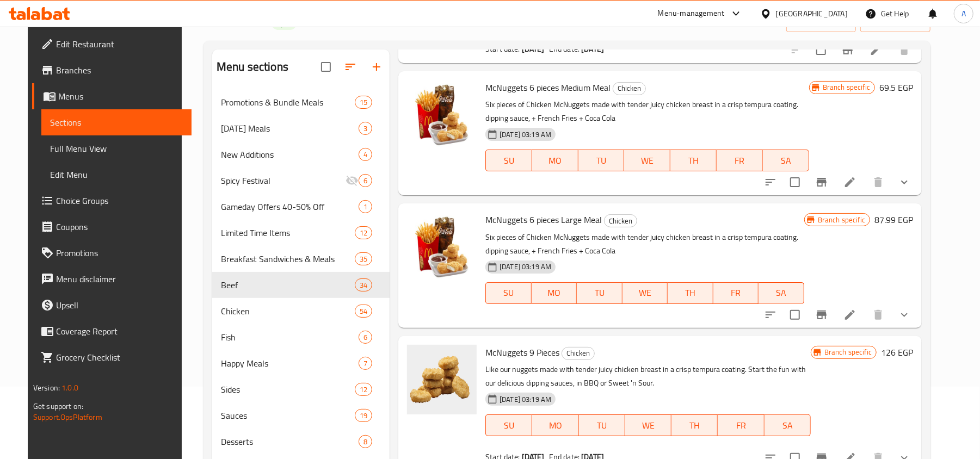
click at [830, 302] on button "Branch-specific-item" at bounding box center [822, 315] width 26 height 26
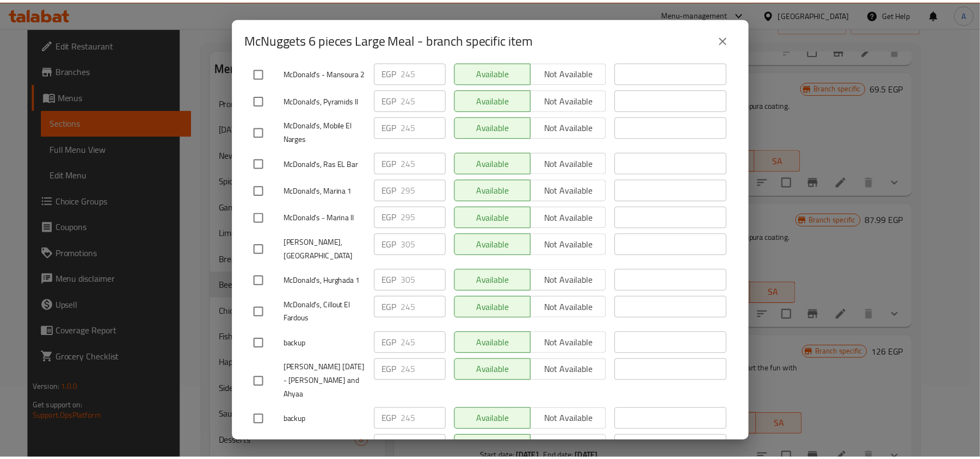
scroll to position [7085, 0]
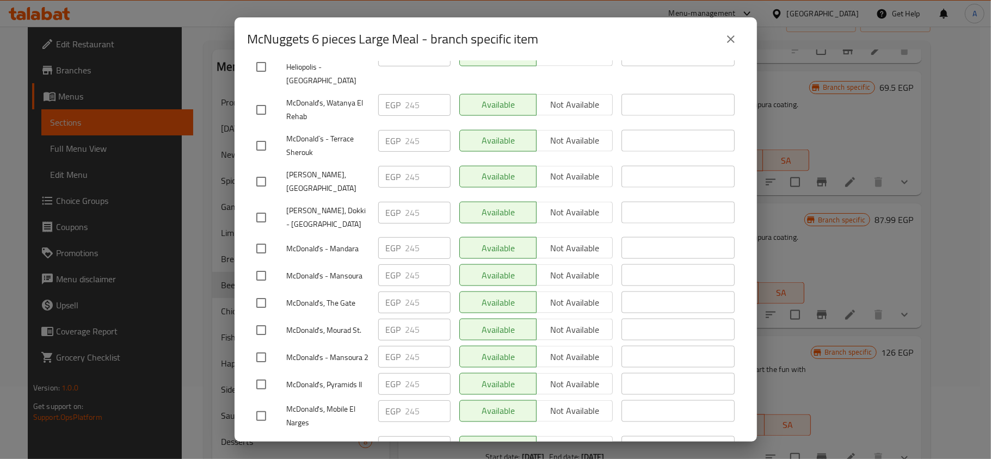
click at [720, 38] on button "close" at bounding box center [731, 39] width 26 height 26
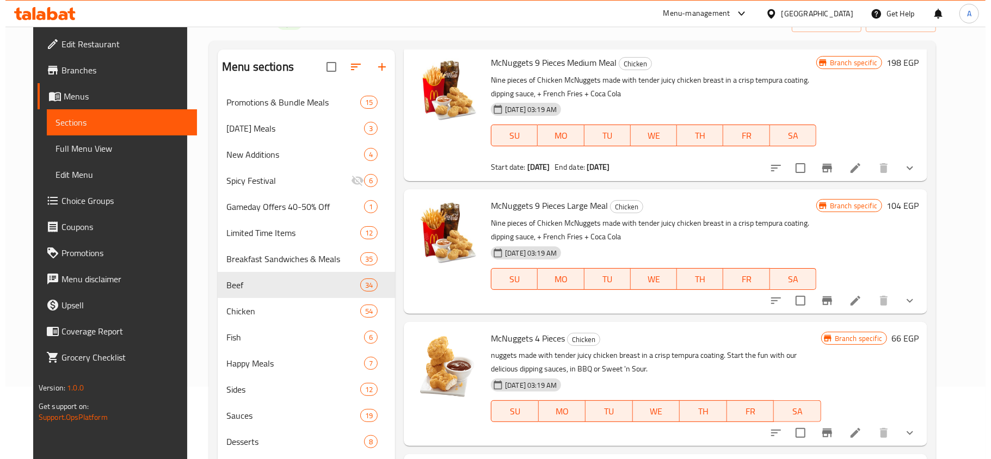
scroll to position [1596, 0]
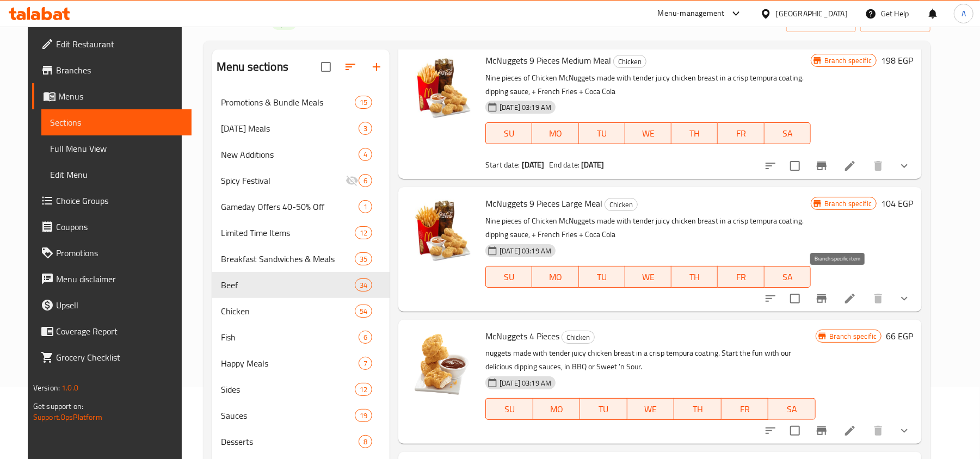
click at [826, 294] on icon "Branch-specific-item" at bounding box center [822, 298] width 10 height 9
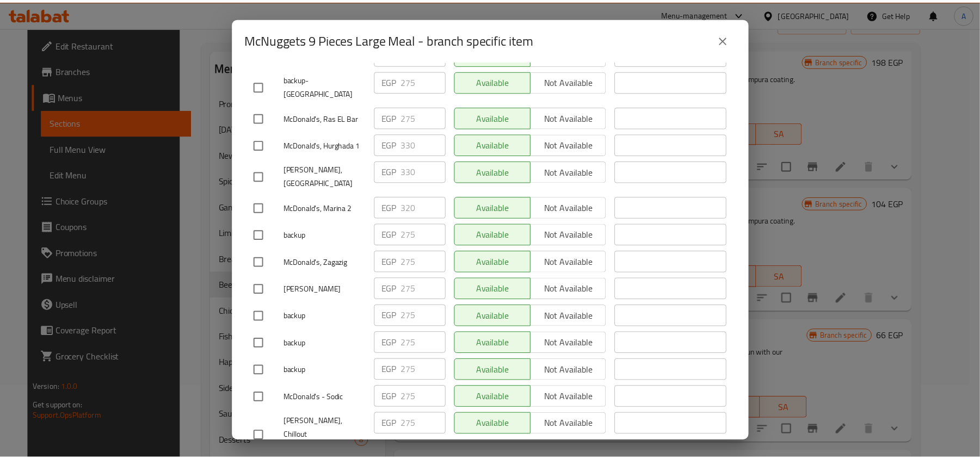
scroll to position [7080, 0]
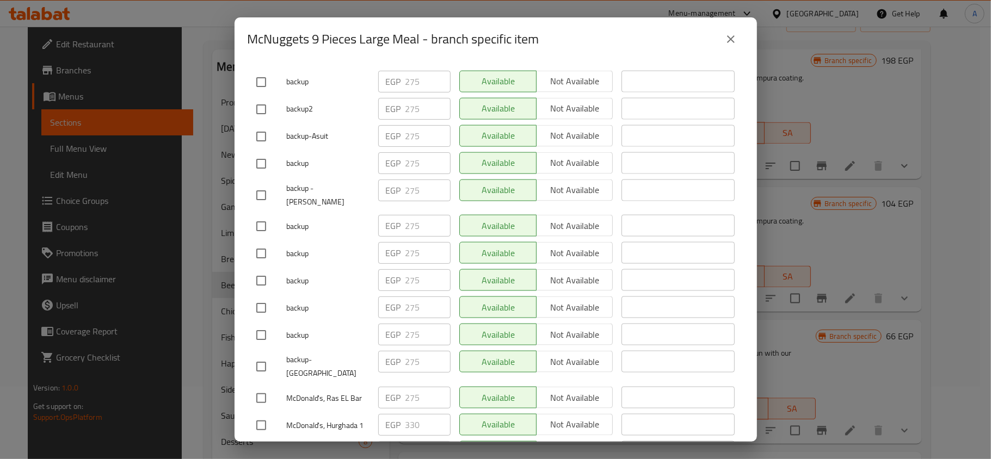
click at [732, 36] on icon "close" at bounding box center [730, 39] width 13 height 13
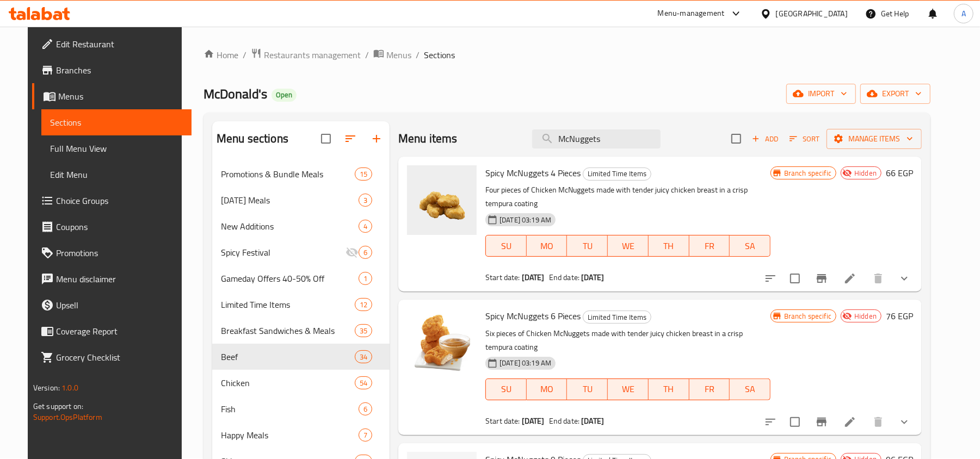
scroll to position [0, 0]
click at [592, 143] on input "McNuggets" at bounding box center [596, 139] width 128 height 19
paste input "Chicken MACDO Deluxe Large Meal"
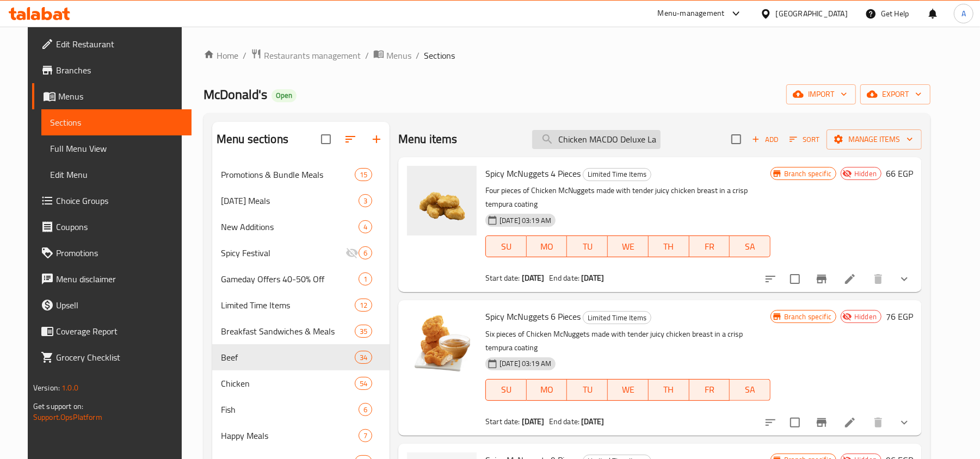
scroll to position [0, 29]
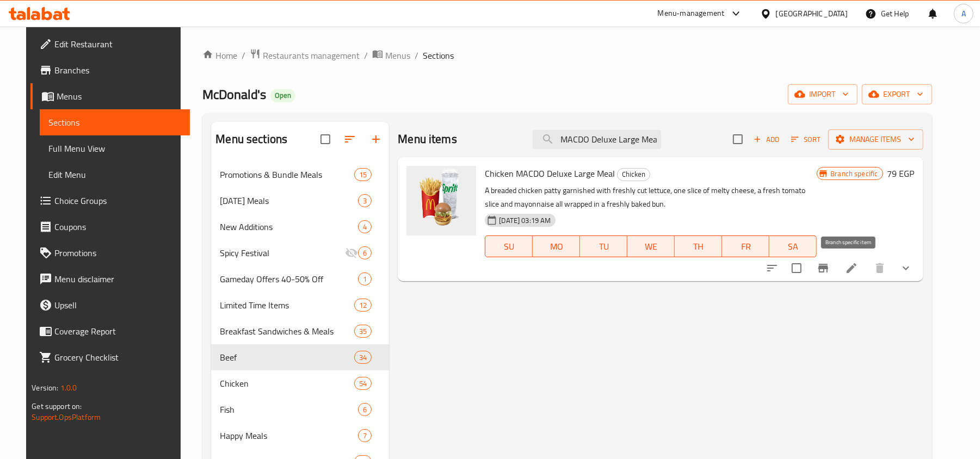
click at [836, 268] on button "Branch-specific-item" at bounding box center [823, 268] width 26 height 26
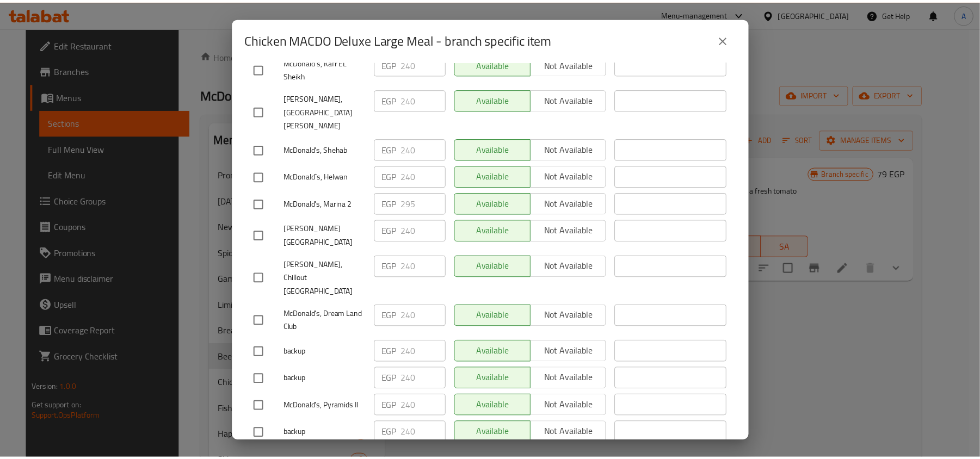
scroll to position [6900, 0]
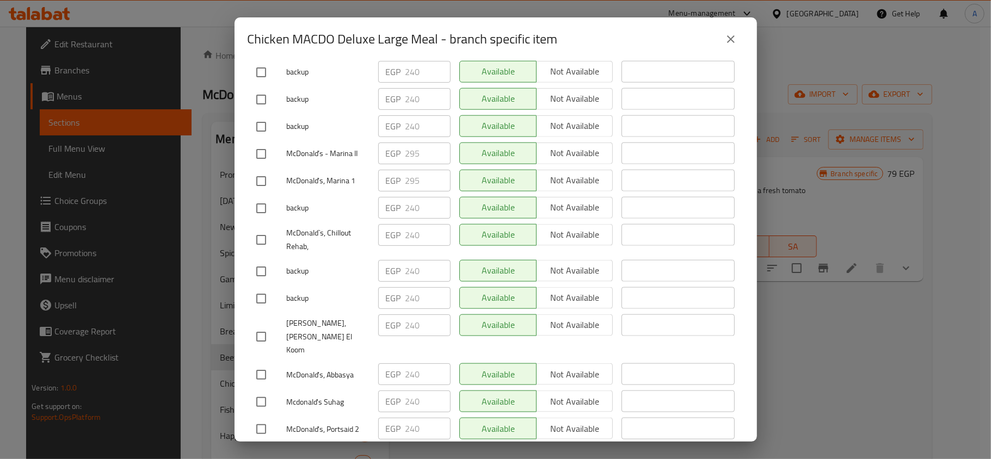
click at [727, 38] on icon "close" at bounding box center [730, 39] width 13 height 13
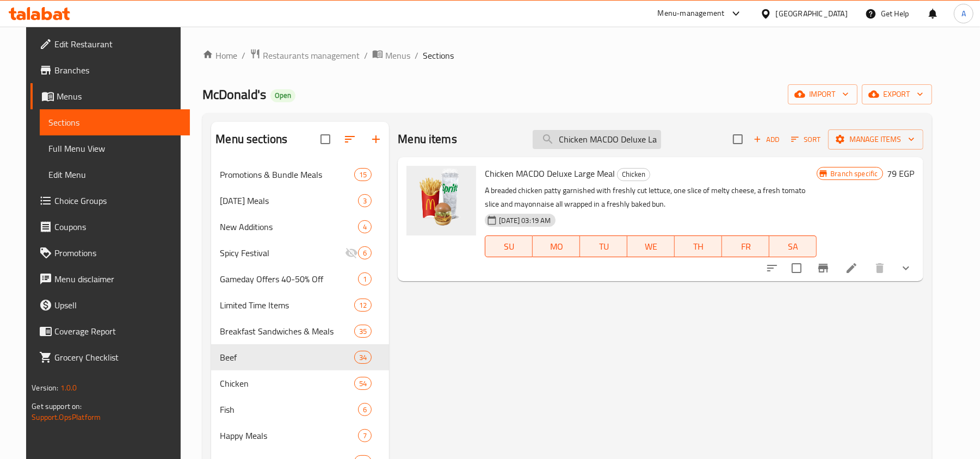
click at [650, 143] on input "Chicken MACDO Deluxe Large Meal" at bounding box center [597, 139] width 128 height 19
paste input "Double Big Mac"
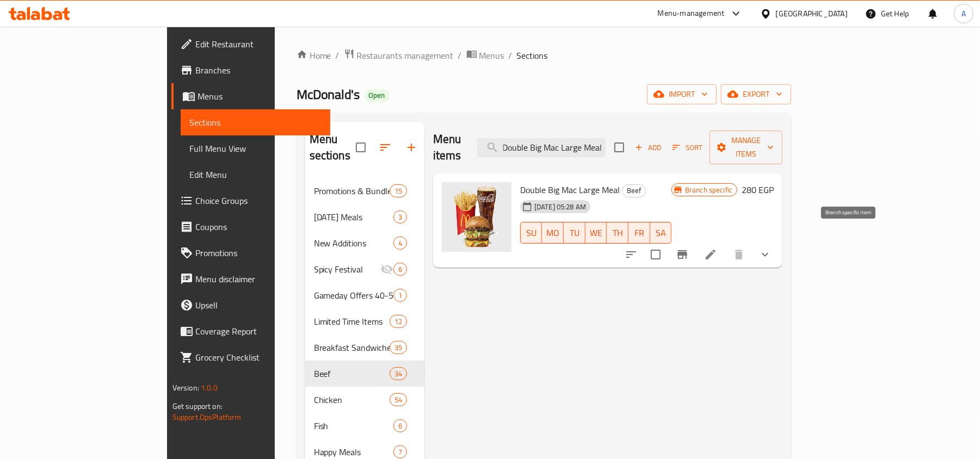
click at [687, 250] on icon "Branch-specific-item" at bounding box center [682, 254] width 10 height 9
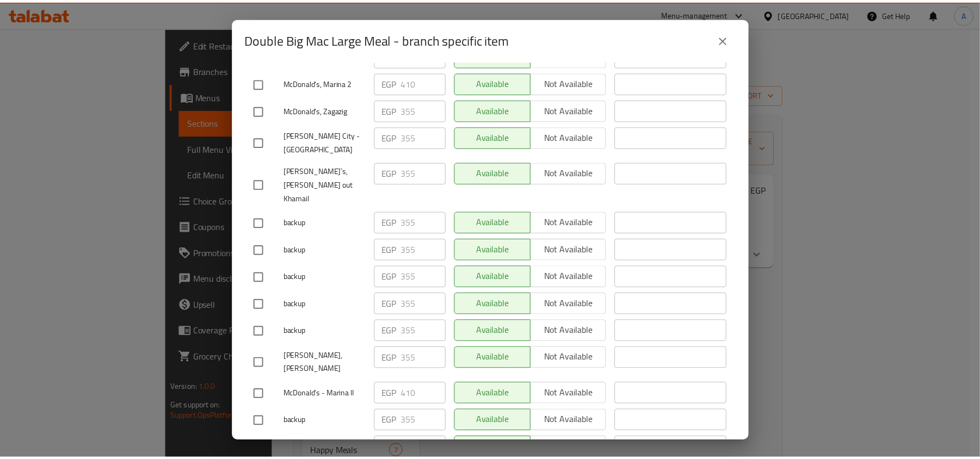
scroll to position [3475, 0]
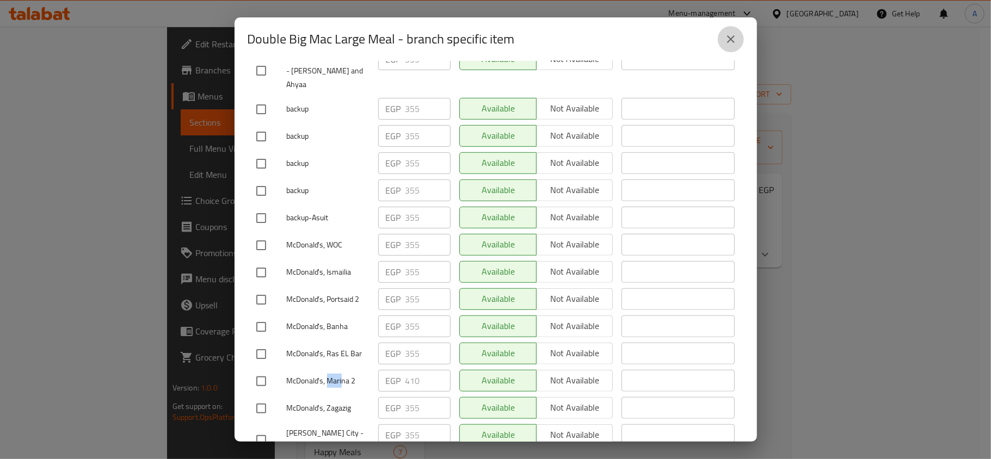
click at [723, 41] on button "close" at bounding box center [731, 39] width 26 height 26
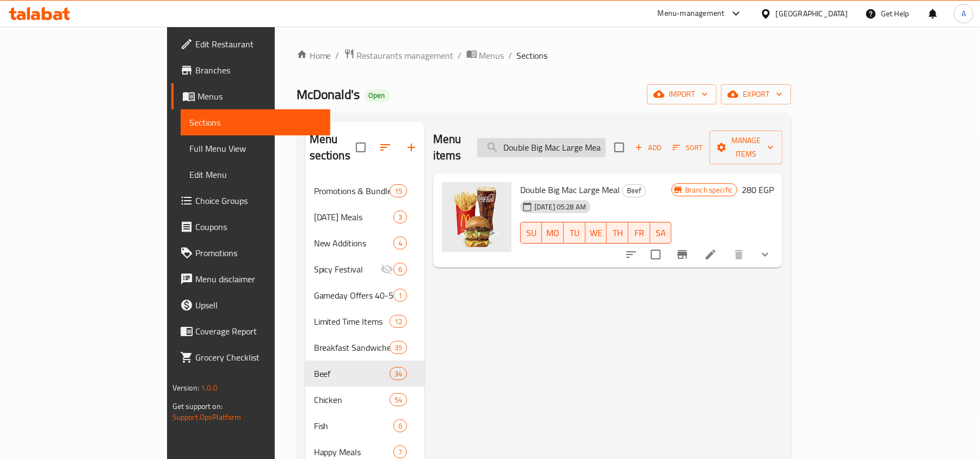
click at [606, 142] on input "Double Big Mac Large Meal" at bounding box center [541, 147] width 128 height 19
paste input "McChicken"
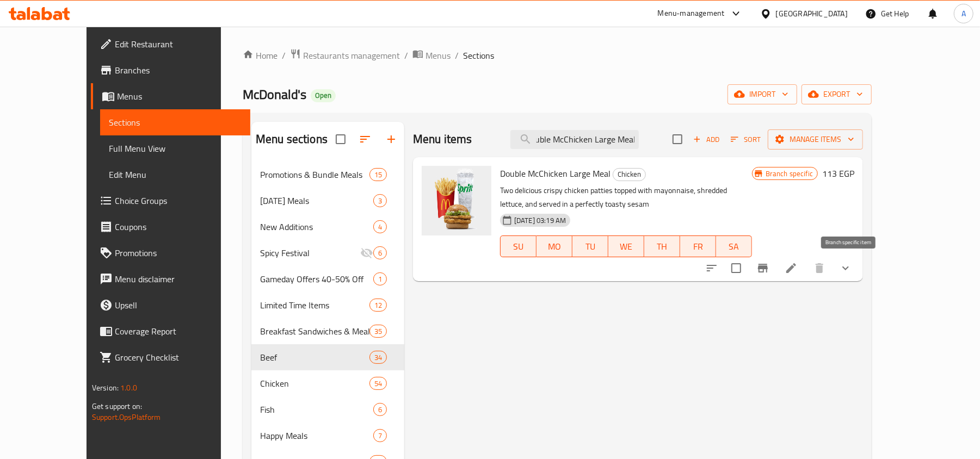
click at [776, 270] on button "Branch-specific-item" at bounding box center [763, 268] width 26 height 26
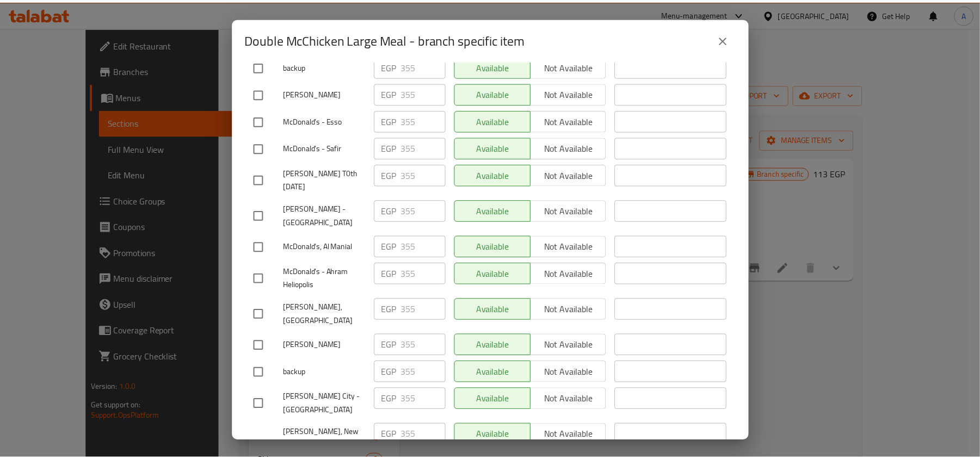
scroll to position [3366, 0]
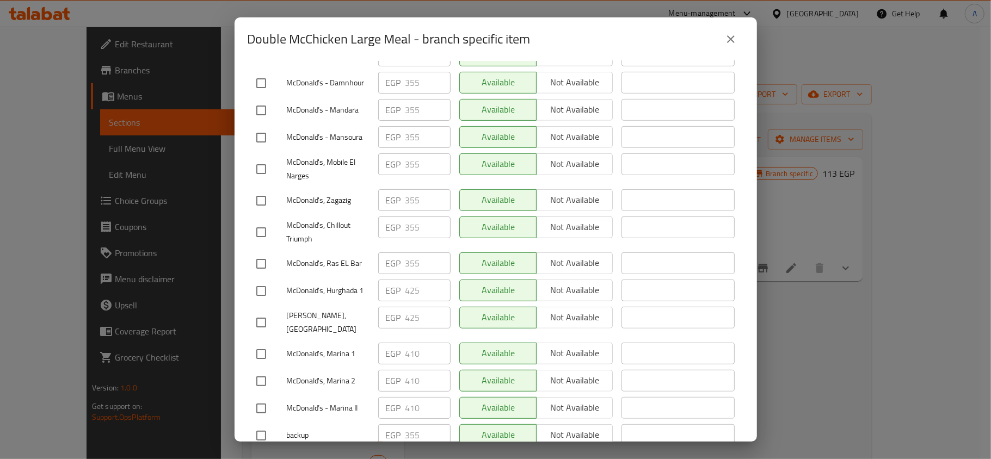
click at [741, 39] on button "close" at bounding box center [731, 39] width 26 height 26
click at [727, 39] on icon "close" at bounding box center [730, 39] width 13 height 13
click at [729, 35] on icon "close" at bounding box center [730, 39] width 13 height 13
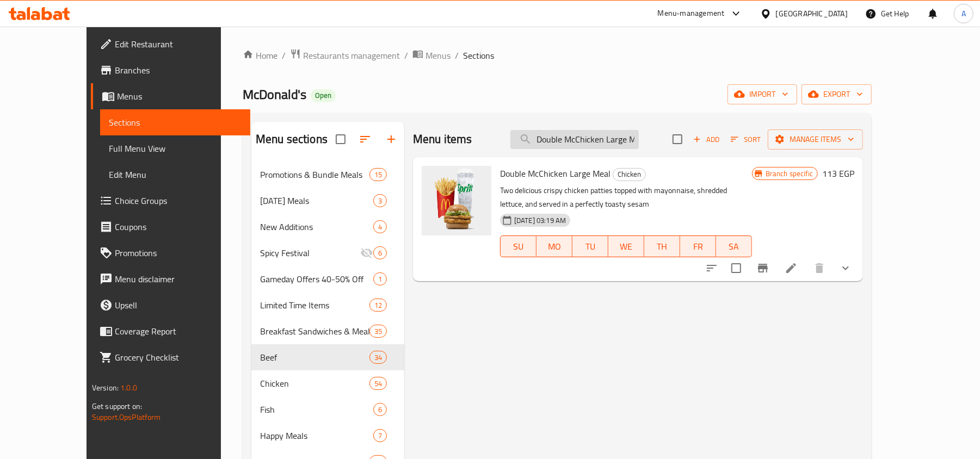
click at [610, 142] on input "Double McChicken Large Meal" at bounding box center [574, 139] width 128 height 19
paste input "Royal"
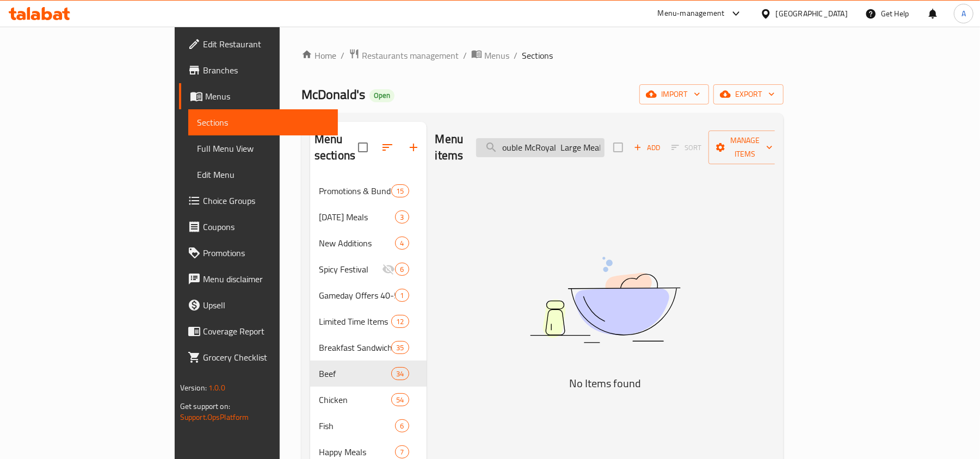
click at [605, 142] on input "Double McRoyal Large Meal" at bounding box center [540, 147] width 128 height 19
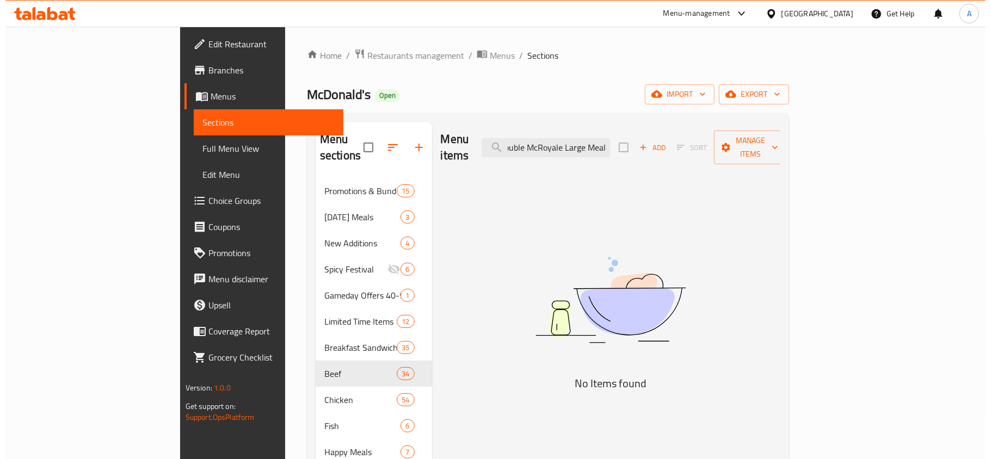
scroll to position [0, 9]
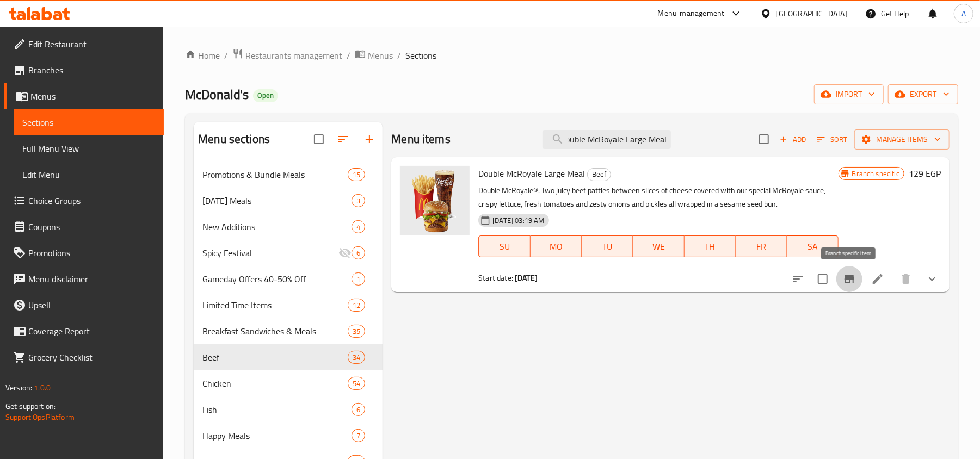
click at [856, 284] on button "Branch-specific-item" at bounding box center [849, 279] width 26 height 26
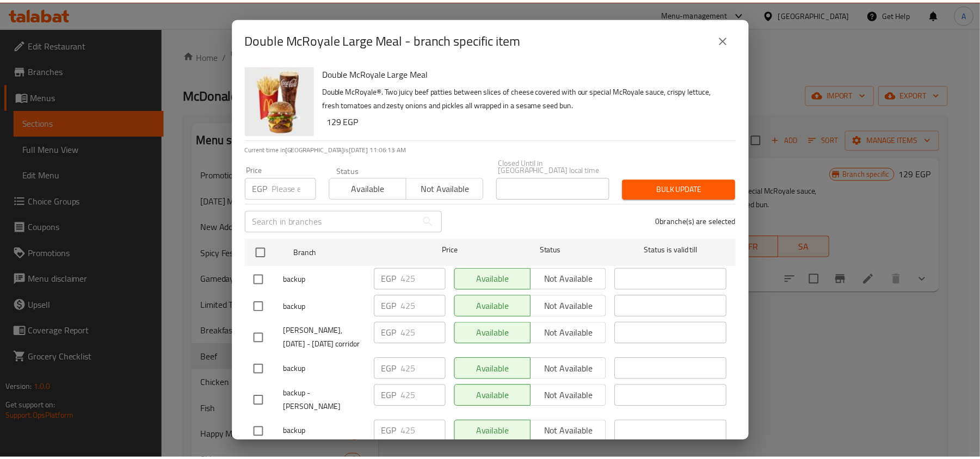
scroll to position [7439, 0]
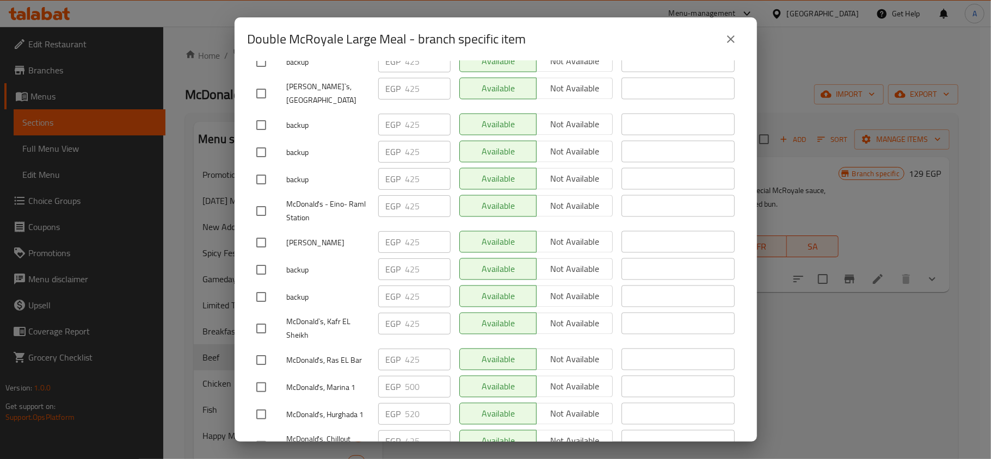
click at [733, 38] on icon "close" at bounding box center [730, 39] width 13 height 13
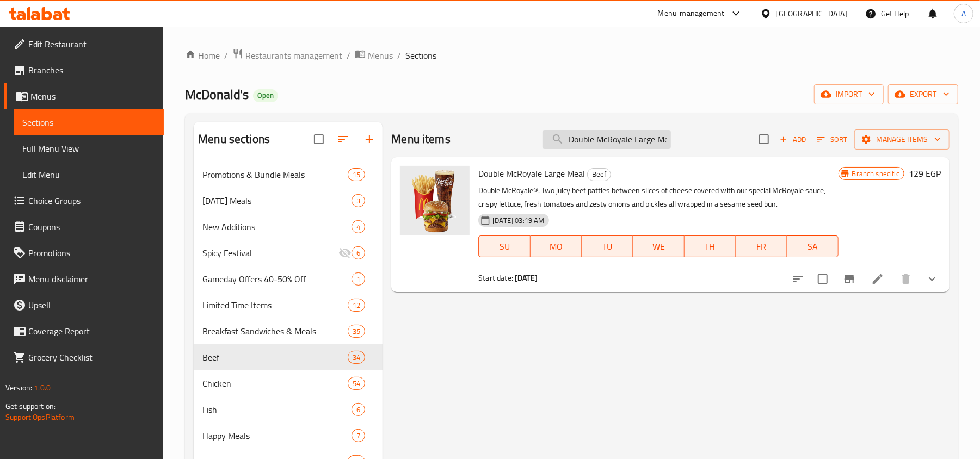
click at [618, 138] on input "Double McRoyale Large Meal" at bounding box center [606, 139] width 128 height 19
paste input "Big Tasty"
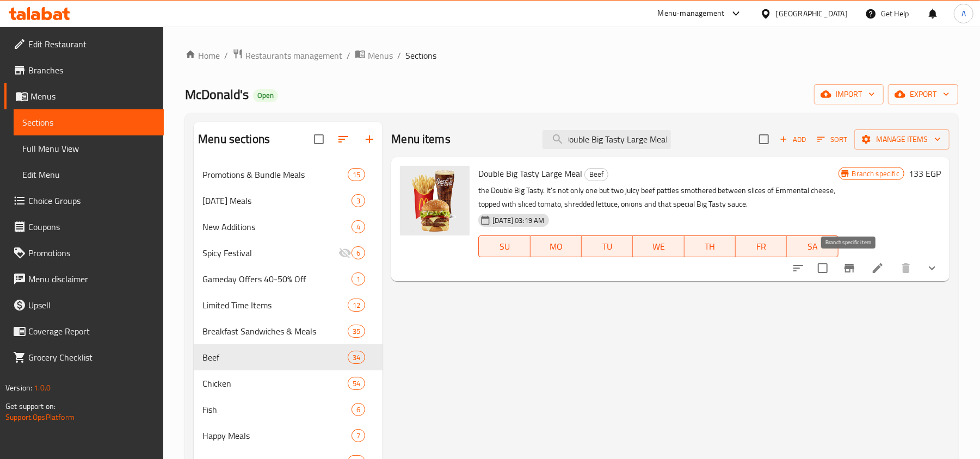
click at [845, 269] on icon "Branch-specific-item" at bounding box center [849, 268] width 10 height 9
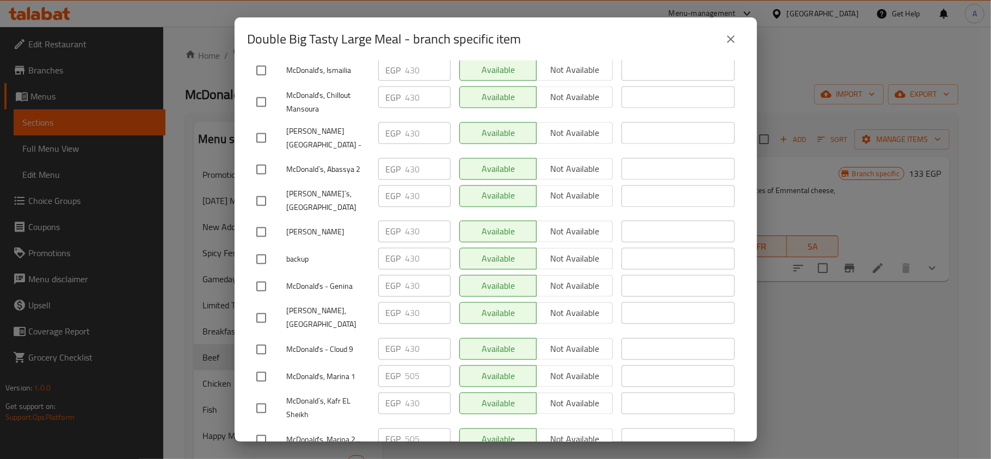
scroll to position [4864, 0]
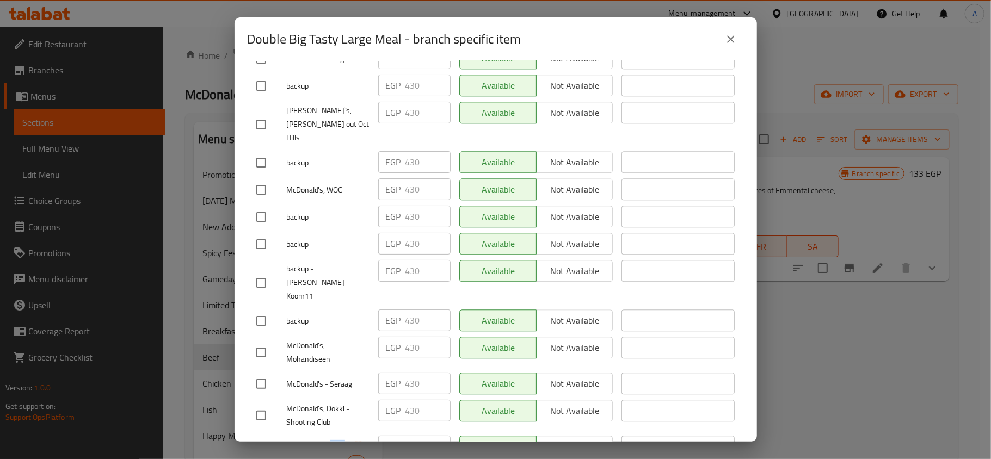
click at [730, 39] on icon "close" at bounding box center [731, 39] width 8 height 8
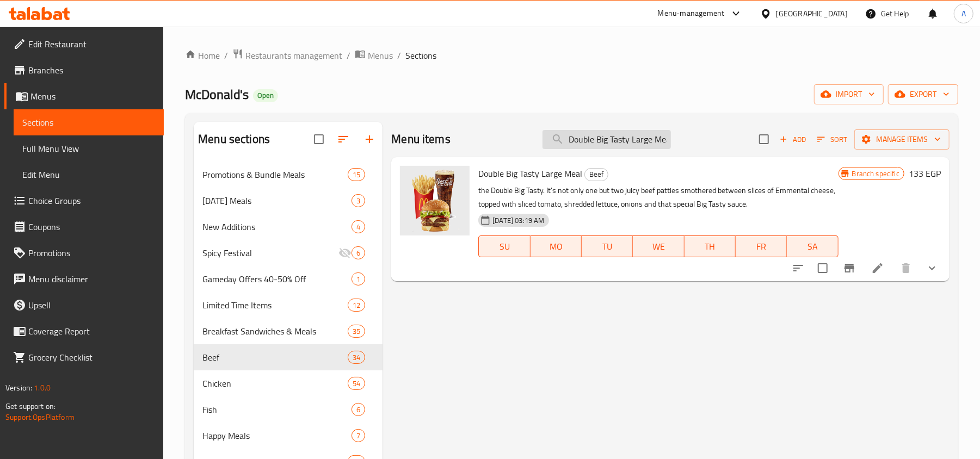
click at [613, 139] on input "Double Big Tasty Large Meal" at bounding box center [606, 139] width 128 height 19
paste input "Small McFries"
click at [613, 139] on input "Small McFries" at bounding box center [606, 139] width 128 height 19
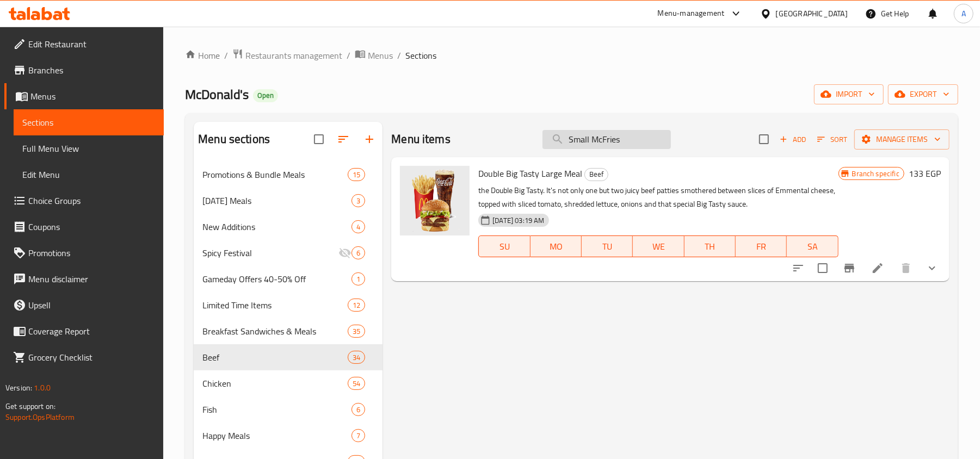
click at [613, 139] on input "Small McFries" at bounding box center [606, 139] width 128 height 19
paste input "search"
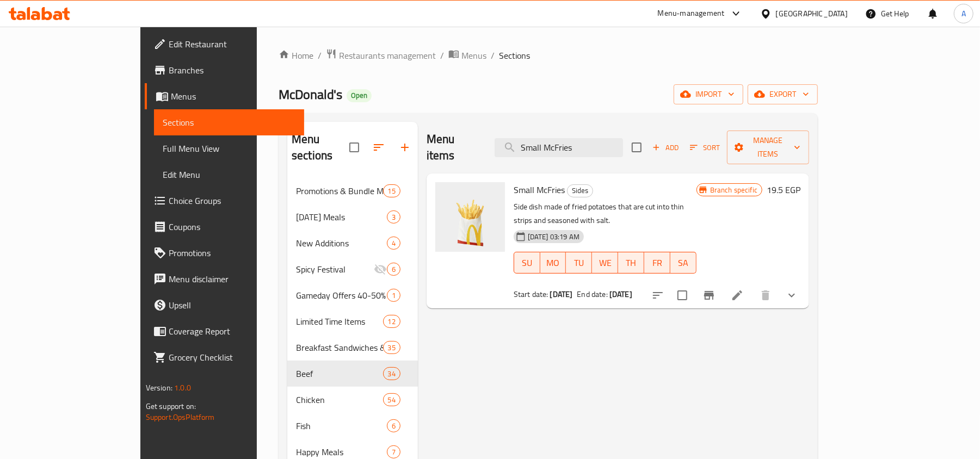
click at [715, 289] on icon "Branch-specific-item" at bounding box center [708, 295] width 13 height 13
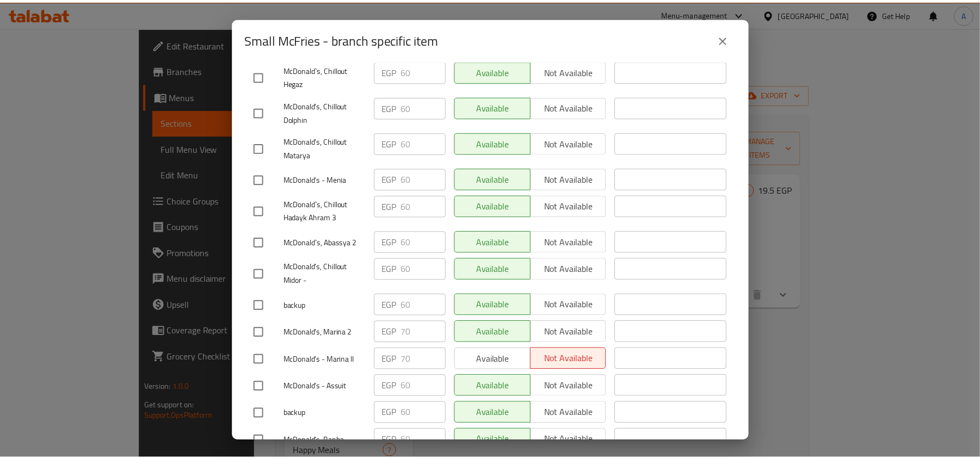
scroll to position [48, 0]
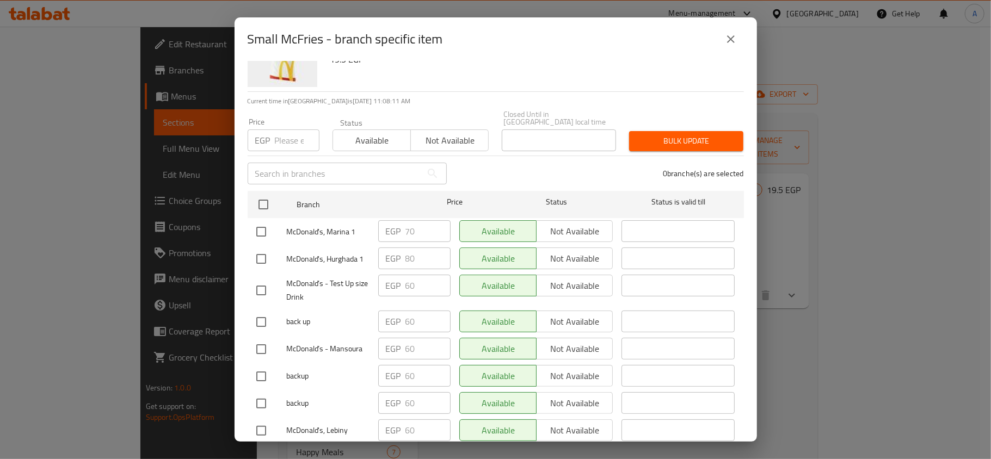
click at [728, 40] on icon "close" at bounding box center [731, 39] width 8 height 8
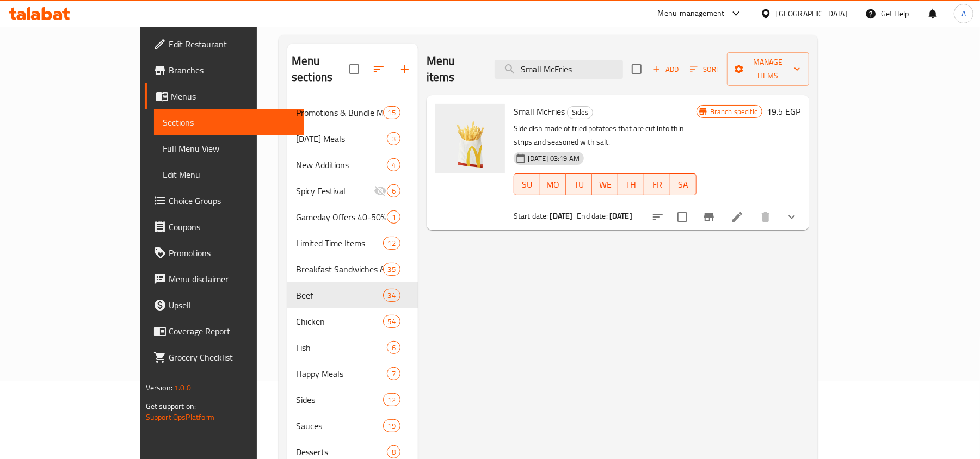
scroll to position [0, 0]
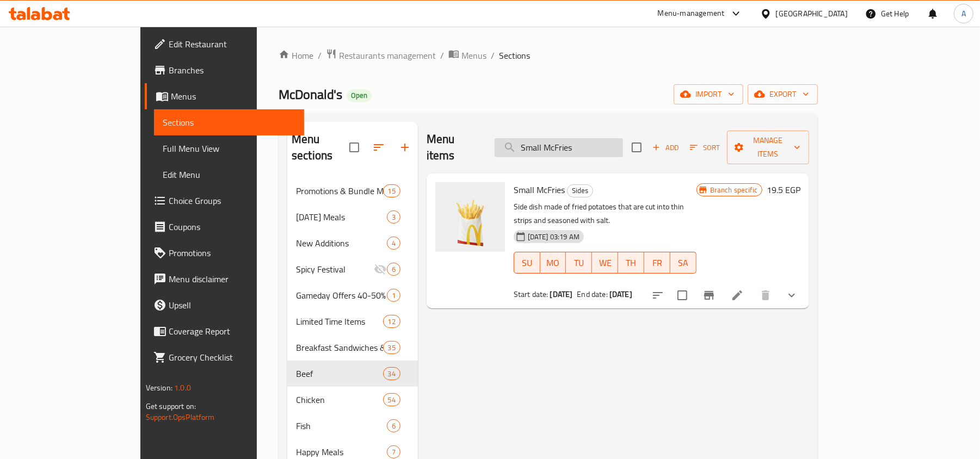
click at [597, 140] on input "Small McFries" at bounding box center [559, 147] width 128 height 19
paste input "Regular"
type input "Regular McFries"
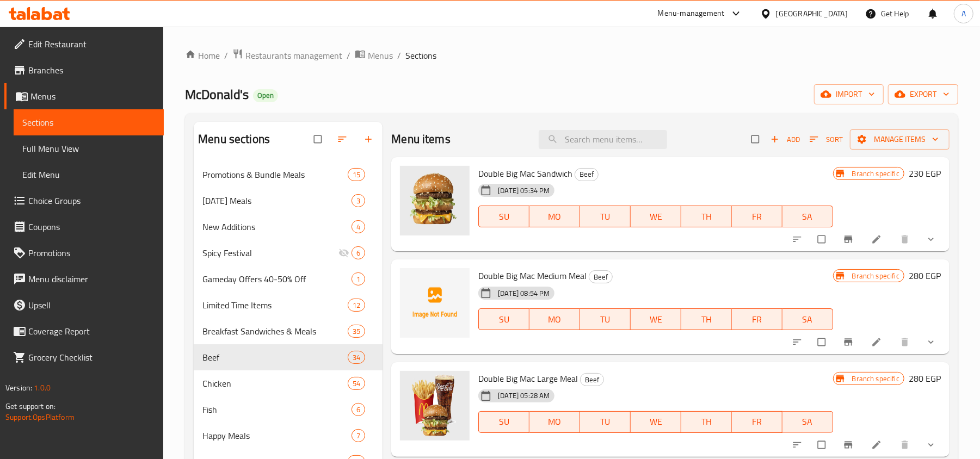
click at [466, 83] on div "Home / Restaurants management / Menus / Sections [PERSON_NAME] Open import expo…" at bounding box center [571, 318] width 773 height 541
click at [616, 143] on input "search" at bounding box center [603, 139] width 128 height 19
paste input "Regular McFries"
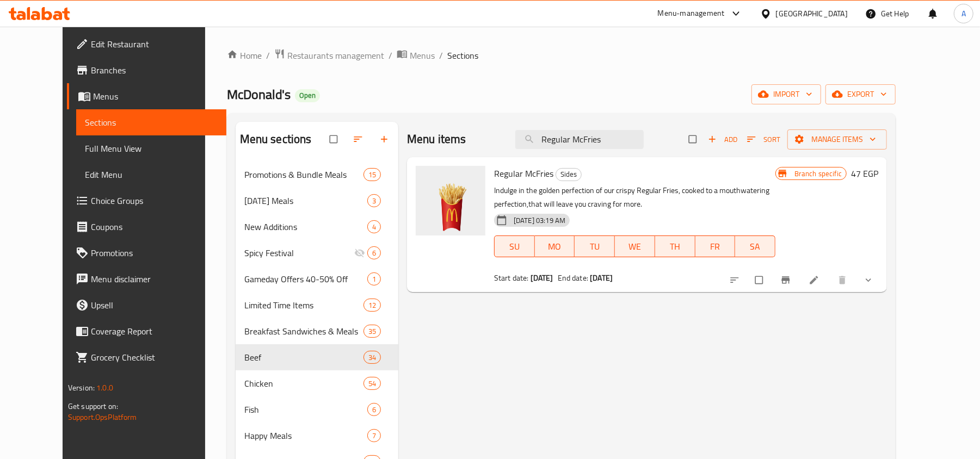
click at [800, 279] on button "Branch-specific-item" at bounding box center [787, 280] width 26 height 24
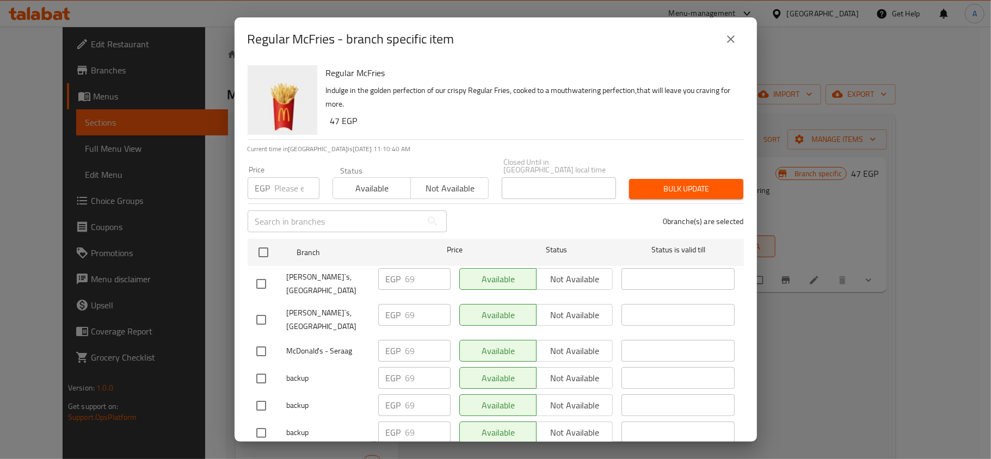
scroll to position [7099, 0]
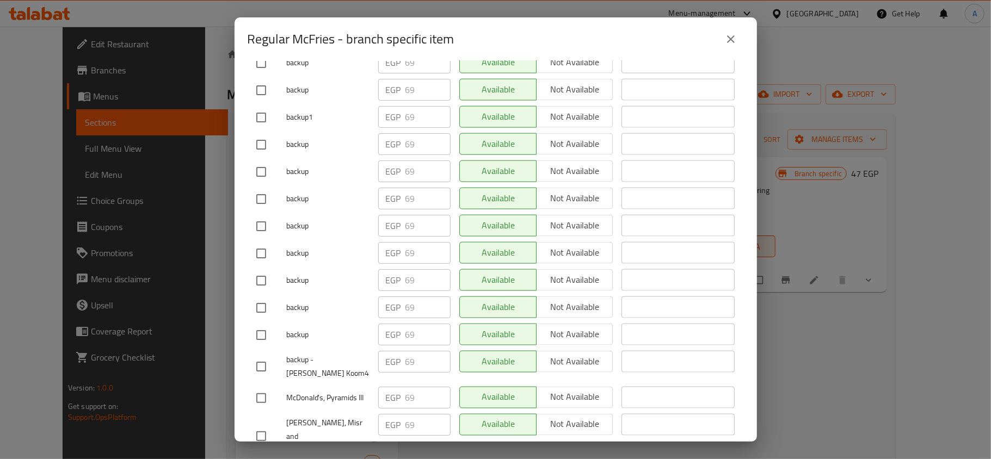
drag, startPoint x: 335, startPoint y: 333, endPoint x: 373, endPoint y: 342, distance: 39.1
drag, startPoint x: 338, startPoint y: 357, endPoint x: 397, endPoint y: 358, distance: 58.8
drag, startPoint x: 338, startPoint y: 277, endPoint x: 428, endPoint y: 269, distance: 90.2
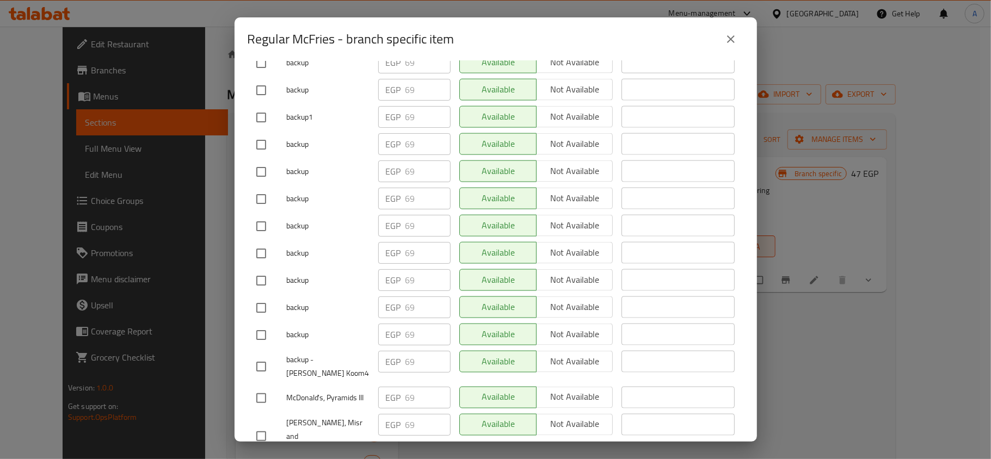
click at [730, 44] on icon "close" at bounding box center [730, 39] width 13 height 13
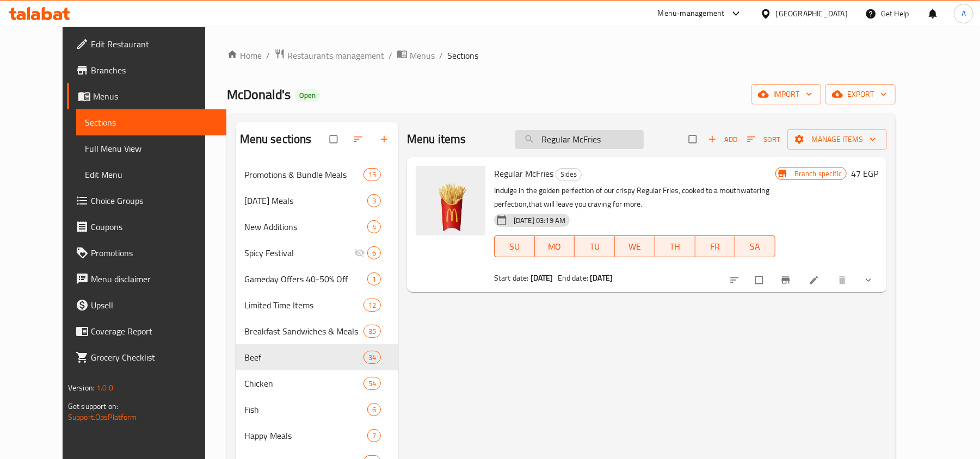
click at [593, 132] on input "Regular McFries" at bounding box center [579, 139] width 128 height 19
paste input "Medium"
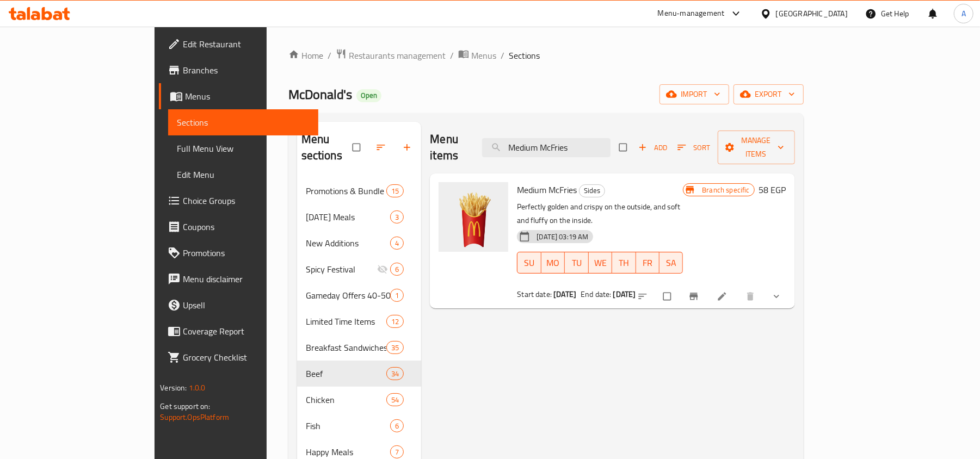
click at [708, 285] on button "Branch-specific-item" at bounding box center [695, 297] width 26 height 24
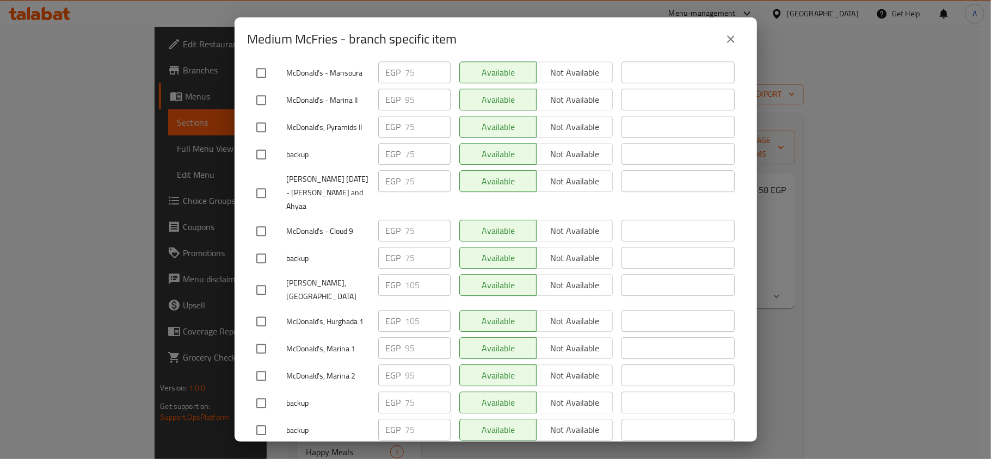
scroll to position [1998, 0]
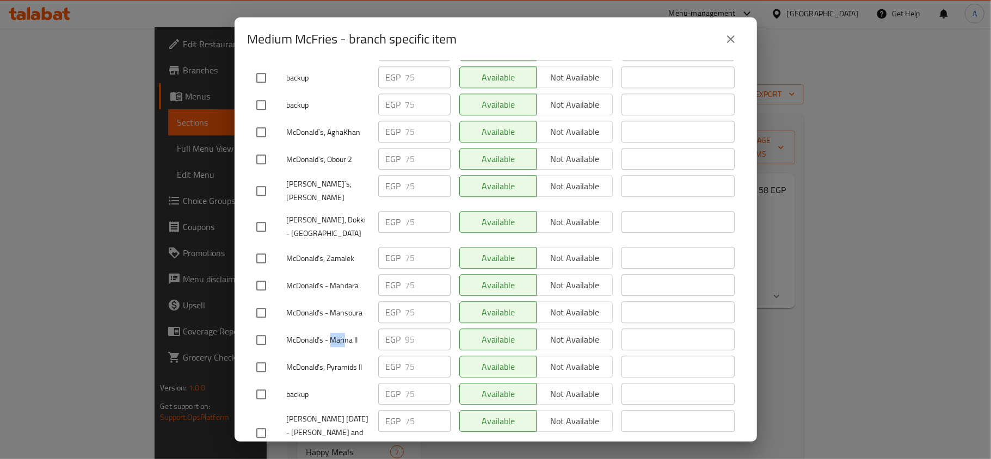
click at [731, 40] on icon "close" at bounding box center [731, 39] width 8 height 8
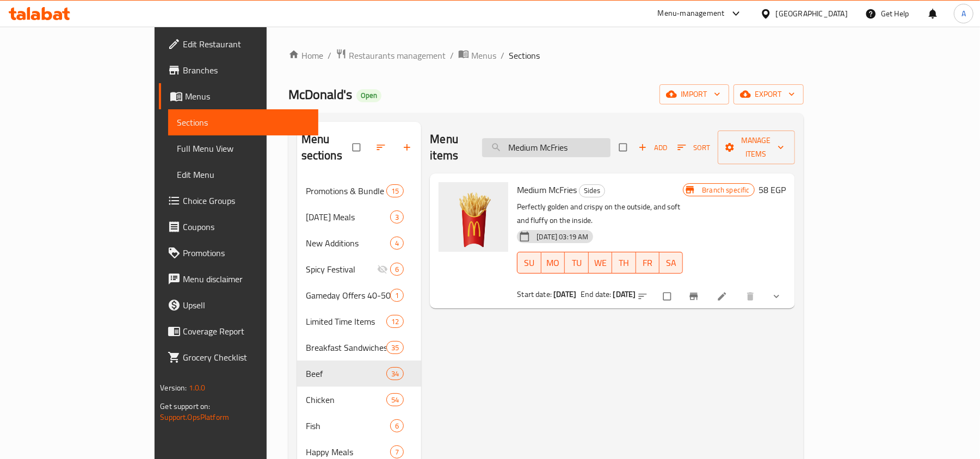
click at [608, 144] on input "Medium McFries" at bounding box center [546, 147] width 128 height 19
paste input "Large"
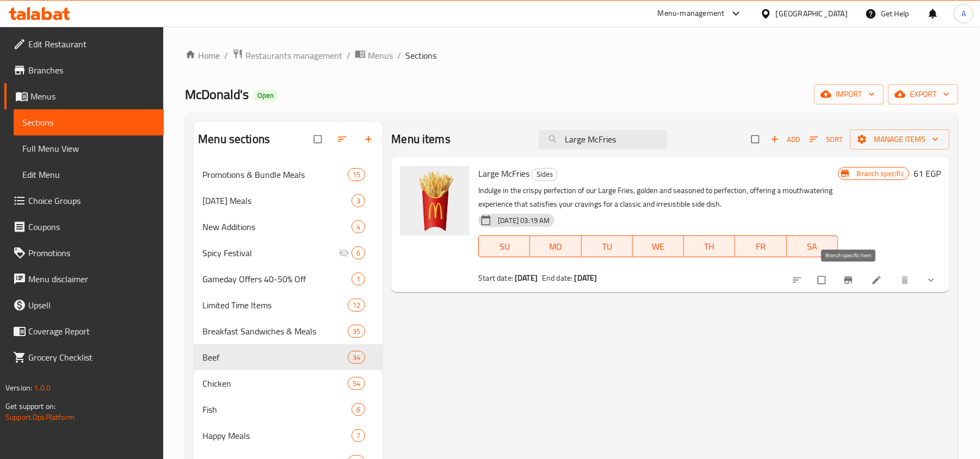
click at [841, 282] on button "Branch-specific-item" at bounding box center [849, 280] width 26 height 24
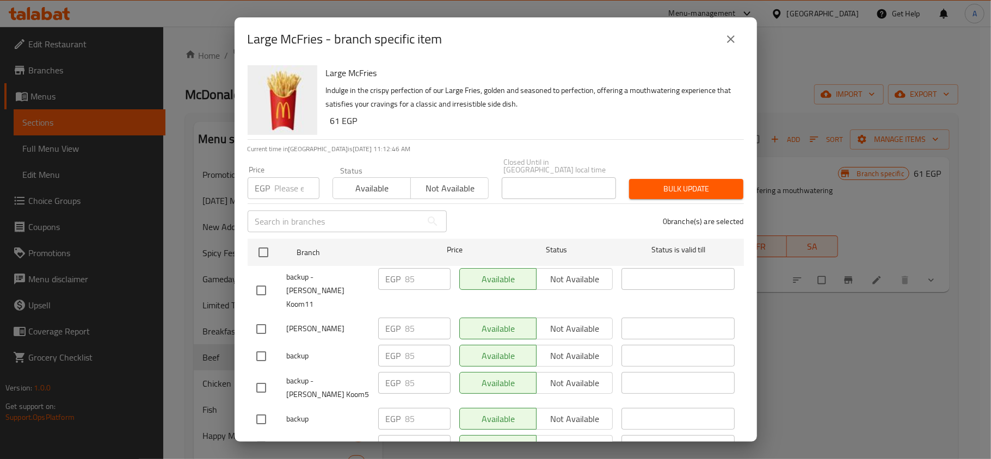
scroll to position [2367, 0]
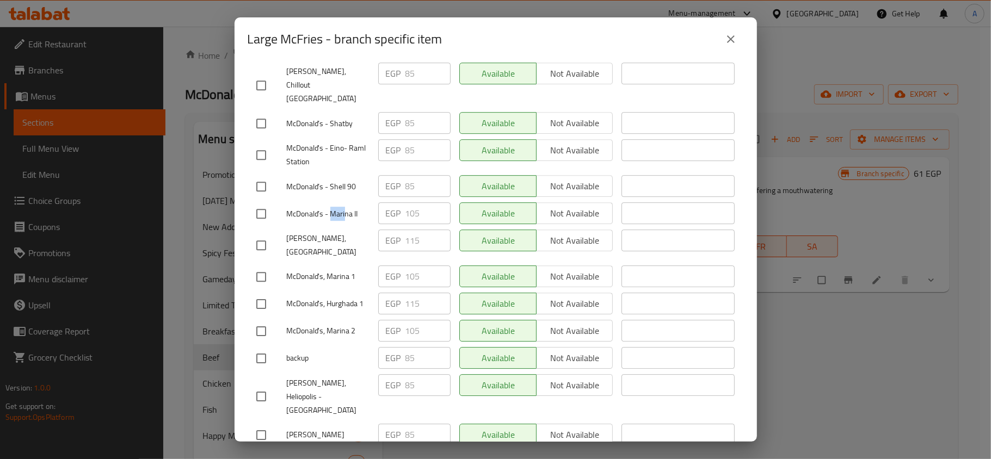
click at [727, 31] on button "close" at bounding box center [731, 39] width 26 height 26
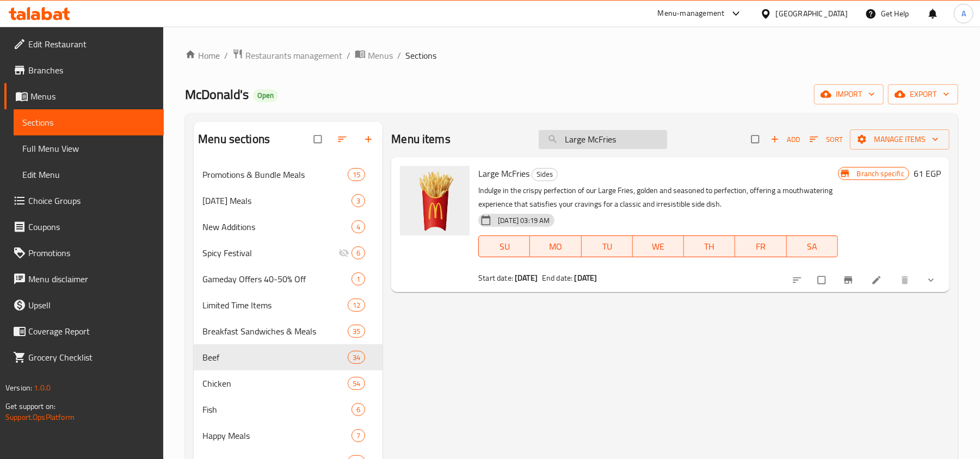
click at [604, 140] on input "Large McFries" at bounding box center [603, 139] width 128 height 19
paste input "Potato Dipper"
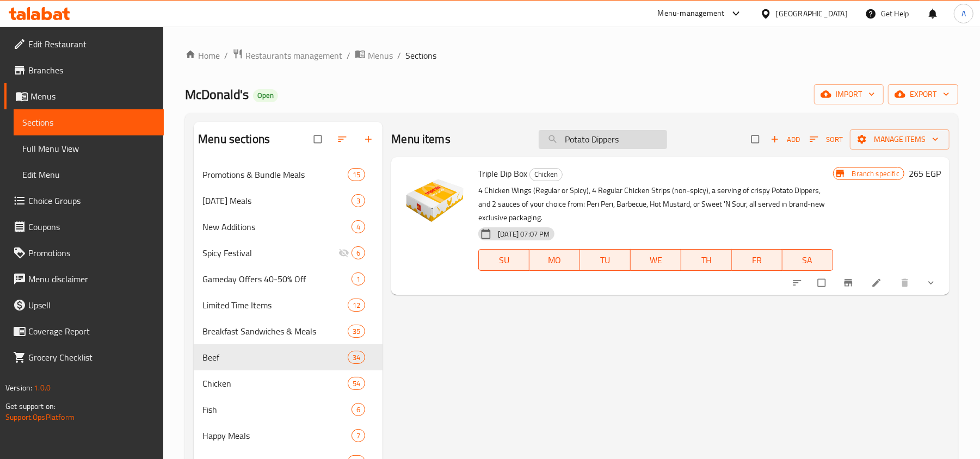
click at [599, 141] on input "Potato Dippers" at bounding box center [603, 139] width 128 height 19
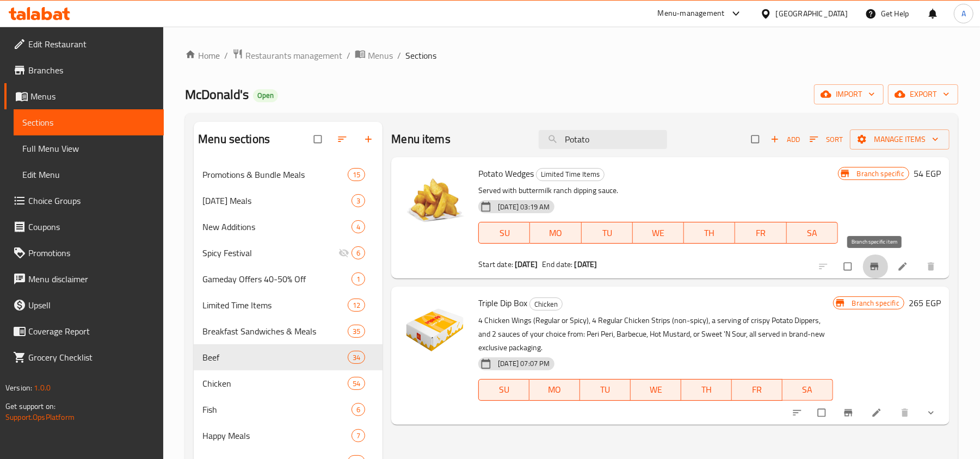
click at [871, 270] on icon "Branch-specific-item" at bounding box center [874, 266] width 8 height 7
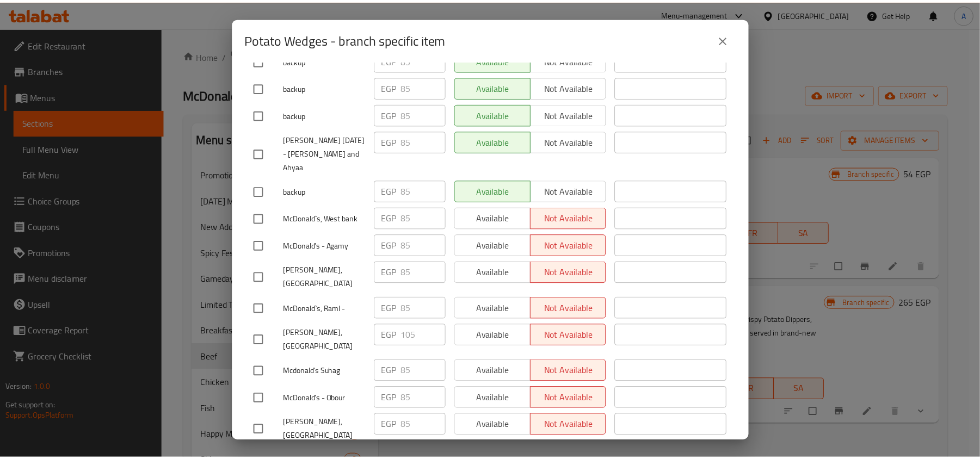
scroll to position [4929, 0]
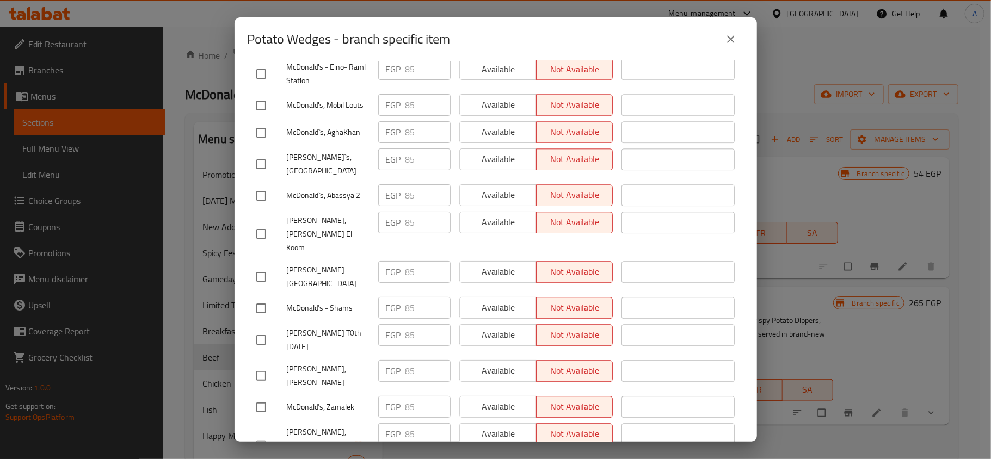
click at [726, 40] on icon "close" at bounding box center [730, 39] width 13 height 13
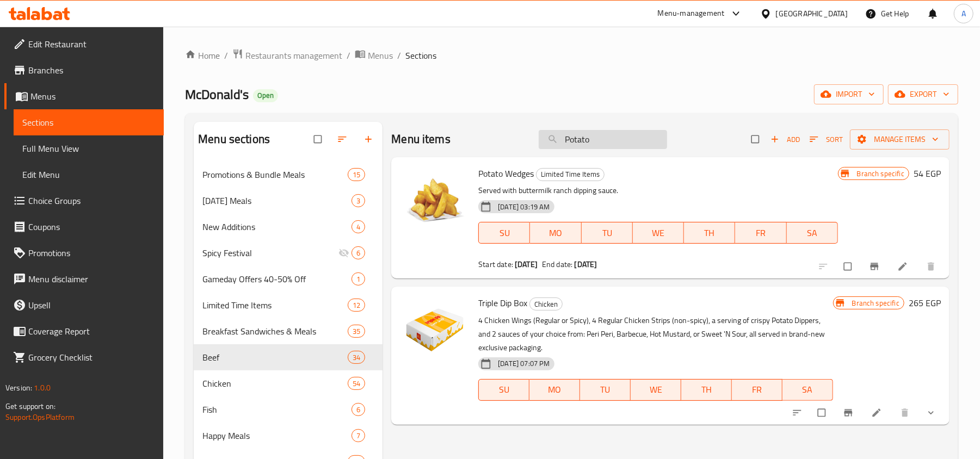
click at [579, 139] on input "Potato" at bounding box center [603, 139] width 128 height 19
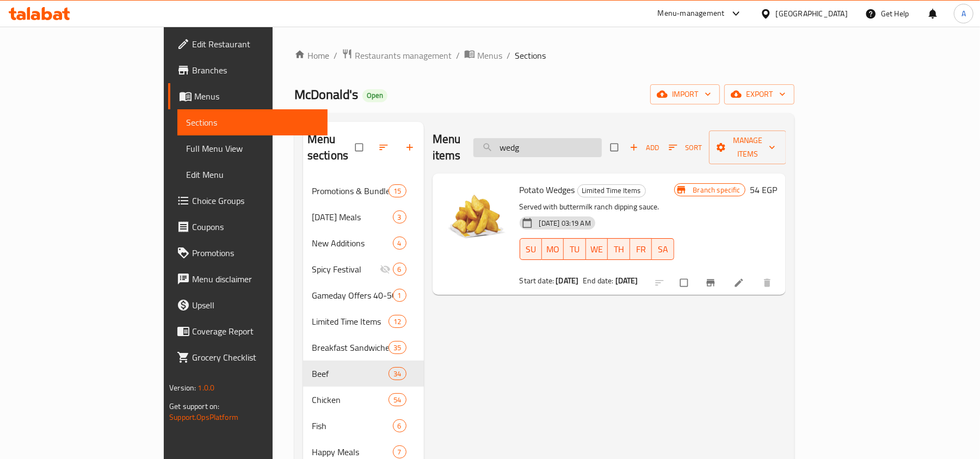
click at [583, 138] on input "wedg" at bounding box center [537, 147] width 128 height 19
paste input "Milk Shake (Reg)"
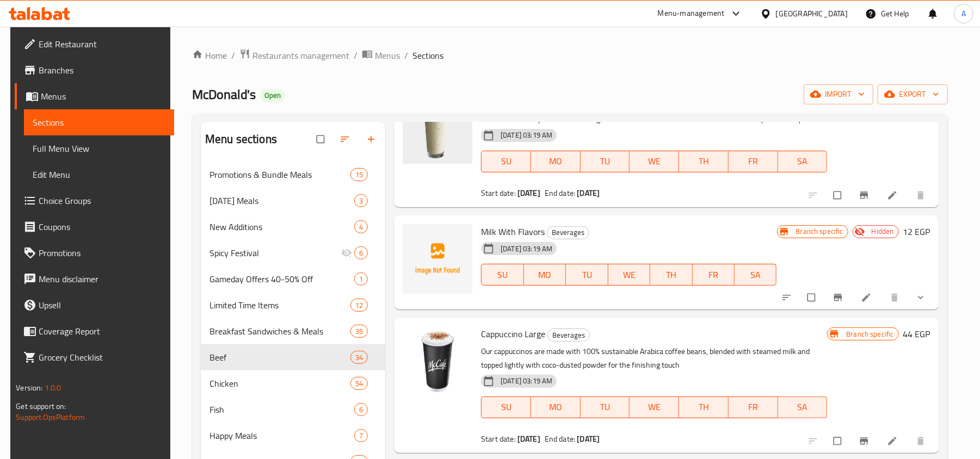
scroll to position [995, 0]
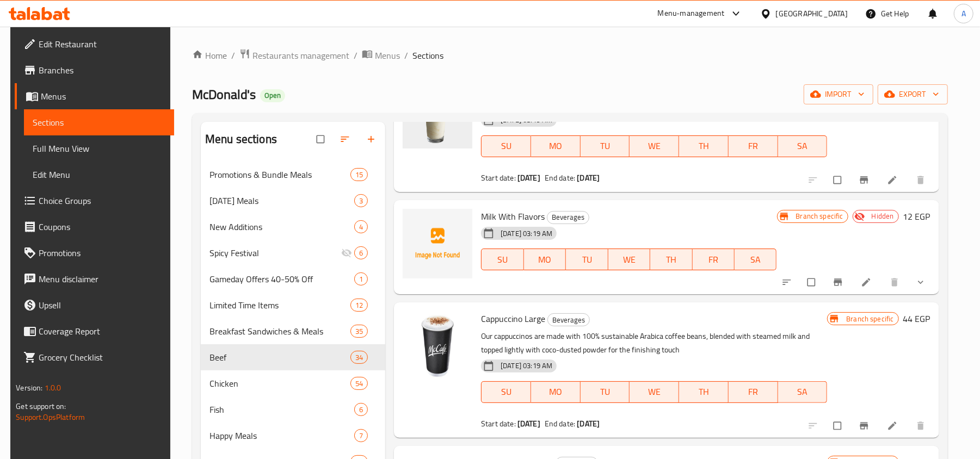
click at [912, 288] on button "show more" at bounding box center [922, 282] width 26 height 24
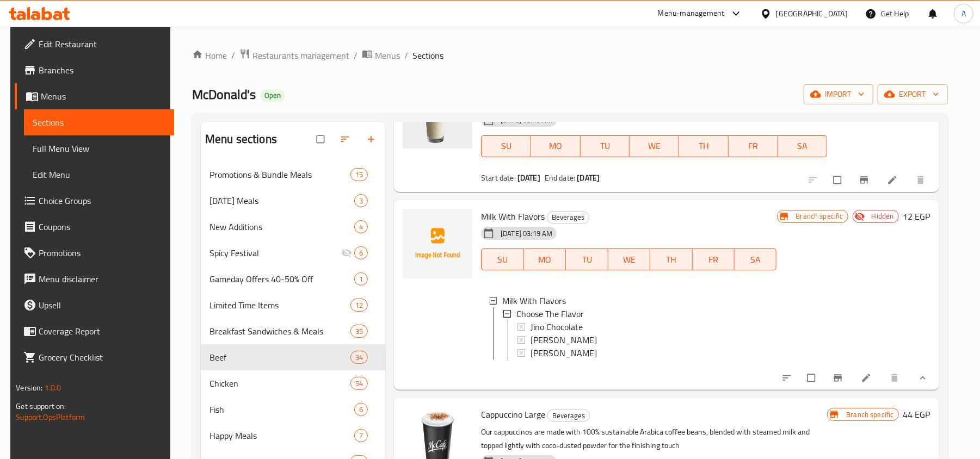
click at [921, 383] on button "show more" at bounding box center [922, 378] width 26 height 24
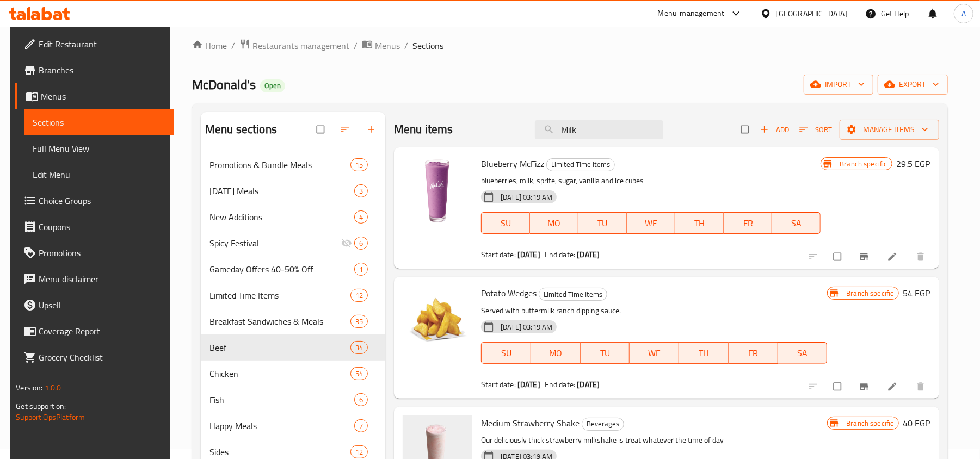
scroll to position [0, 0]
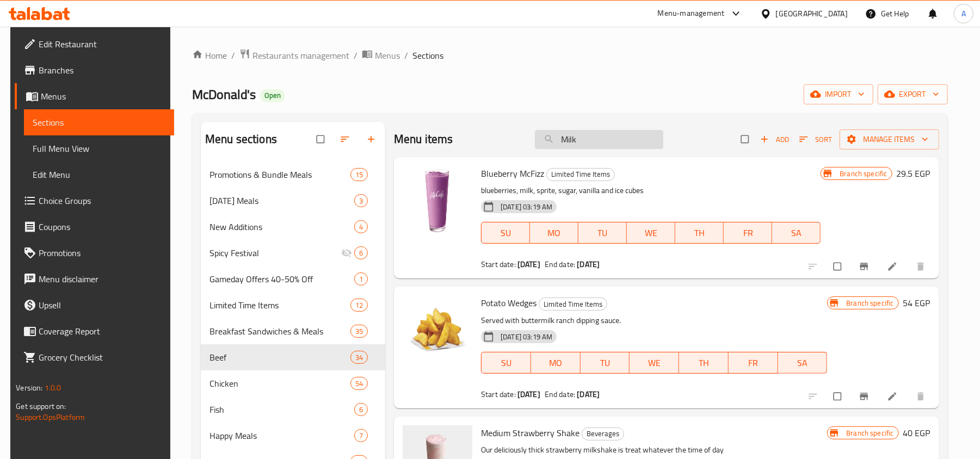
click at [615, 140] on input "Milk" at bounding box center [599, 139] width 128 height 19
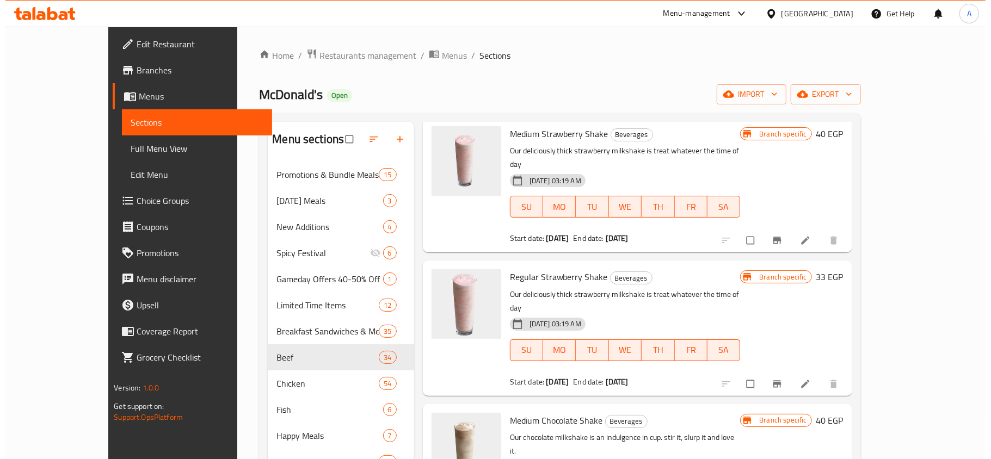
scroll to position [72, 0]
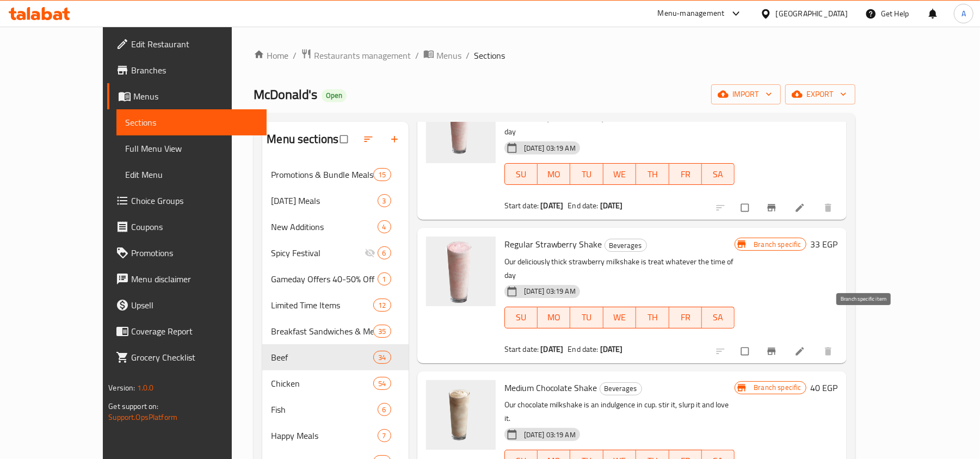
type input "shake"
click at [779, 346] on span "Branch-specific-item" at bounding box center [772, 351] width 13 height 11
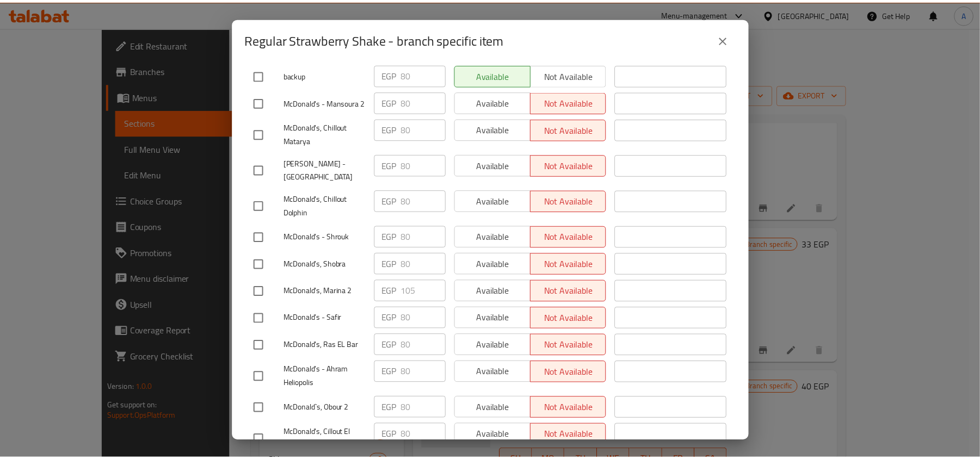
scroll to position [5877, 0]
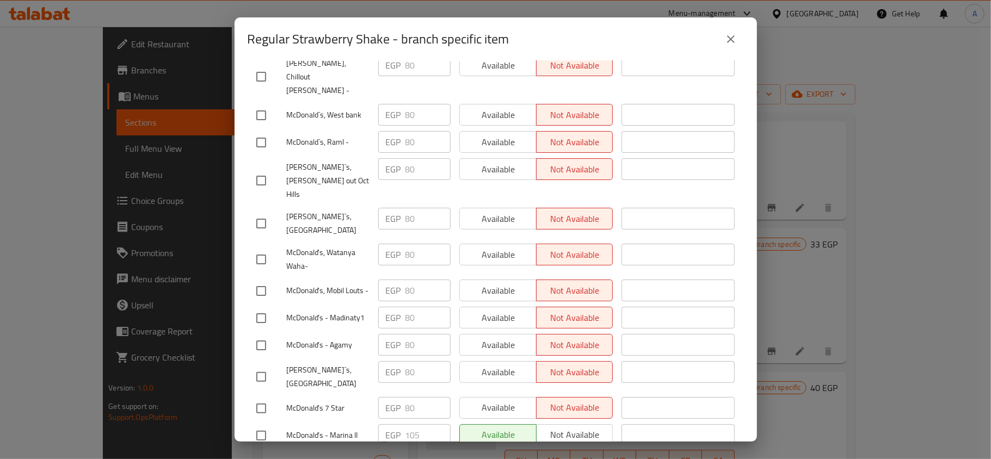
click at [738, 186] on div "Regular Strawberry Shake Our deliciously thick strawberry milkshake is treat wh…" at bounding box center [496, 251] width 522 height 381
click at [728, 41] on icon "close" at bounding box center [731, 39] width 8 height 8
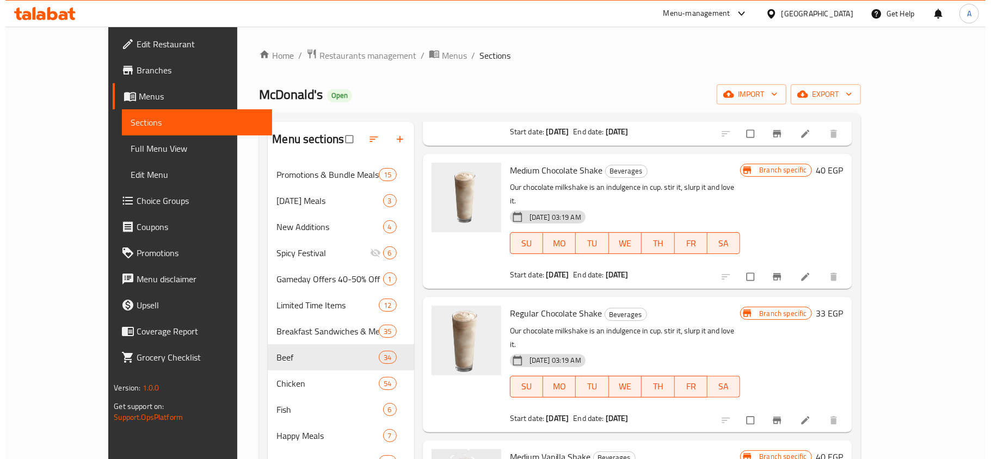
scroll to position [346, 0]
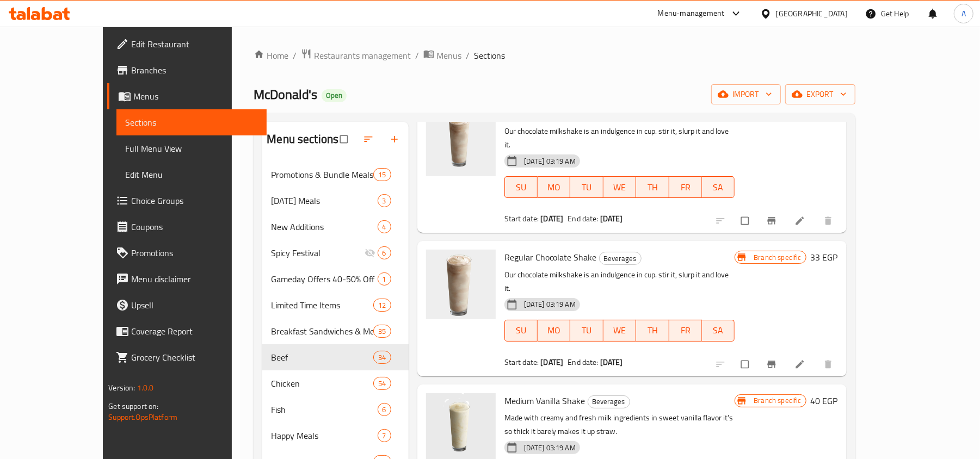
click at [777, 359] on icon "Branch-specific-item" at bounding box center [771, 364] width 11 height 11
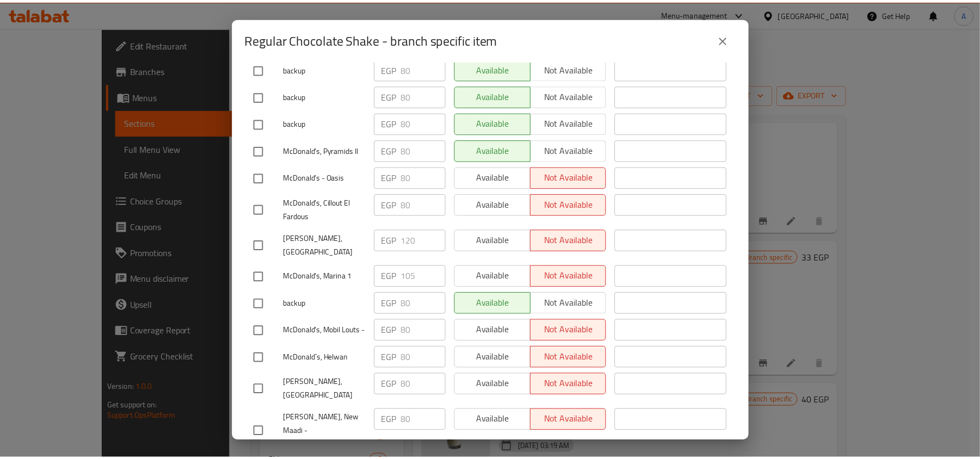
scroll to position [4180, 0]
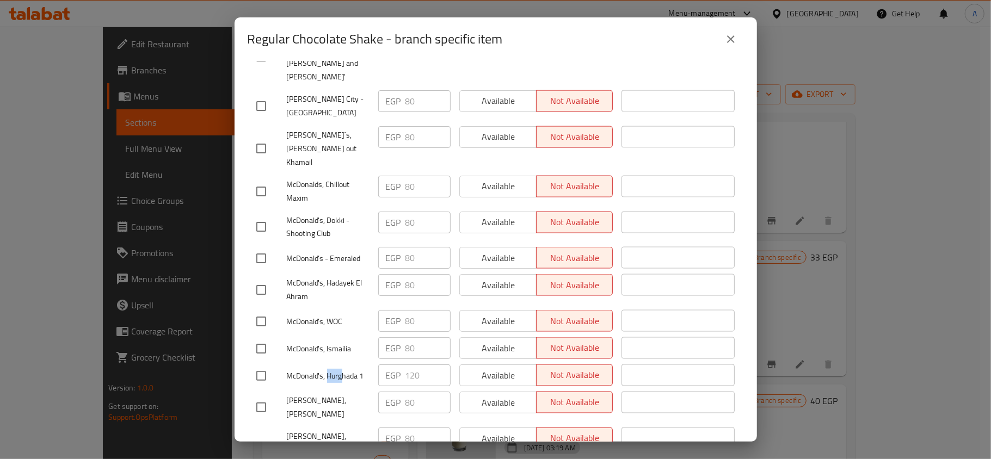
click at [727, 35] on icon "close" at bounding box center [730, 39] width 13 height 13
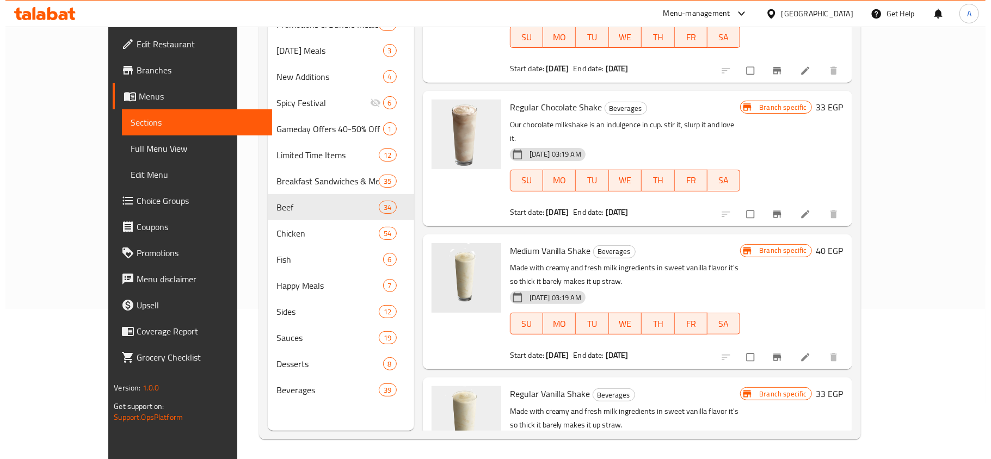
scroll to position [153, 0]
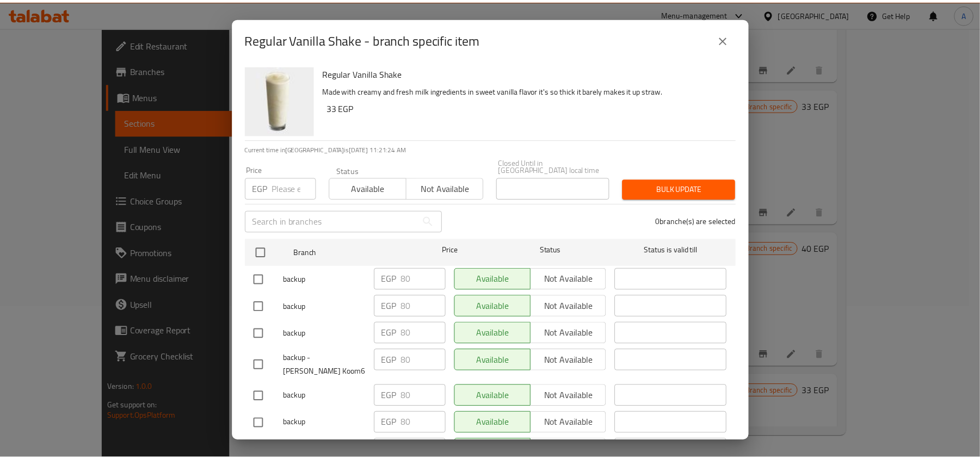
scroll to position [4765, 0]
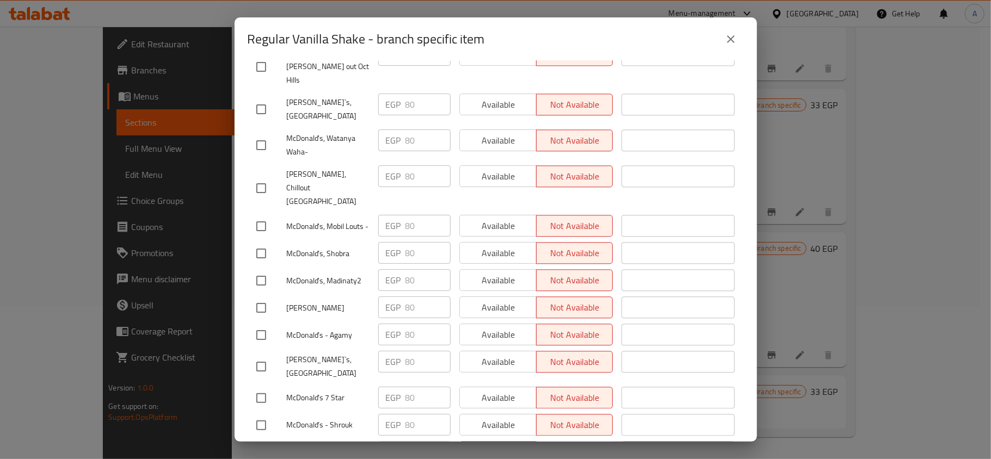
drag, startPoint x: 331, startPoint y: 331, endPoint x: 357, endPoint y: 334, distance: 26.2
drag, startPoint x: 334, startPoint y: 279, endPoint x: 353, endPoint y: 258, distance: 28.5
drag, startPoint x: 334, startPoint y: 227, endPoint x: 346, endPoint y: 225, distance: 12.6
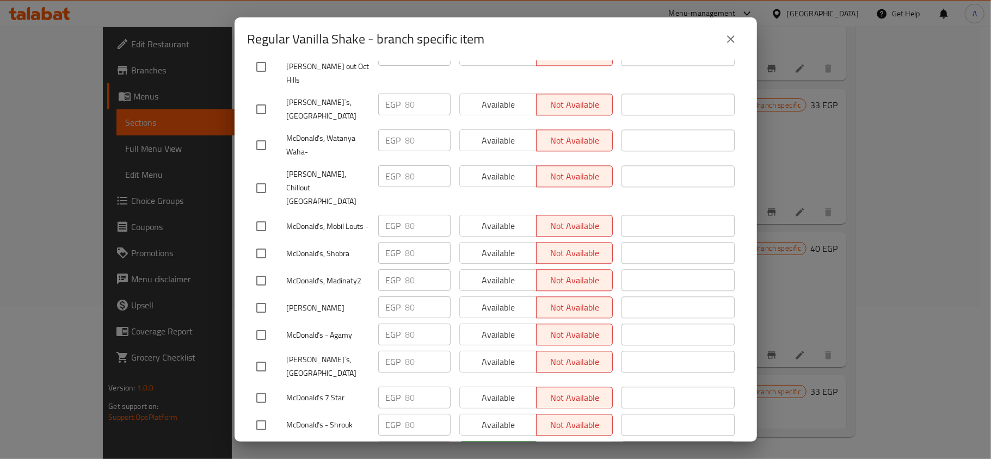
click at [345, 446] on span "McDonald’s - Marina II" at bounding box center [328, 453] width 83 height 14
click at [727, 35] on icon "close" at bounding box center [731, 39] width 8 height 8
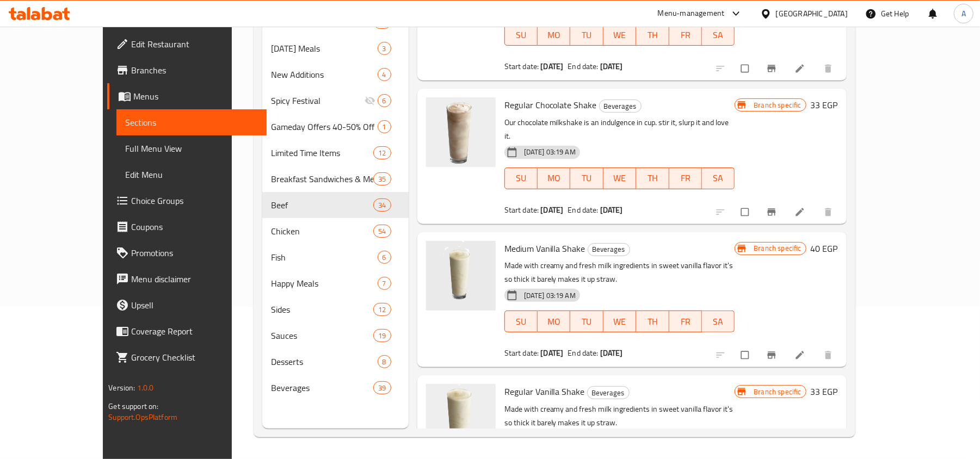
click at [409, 214] on div "Menu items shake Add Sort Manage items Medium Strawberry Shake Beverages Our de…" at bounding box center [628, 199] width 438 height 459
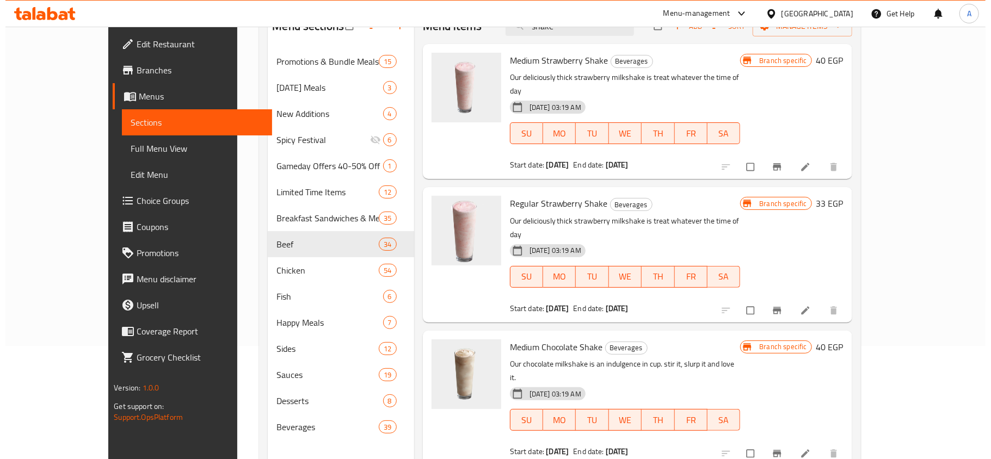
scroll to position [81, 0]
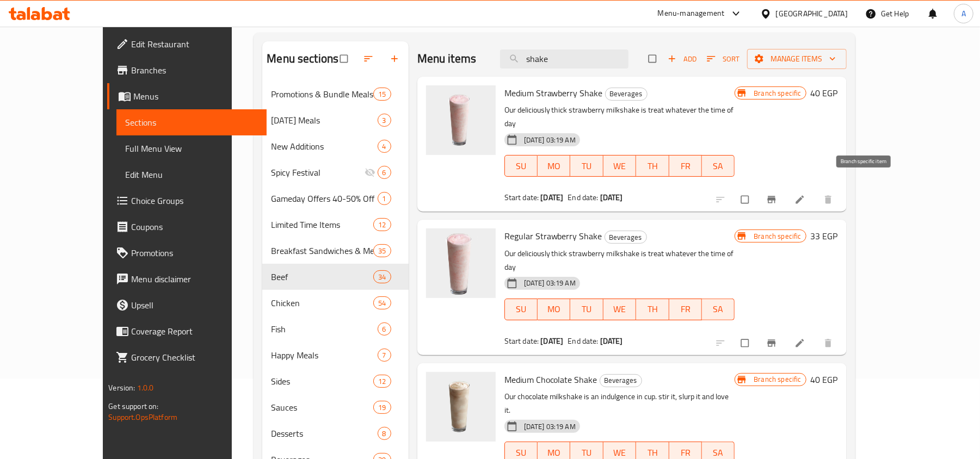
click at [786, 189] on button "Branch-specific-item" at bounding box center [773, 200] width 26 height 24
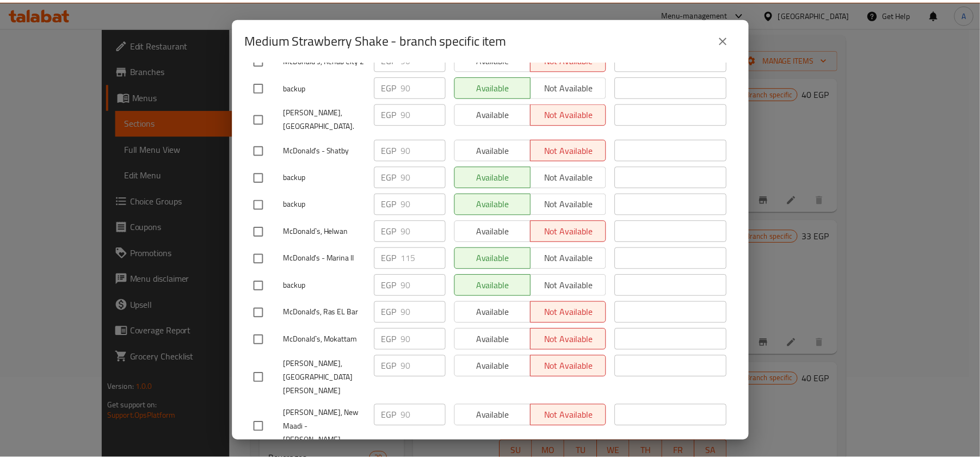
scroll to position [2479, 0]
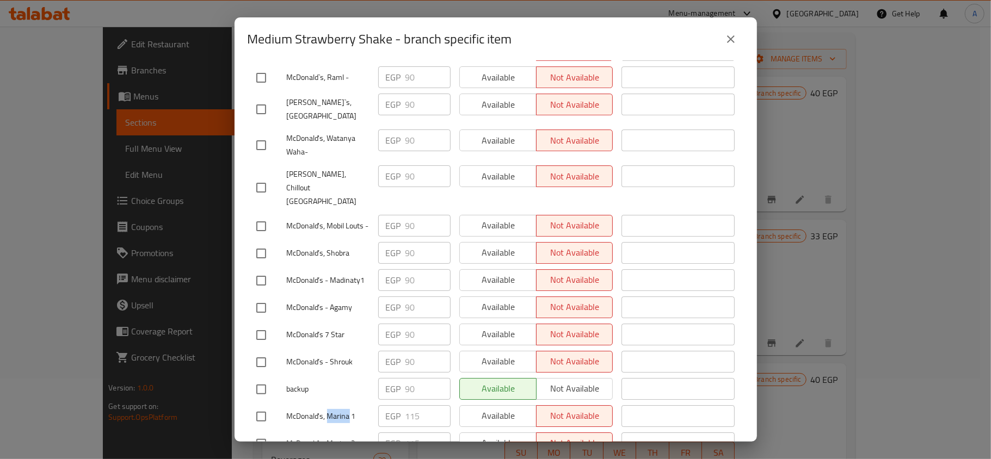
click at [726, 45] on button "close" at bounding box center [731, 39] width 26 height 26
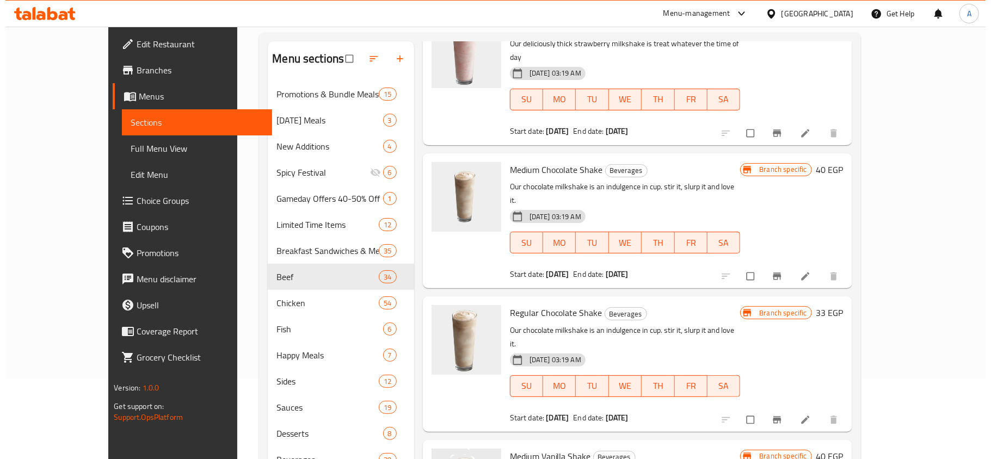
scroll to position [218, 0]
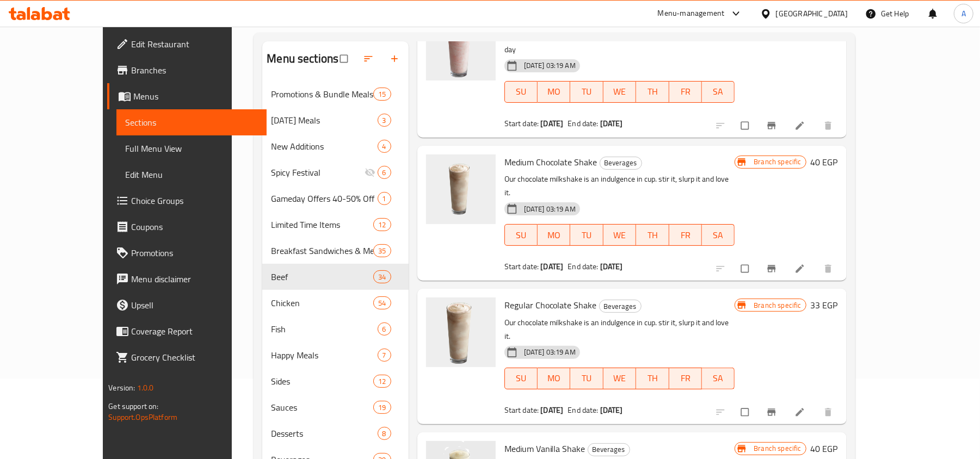
click at [777, 263] on icon "Branch-specific-item" at bounding box center [771, 268] width 11 height 11
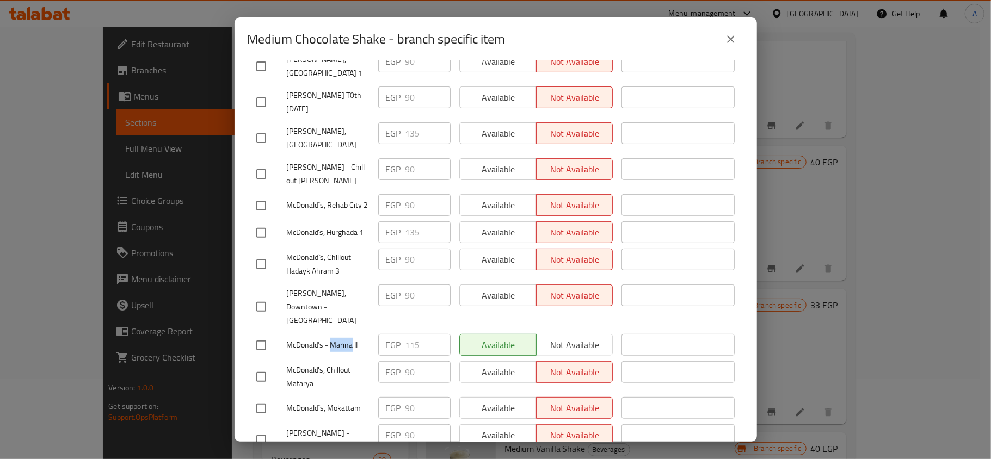
click at [732, 41] on icon "close" at bounding box center [731, 39] width 8 height 8
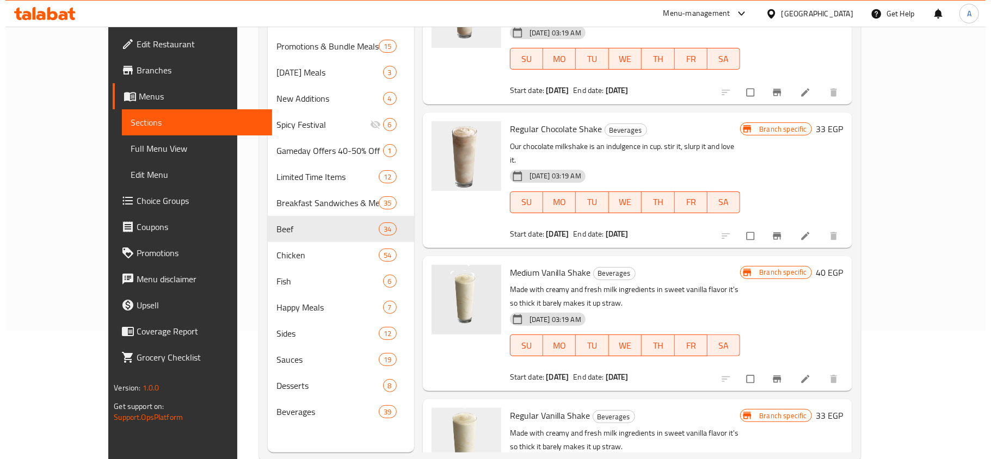
scroll to position [153, 0]
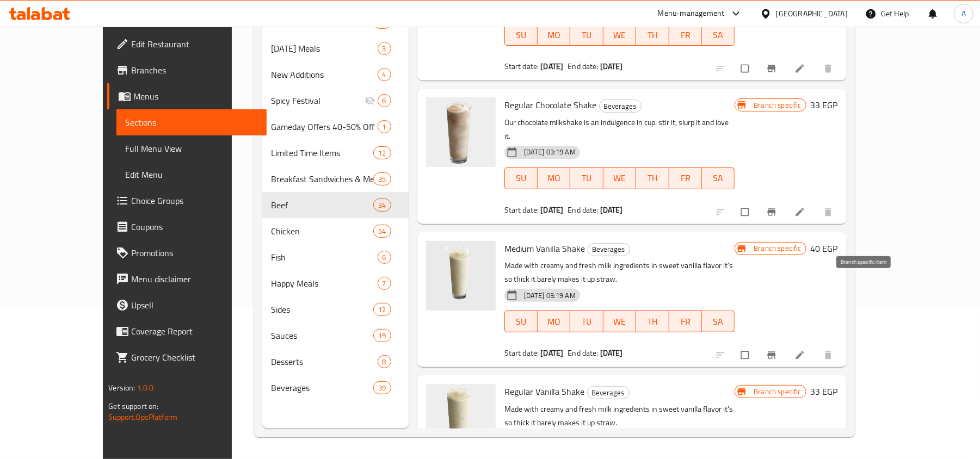
click at [777, 350] on icon "Branch-specific-item" at bounding box center [771, 355] width 11 height 11
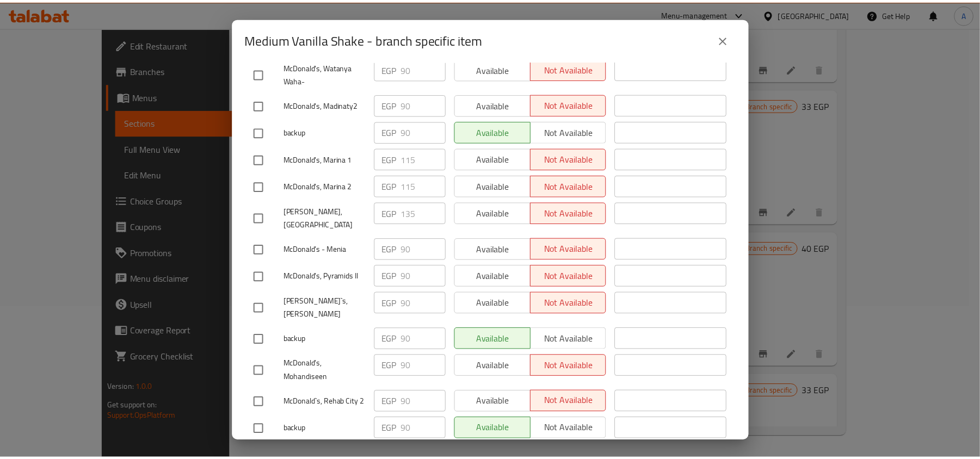
scroll to position [2394, 0]
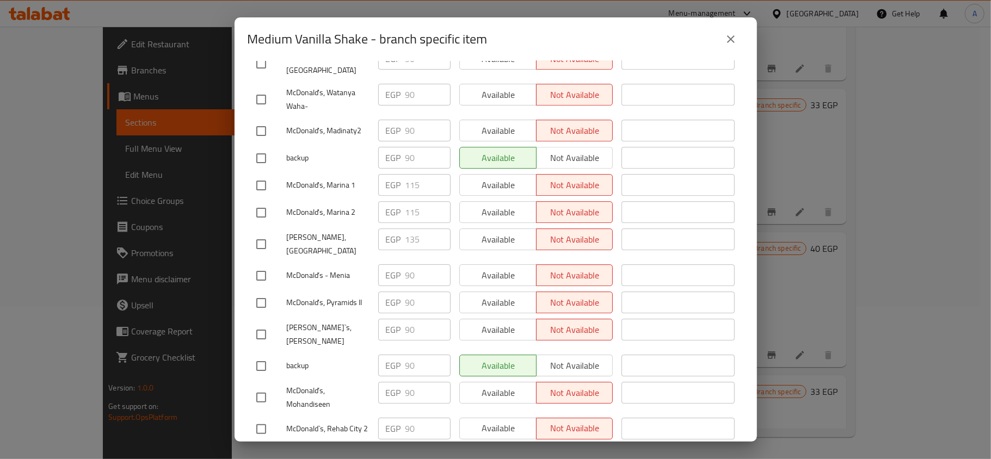
click at [730, 39] on icon "close" at bounding box center [731, 39] width 8 height 8
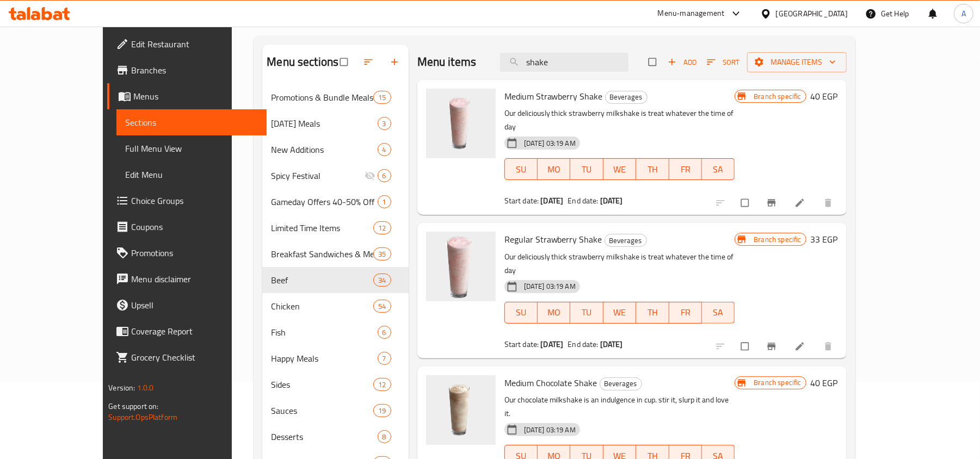
scroll to position [0, 0]
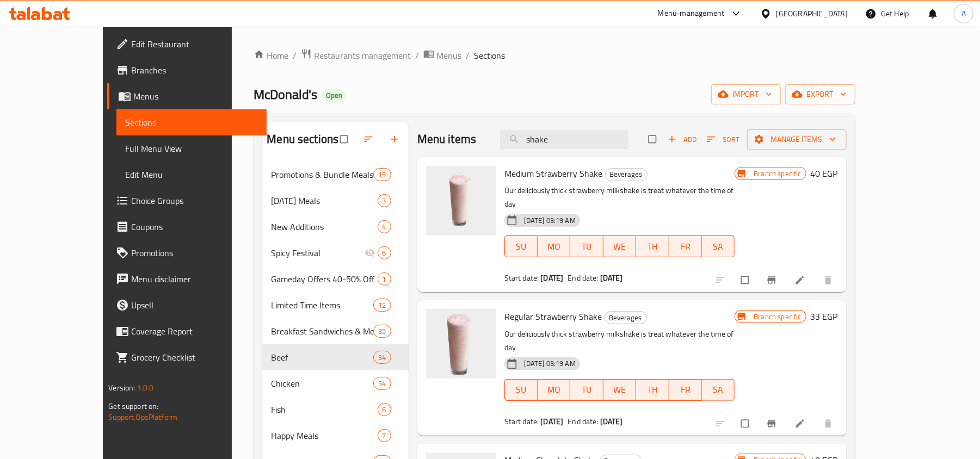
click at [588, 88] on div "[PERSON_NAME] Open import export" at bounding box center [554, 94] width 601 height 20
click at [558, 88] on div "[PERSON_NAME] Open import export" at bounding box center [554, 94] width 601 height 20
click at [612, 142] on input "shake" at bounding box center [564, 139] width 128 height 19
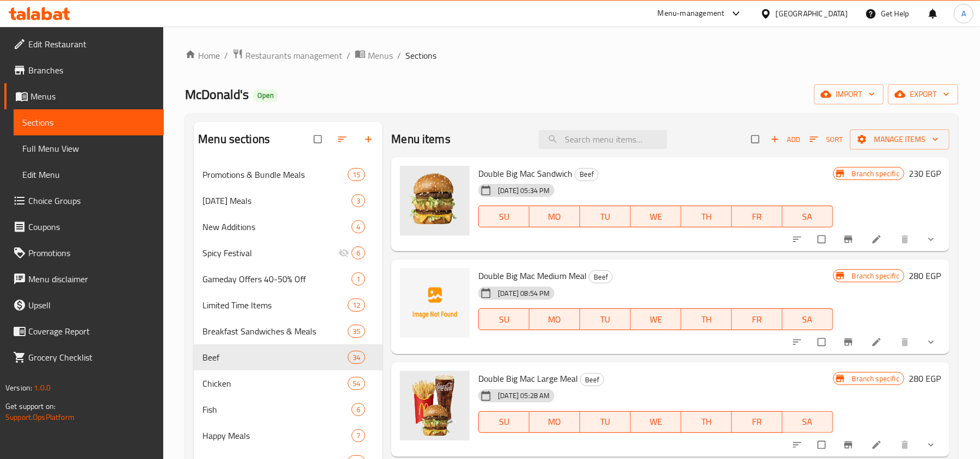
click at [568, 57] on ol "Home / Restaurants management / Menus / Sections" at bounding box center [571, 55] width 773 height 14
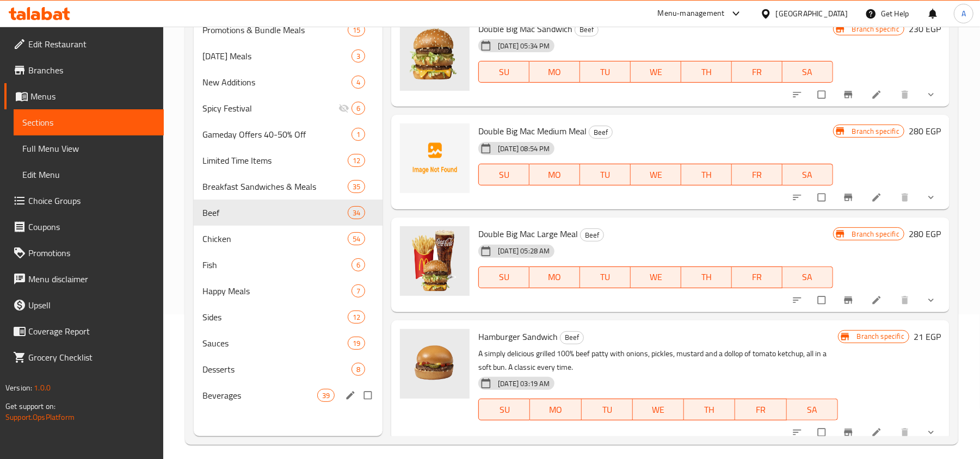
click at [252, 403] on div "Beverages 39" at bounding box center [288, 396] width 189 height 26
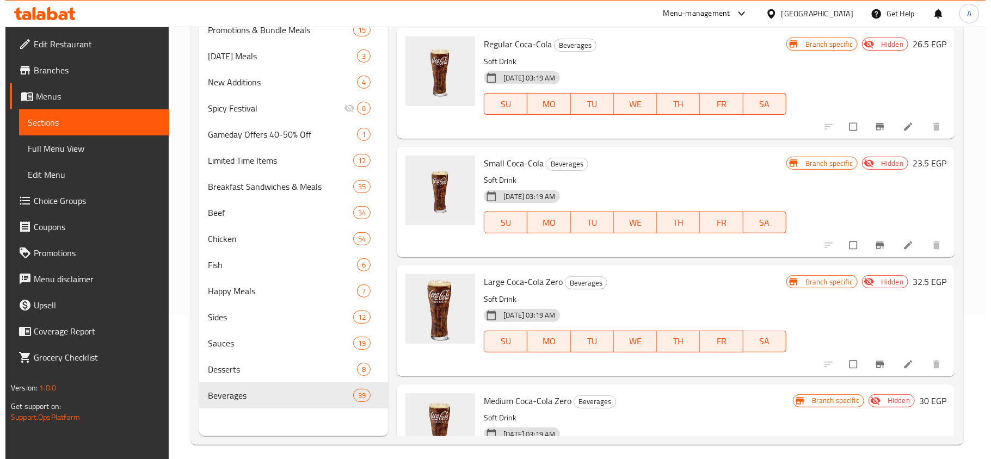
scroll to position [1596, 0]
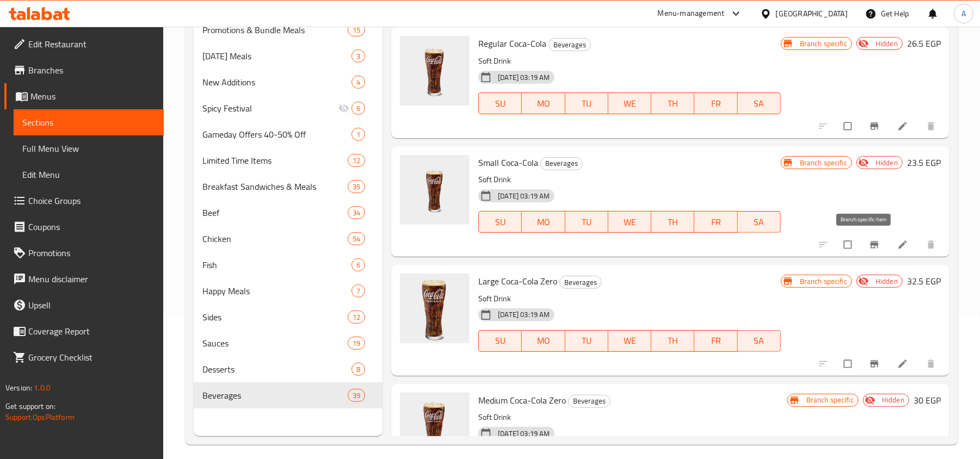
click at [869, 245] on icon "Branch-specific-item" at bounding box center [874, 244] width 11 height 11
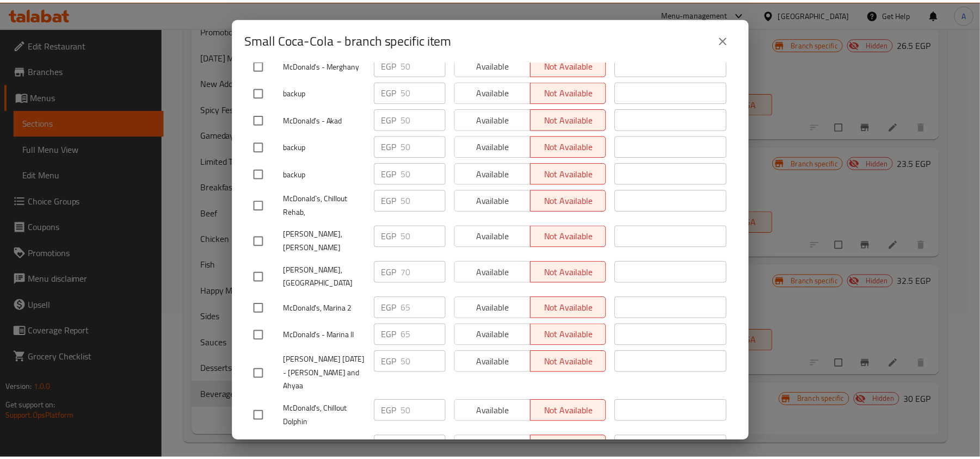
scroll to position [20, 0]
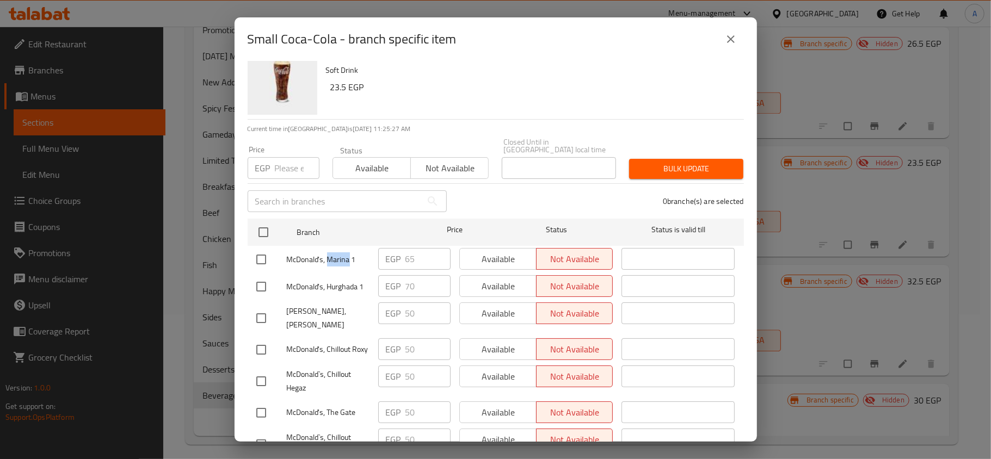
click at [729, 38] on icon "close" at bounding box center [731, 39] width 8 height 8
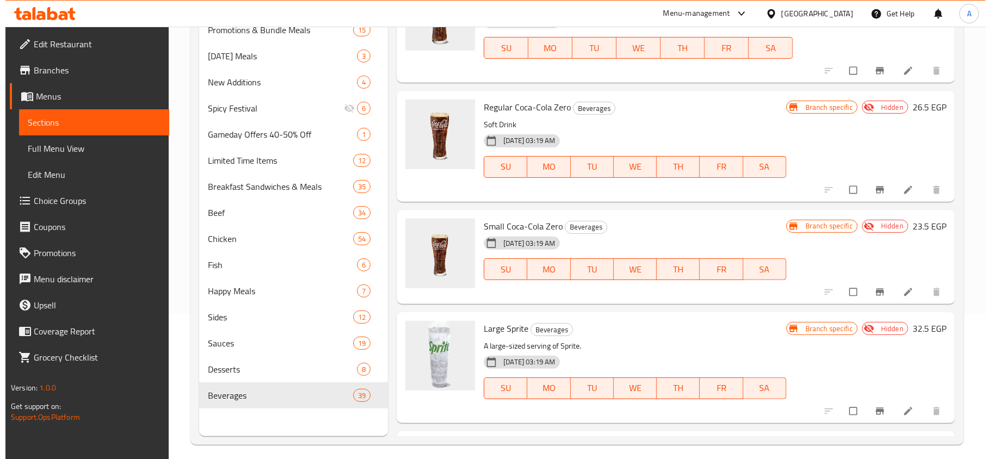
scroll to position [2031, 0]
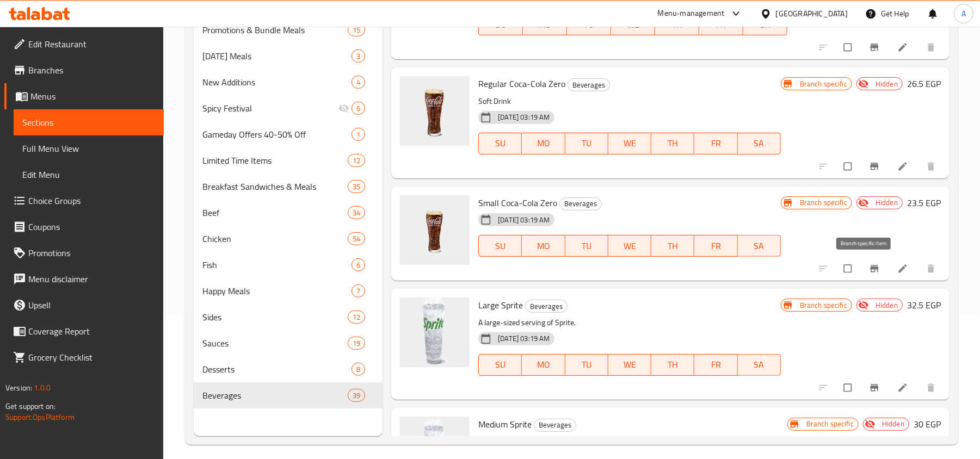
click at [869, 267] on icon "Branch-specific-item" at bounding box center [874, 268] width 11 height 11
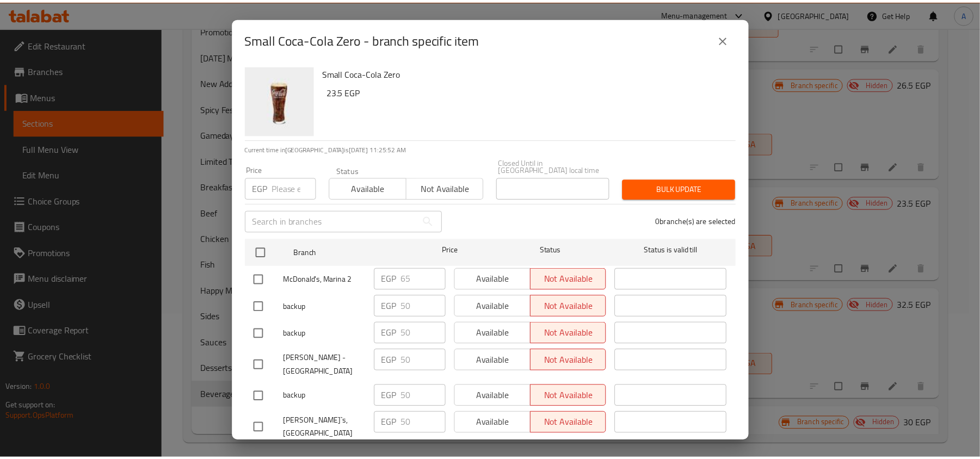
scroll to position [7439, 0]
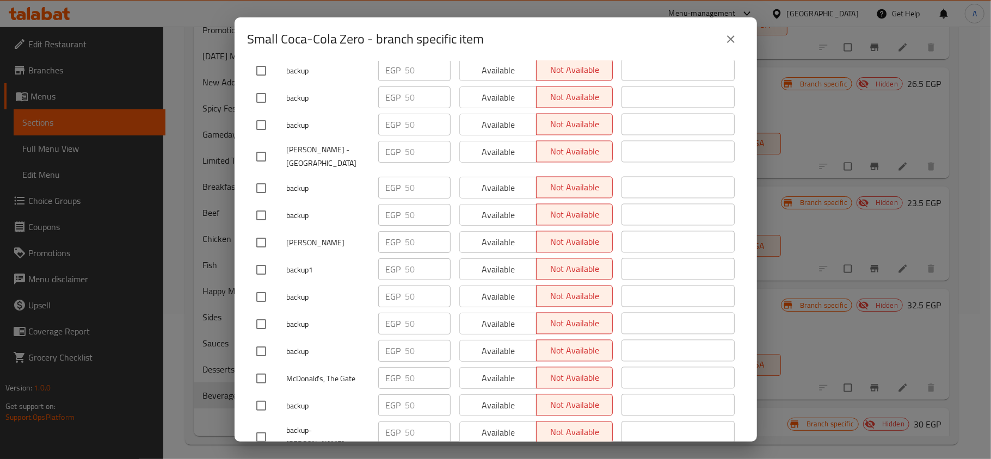
click at [733, 35] on icon "close" at bounding box center [730, 39] width 13 height 13
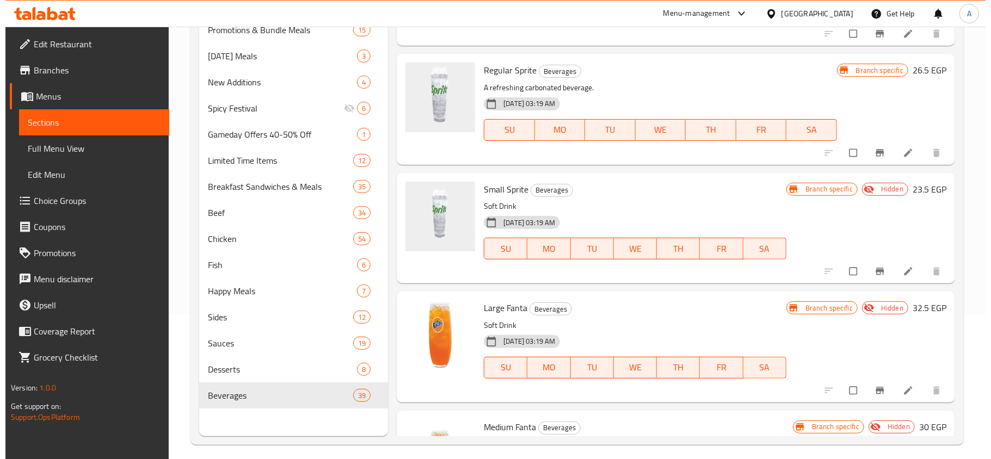
scroll to position [2539, 0]
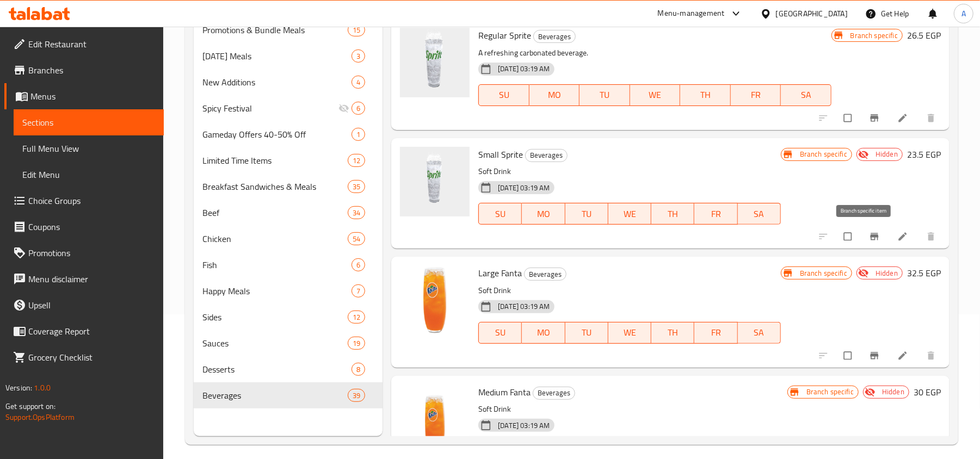
click at [869, 233] on icon "Branch-specific-item" at bounding box center [874, 236] width 11 height 11
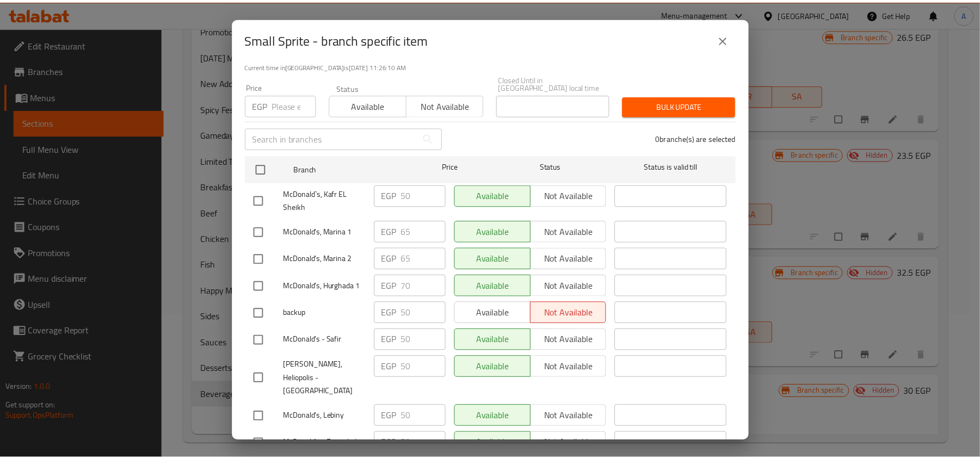
scroll to position [7439, 0]
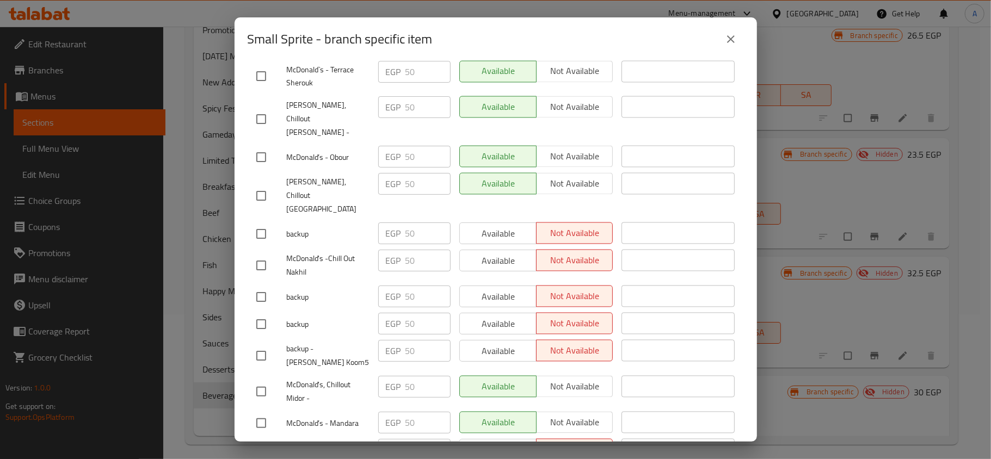
click at [731, 42] on icon "close" at bounding box center [730, 39] width 13 height 13
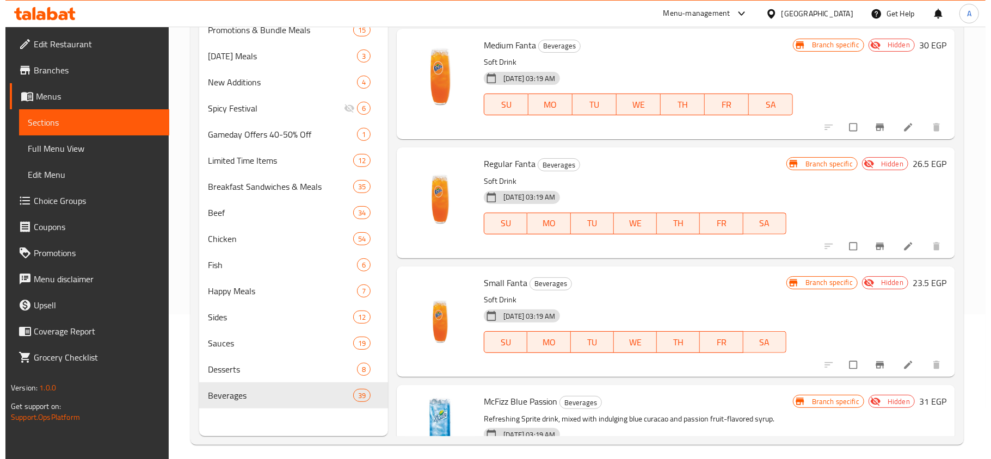
scroll to position [2974, 0]
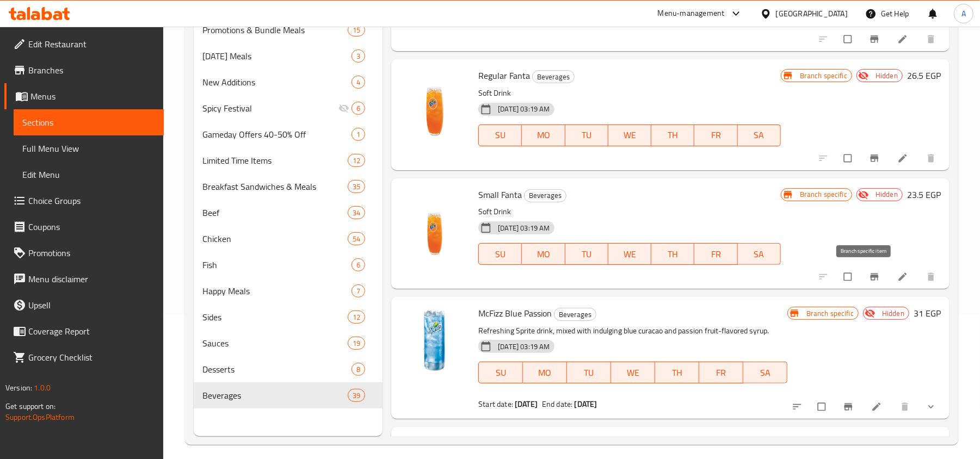
click at [862, 275] on button "Branch-specific-item" at bounding box center [875, 277] width 26 height 24
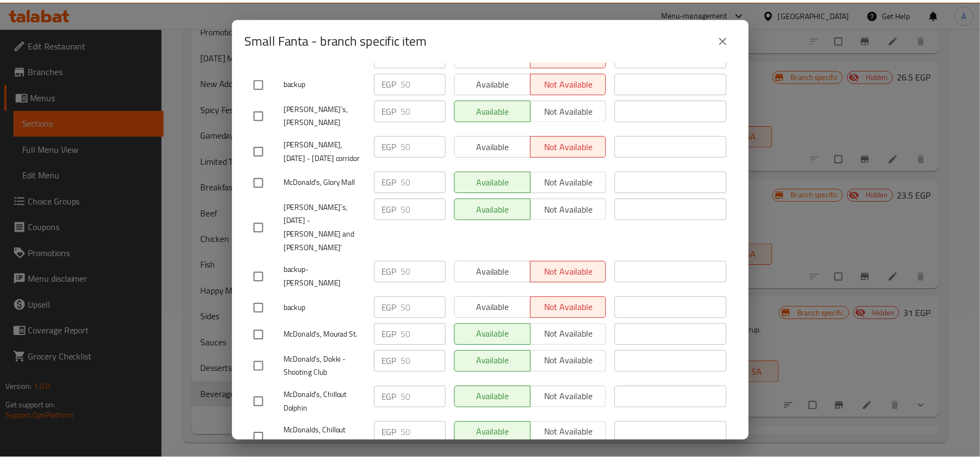
scroll to position [3013, 0]
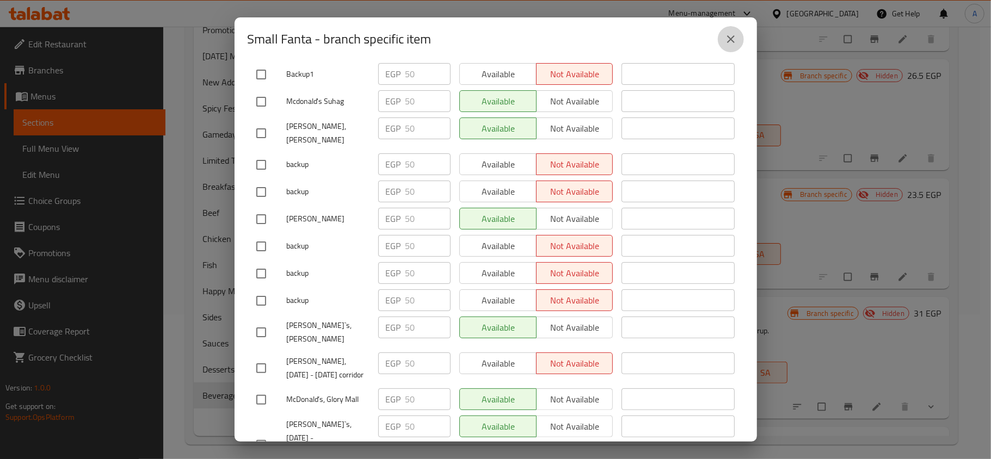
click at [731, 37] on icon "close" at bounding box center [730, 39] width 13 height 13
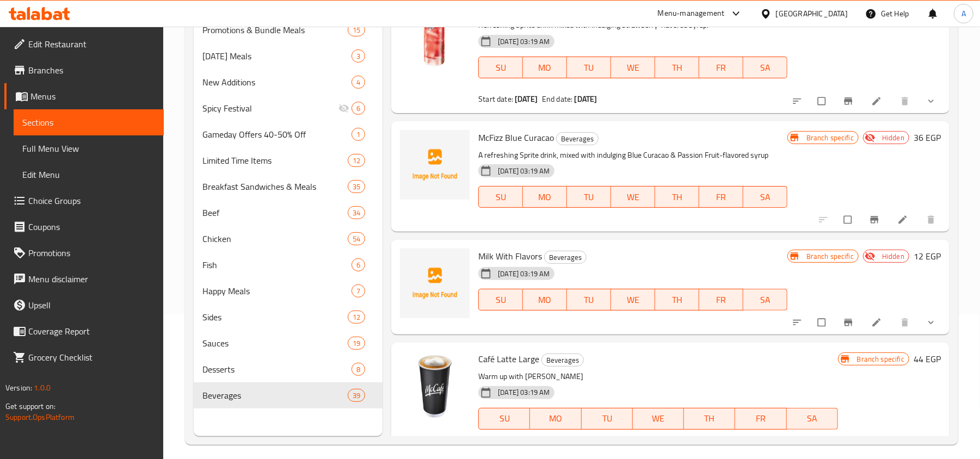
scroll to position [3482, 0]
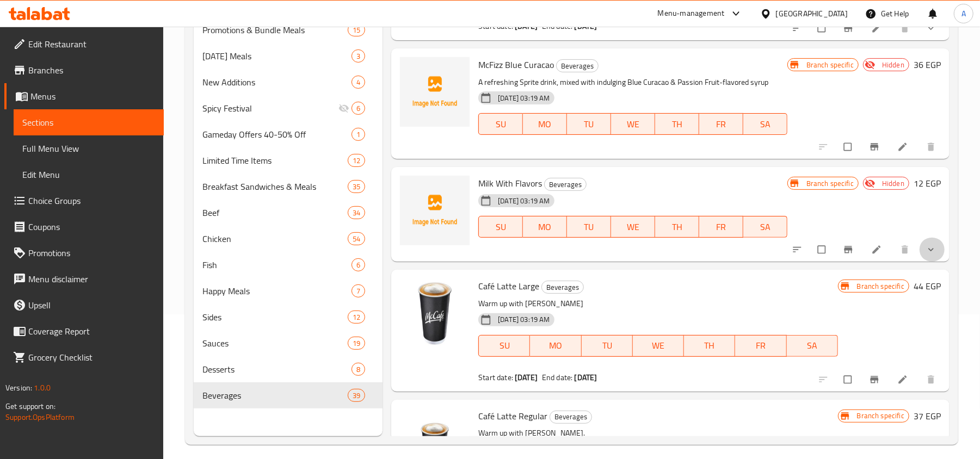
click at [928, 246] on button "show more" at bounding box center [932, 250] width 26 height 24
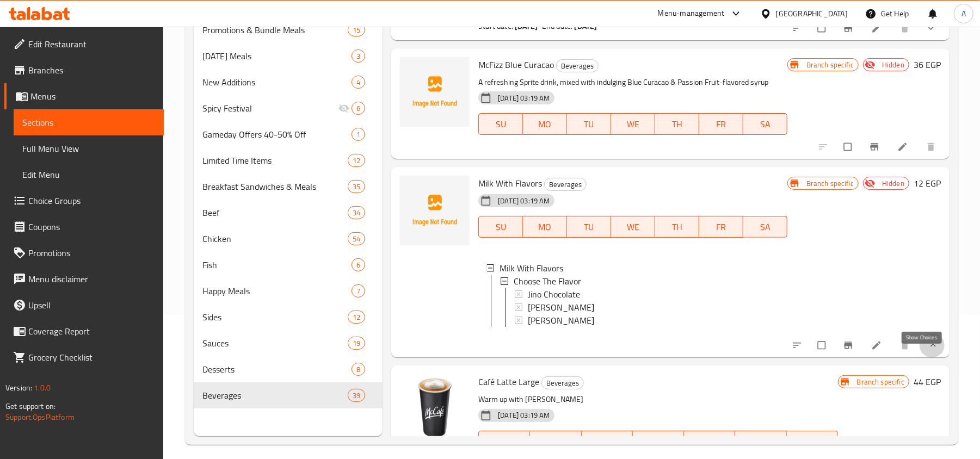
click at [928, 351] on icon "show more" at bounding box center [933, 345] width 11 height 11
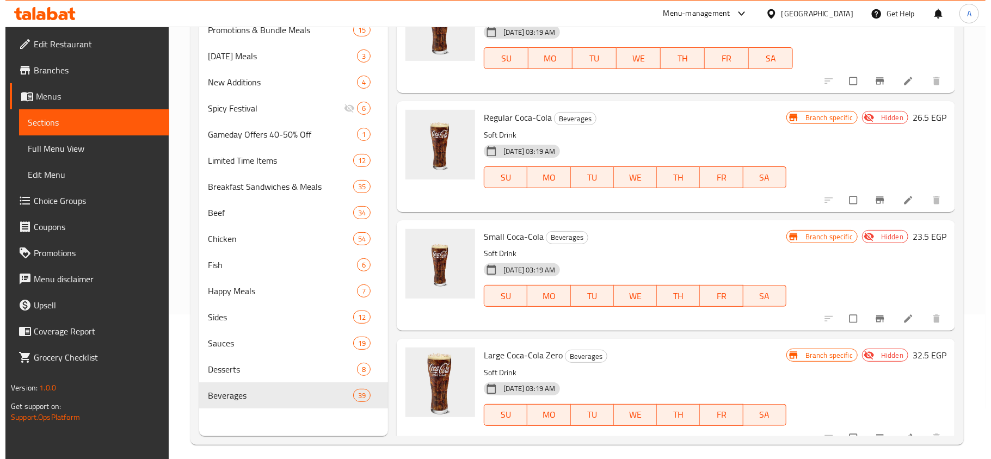
scroll to position [1523, 0]
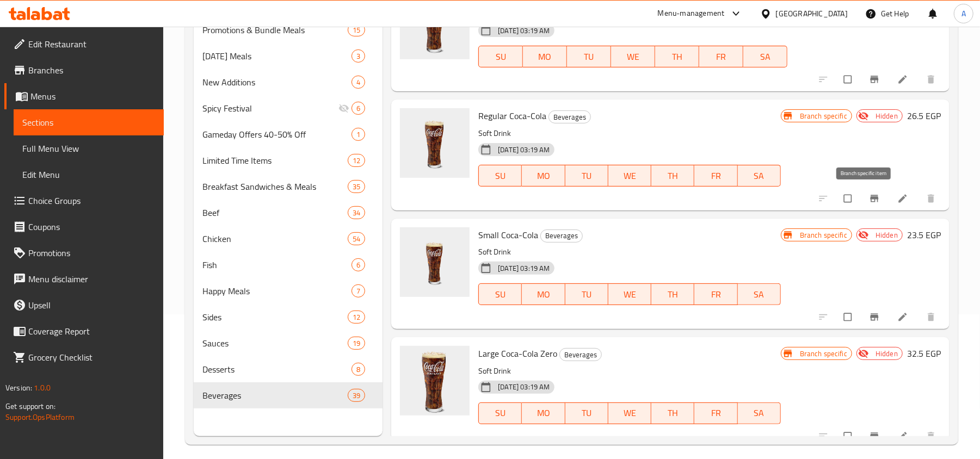
click at [870, 195] on icon "Branch-specific-item" at bounding box center [874, 198] width 8 height 7
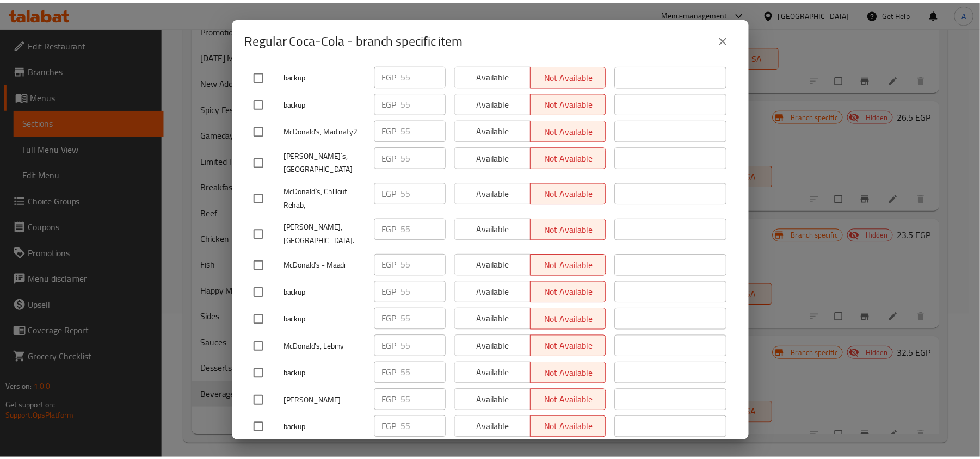
scroll to position [5399, 0]
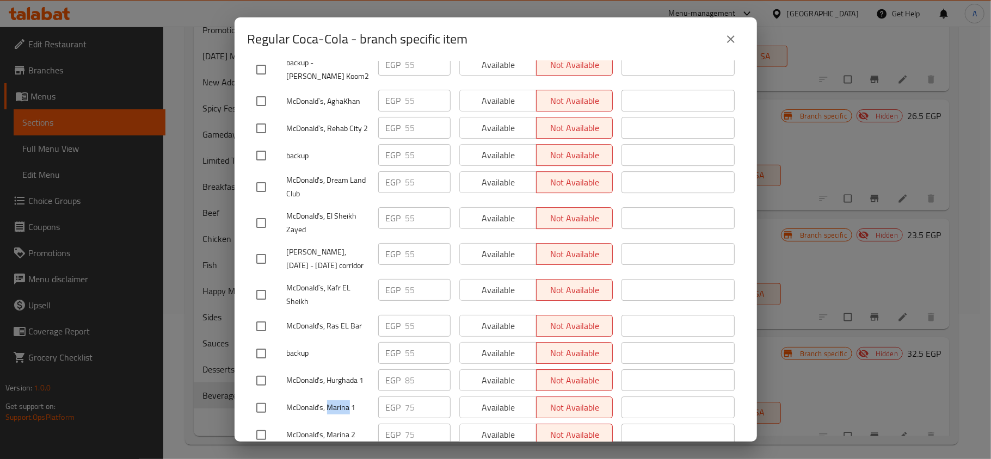
click at [727, 48] on button "close" at bounding box center [731, 39] width 26 height 26
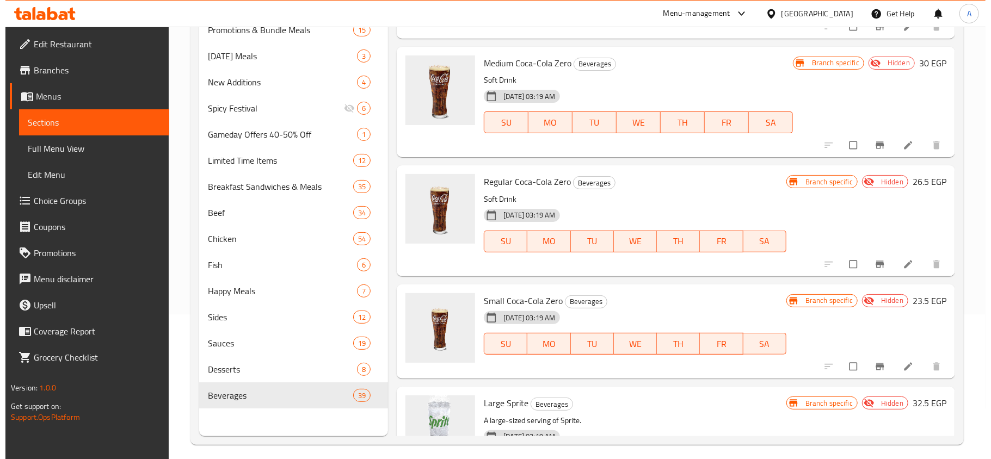
scroll to position [1959, 0]
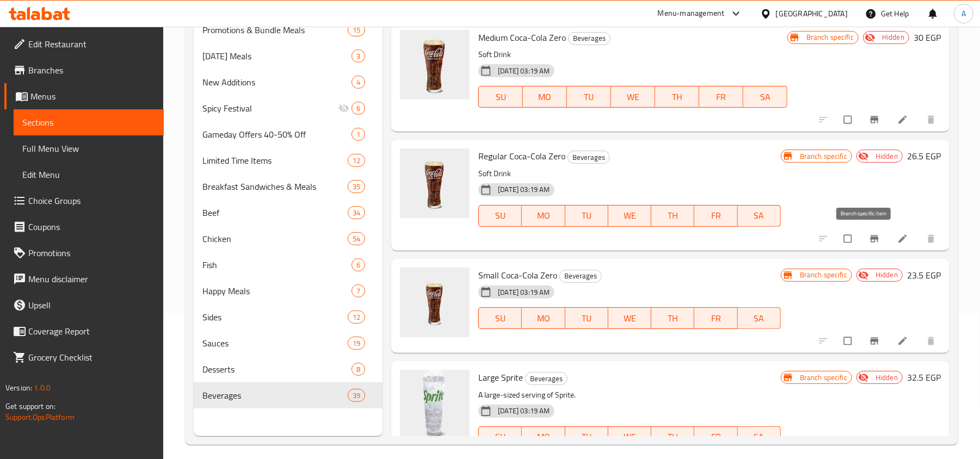
click at [862, 238] on button "Branch-specific-item" at bounding box center [875, 239] width 26 height 24
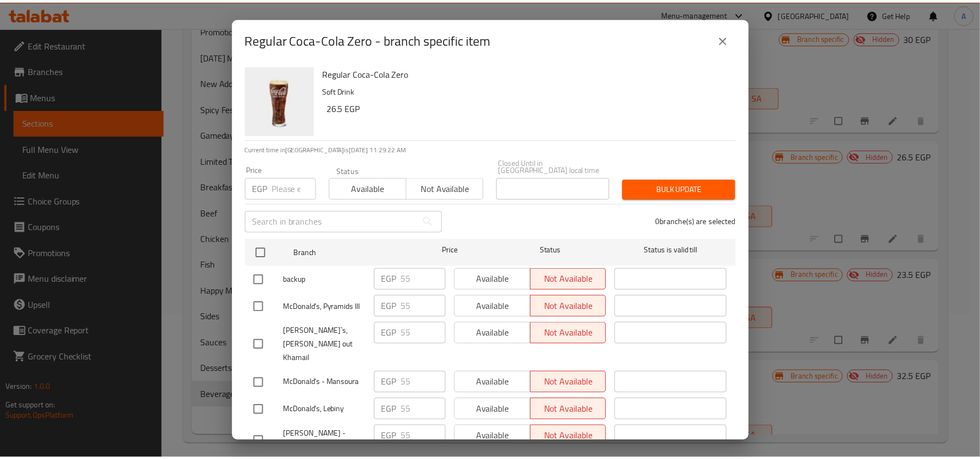
scroll to position [3075, 0]
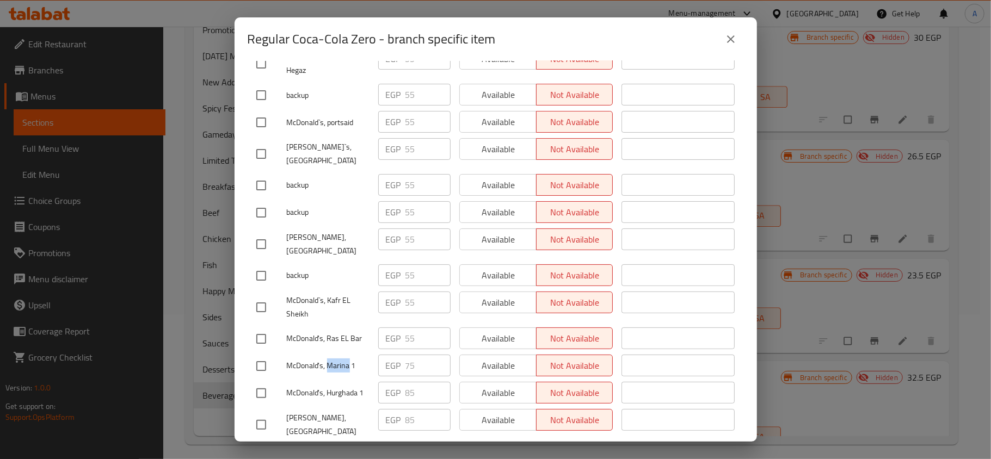
click at [732, 39] on icon "close" at bounding box center [730, 39] width 13 height 13
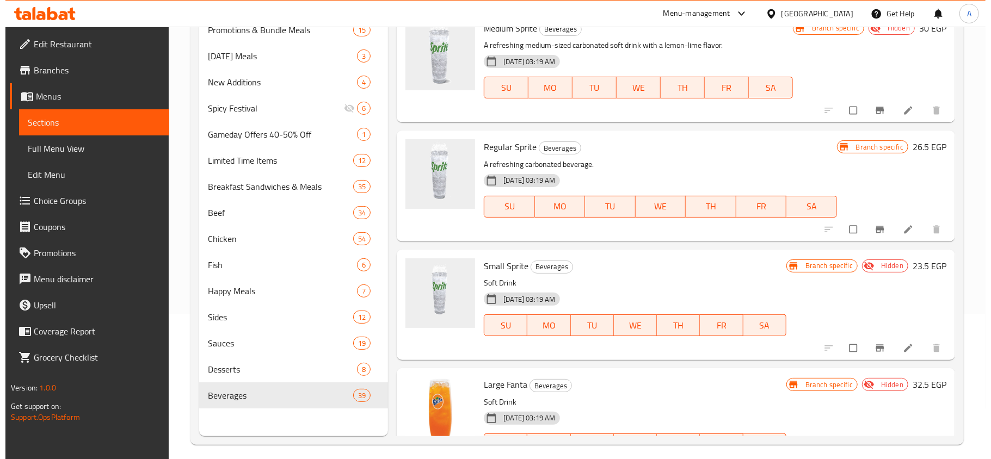
scroll to position [2466, 0]
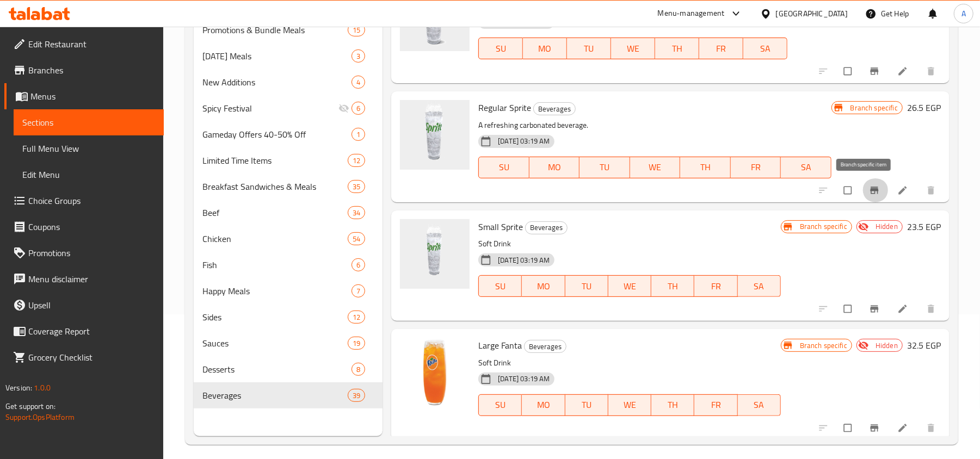
click at [869, 186] on icon "Branch-specific-item" at bounding box center [874, 190] width 11 height 11
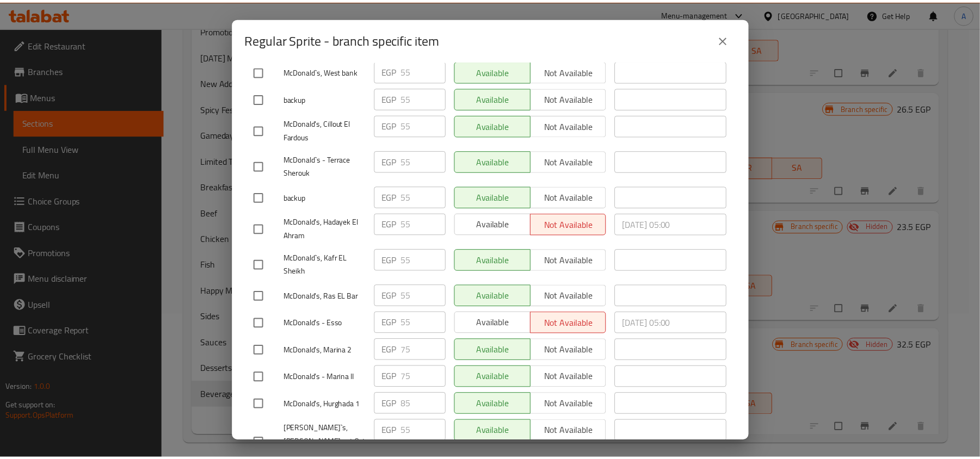
scroll to position [5708, 0]
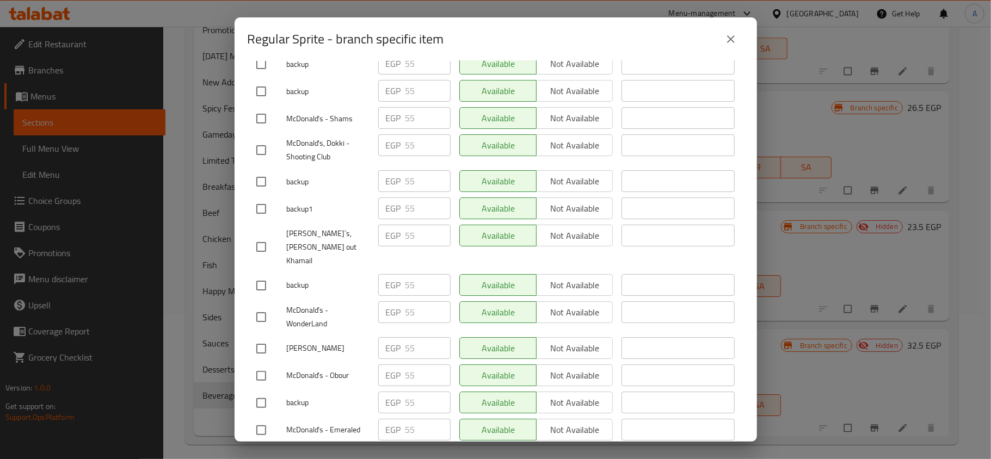
click at [724, 41] on icon "close" at bounding box center [730, 39] width 13 height 13
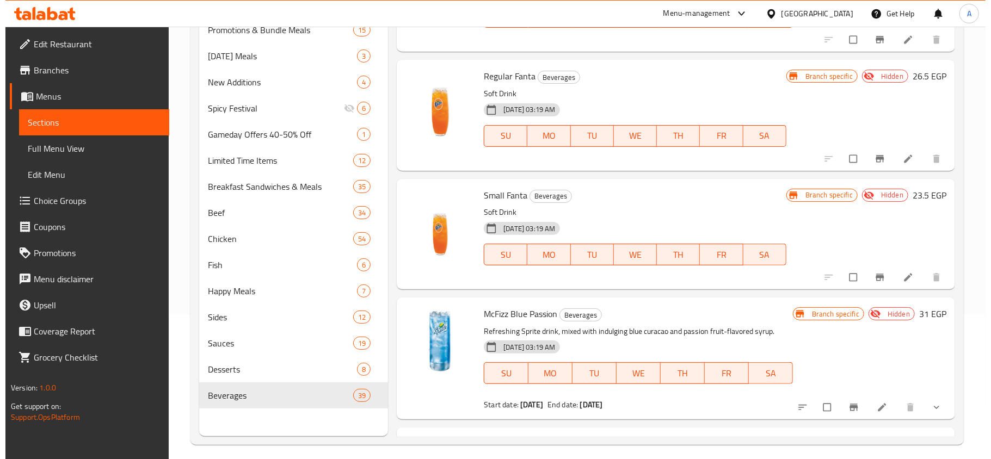
scroll to position [2974, 0]
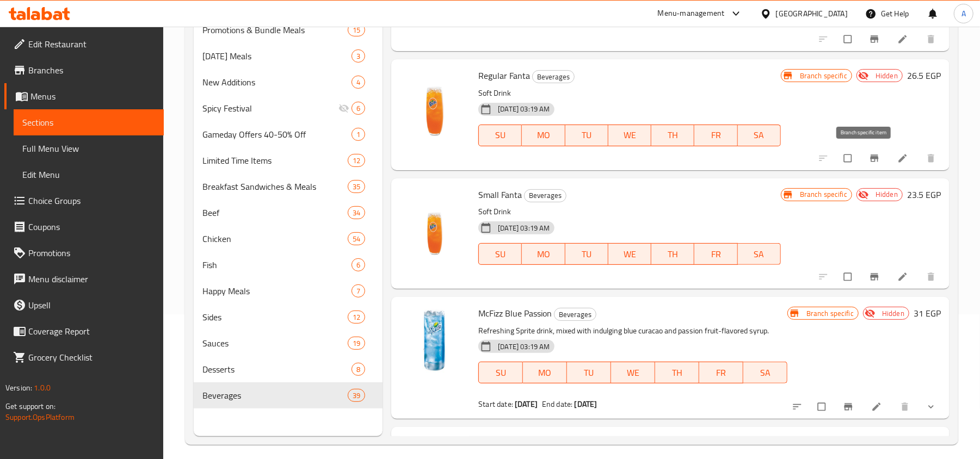
click at [870, 155] on icon "Branch-specific-item" at bounding box center [874, 158] width 8 height 7
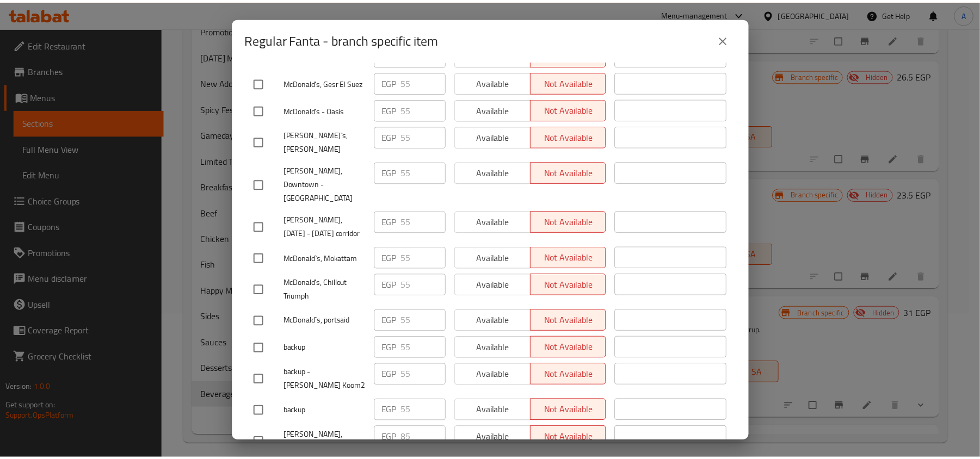
scroll to position [5207, 0]
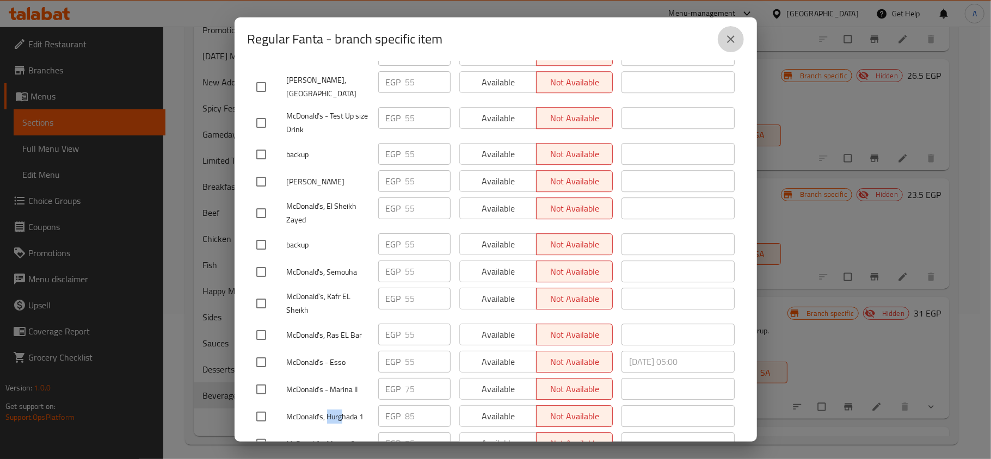
click at [730, 40] on icon "close" at bounding box center [730, 39] width 13 height 13
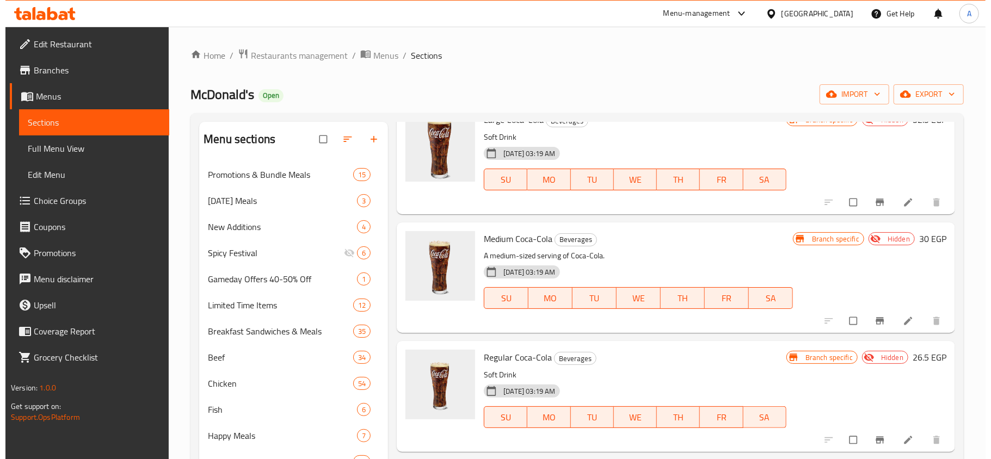
scroll to position [1451, 0]
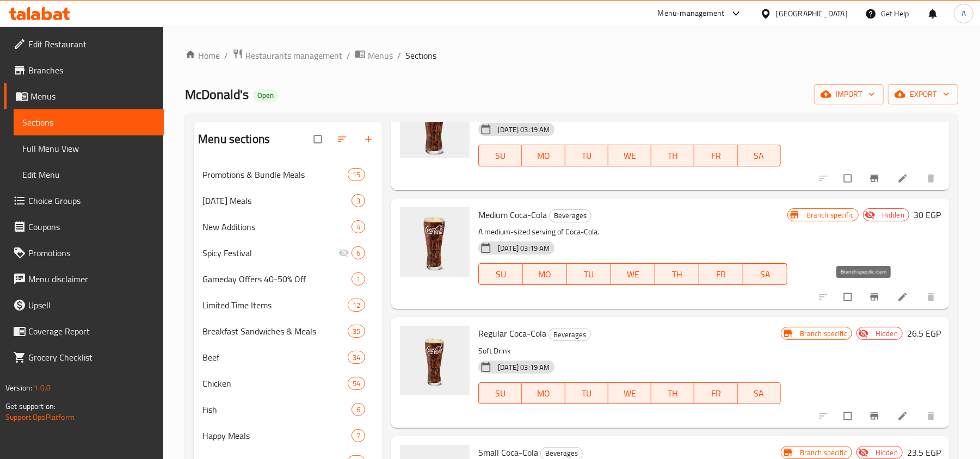
click at [862, 296] on button "Branch-specific-item" at bounding box center [875, 297] width 26 height 24
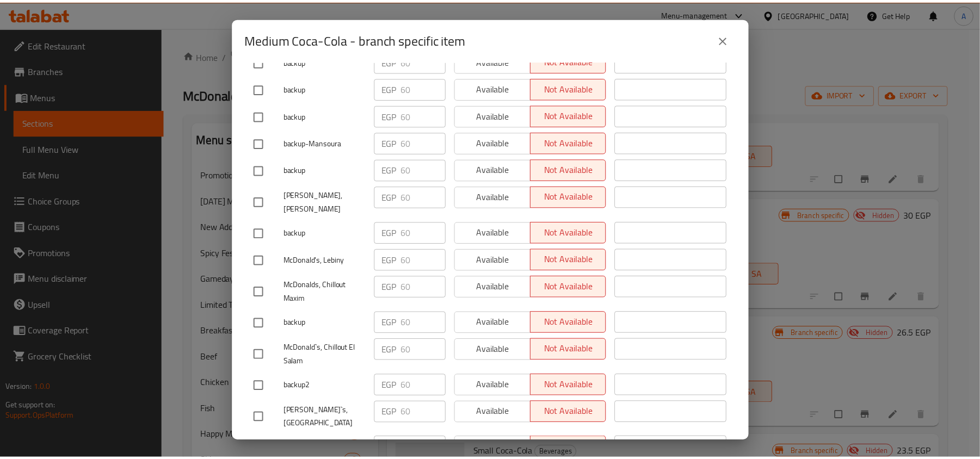
scroll to position [4728, 0]
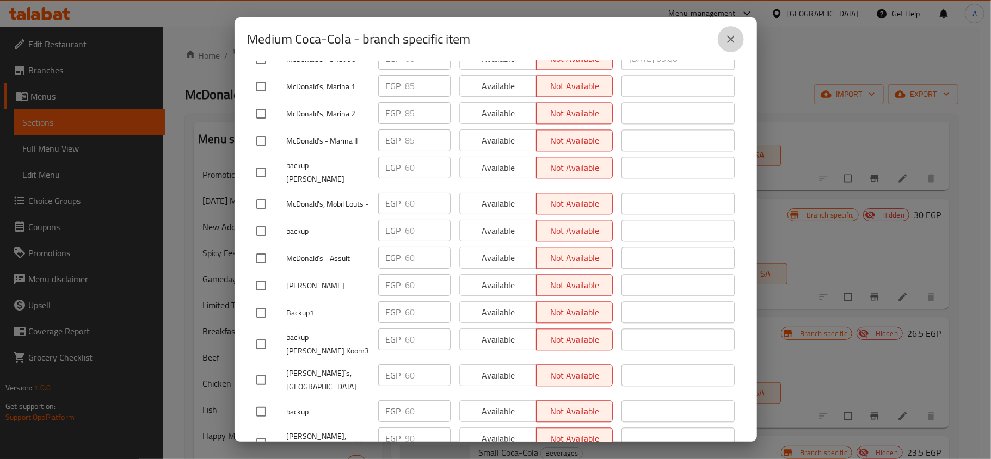
click at [734, 40] on icon "close" at bounding box center [730, 39] width 13 height 13
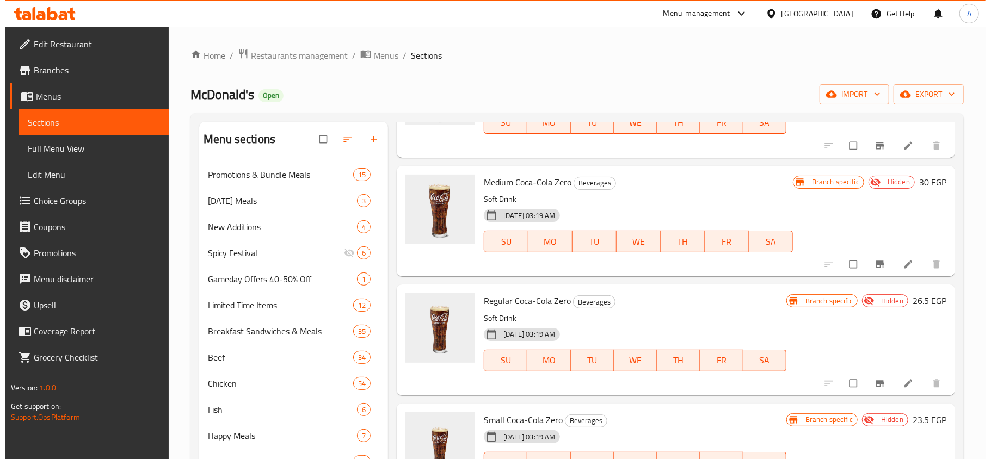
scroll to position [1886, 0]
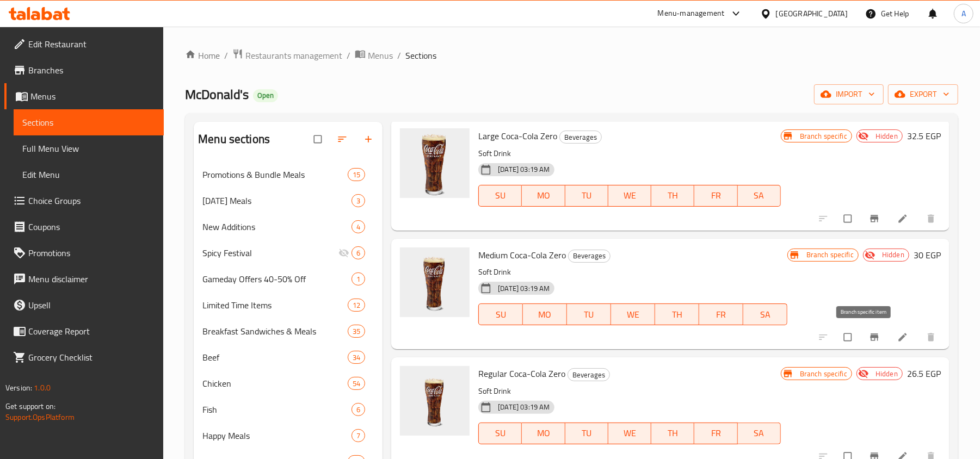
click at [870, 334] on icon "Branch-specific-item" at bounding box center [874, 337] width 8 height 7
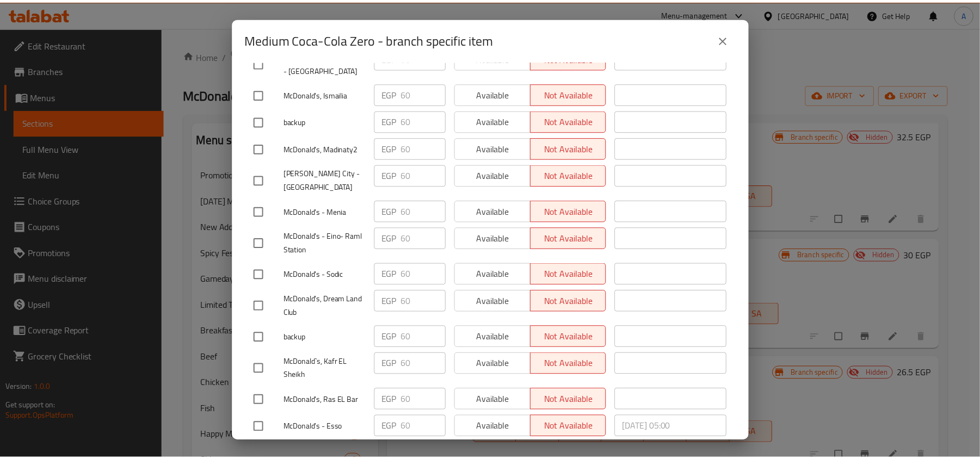
scroll to position [4079, 0]
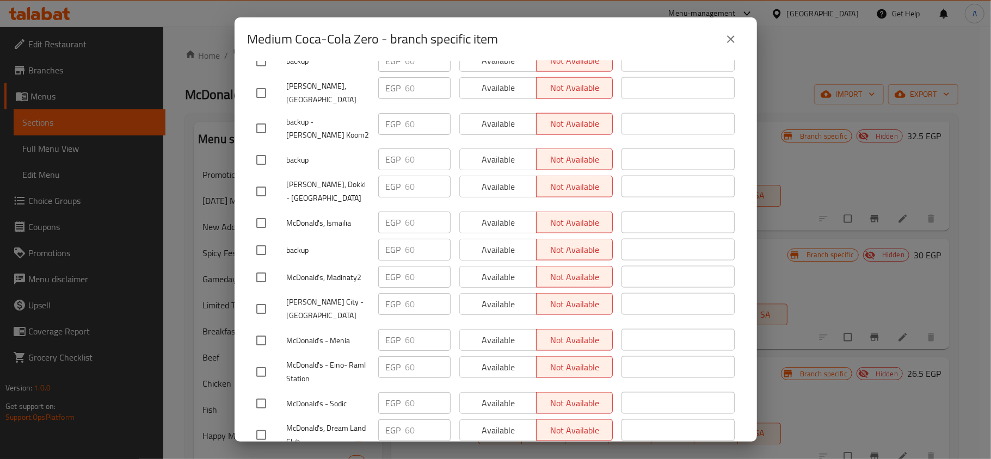
click at [725, 44] on icon "close" at bounding box center [730, 39] width 13 height 13
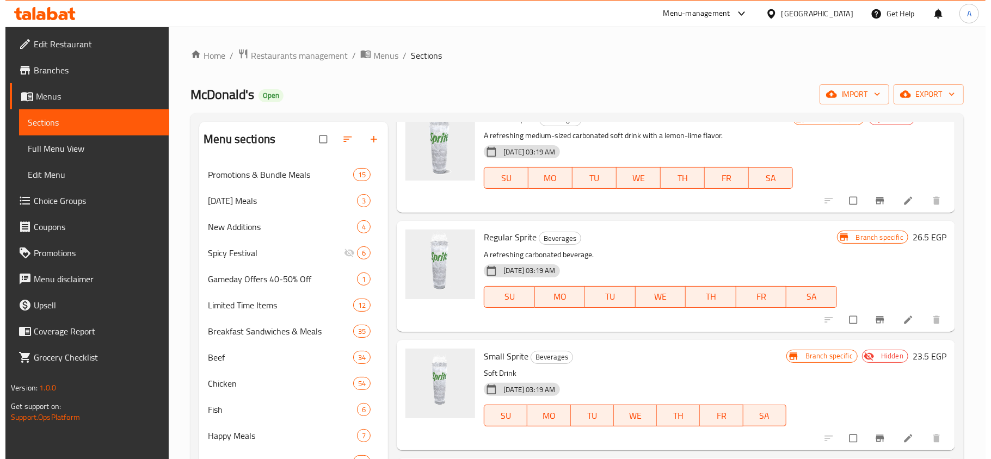
scroll to position [2394, 0]
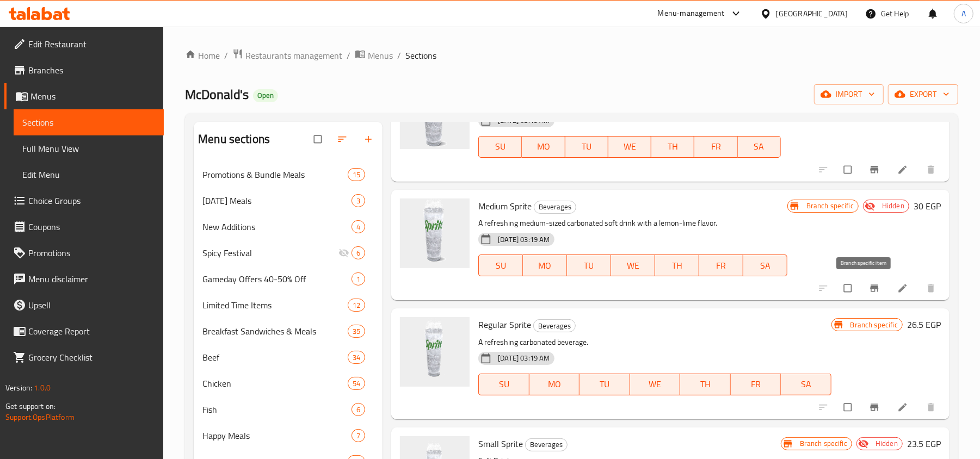
click at [862, 281] on button "Branch-specific-item" at bounding box center [875, 288] width 26 height 24
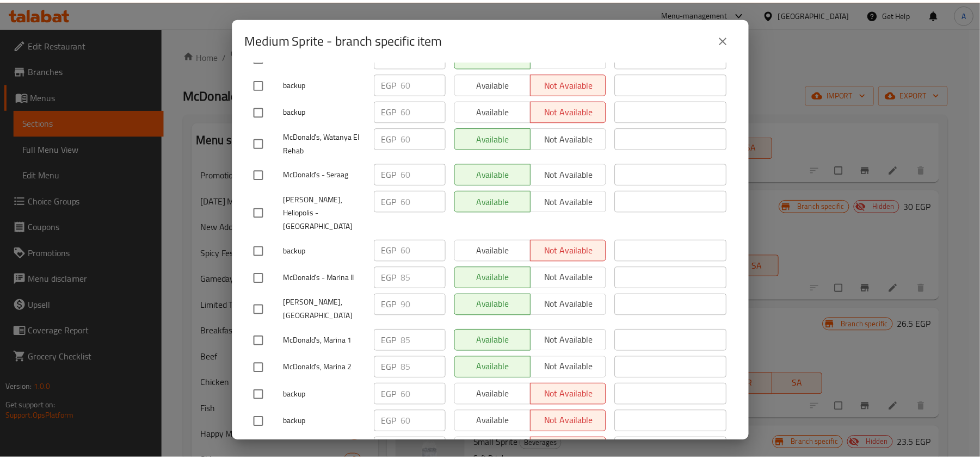
scroll to position [608, 0]
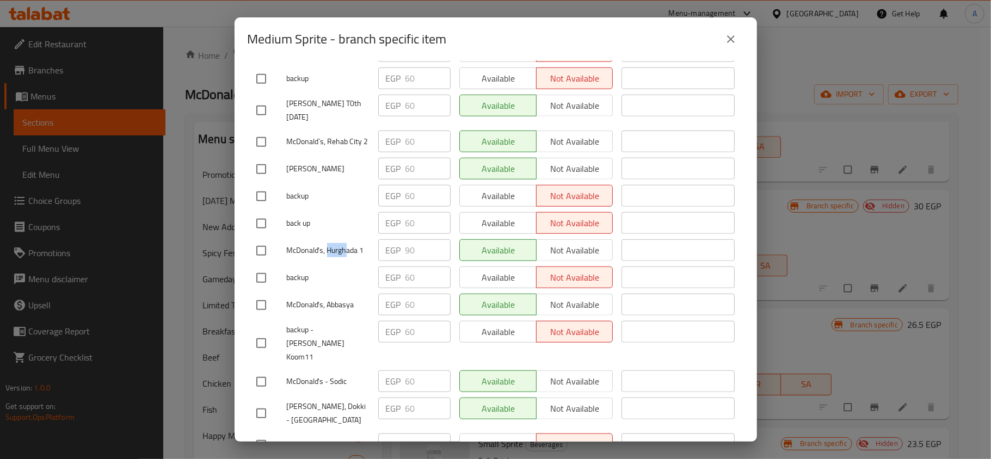
click at [740, 40] on button "close" at bounding box center [731, 39] width 26 height 26
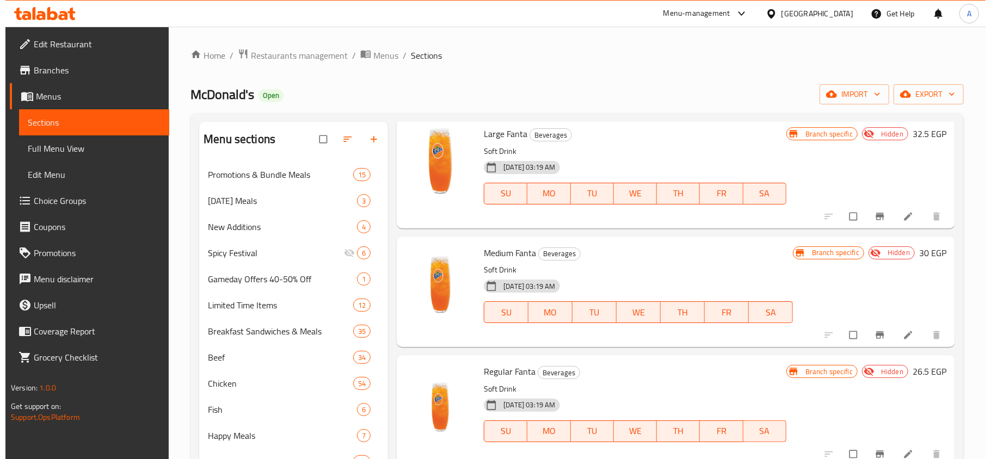
scroll to position [2829, 0]
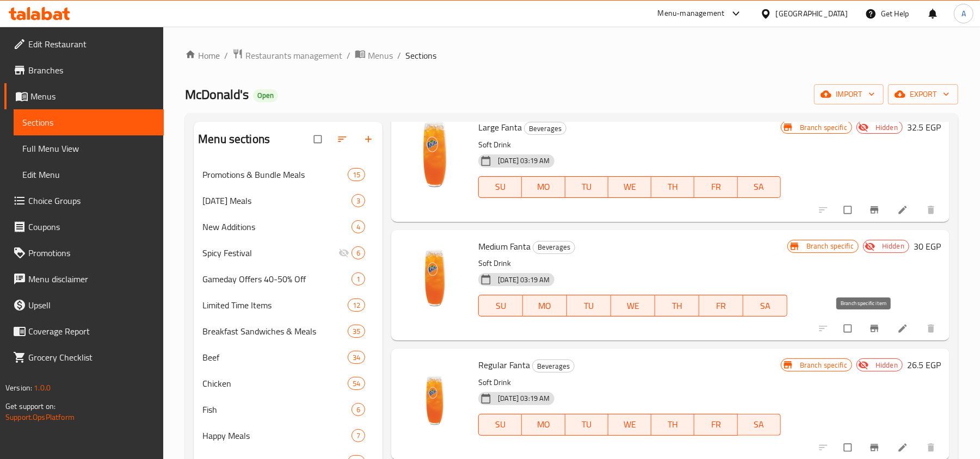
click at [869, 327] on icon "Branch-specific-item" at bounding box center [874, 328] width 11 height 11
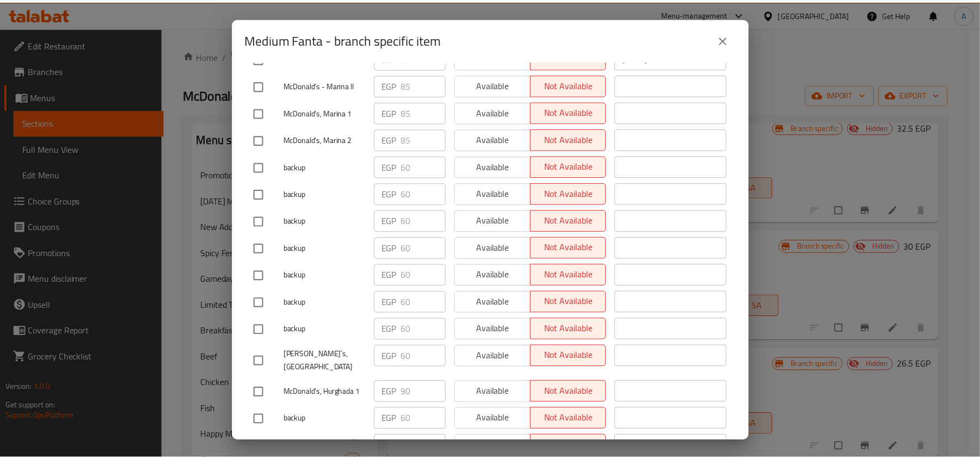
scroll to position [3483, 0]
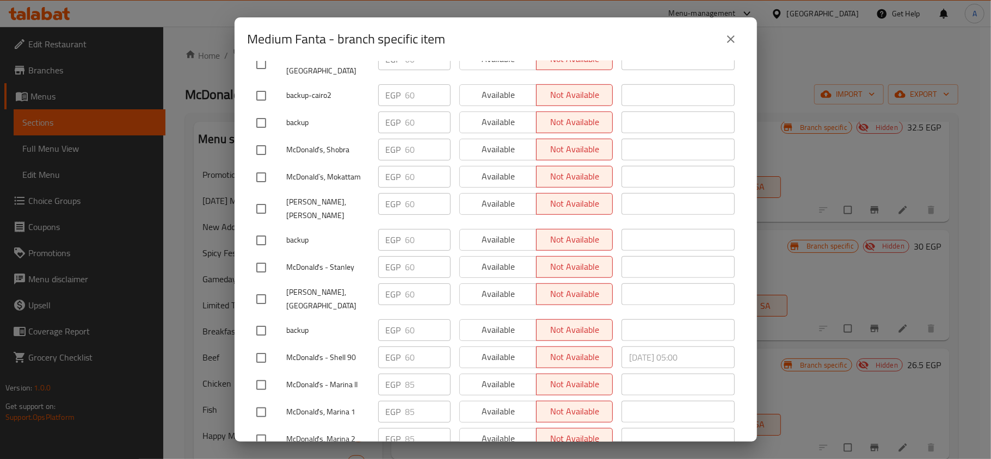
click at [736, 40] on icon "close" at bounding box center [730, 39] width 13 height 13
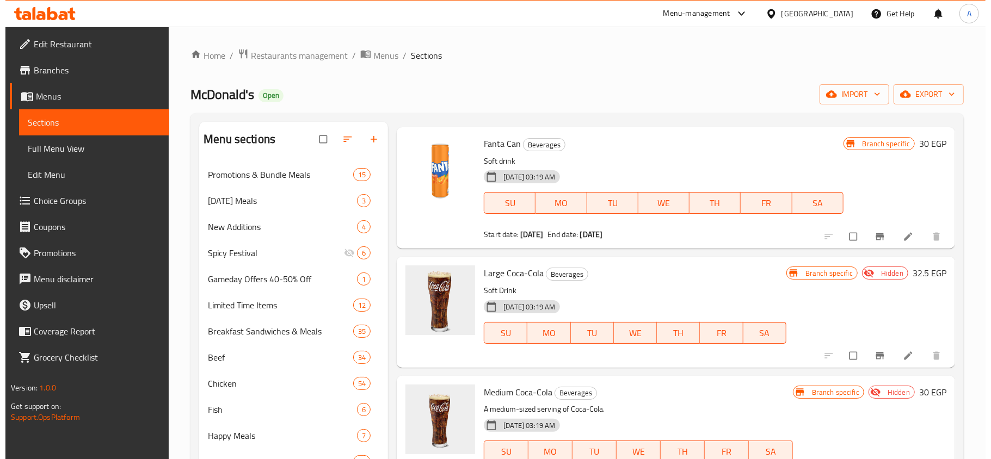
scroll to position [1378, 0]
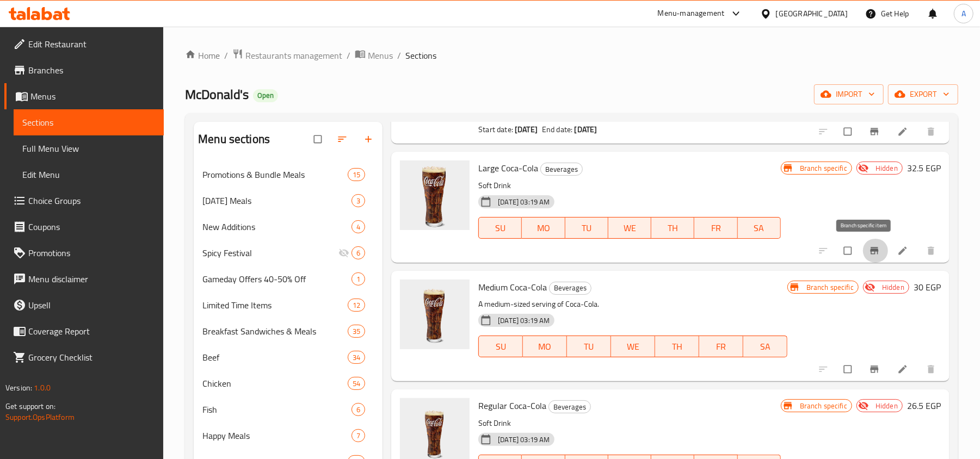
click at [869, 247] on icon "Branch-specific-item" at bounding box center [874, 250] width 11 height 11
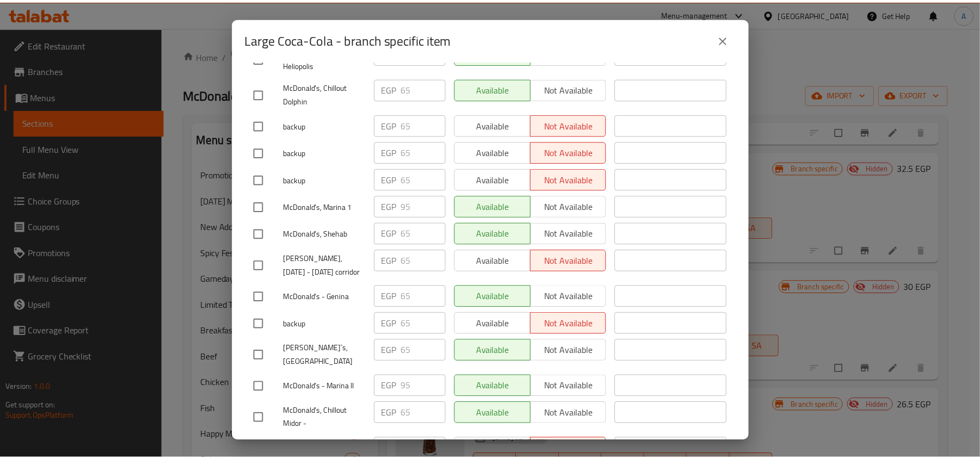
scroll to position [1401, 0]
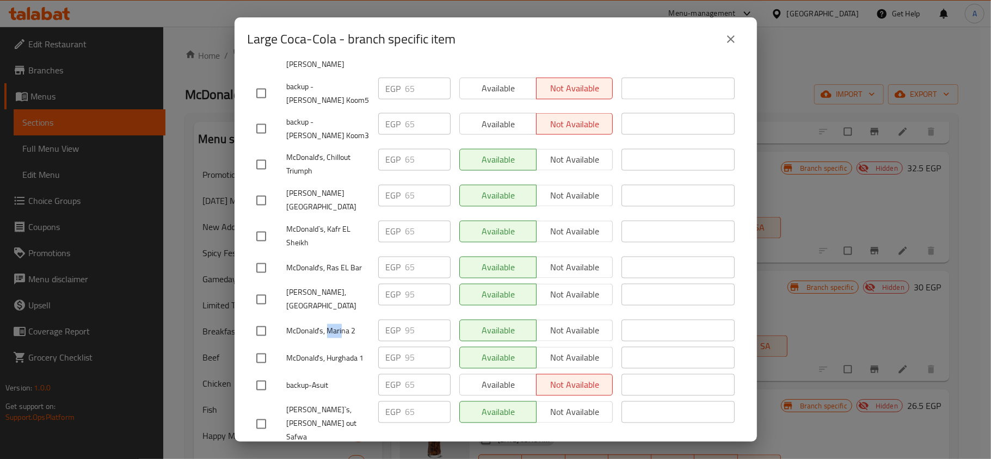
click at [737, 39] on button "close" at bounding box center [731, 39] width 26 height 26
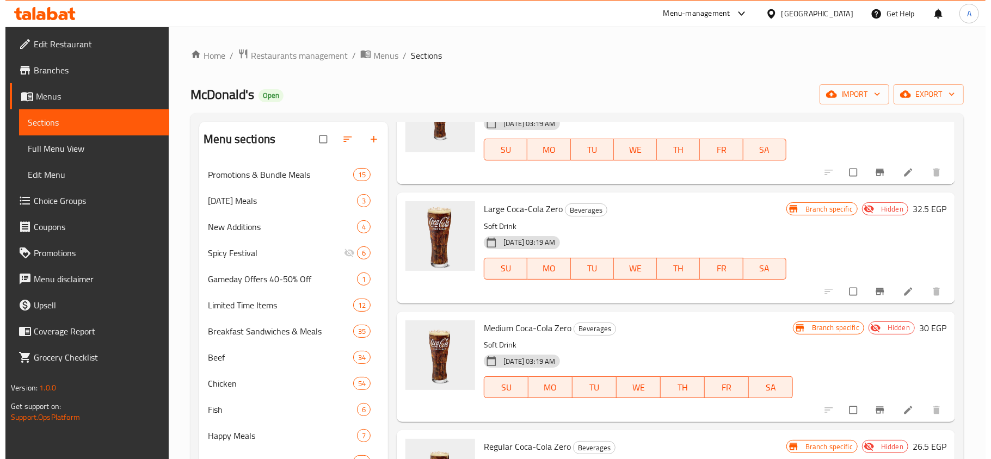
scroll to position [1814, 0]
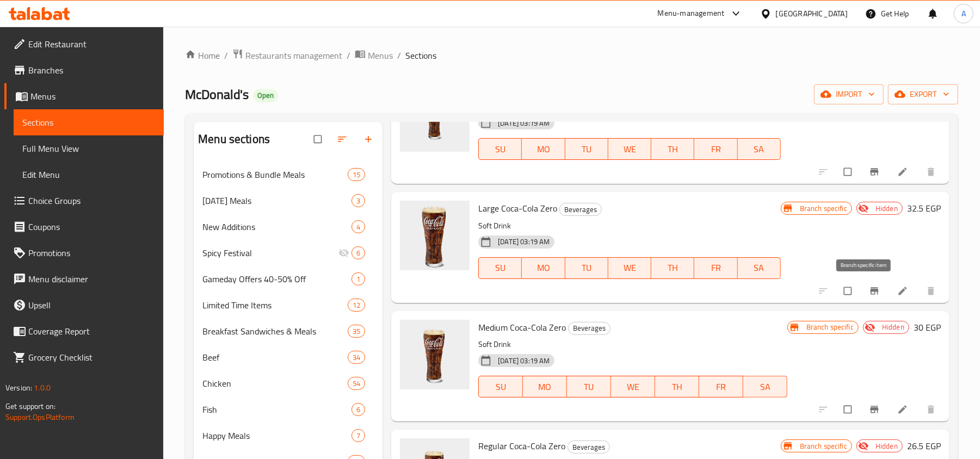
click at [862, 291] on button "Branch-specific-item" at bounding box center [875, 291] width 26 height 24
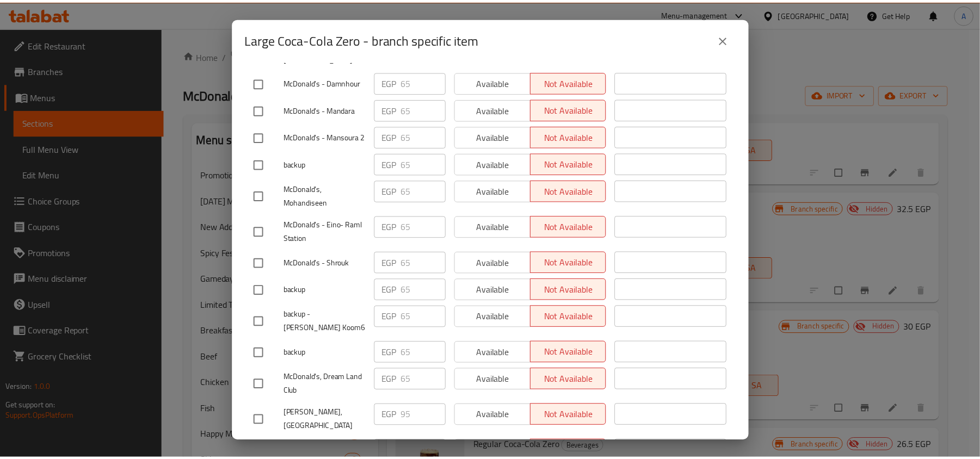
scroll to position [6312, 0]
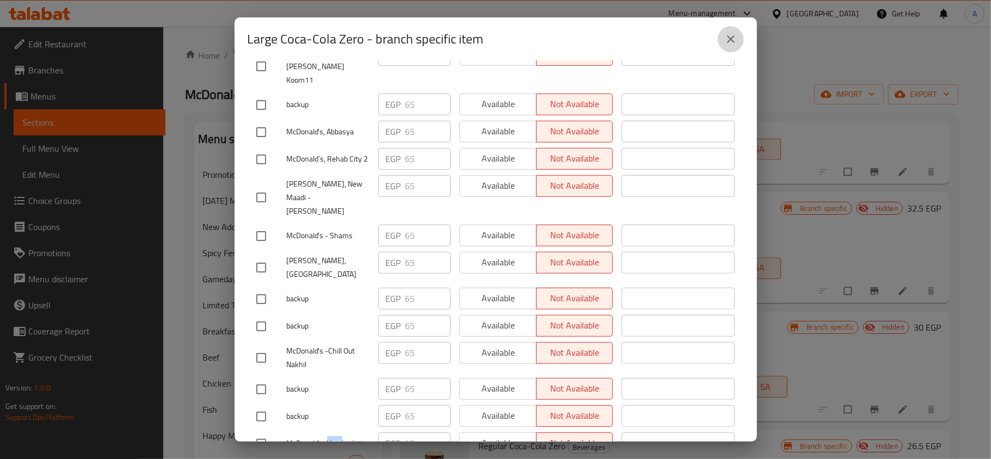
click at [732, 38] on icon "close" at bounding box center [731, 39] width 8 height 8
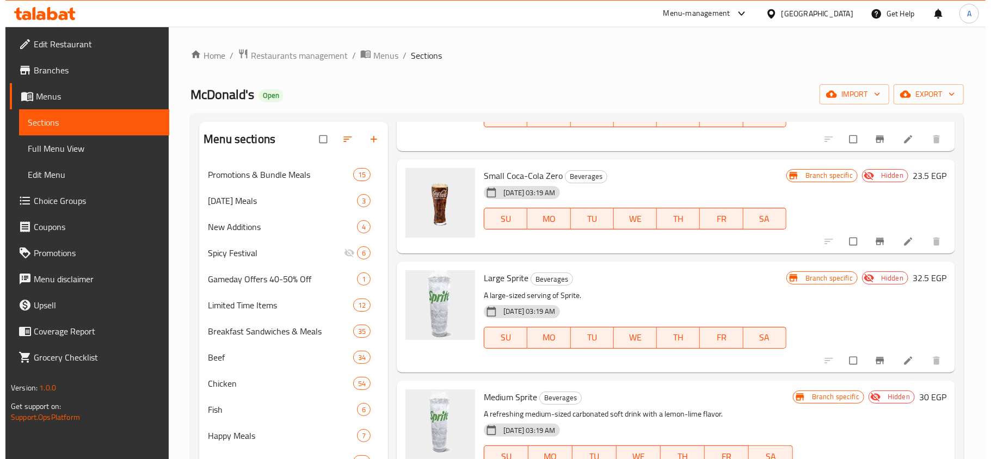
scroll to position [2249, 0]
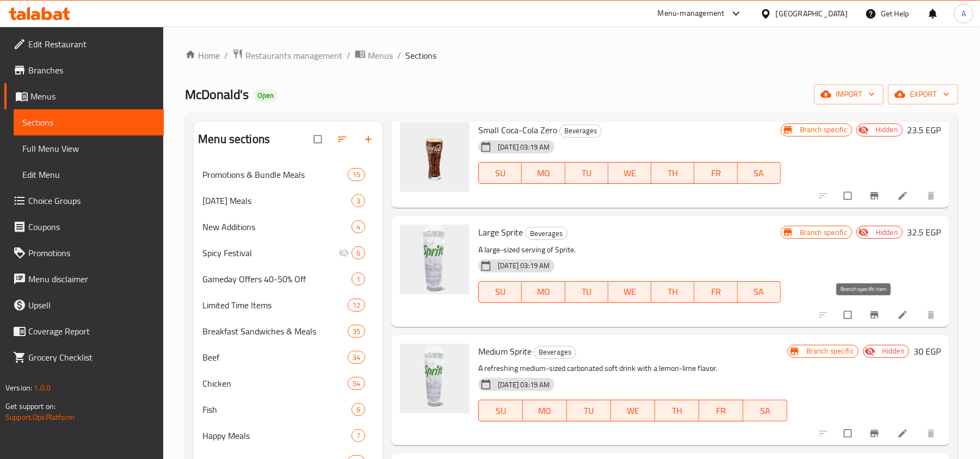
click at [869, 317] on icon "Branch-specific-item" at bounding box center [874, 315] width 11 height 11
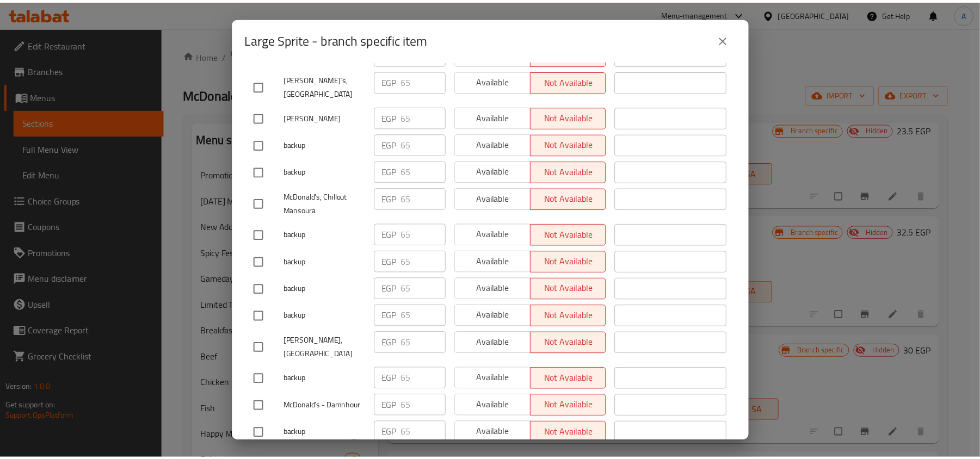
scroll to position [4456, 0]
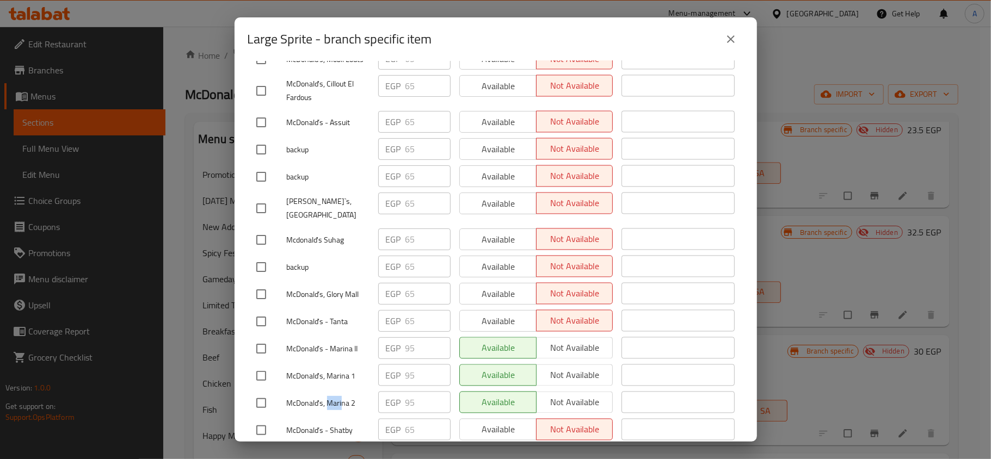
click at [727, 44] on icon "close" at bounding box center [730, 39] width 13 height 13
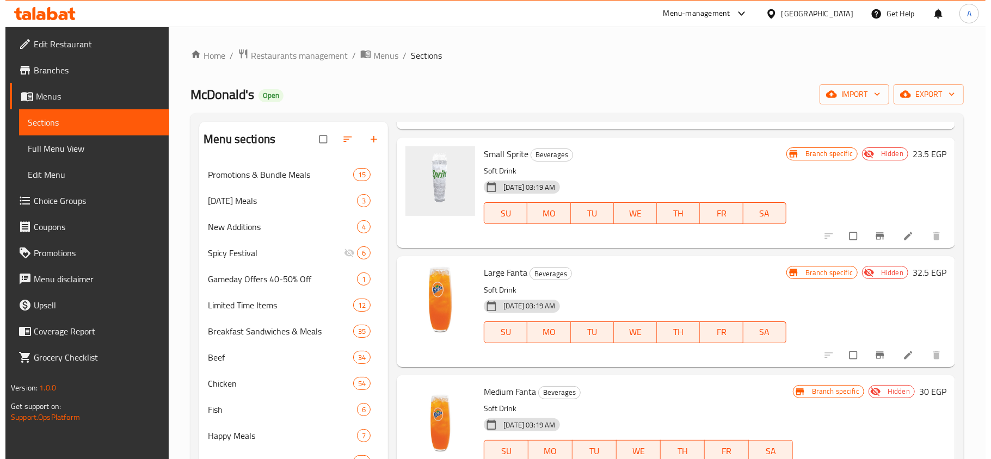
scroll to position [2829, 0]
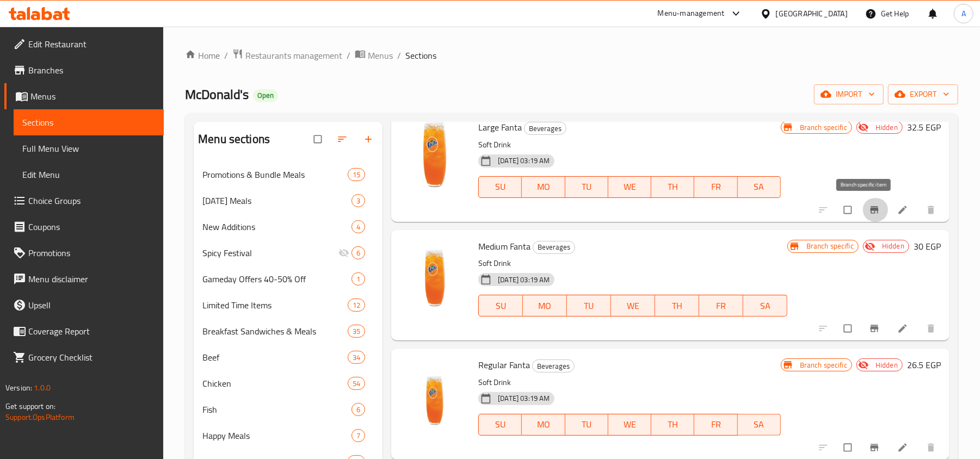
click at [869, 206] on icon "Branch-specific-item" at bounding box center [874, 210] width 11 height 11
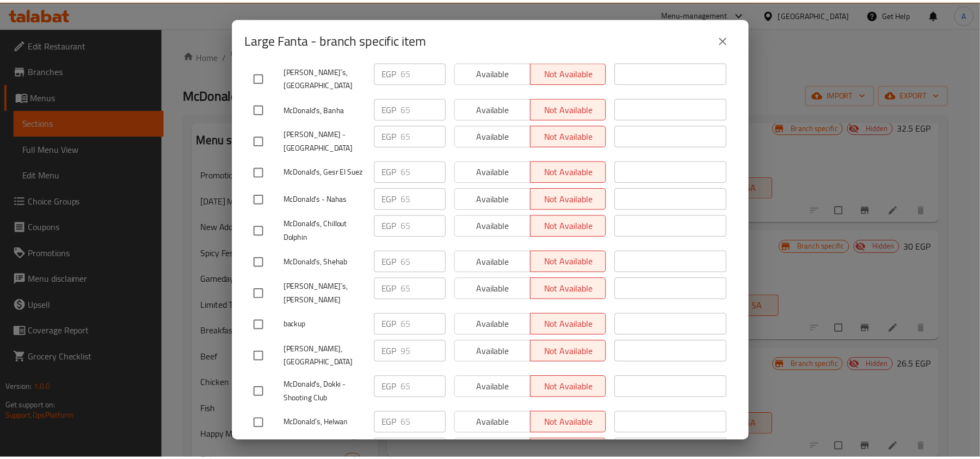
scroll to position [6357, 0]
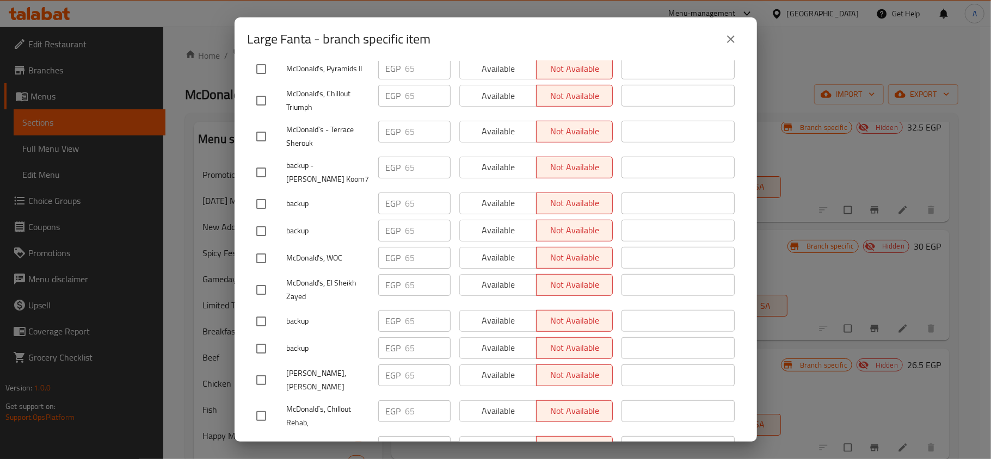
click at [727, 32] on button "close" at bounding box center [731, 39] width 26 height 26
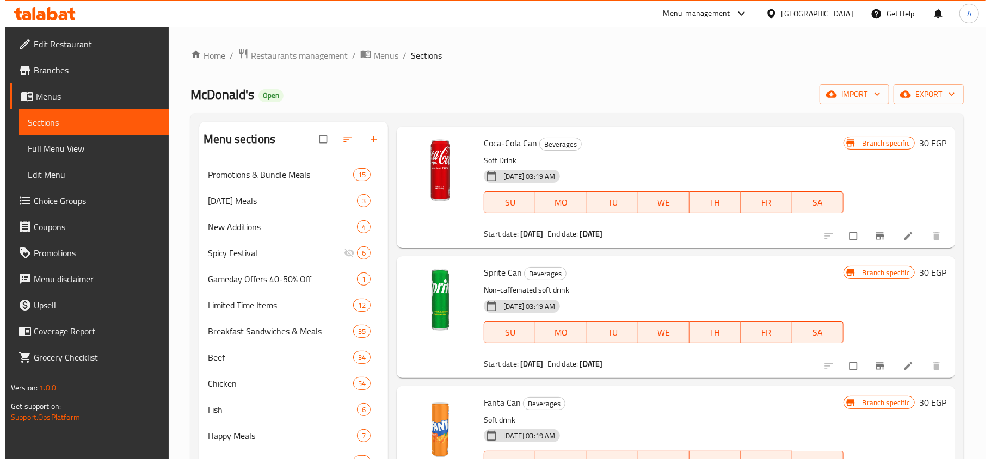
scroll to position [1015, 0]
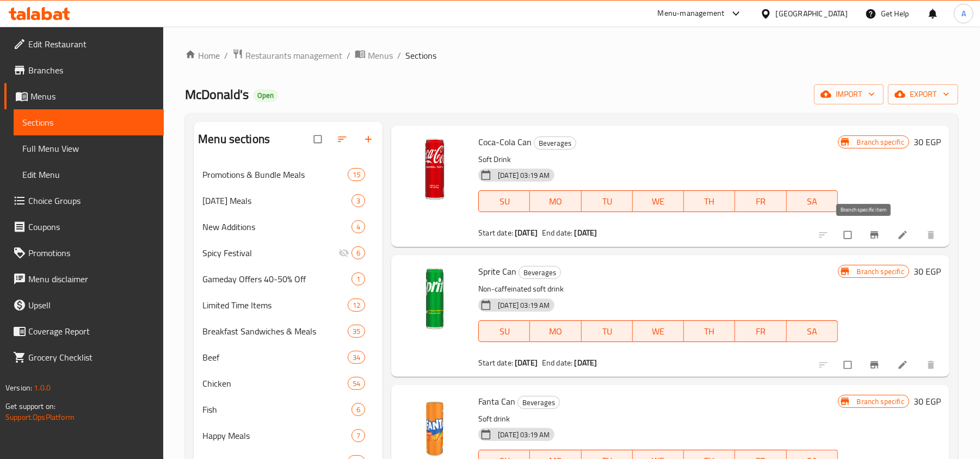
click at [869, 231] on span "Branch-specific-item" at bounding box center [875, 235] width 13 height 11
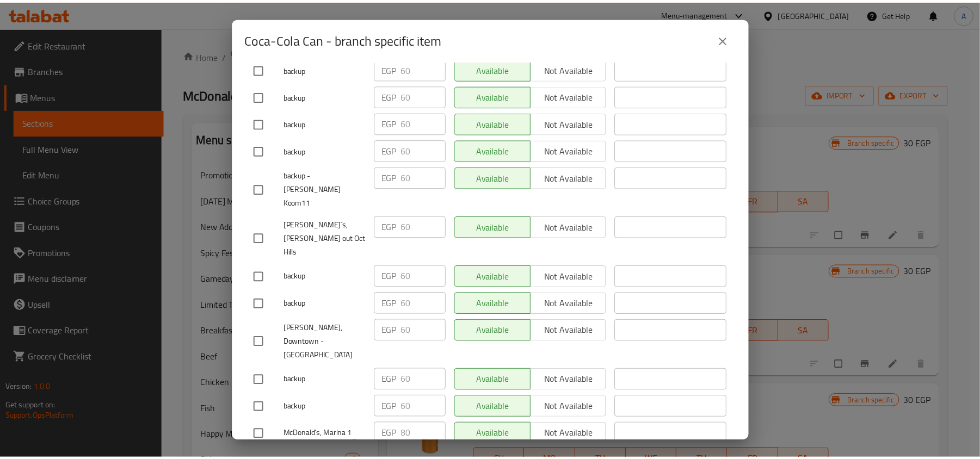
scroll to position [1873, 0]
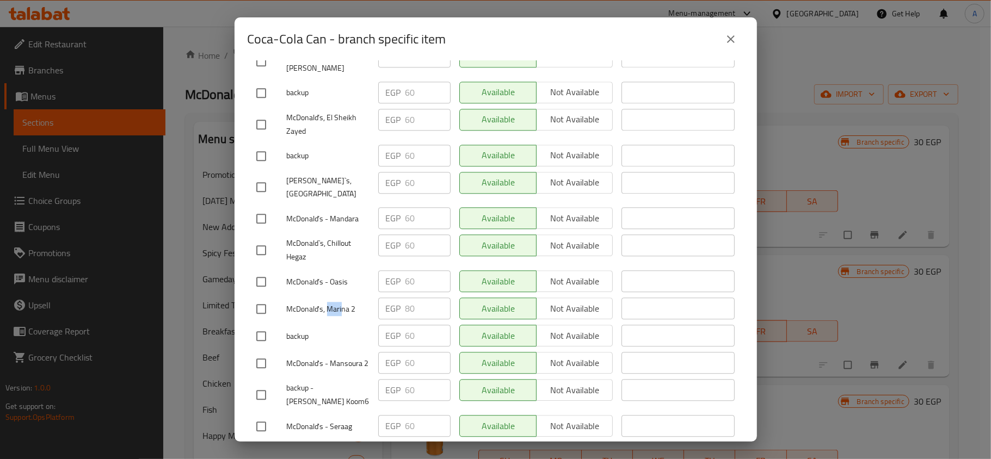
click at [738, 34] on button "close" at bounding box center [731, 39] width 26 height 26
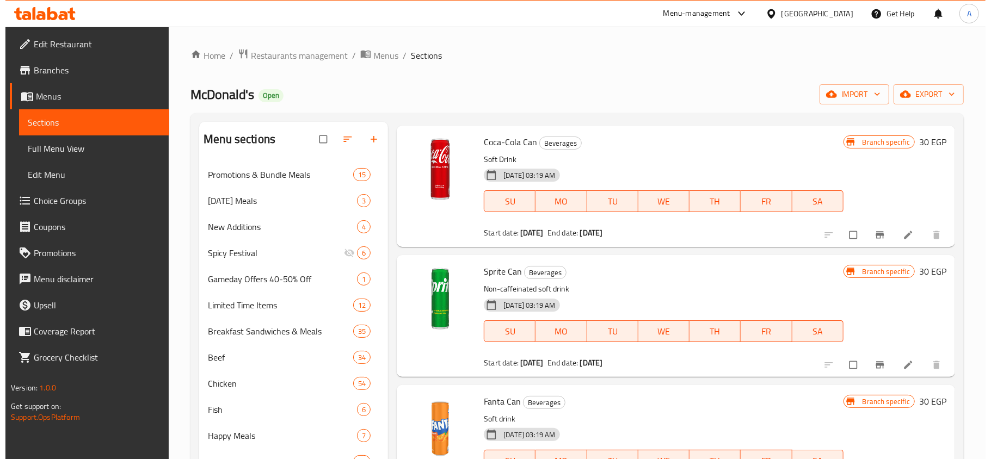
scroll to position [1088, 0]
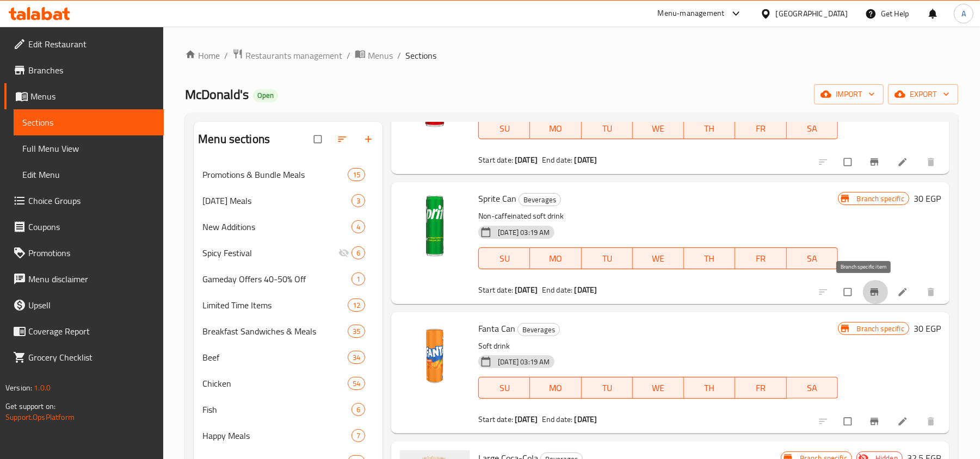
click at [869, 294] on span "Branch-specific-item" at bounding box center [875, 292] width 13 height 11
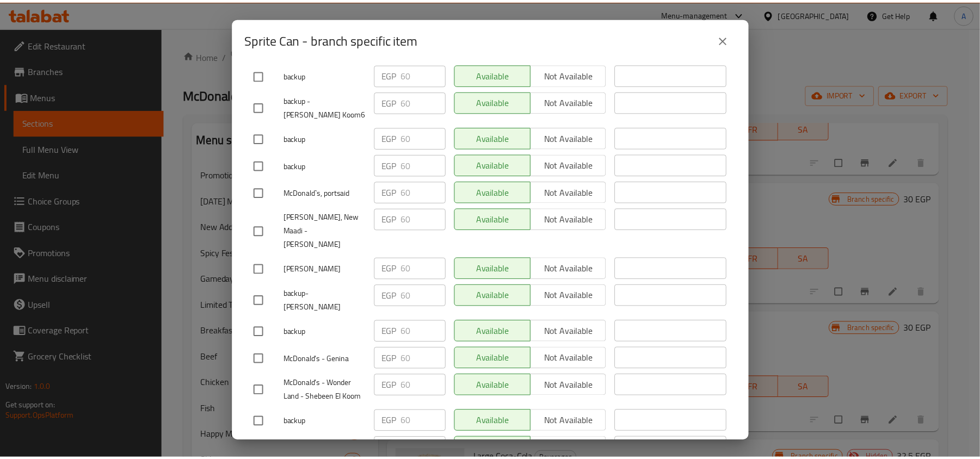
scroll to position [5334, 0]
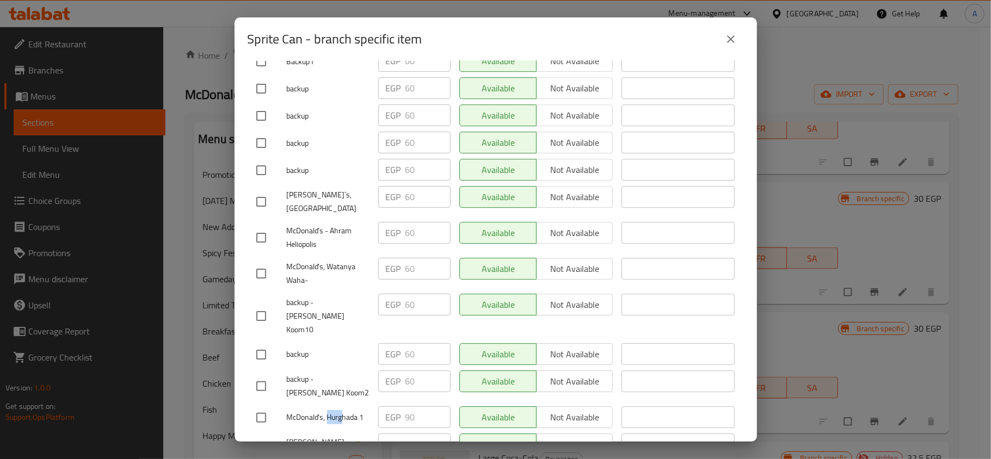
click at [738, 45] on button "close" at bounding box center [731, 39] width 26 height 26
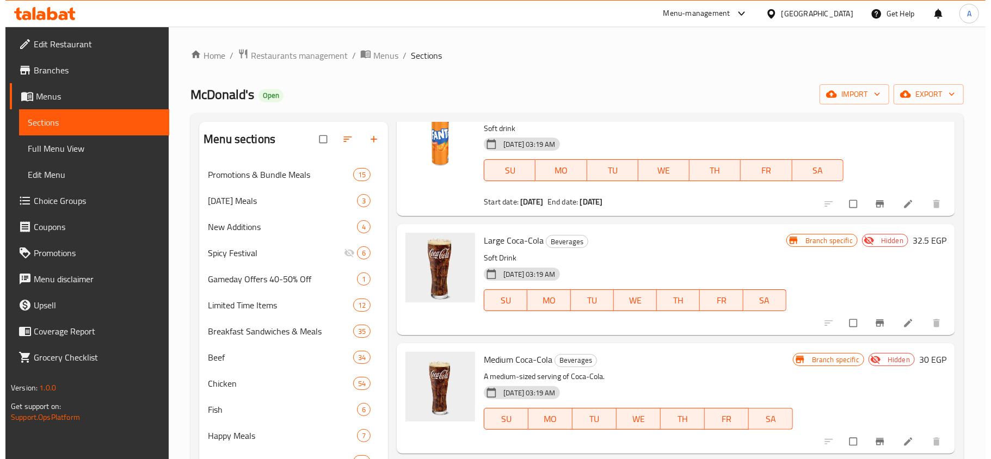
scroll to position [1233, 0]
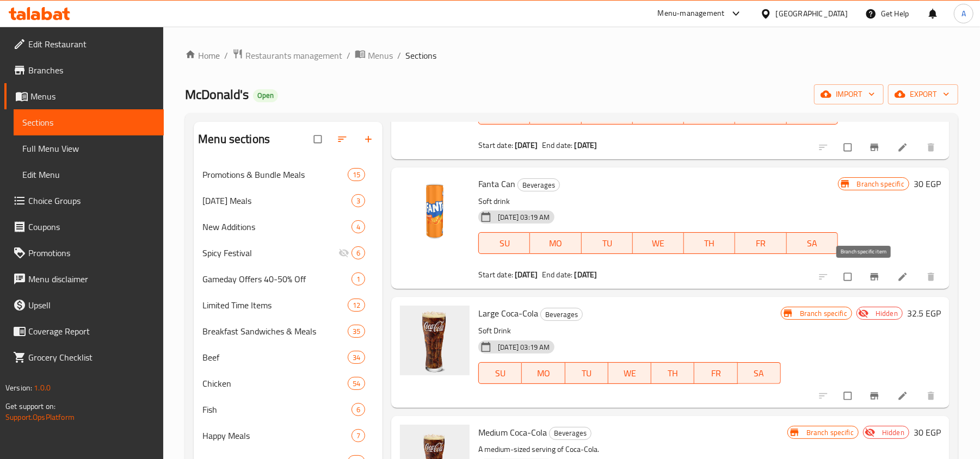
click at [870, 277] on icon "Branch-specific-item" at bounding box center [874, 277] width 8 height 7
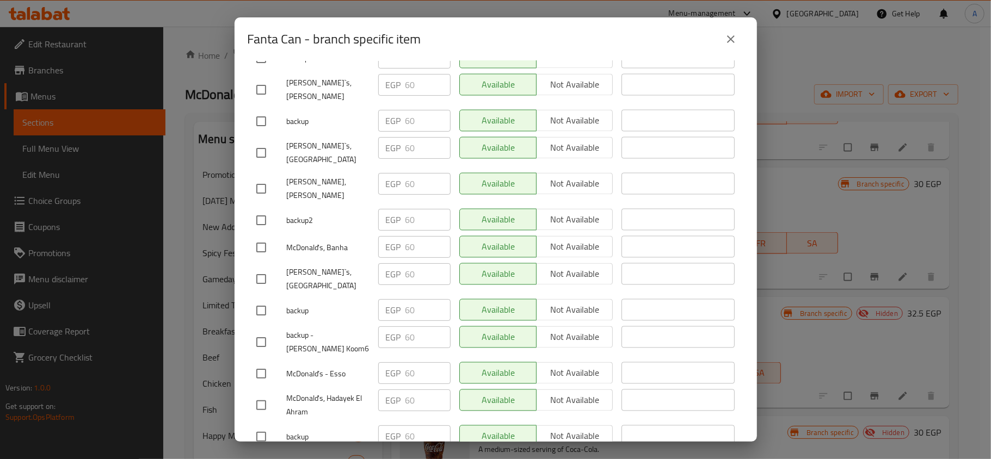
scroll to position [5317, 0]
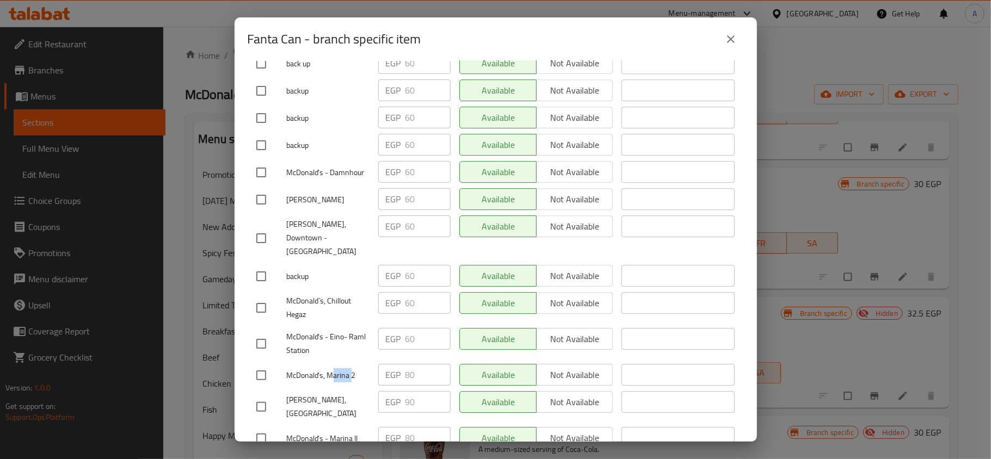
drag, startPoint x: 335, startPoint y: 223, endPoint x: 351, endPoint y: 225, distance: 15.9
click at [351, 369] on span "McDonald's, Marina 2" at bounding box center [328, 376] width 83 height 14
drag, startPoint x: 333, startPoint y: 279, endPoint x: 351, endPoint y: 280, distance: 18.0
click at [351, 432] on span "McDonald’s - Marina II" at bounding box center [328, 439] width 83 height 14
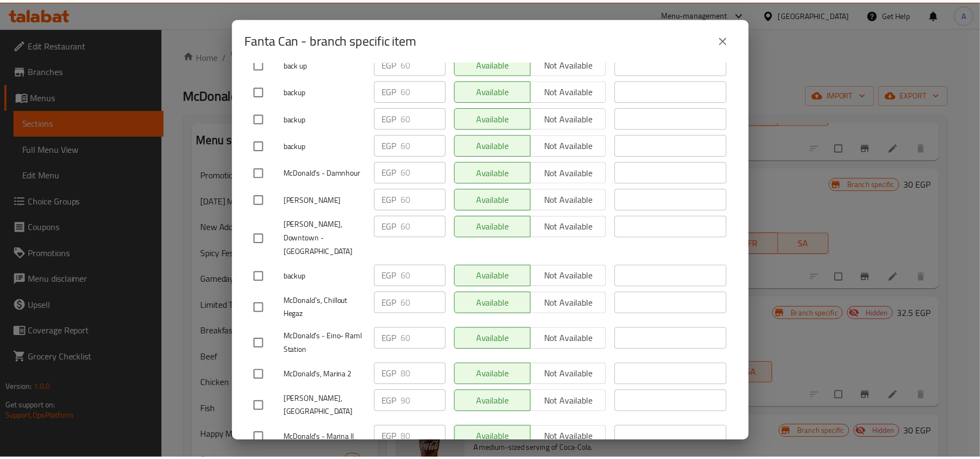
scroll to position [4566, 0]
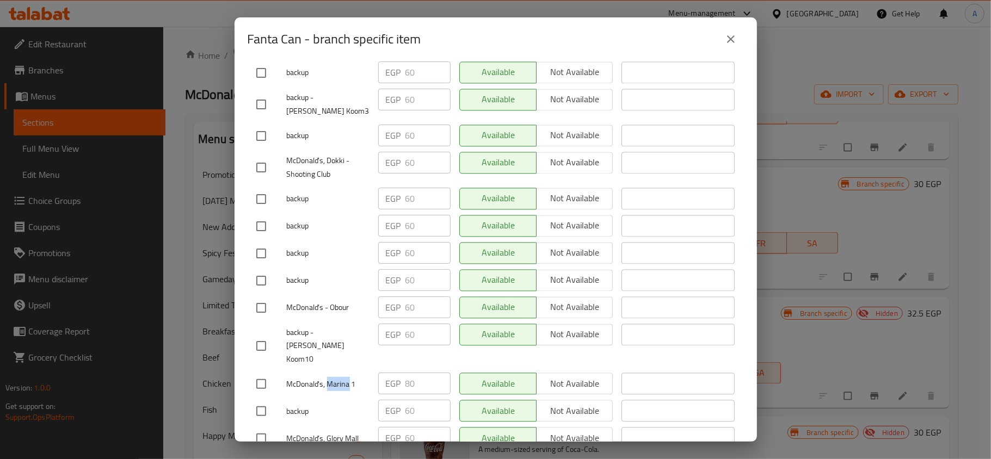
click at [731, 38] on icon "close" at bounding box center [731, 39] width 8 height 8
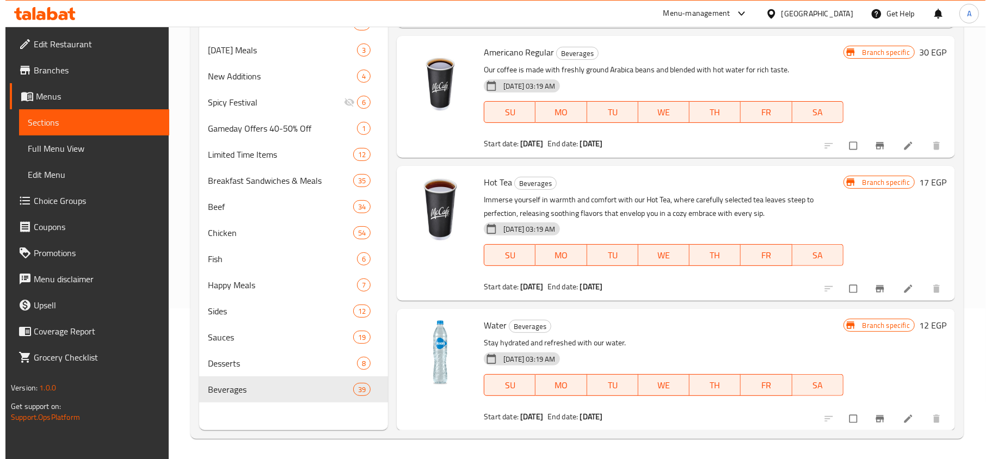
scroll to position [153, 0]
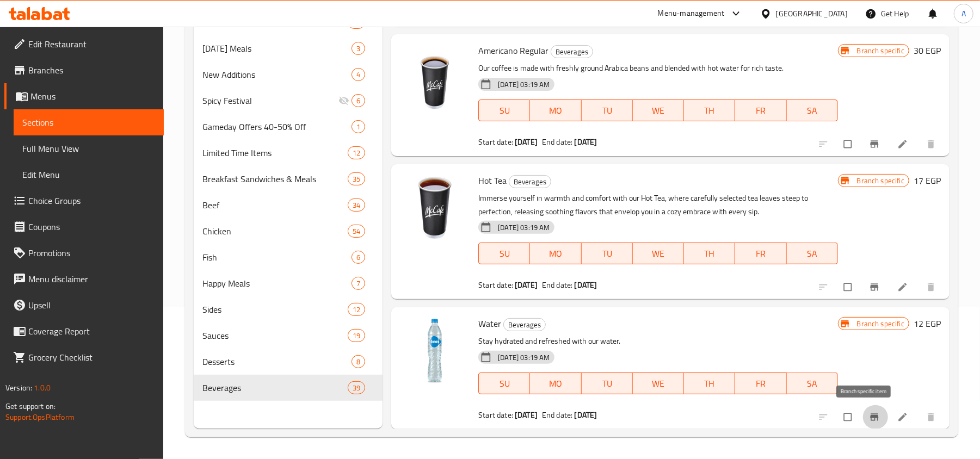
click at [869, 412] on icon "Branch-specific-item" at bounding box center [874, 417] width 11 height 11
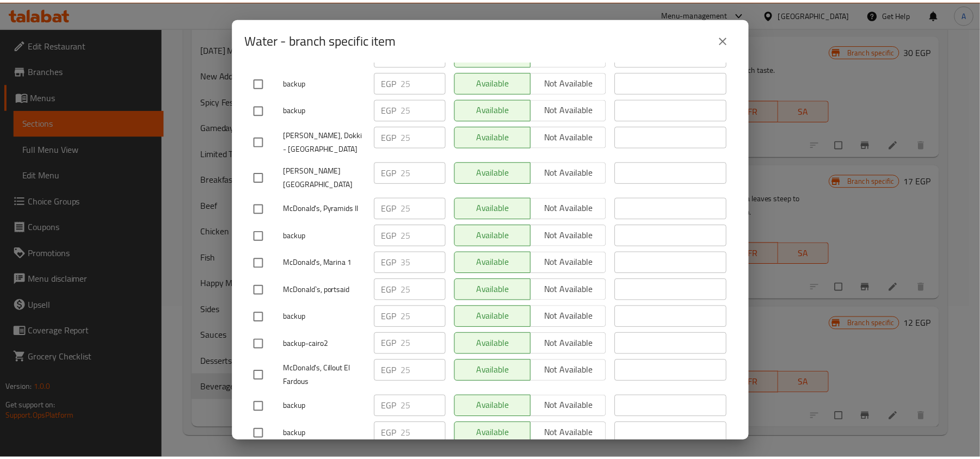
scroll to position [892, 0]
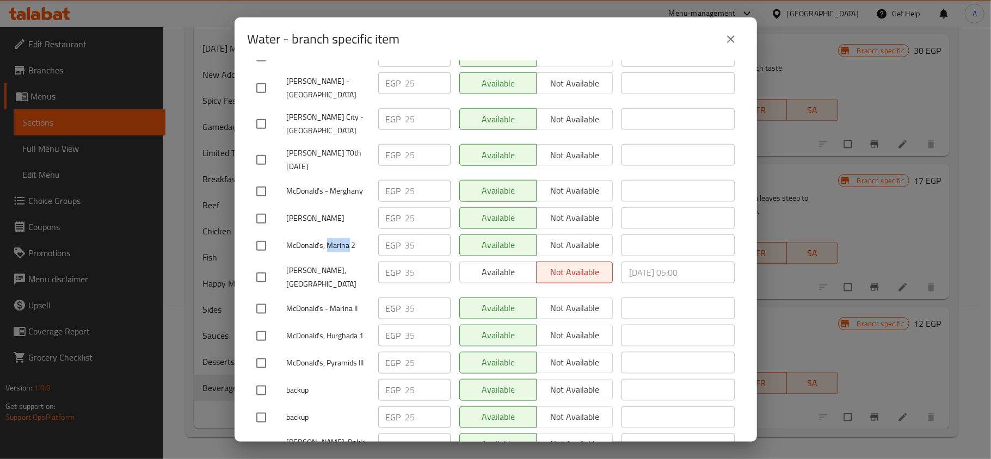
click at [725, 34] on icon "close" at bounding box center [730, 39] width 13 height 13
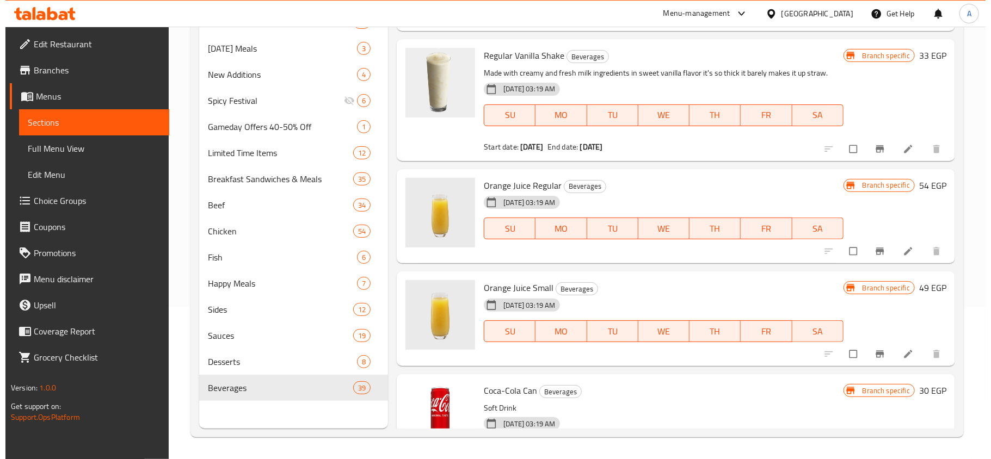
scroll to position [686, 0]
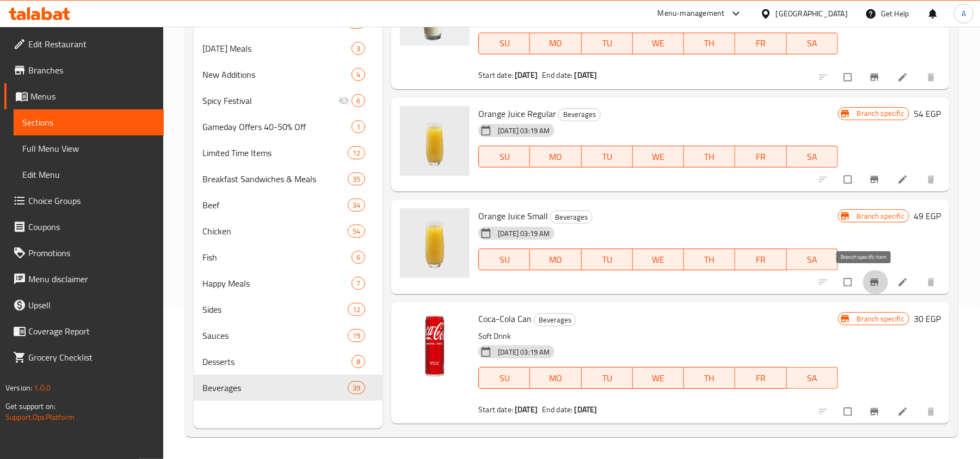
click at [869, 281] on icon "Branch-specific-item" at bounding box center [874, 282] width 11 height 11
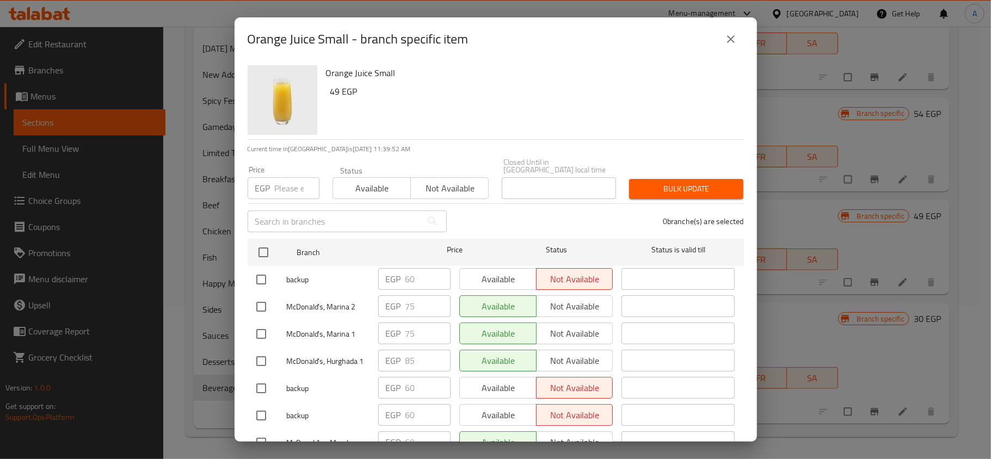
scroll to position [634, 0]
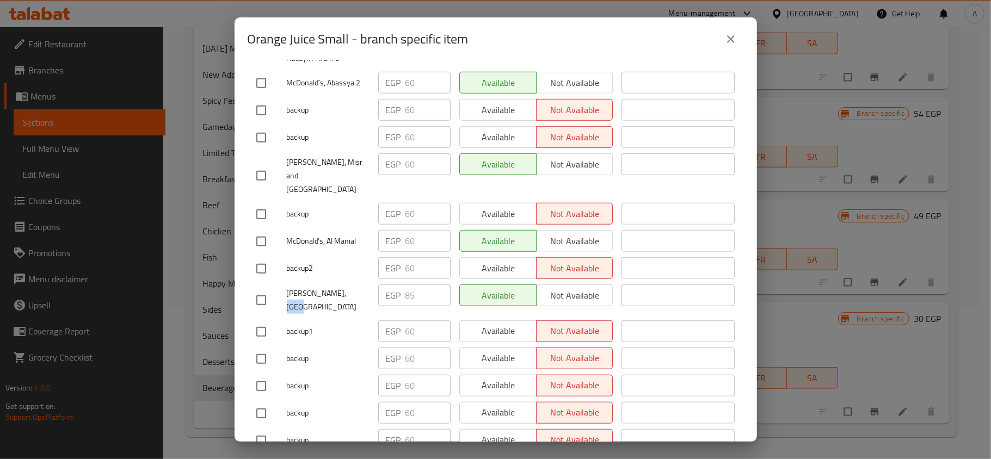
click at [729, 33] on icon "close" at bounding box center [730, 39] width 13 height 13
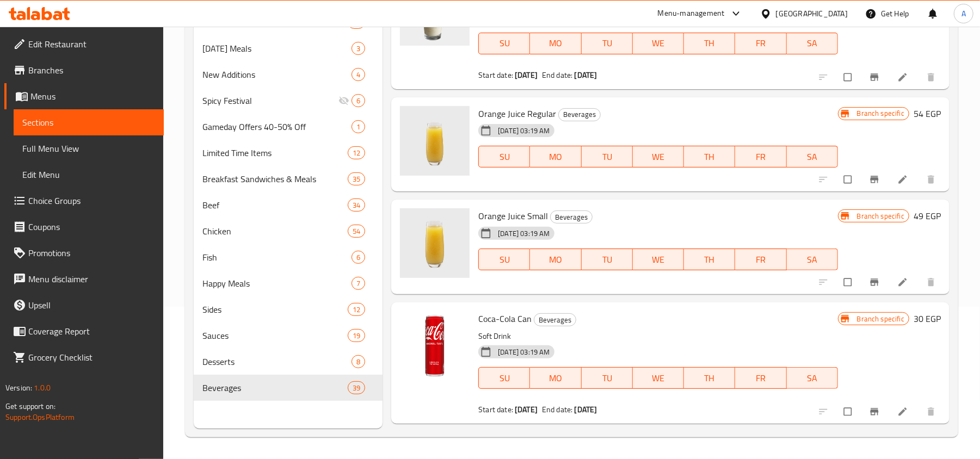
click at [870, 182] on icon "Branch-specific-item" at bounding box center [874, 179] width 8 height 7
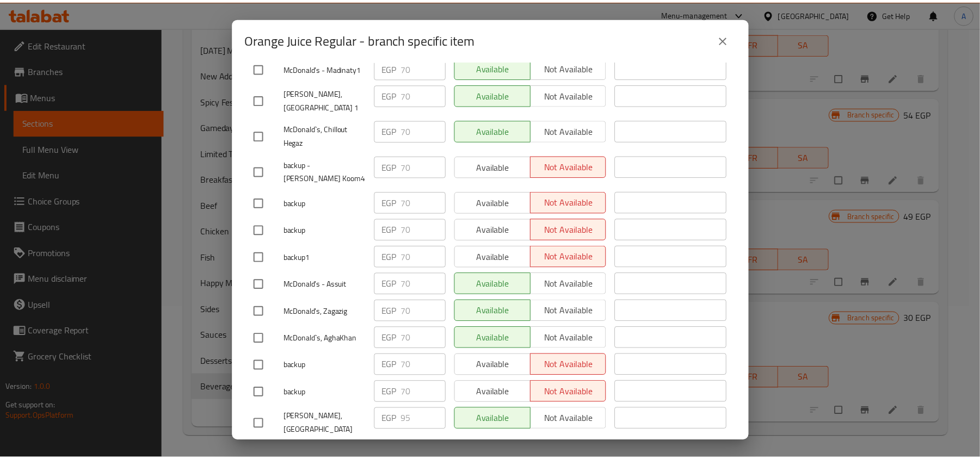
scroll to position [5947, 0]
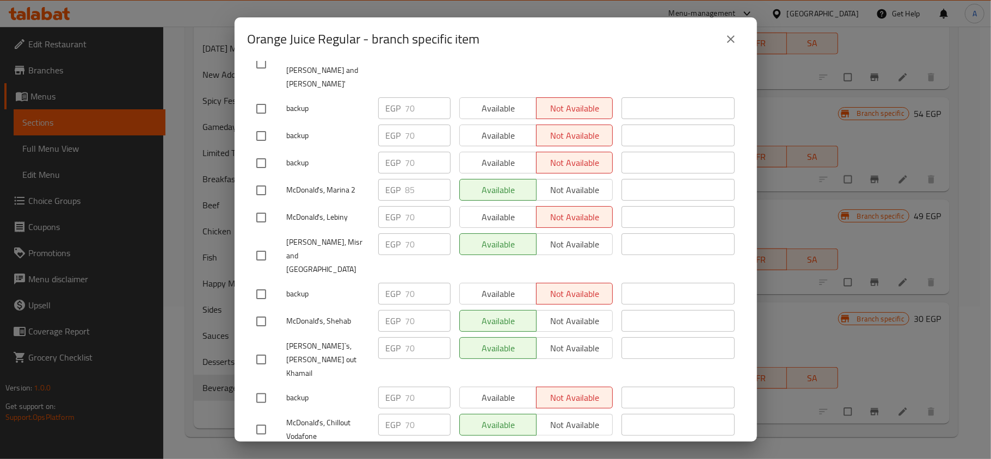
click at [726, 32] on button "close" at bounding box center [731, 39] width 26 height 26
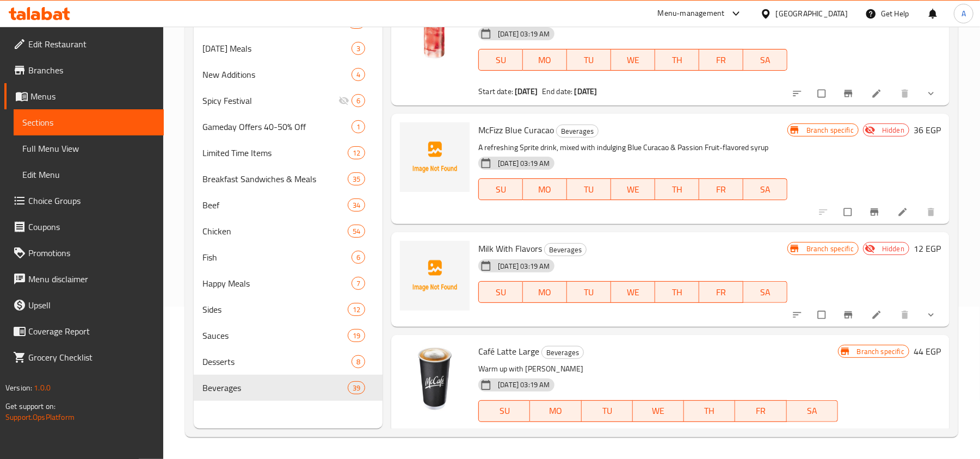
scroll to position [3482, 0]
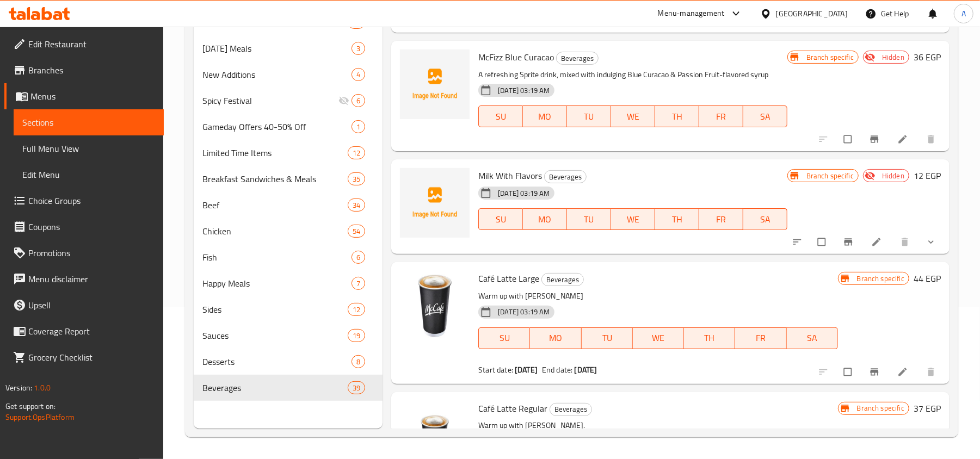
click at [919, 239] on button "show more" at bounding box center [932, 242] width 26 height 24
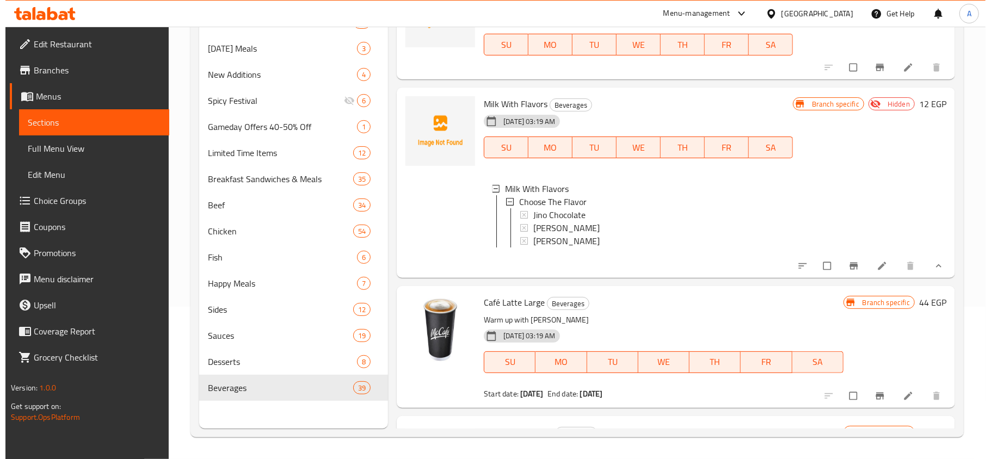
scroll to position [3555, 0]
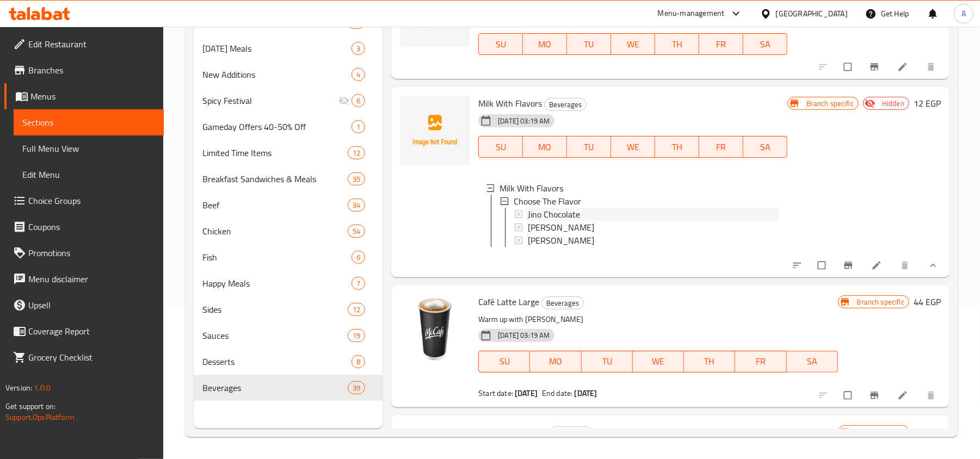
click at [517, 213] on icon at bounding box center [519, 215] width 8 height 8
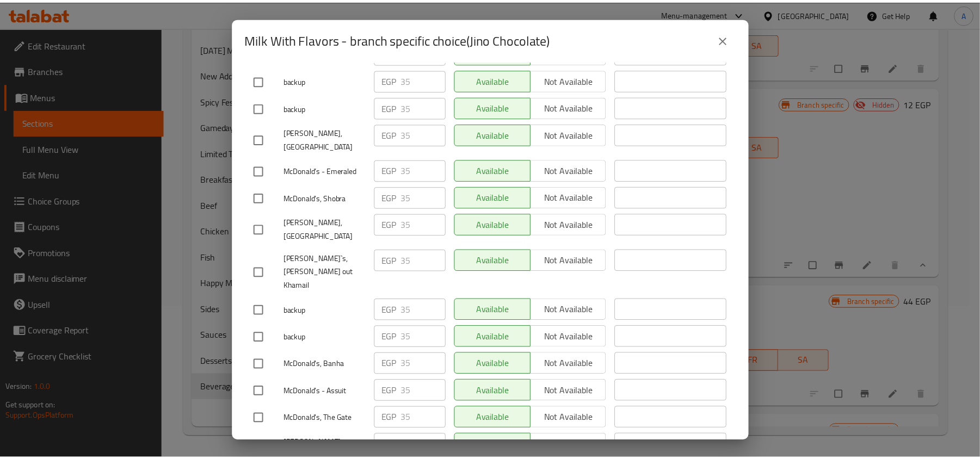
scroll to position [3922, 0]
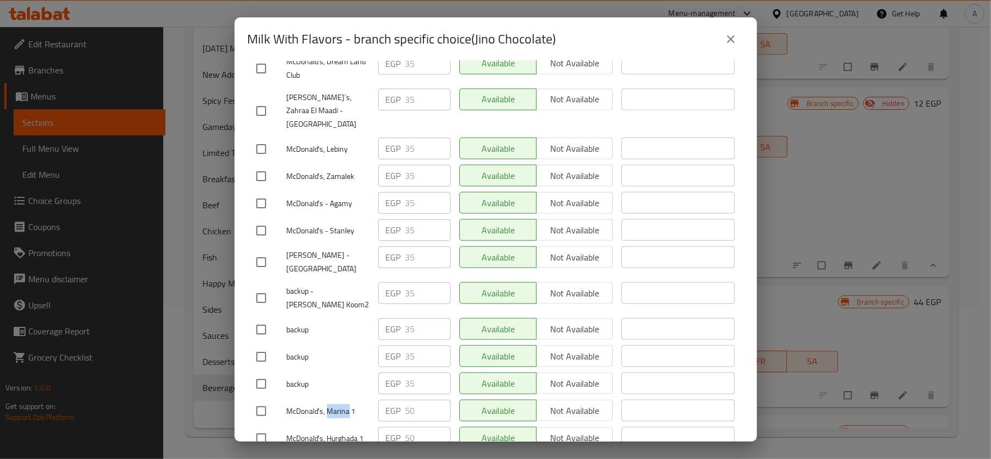
click at [730, 37] on icon "close" at bounding box center [730, 39] width 13 height 13
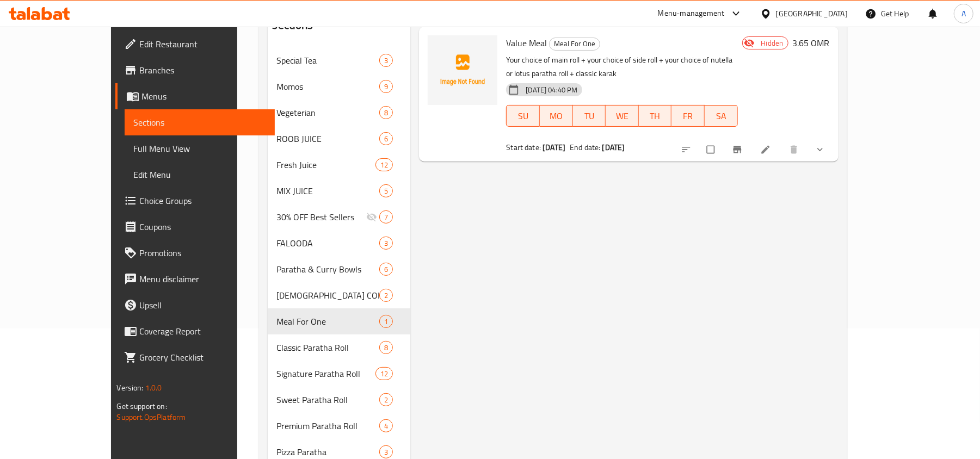
scroll to position [145, 0]
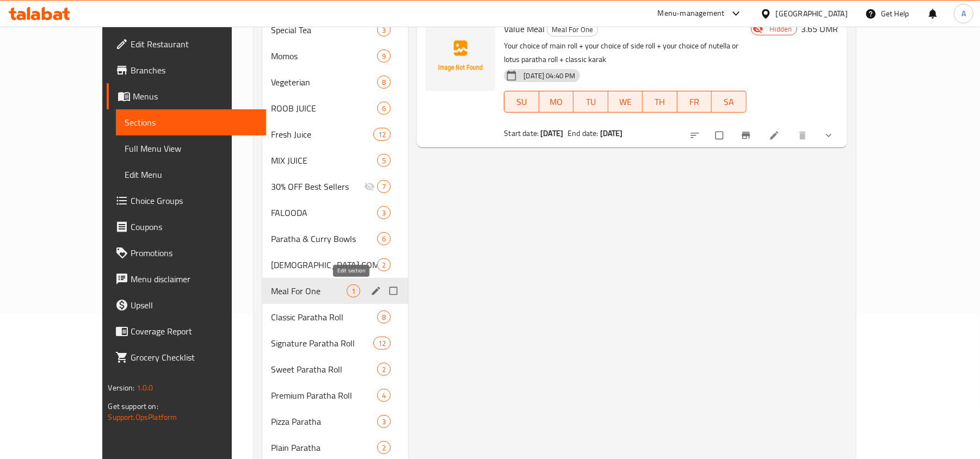
click at [372, 293] on icon "edit" at bounding box center [376, 291] width 8 height 8
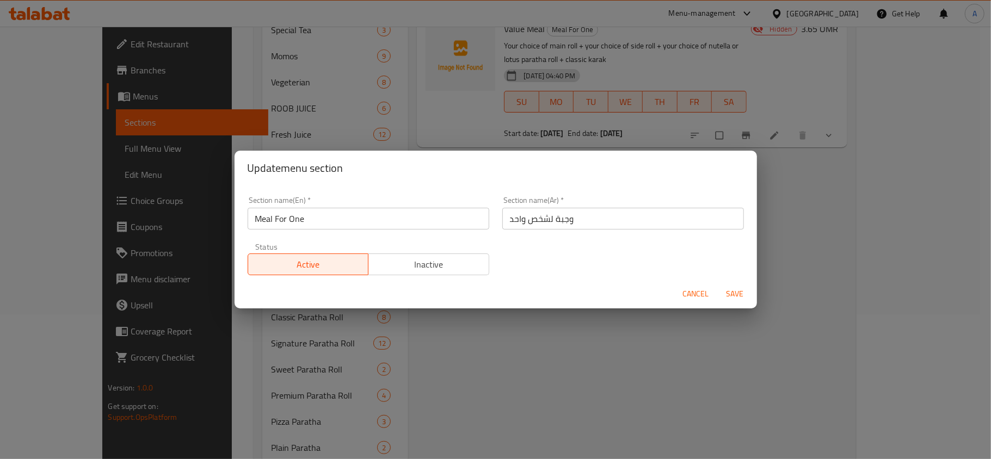
click at [343, 218] on input "Meal For One" at bounding box center [369, 219] width 242 height 22
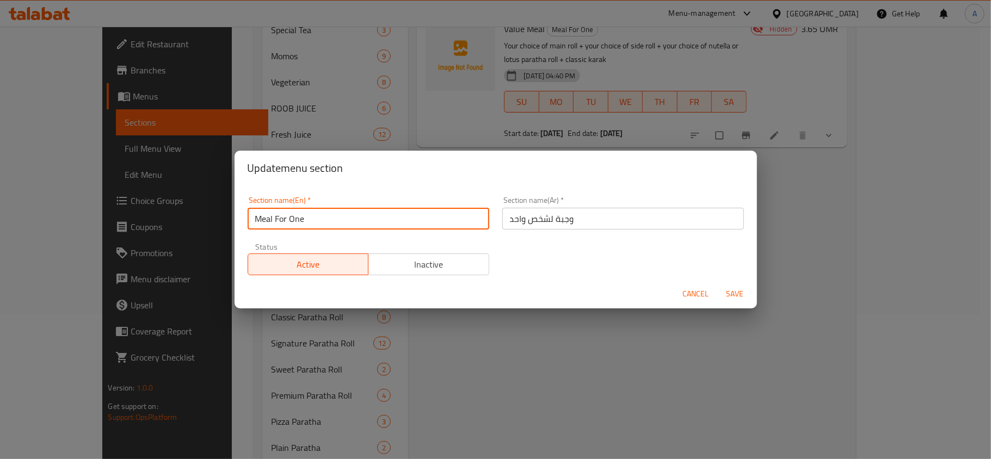
click at [343, 218] on input "Meal For One" at bounding box center [369, 219] width 242 height 22
type input "M41"
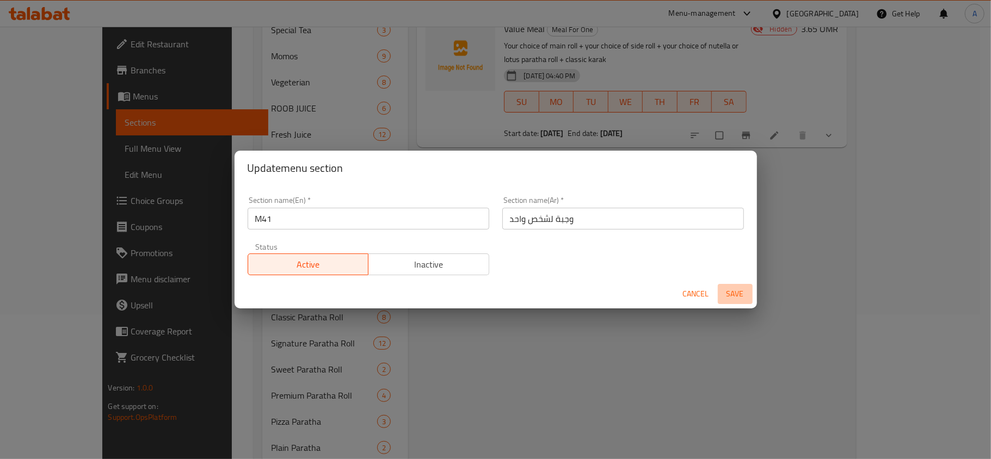
click at [739, 297] on span "Save" at bounding box center [735, 294] width 26 height 14
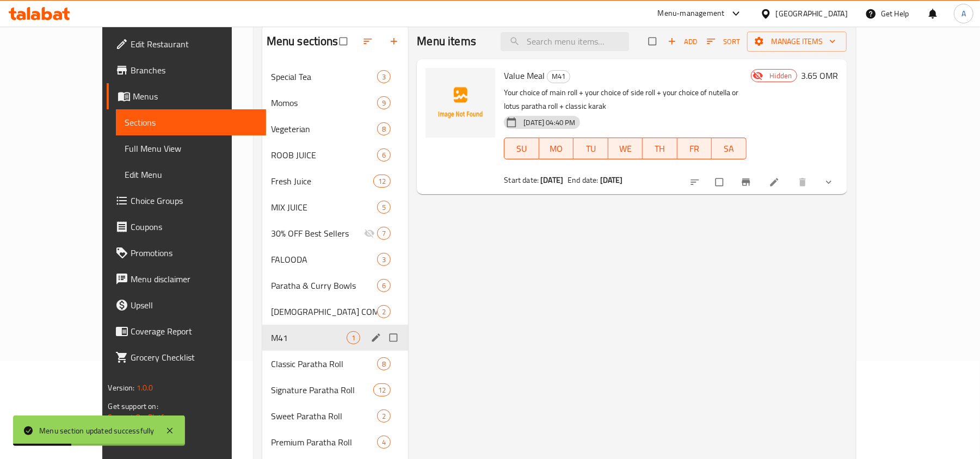
scroll to position [72, 0]
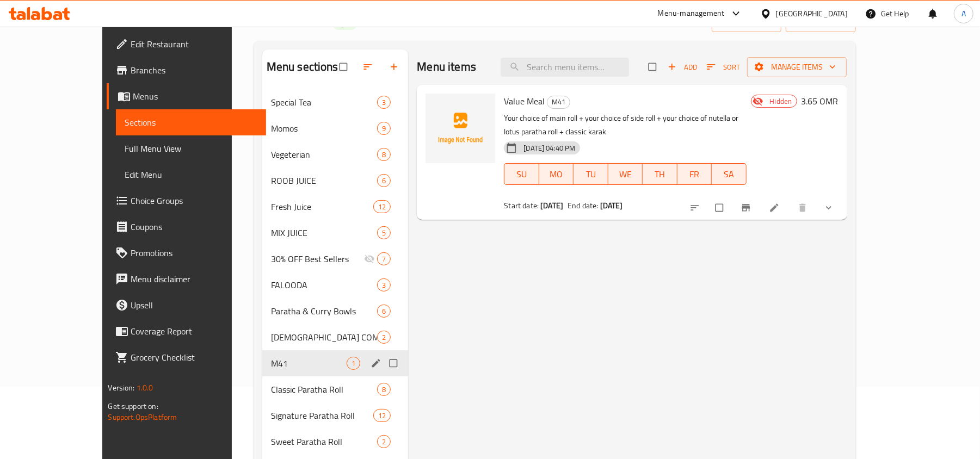
click at [778, 204] on icon at bounding box center [774, 208] width 8 height 8
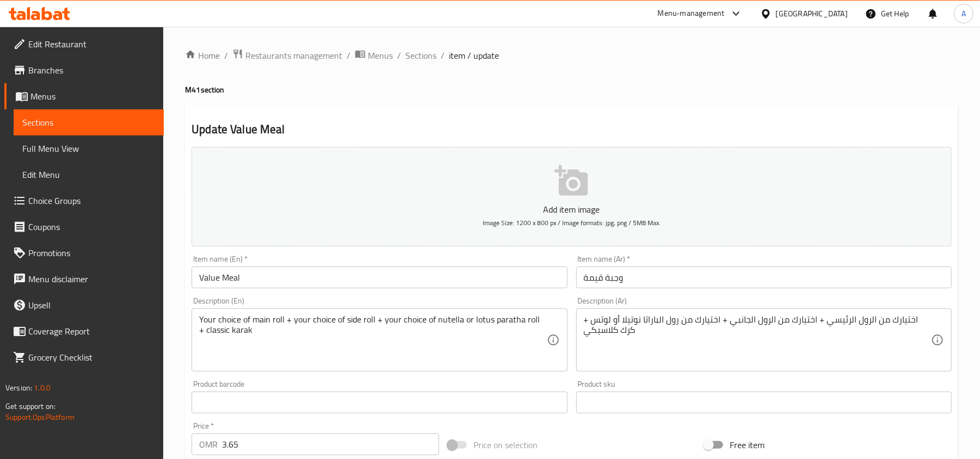
type input "اختيارك من رول رئيسي:"
type input "1"
type input "اختيارك من الرول الجانبي"
type input "1"
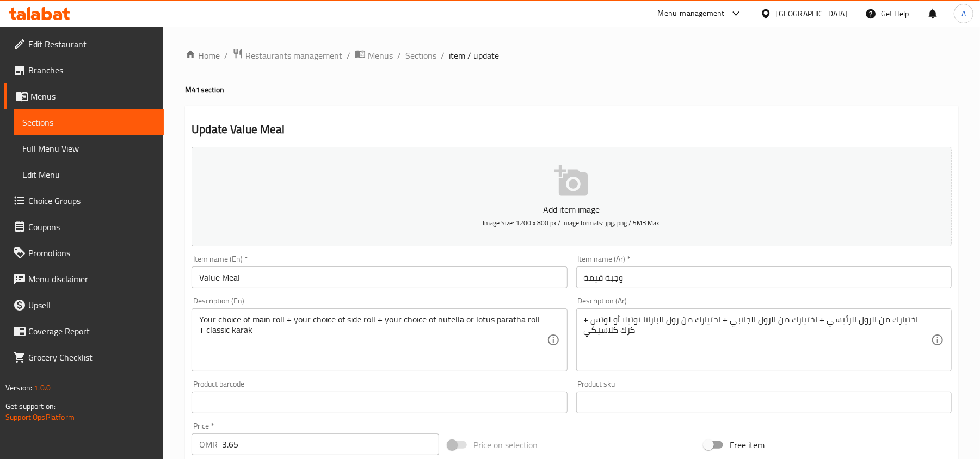
type input "1"
type input "اختيارك من الرول الحلو"
type input "1"
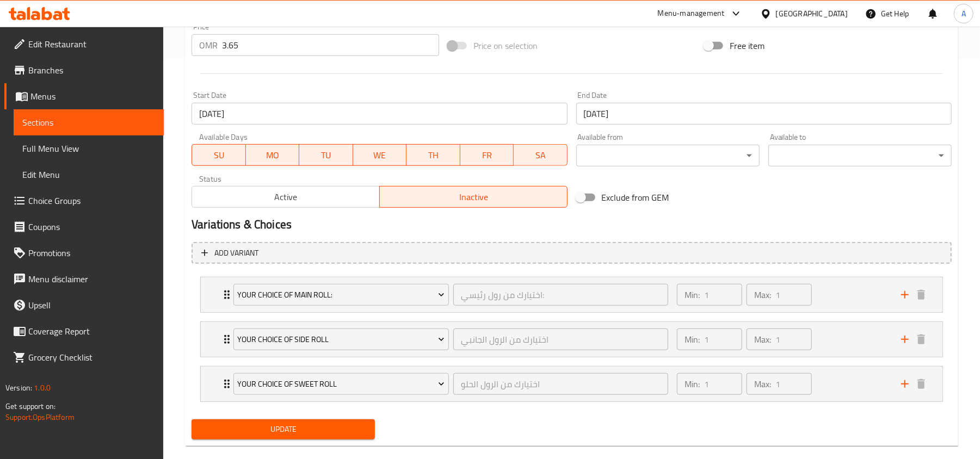
scroll to position [419, 0]
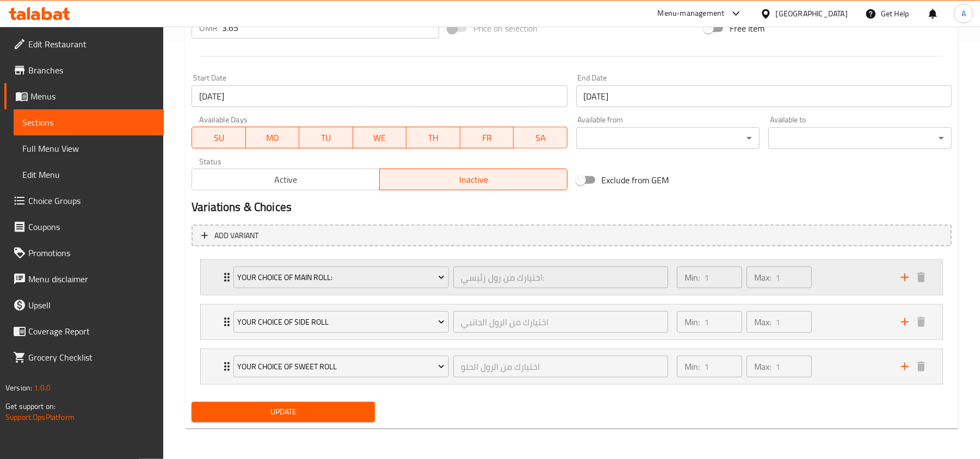
click at [827, 275] on div "Min: 1 ​ Max: 1 ​" at bounding box center [782, 277] width 224 height 35
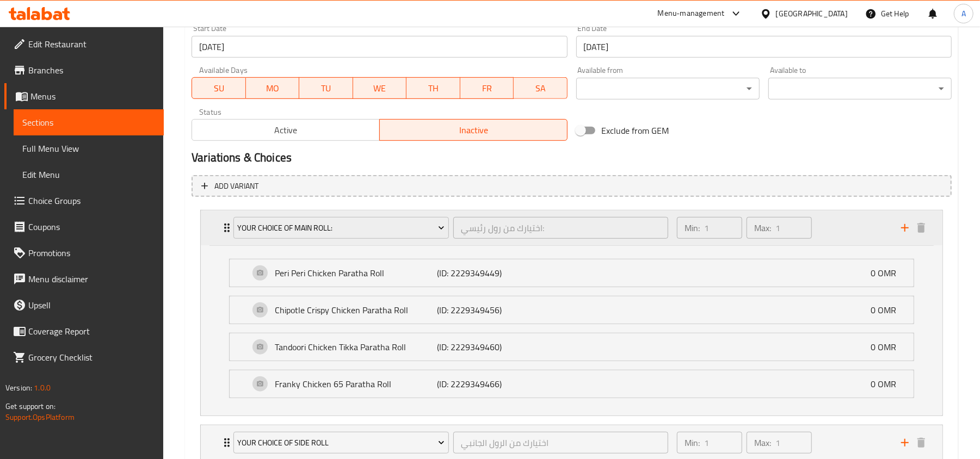
scroll to position [492, 0]
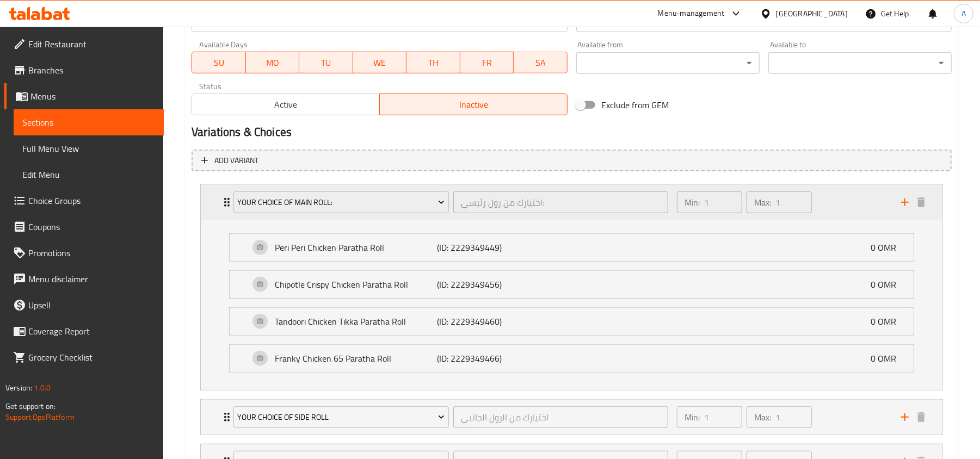
click at [841, 198] on div "Min: 1 ​ Max: 1 ​" at bounding box center [782, 202] width 224 height 35
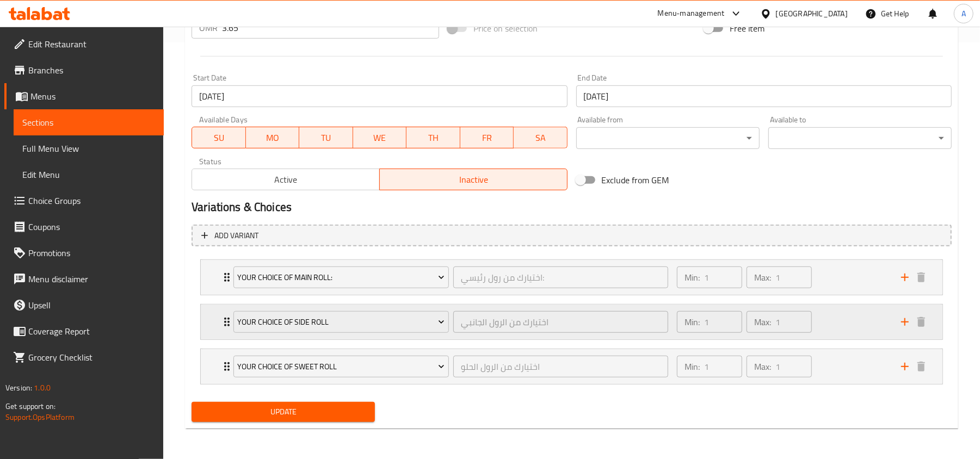
click at [838, 326] on div "Min: 1 ​ Max: 1 ​" at bounding box center [782, 322] width 224 height 35
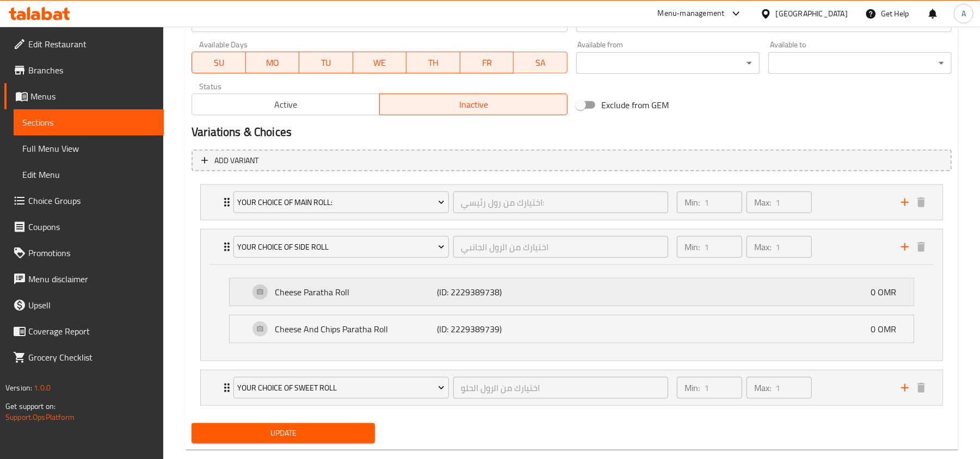
click at [724, 281] on div "Cheese Paratha Roll (ID: 2229389738) 0 OMR" at bounding box center [574, 292] width 651 height 27
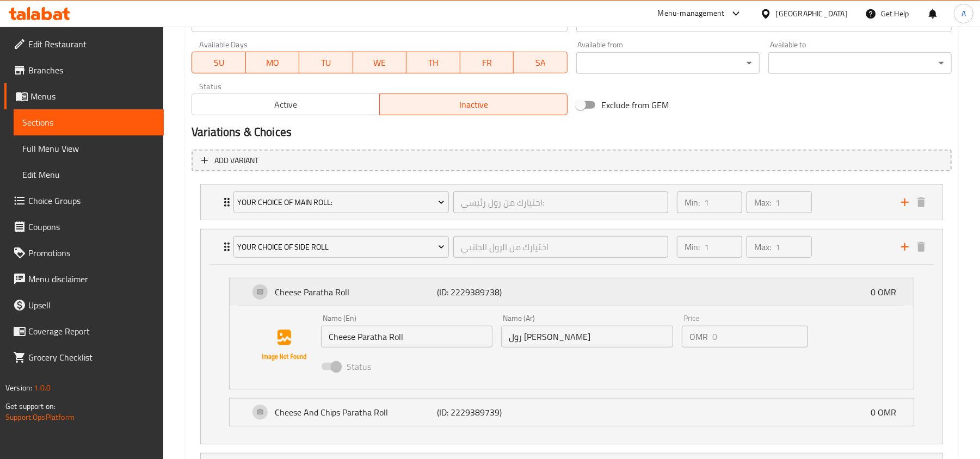
scroll to position [564, 0]
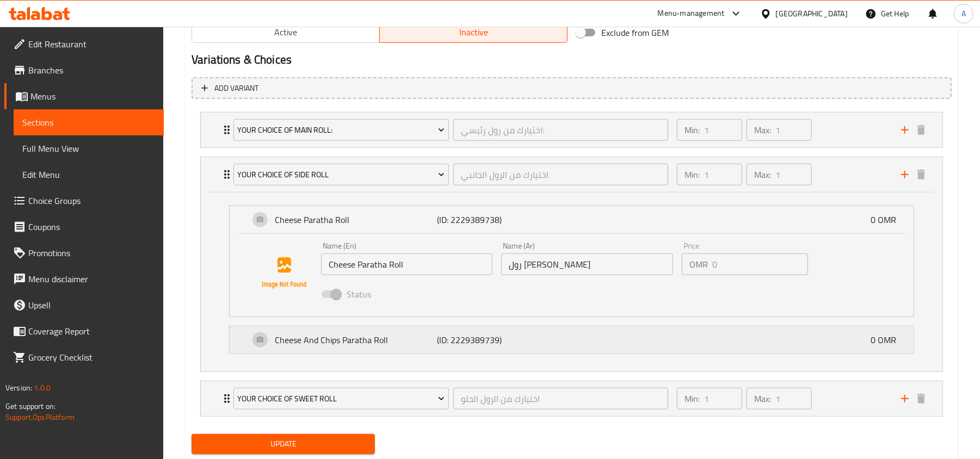
click at [636, 341] on div "Cheese And Chips Paratha Roll (ID: 2229389739) 0 OMR" at bounding box center [574, 339] width 651 height 27
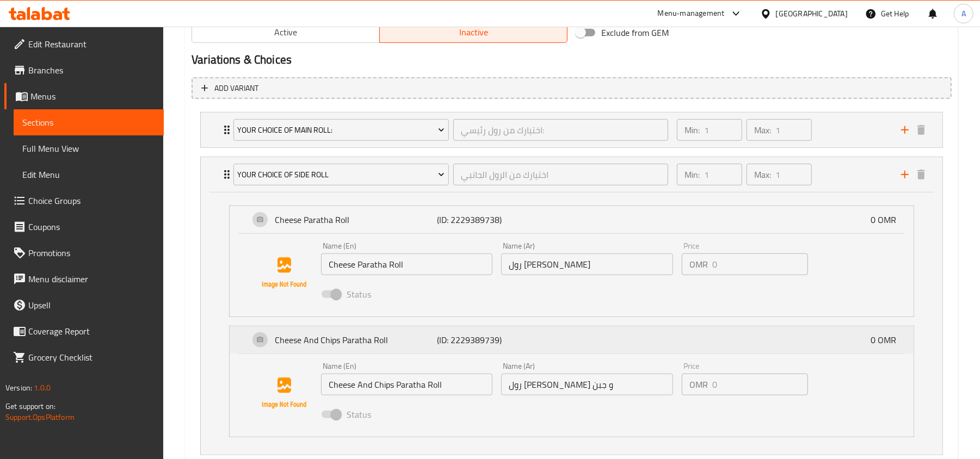
click at [621, 351] on div "Cheese And Chips Paratha Roll (ID: 2229389739) 0 OMR" at bounding box center [574, 339] width 651 height 27
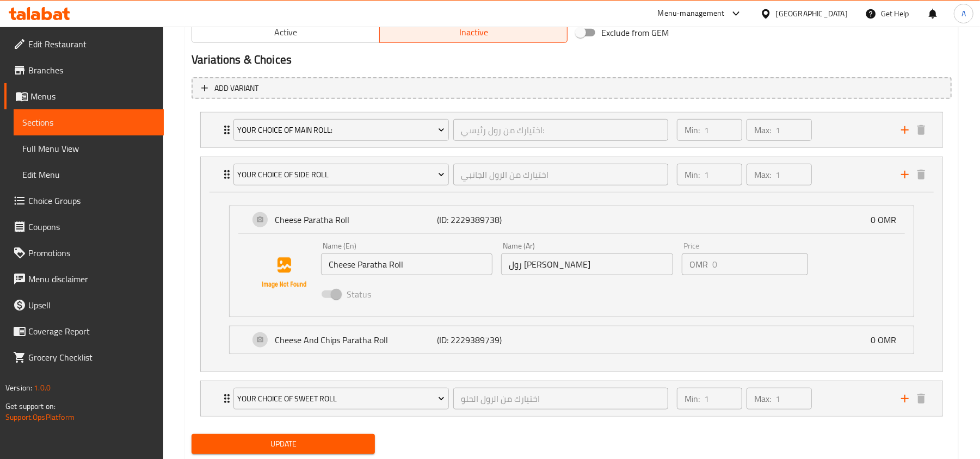
click at [617, 235] on div "Name (En) Cheese Paratha Roll Name (En) Name (Ar) رول باراتا جبن Name (Ar) Pric…" at bounding box center [572, 275] width 684 height 83
click at [624, 223] on div "Cheese Paratha Roll (ID: 2229389738) 0 OMR" at bounding box center [574, 219] width 651 height 27
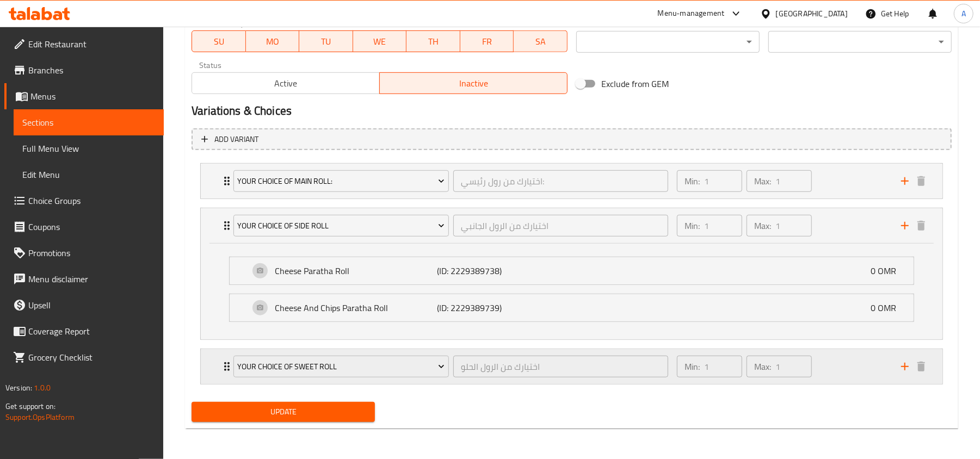
click at [846, 378] on div "Min: 1 ​ Max: 1 ​" at bounding box center [782, 366] width 224 height 35
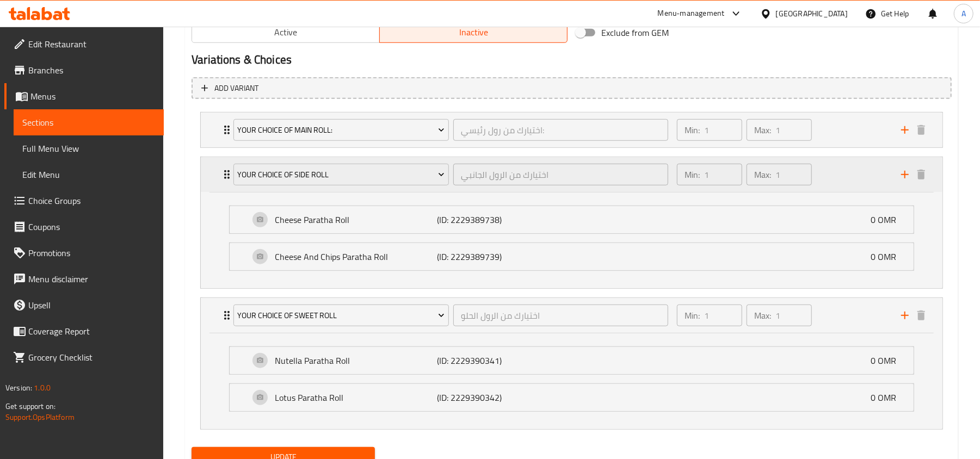
click at [840, 189] on div "Min: 1 ​ Max: 1 ​" at bounding box center [782, 174] width 224 height 35
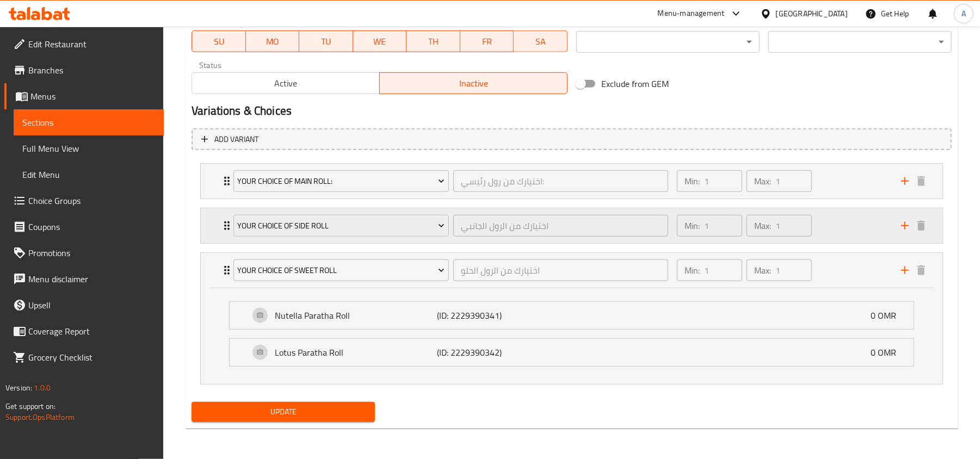
scroll to position [516, 0]
click at [641, 316] on div "Nutella Paratha Roll (ID: 2229390341) 0 OMR" at bounding box center [574, 315] width 651 height 27
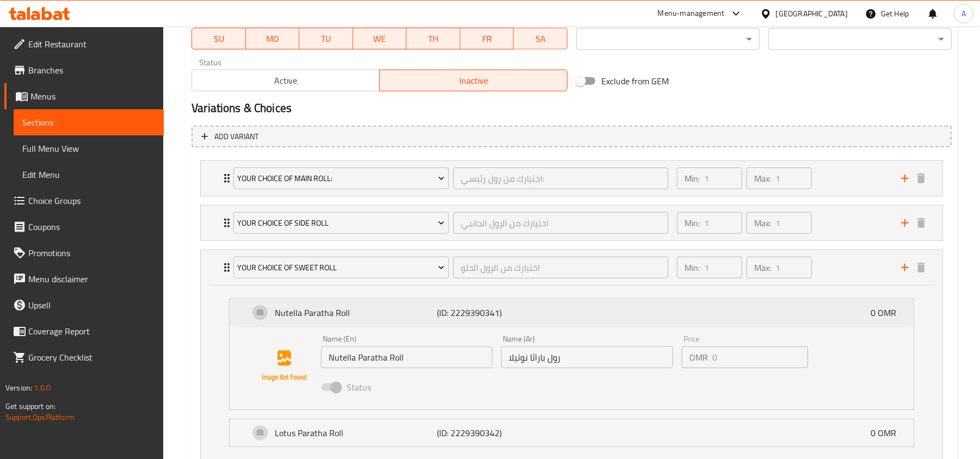
scroll to position [564, 0]
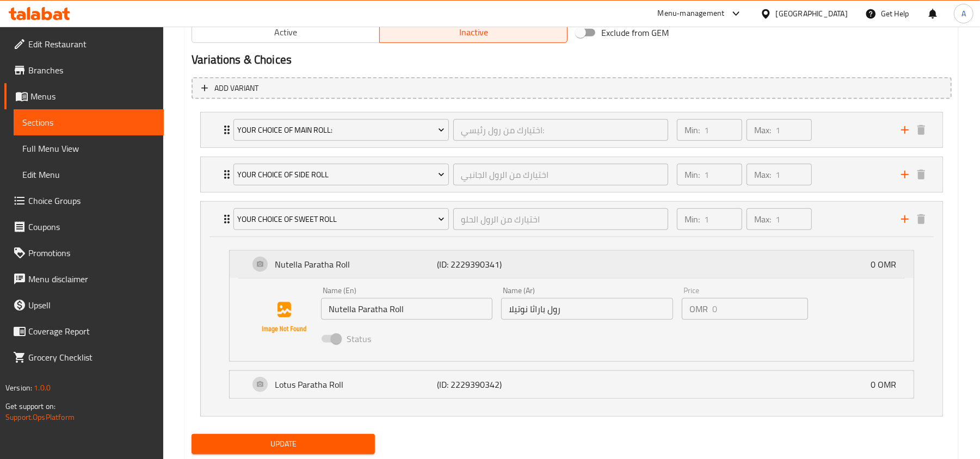
click at [664, 268] on div "Nutella Paratha Roll (ID: 2229390341) 0 OMR" at bounding box center [574, 264] width 651 height 27
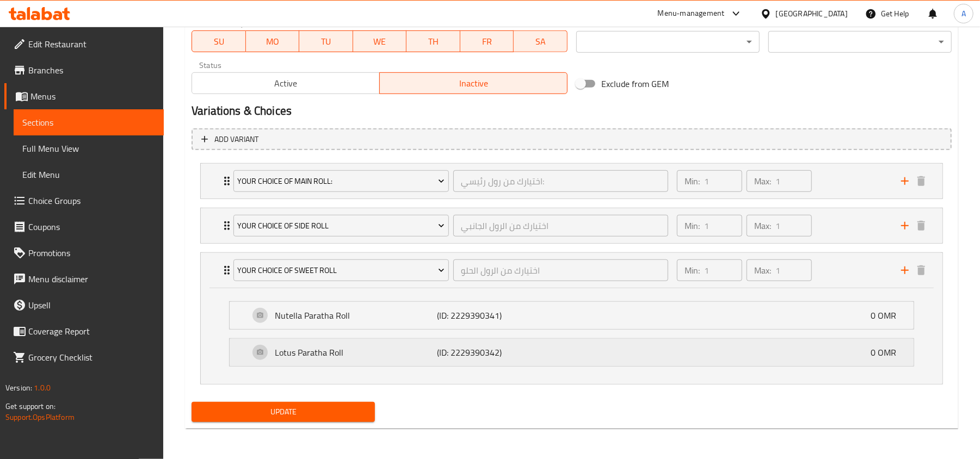
click at [644, 350] on div "Lotus Paratha Roll (ID: 2229390342) 0 OMR" at bounding box center [574, 352] width 651 height 27
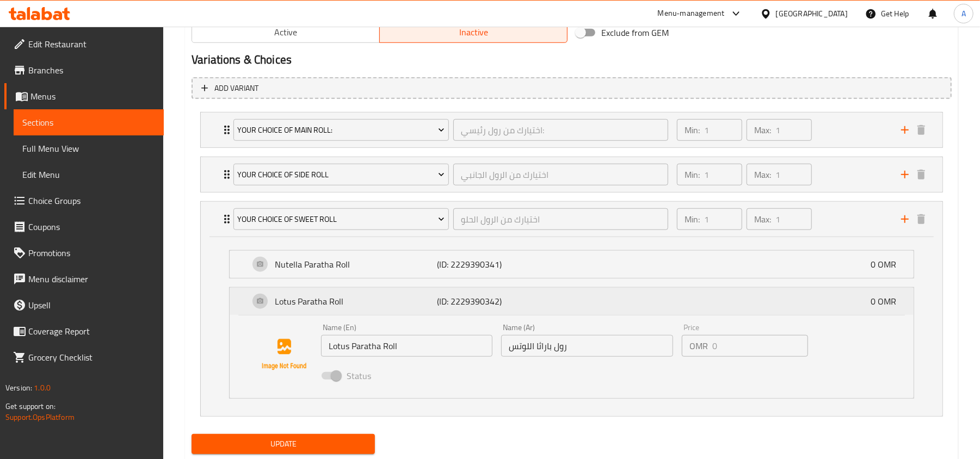
click at [633, 307] on div "Lotus Paratha Roll (ID: 2229390342) 0 OMR" at bounding box center [574, 301] width 651 height 27
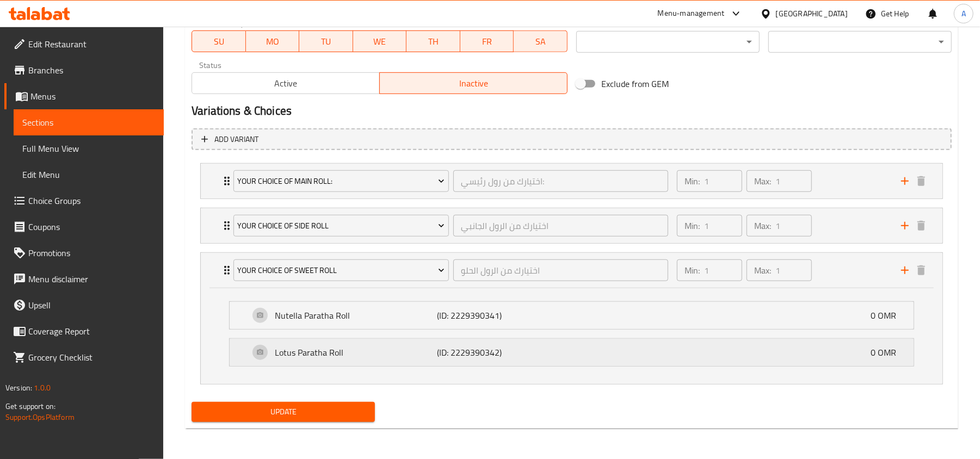
scroll to position [516, 0]
click at [839, 275] on div "Min: 1 ​ Max: 1 ​" at bounding box center [782, 270] width 224 height 35
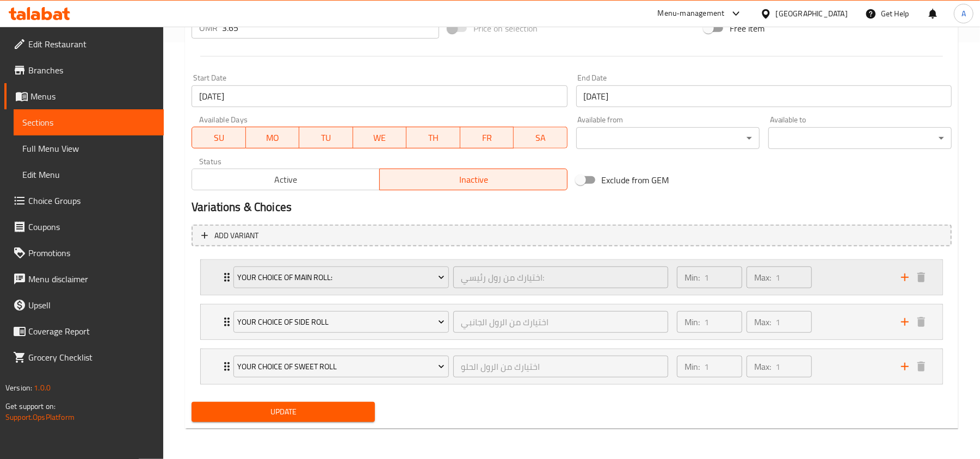
click at [823, 285] on div "Min: 1 ​ Max: 1 ​" at bounding box center [782, 277] width 224 height 35
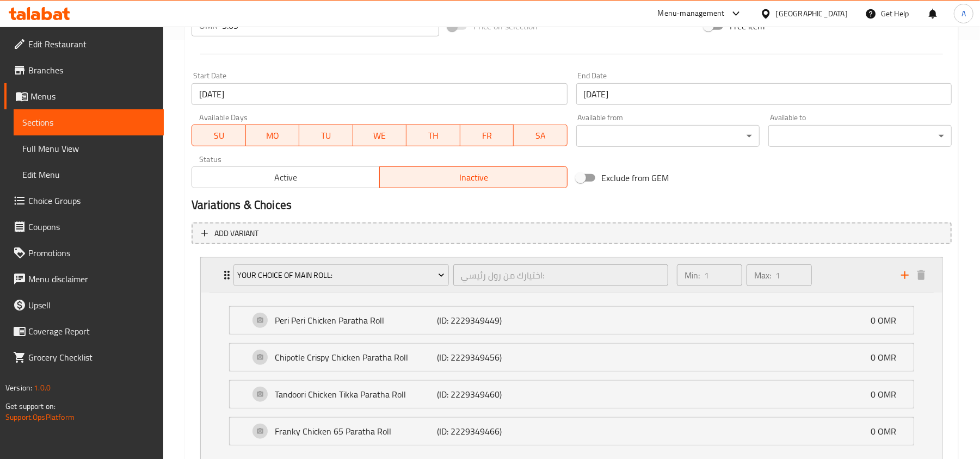
scroll to position [564, 0]
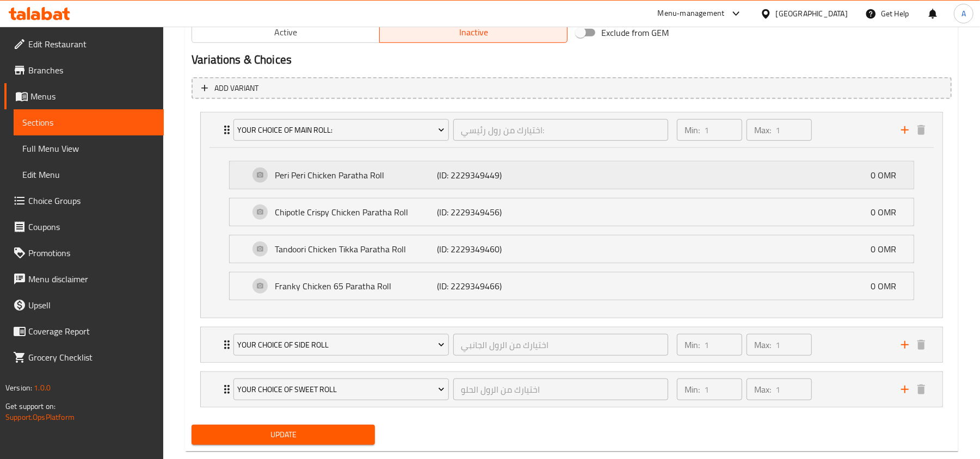
click at [531, 177] on p "(ID: 2229349449)" at bounding box center [491, 175] width 108 height 13
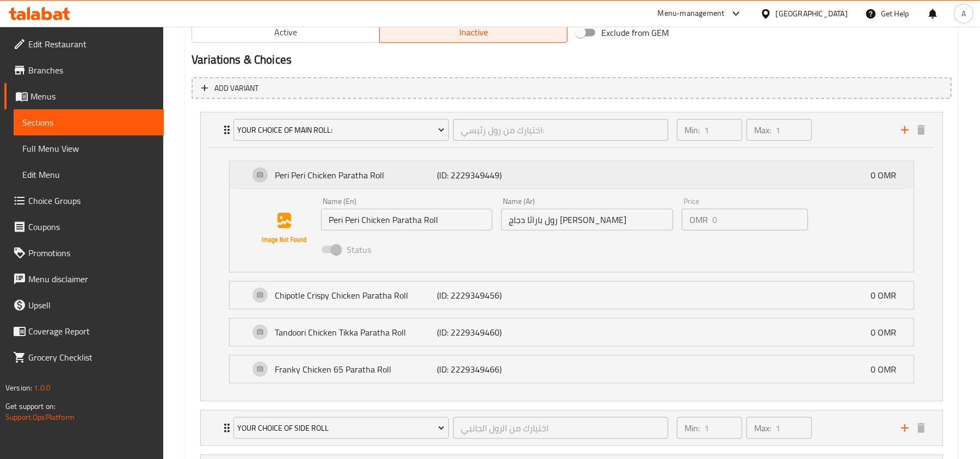
click at [531, 177] on p "(ID: 2229349449)" at bounding box center [491, 175] width 108 height 13
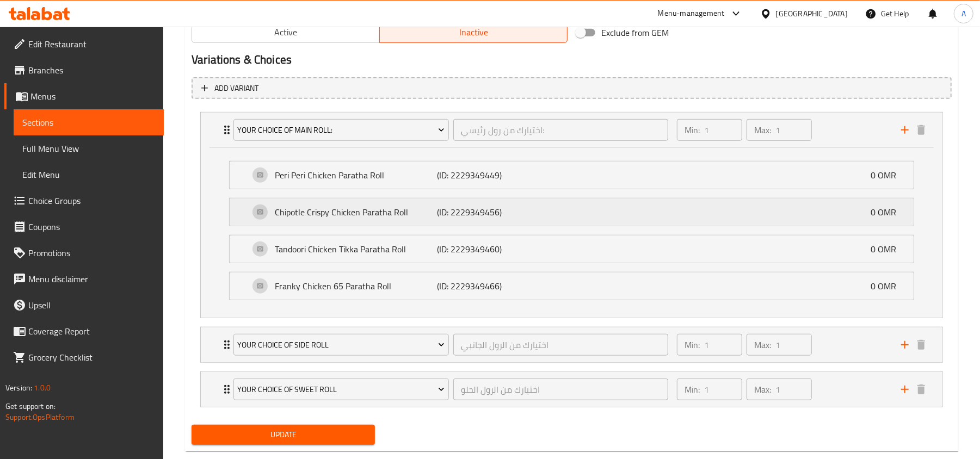
click at [563, 214] on div "Chipotle Crispy Chicken Paratha Roll (ID: 2229349456) 0 OMR" at bounding box center [574, 212] width 651 height 27
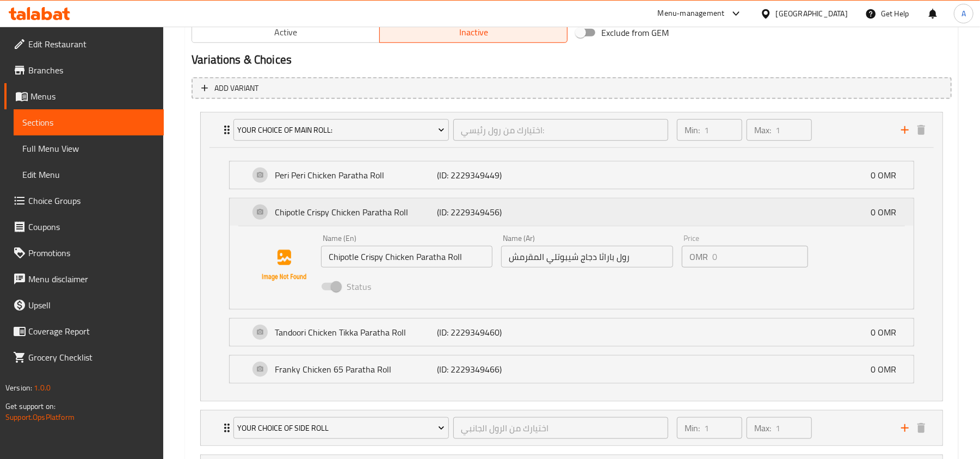
click at [563, 214] on div "Chipotle Crispy Chicken Paratha Roll (ID: 2229349456) 0 OMR" at bounding box center [574, 212] width 651 height 27
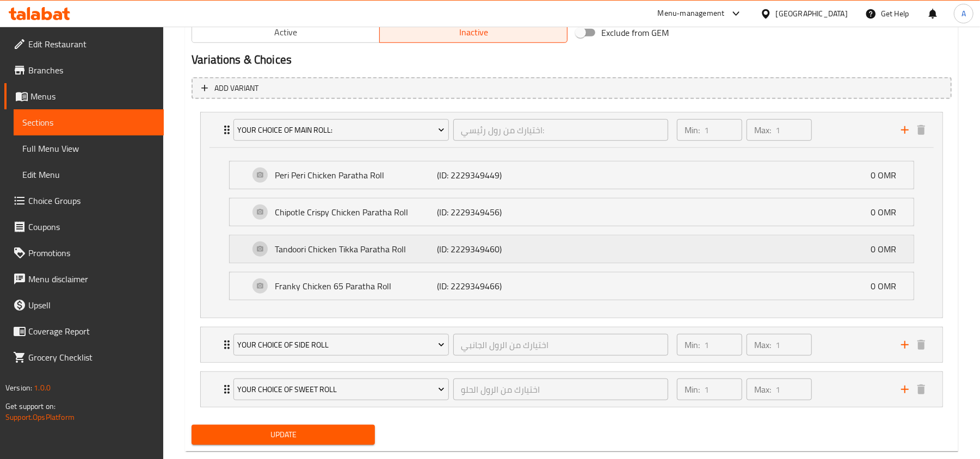
click at [570, 260] on div "Tandoori Chicken Tikka Paratha Roll (ID: 2229349460) 0 OMR" at bounding box center [574, 249] width 651 height 27
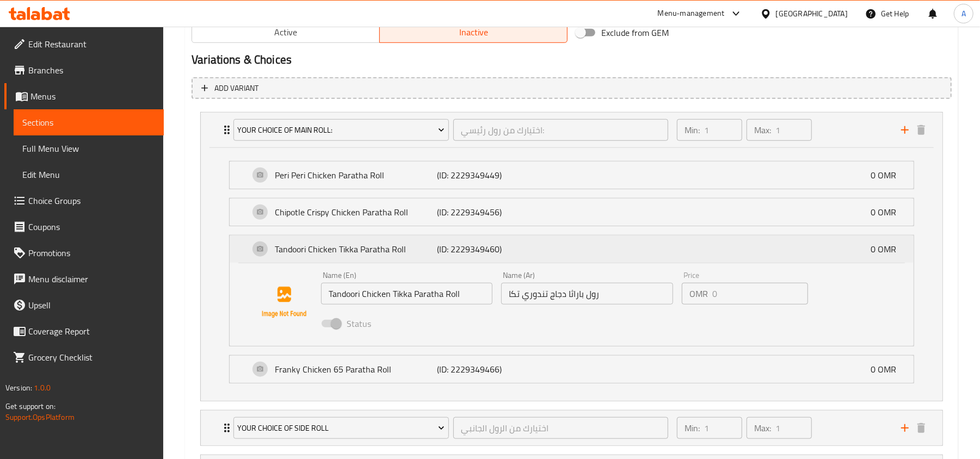
click at [570, 260] on div "Tandoori Chicken Tikka Paratha Roll (ID: 2229349460) 0 OMR" at bounding box center [574, 249] width 651 height 27
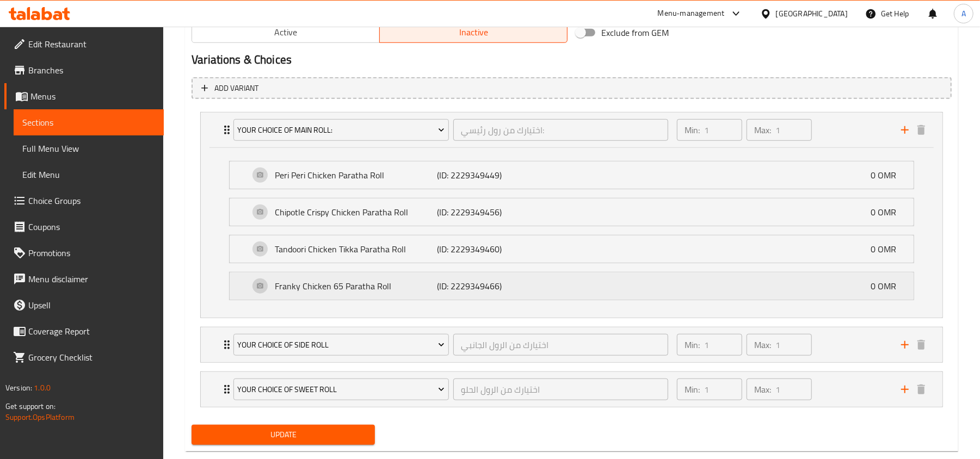
click at [579, 286] on div "Franky Chicken 65 Paratha Roll (ID: 2229349466) 0 OMR" at bounding box center [574, 286] width 651 height 27
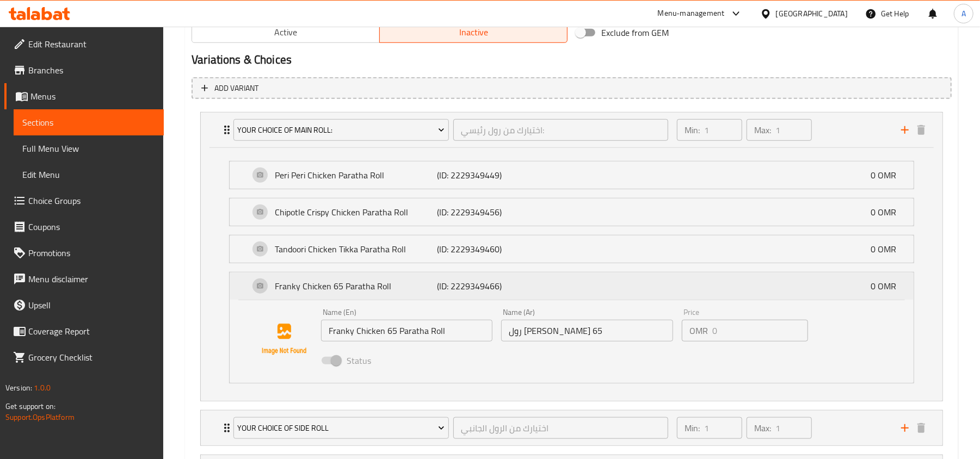
click at [579, 286] on div "Franky Chicken 65 Paratha Roll (ID: 2229349466) 0 OMR" at bounding box center [574, 286] width 651 height 27
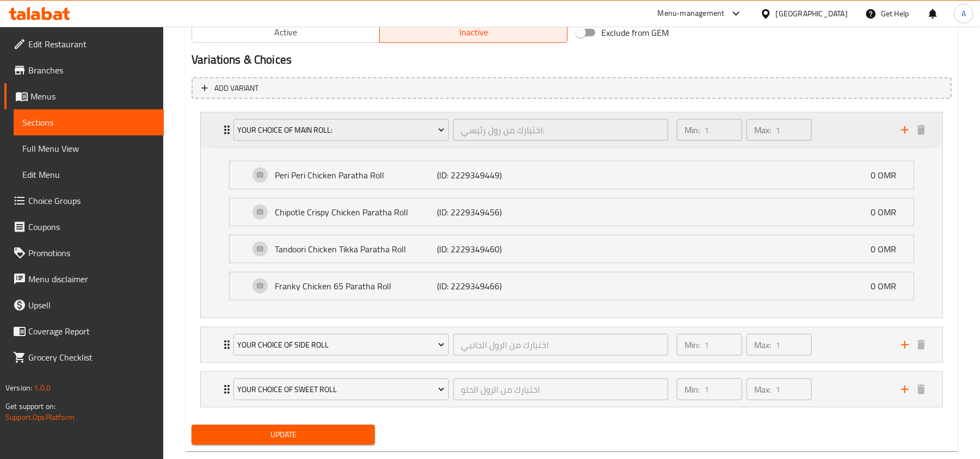
click at [846, 129] on div "Min: 1 ​ Max: 1 ​" at bounding box center [782, 130] width 224 height 35
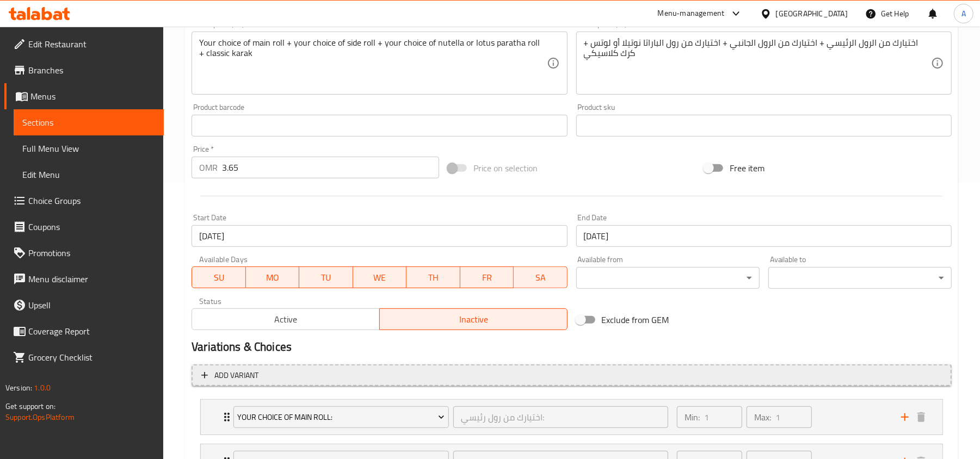
scroll to position [0, 0]
